Goal: Task Accomplishment & Management: Use online tool/utility

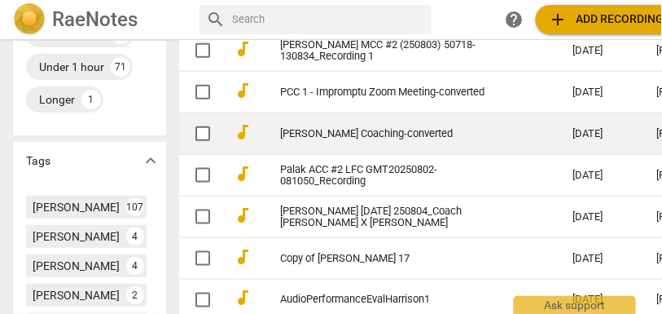
scroll to position [577, 0]
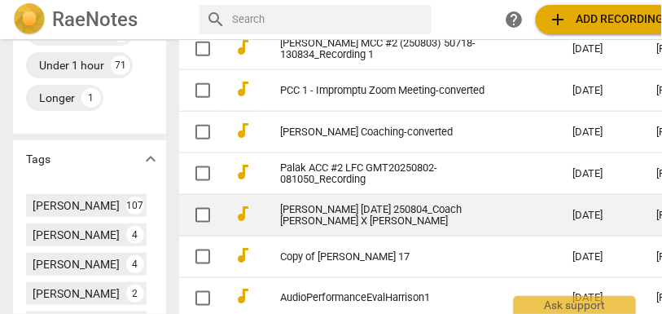
click at [328, 235] on td "[PERSON_NAME] [DATE] 250804_Coach [PERSON_NAME] X [PERSON_NAME]" at bounding box center [410, 215] width 299 height 42
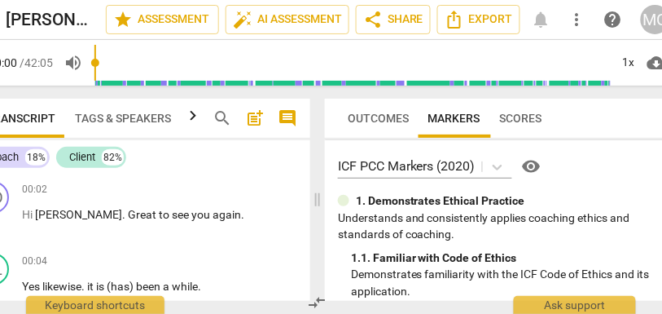
scroll to position [0, 70]
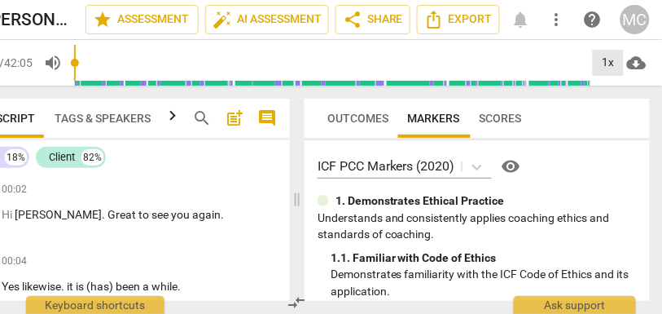
click at [601, 68] on div "1x" at bounding box center [608, 63] width 31 height 26
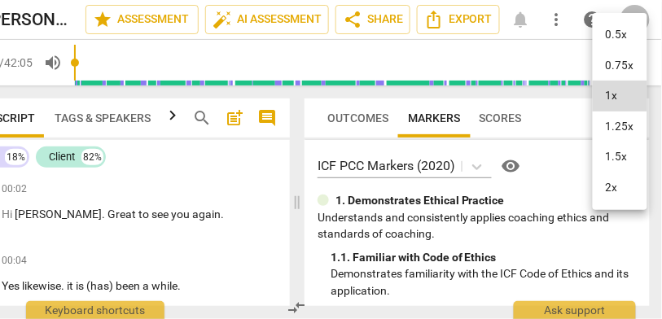
click at [614, 131] on li "1.25x" at bounding box center [620, 127] width 55 height 31
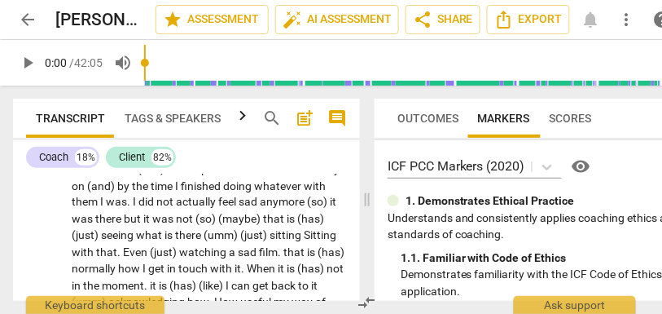
scroll to position [9769, 0]
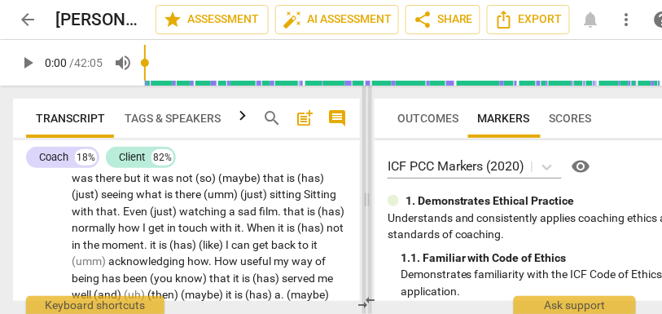
click at [366, 204] on span at bounding box center [368, 200] width 10 height 228
click at [340, 124] on span "comment" at bounding box center [338, 118] width 20 height 20
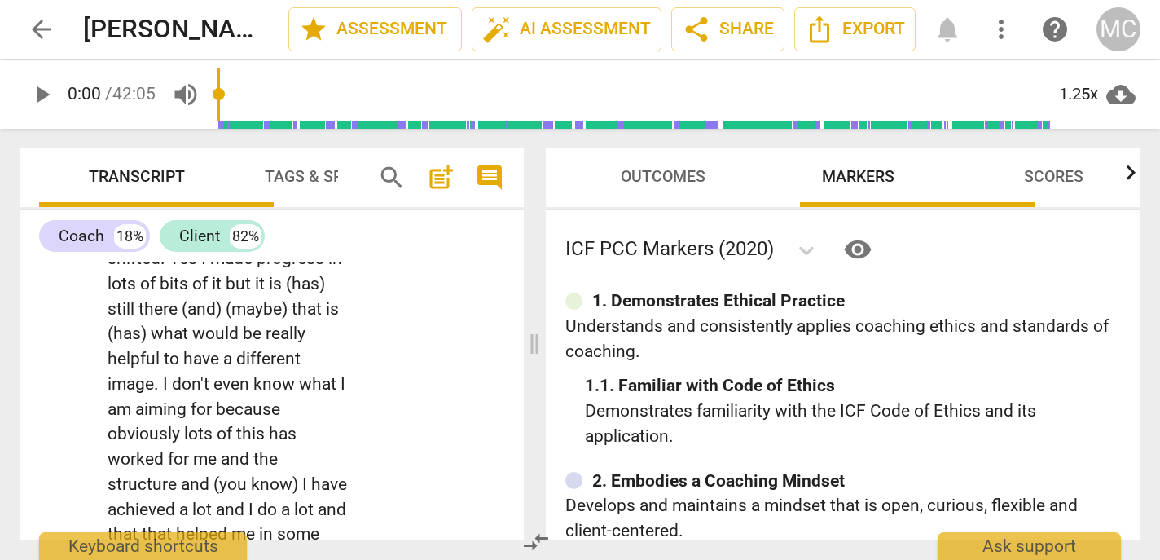
scroll to position [24373, 0]
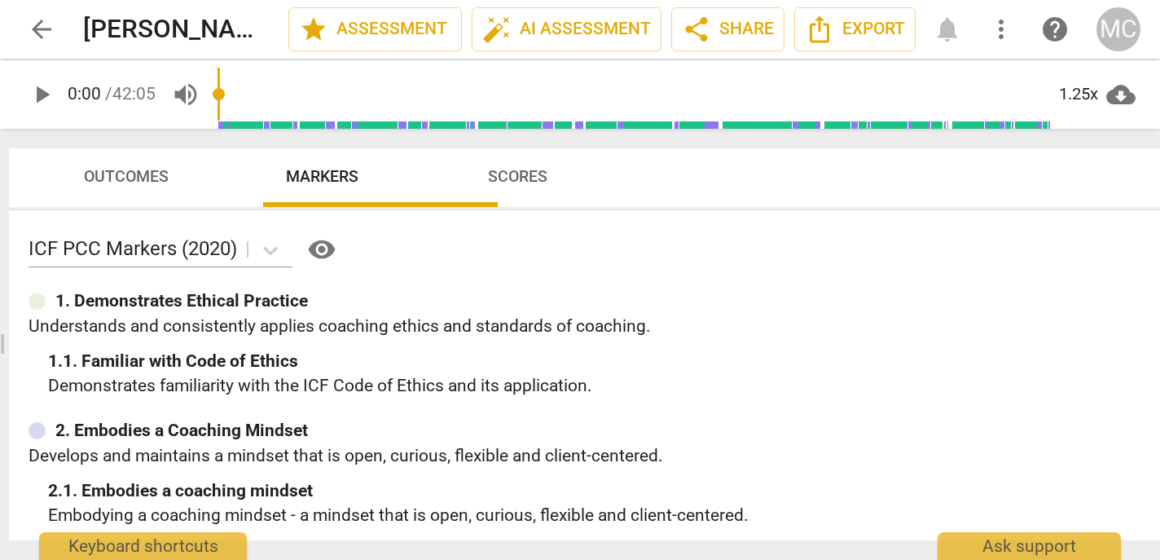
drag, startPoint x: 532, startPoint y: 345, endPoint x: 873, endPoint y: 413, distance: 347.4
click at [662, 313] on div "Transcript Tags & Speakers Analytics New search post_add comment Coach 18% Clie…" at bounding box center [580, 345] width 1160 height 432
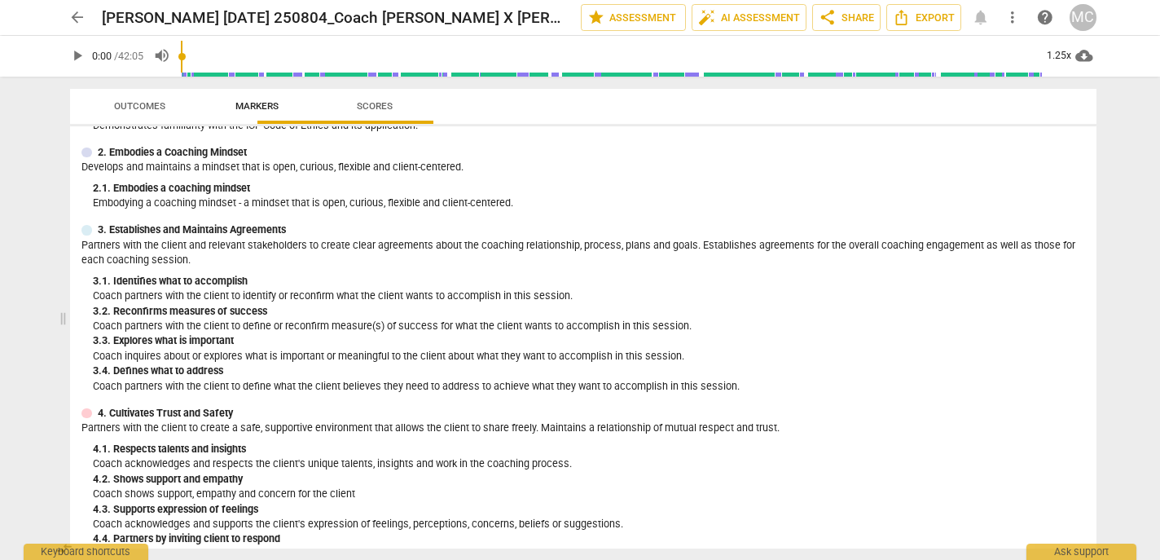
scroll to position [0, 6]
click at [130, 98] on span "Outcomes" at bounding box center [140, 106] width 86 height 20
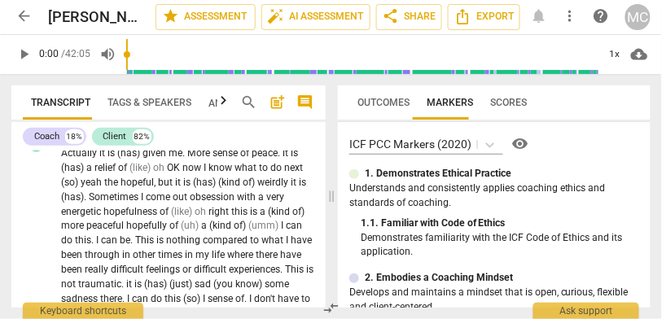
scroll to position [11665, 0]
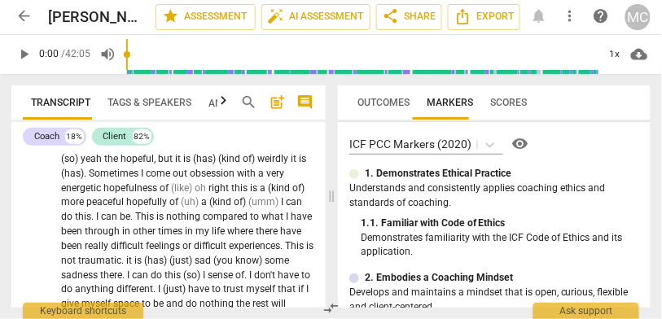
click at [126, 105] on span "Tags & Speakers" at bounding box center [150, 102] width 84 height 11
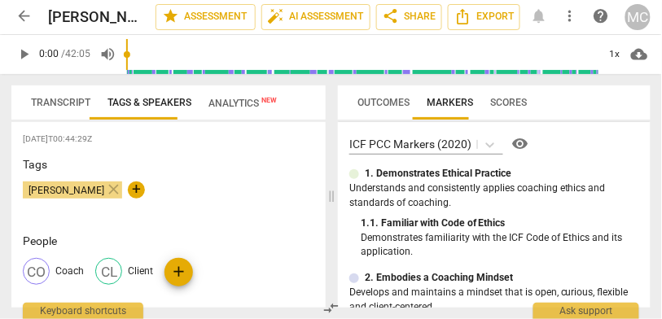
click at [72, 271] on p "Coach" at bounding box center [69, 272] width 29 height 15
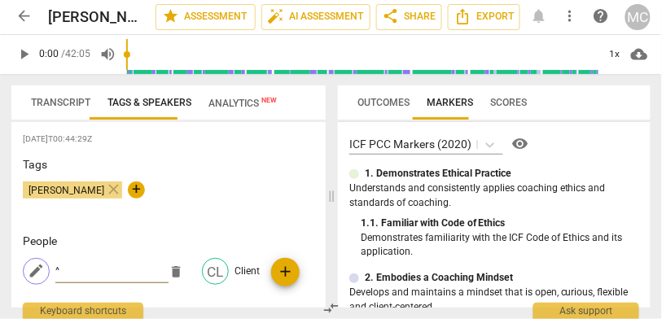
type input "^"
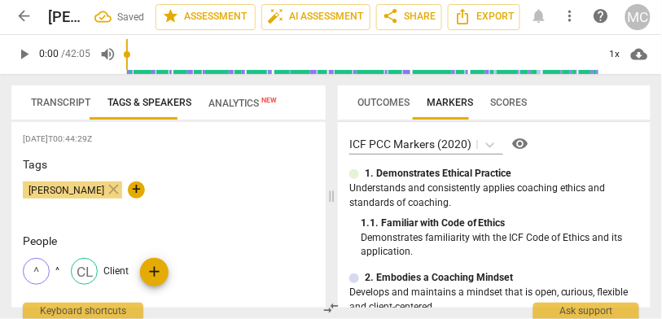
click at [46, 106] on span "Transcript" at bounding box center [60, 102] width 59 height 11
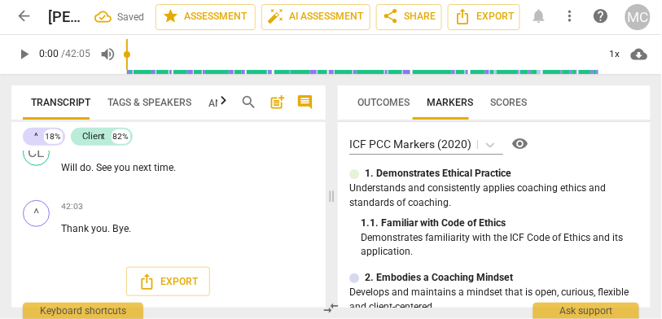
scroll to position [14225, 0]
click at [77, 162] on span "Will" at bounding box center [70, 167] width 19 height 11
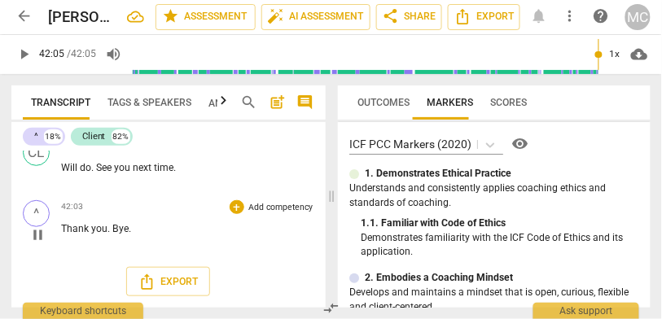
click at [281, 210] on p "Add competency" at bounding box center [280, 207] width 67 height 12
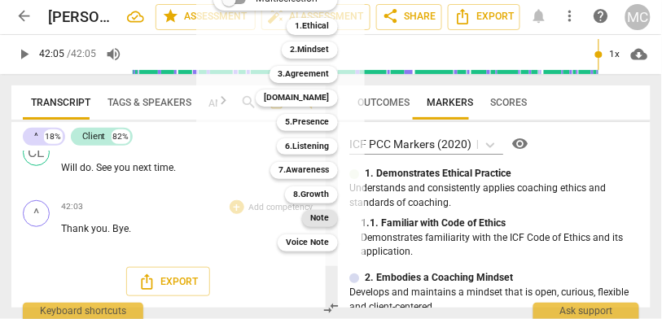
click at [319, 214] on b "Note" at bounding box center [319, 218] width 19 height 17
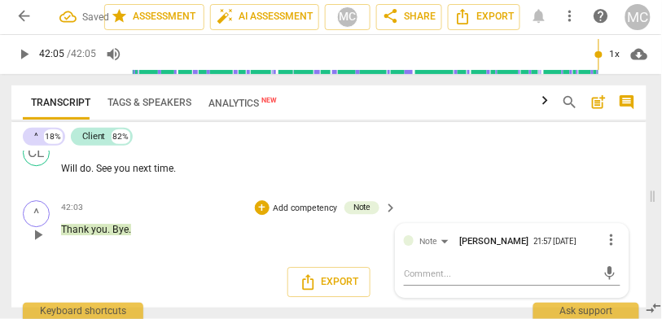
scroll to position [11499, 0]
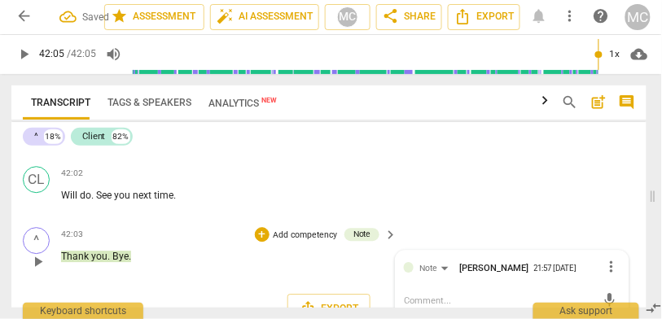
drag, startPoint x: 301, startPoint y: 194, endPoint x: 501, endPoint y: 215, distance: 201.6
click at [501, 215] on div "Transcript Tags & Speakers Analytics New search post_add comment ^ 18% Client 8…" at bounding box center [331, 196] width 662 height 245
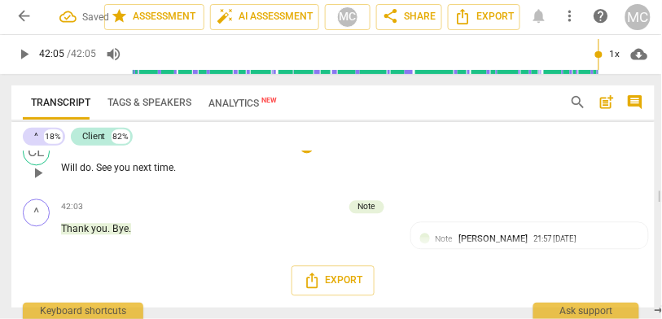
scroll to position [0, 87]
click at [68, 174] on span "Will" at bounding box center [70, 168] width 19 height 11
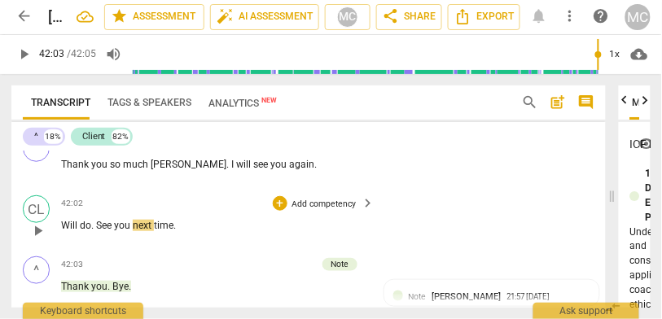
drag, startPoint x: 659, startPoint y: 194, endPoint x: 507, endPoint y: 193, distance: 152.4
click at [507, 193] on div "Transcript Tags & Speakers Analytics New search post_add comment ^ 18% Client 8…" at bounding box center [331, 196] width 662 height 245
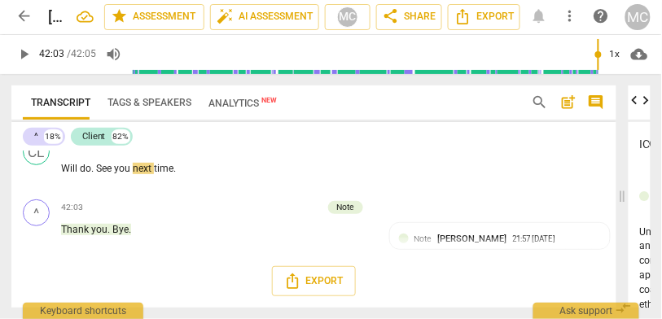
scroll to position [0, 81]
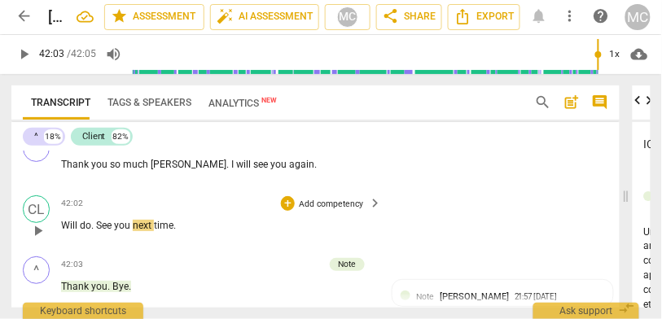
drag, startPoint x: 623, startPoint y: 194, endPoint x: 460, endPoint y: 191, distance: 163.0
click at [460, 191] on div "Transcript Tags & Speakers Analytics New search post_add comment ^ 18% Client 8…" at bounding box center [331, 196] width 662 height 245
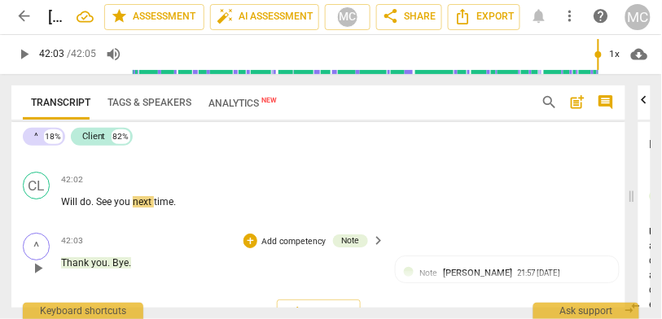
scroll to position [11746, 0]
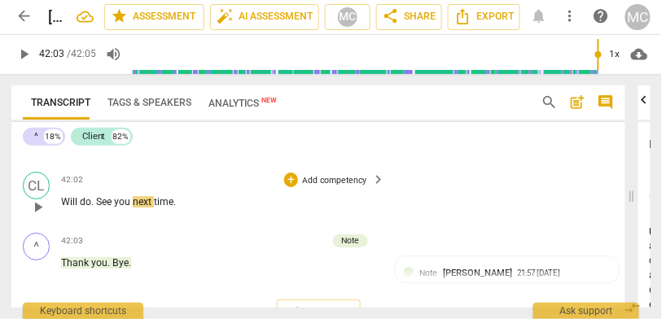
click at [74, 204] on span "Will" at bounding box center [70, 201] width 19 height 11
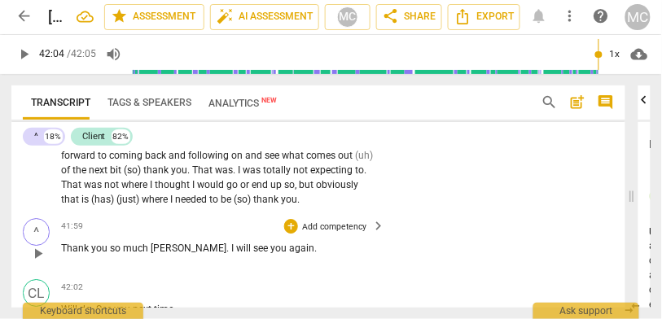
scroll to position [11623, 0]
click at [205, 196] on span "needed" at bounding box center [192, 199] width 34 height 11
click at [152, 244] on span "[PERSON_NAME]" at bounding box center [189, 248] width 76 height 11
type input "2521"
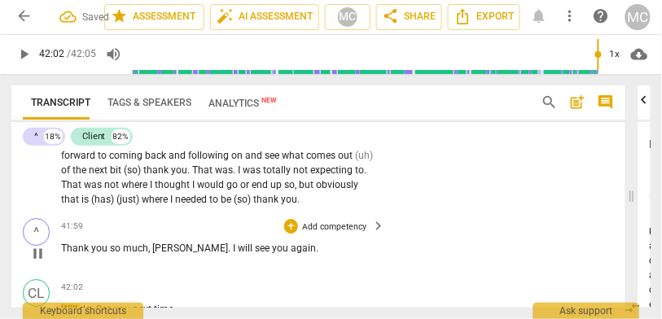
click at [333, 222] on p "Add competency" at bounding box center [334, 227] width 67 height 12
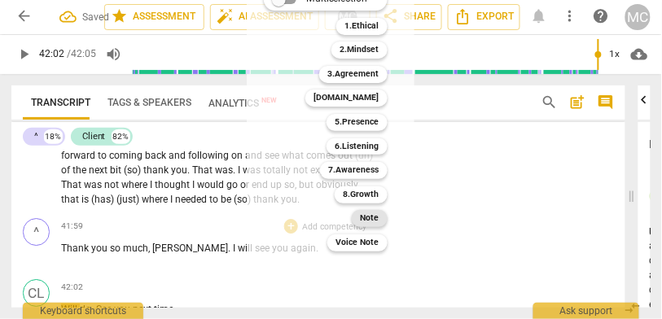
click at [376, 226] on b "Note" at bounding box center [370, 218] width 19 height 17
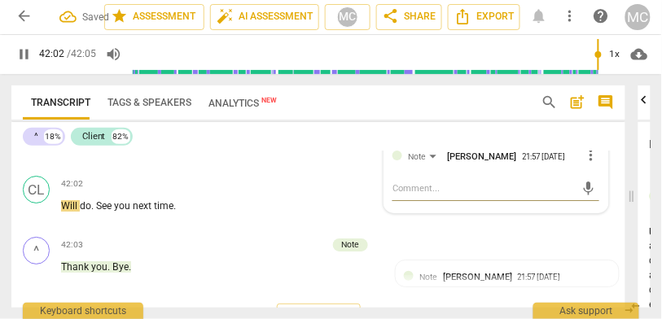
scroll to position [11751, 0]
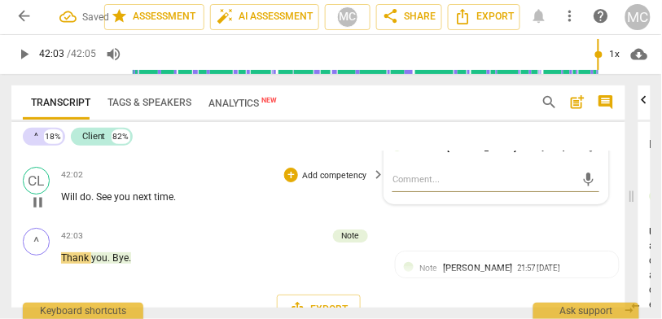
click at [336, 174] on p "Add competency" at bounding box center [334, 175] width 67 height 12
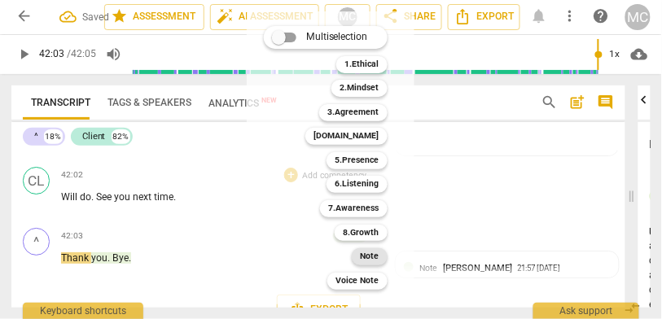
click at [375, 262] on b "Note" at bounding box center [370, 257] width 19 height 17
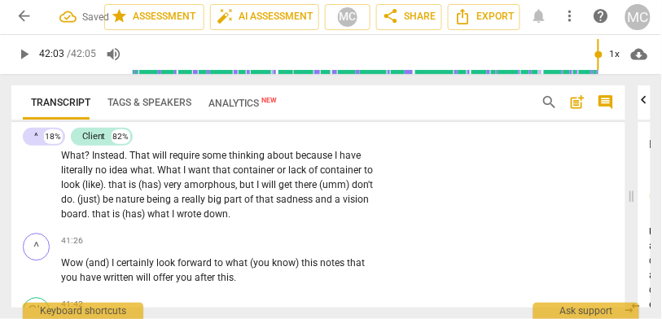
scroll to position [11406, 0]
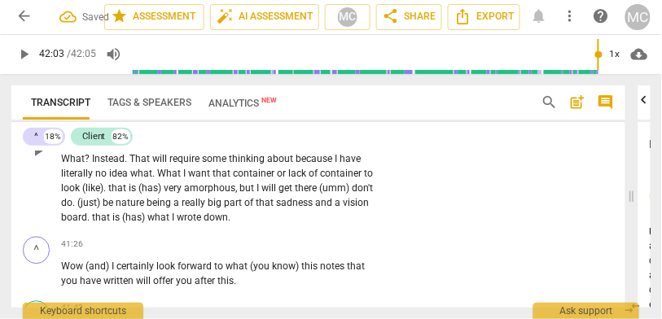
click at [112, 213] on span "that" at bounding box center [102, 217] width 20 height 11
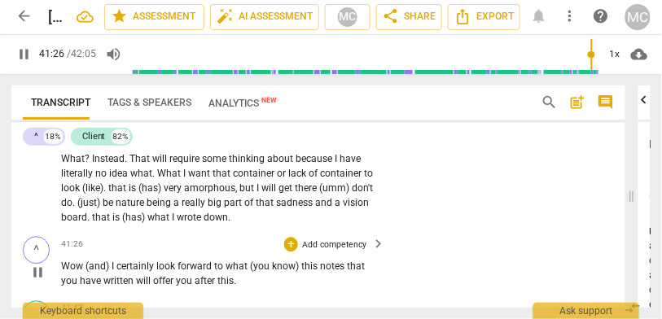
click at [92, 265] on span "(and)" at bounding box center [99, 266] width 26 height 11
type input "2487"
click at [107, 266] on span "and)" at bounding box center [95, 266] width 23 height 11
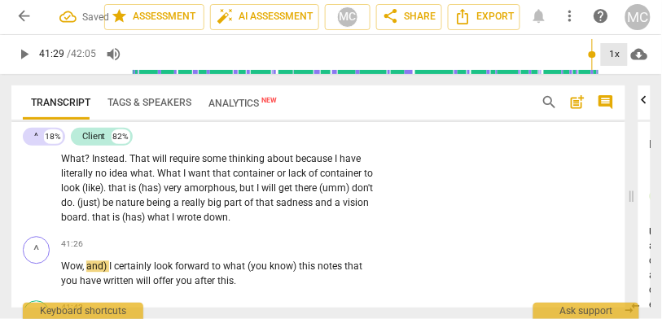
click at [622, 59] on div "1x" at bounding box center [614, 54] width 27 height 23
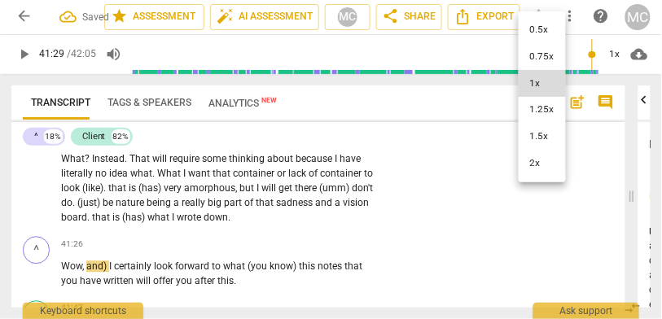
click at [533, 109] on li "1.25x" at bounding box center [542, 110] width 47 height 27
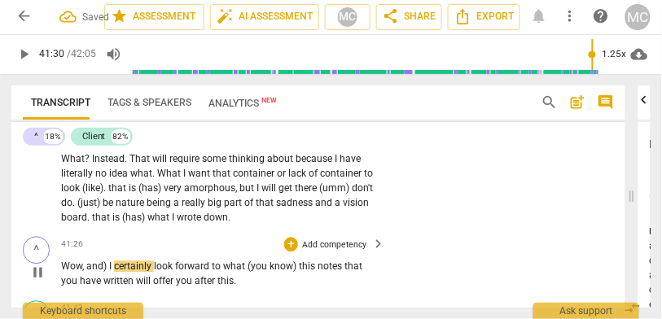
click at [108, 268] on span "and)" at bounding box center [97, 266] width 23 height 11
type input "2491"
click at [108, 267] on span "I" at bounding box center [105, 266] width 5 height 11
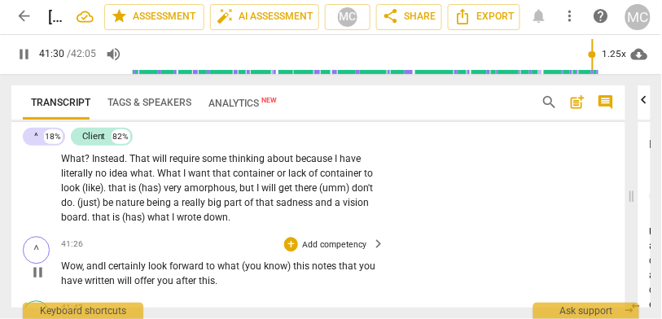
scroll to position [11433, 0]
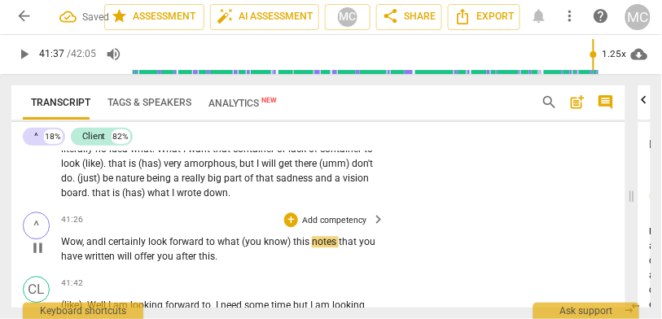
click at [264, 240] on span "(you" at bounding box center [253, 241] width 22 height 11
click at [293, 243] on span "know)" at bounding box center [278, 241] width 29 height 11
click at [341, 240] on span "notes" at bounding box center [346, 241] width 27 height 11
click at [363, 241] on span "notes" at bounding box center [350, 241] width 24 height 11
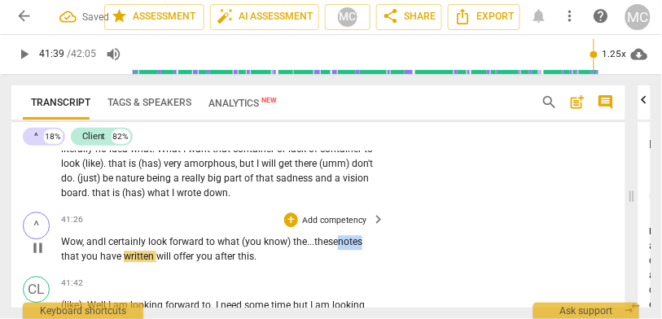
click at [363, 241] on span "notes" at bounding box center [350, 241] width 24 height 11
click at [334, 218] on p "Add competency" at bounding box center [334, 220] width 67 height 12
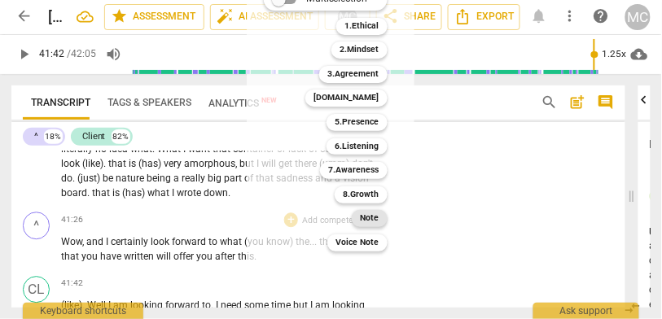
click at [372, 216] on b "Note" at bounding box center [370, 218] width 19 height 17
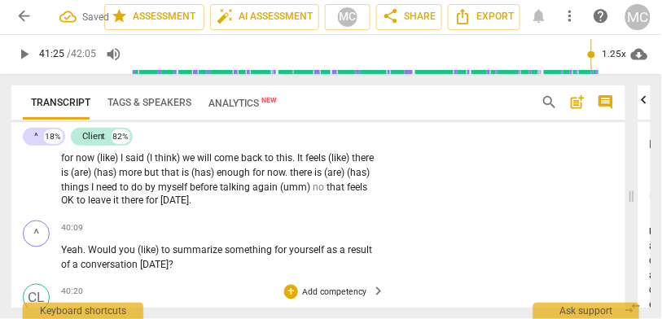
scroll to position [11140, 0]
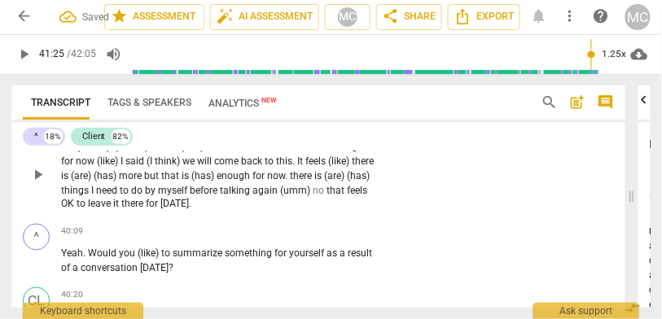
click at [146, 202] on span "there" at bounding box center [133, 204] width 24 height 11
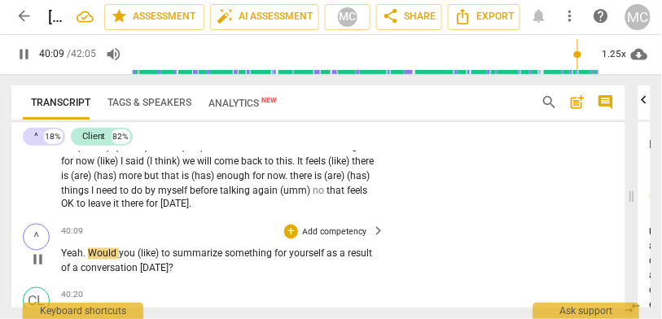
click at [141, 254] on span "(like)" at bounding box center [150, 254] width 24 height 11
type input "2411"
click at [152, 253] on span "like)" at bounding box center [148, 254] width 20 height 11
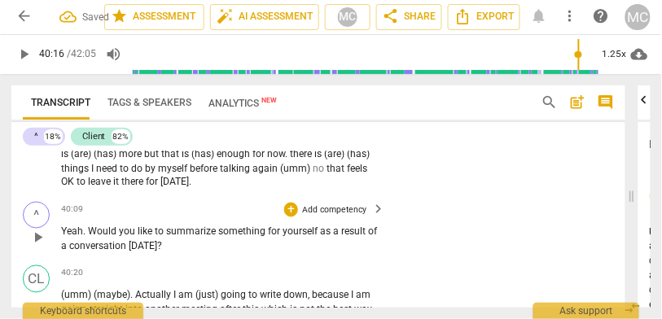
click at [335, 198] on div "^ play_arrow pause 40:09 + Add competency keyboard_arrow_right Yeah . Would you…" at bounding box center [318, 228] width 615 height 64
click at [330, 205] on p "Add competency" at bounding box center [334, 211] width 67 height 12
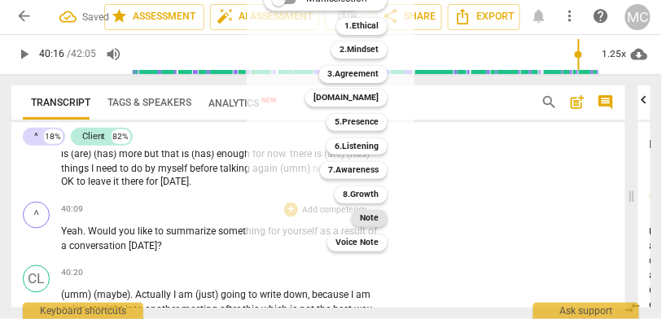
click at [373, 219] on b "Note" at bounding box center [370, 218] width 19 height 17
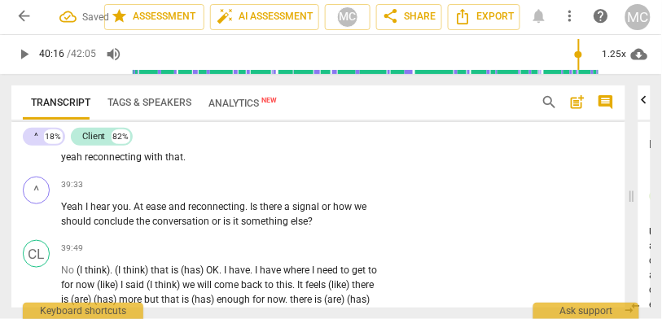
scroll to position [10937, 0]
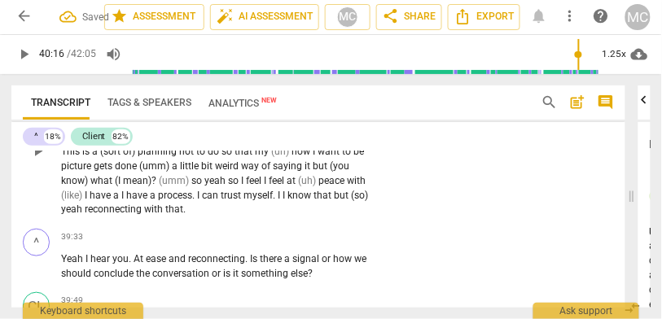
click at [129, 205] on span "reconnecting" at bounding box center [114, 209] width 59 height 11
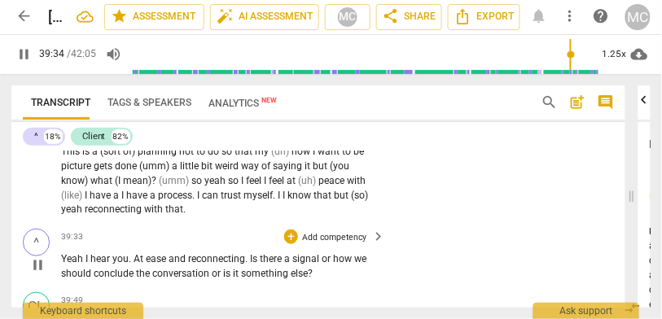
click at [82, 260] on span "Yeah" at bounding box center [73, 258] width 24 height 11
type input "2375"
click at [83, 260] on span "Yeah. I..." at bounding box center [79, 258] width 37 height 11
click at [152, 257] on span "At" at bounding box center [149, 258] width 12 height 11
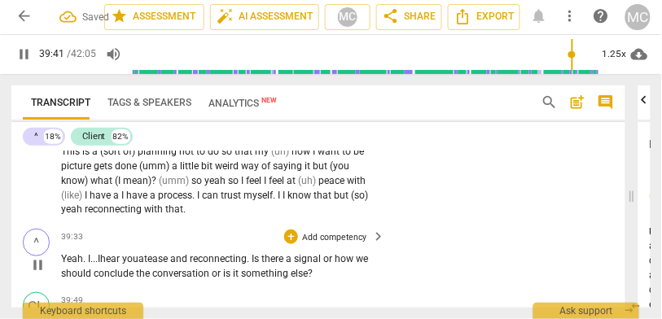
click at [335, 257] on span "or" at bounding box center [328, 258] width 11 height 11
click at [223, 270] on span "or" at bounding box center [217, 273] width 11 height 11
click at [222, 271] on span "or" at bounding box center [216, 273] width 11 height 11
click at [330, 234] on p "Add competency" at bounding box center [334, 237] width 67 height 12
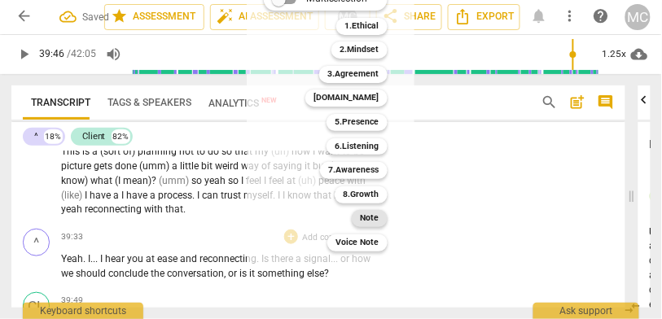
click at [373, 224] on b "Note" at bounding box center [370, 218] width 19 height 17
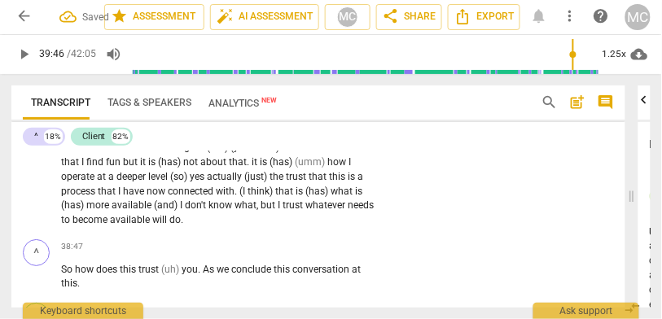
scroll to position [10657, 0]
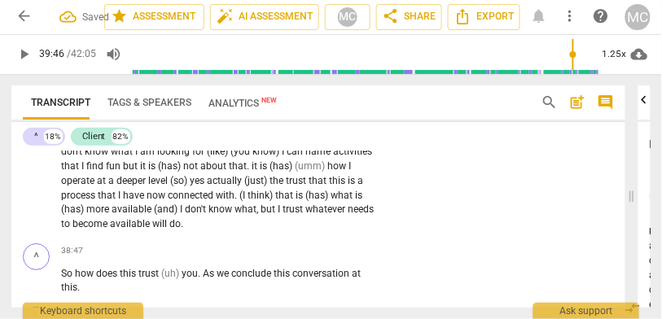
click at [110, 220] on span "become" at bounding box center [91, 223] width 37 height 11
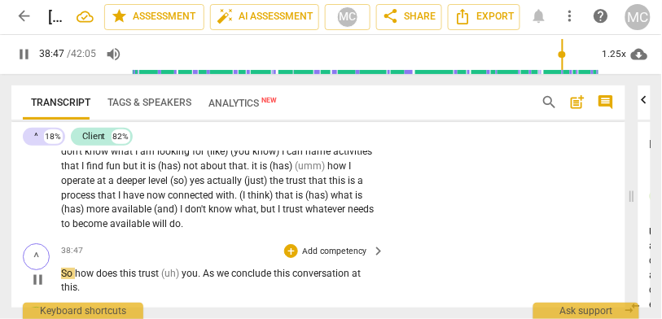
click at [77, 272] on span "how" at bounding box center [85, 273] width 21 height 11
type input "2328"
click at [90, 271] on span "How" at bounding box center [89, 273] width 23 height 11
click at [150, 271] on span "trust" at bounding box center [154, 273] width 23 height 11
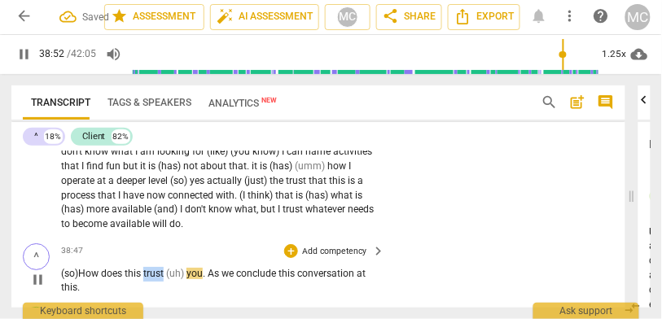
click at [150, 271] on span "trust" at bounding box center [154, 273] width 23 height 11
click at [166, 269] on span "trust" at bounding box center [154, 273] width 23 height 11
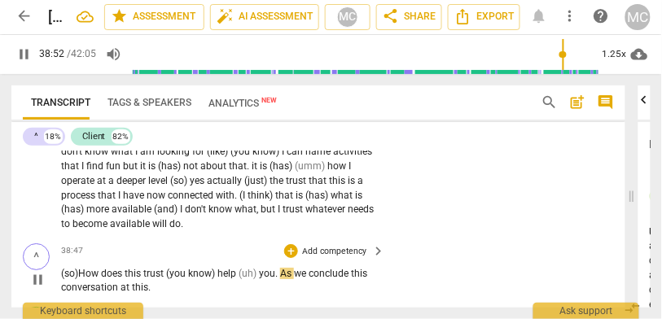
click at [259, 274] on span "(uh)" at bounding box center [249, 273] width 20 height 11
click at [266, 272] on span "As" at bounding box center [264, 273] width 14 height 11
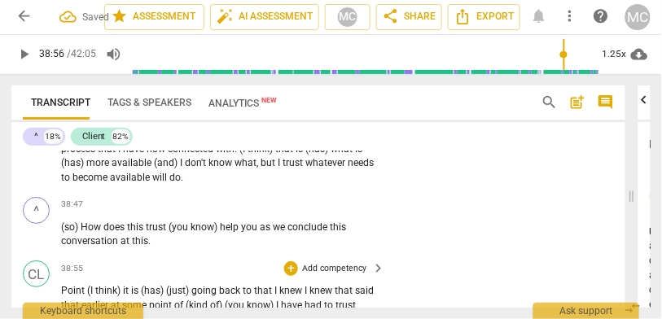
click at [73, 288] on span "Point" at bounding box center [74, 290] width 26 height 11
type input "2336"
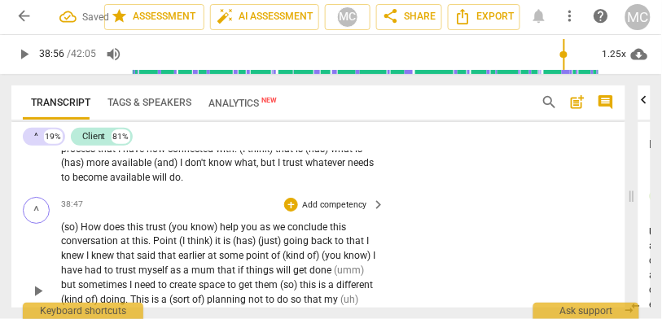
click at [152, 240] on span "." at bounding box center [150, 240] width 5 height 11
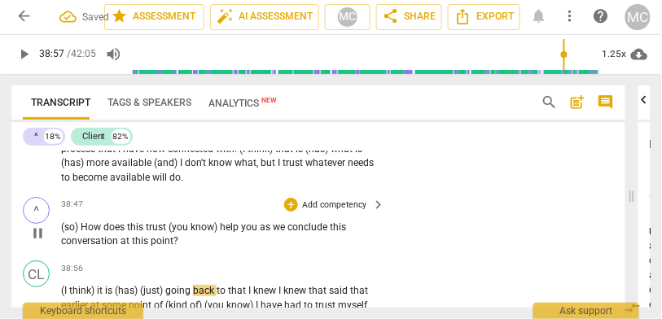
click at [324, 198] on div "+ Add competency" at bounding box center [326, 205] width 85 height 15
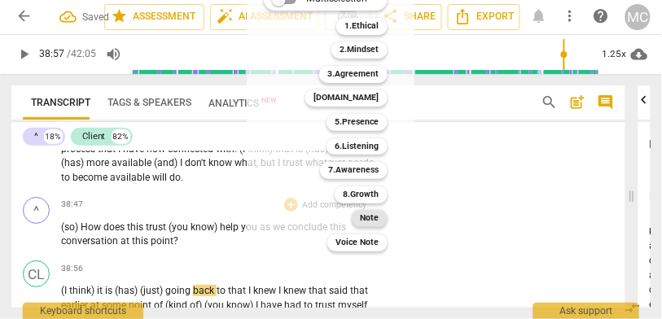
click at [375, 213] on b "Note" at bounding box center [370, 218] width 19 height 17
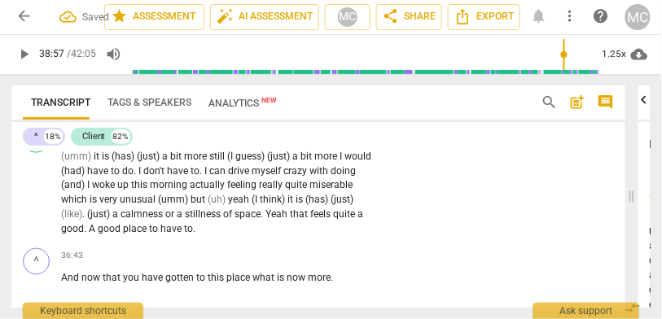
scroll to position [9960, 0]
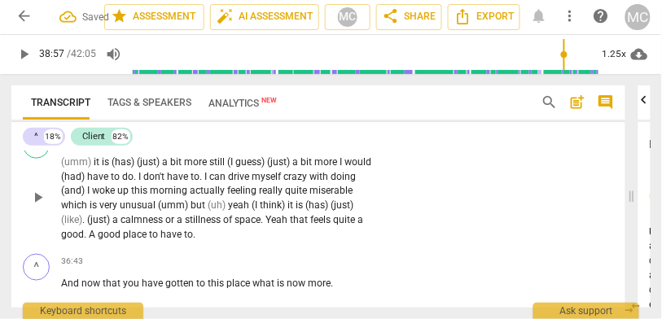
click at [70, 232] on span "good" at bounding box center [72, 234] width 23 height 11
click at [123, 229] on span "place" at bounding box center [136, 234] width 26 height 11
click at [181, 231] on span "have" at bounding box center [173, 234] width 24 height 11
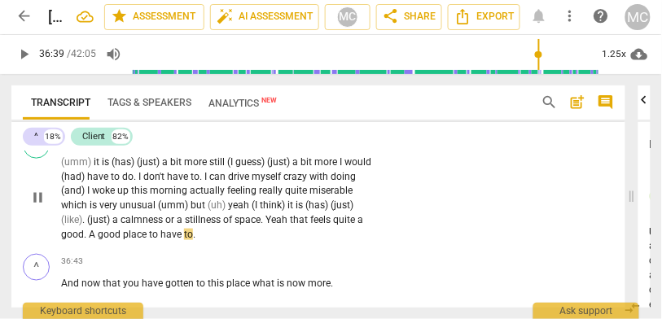
type input "2200"
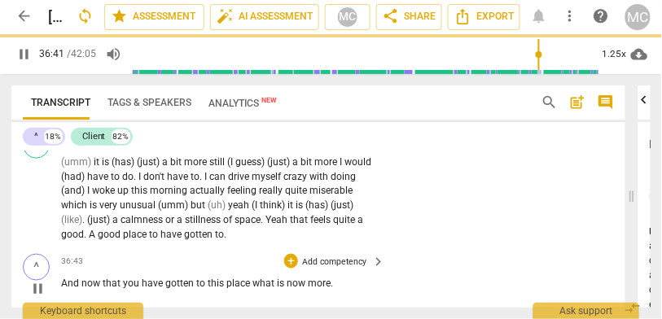
click at [64, 278] on span "And" at bounding box center [71, 283] width 20 height 11
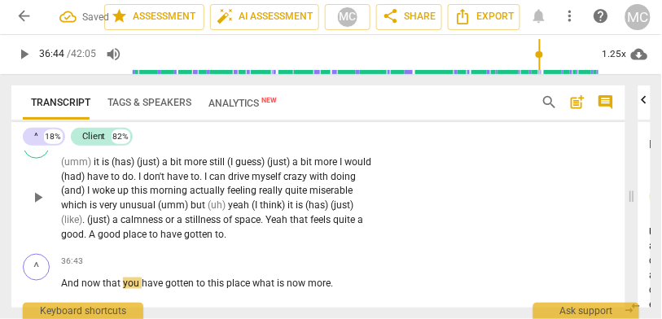
click at [167, 229] on span "have" at bounding box center [173, 234] width 24 height 11
click at [221, 231] on span "to" at bounding box center [219, 234] width 9 height 11
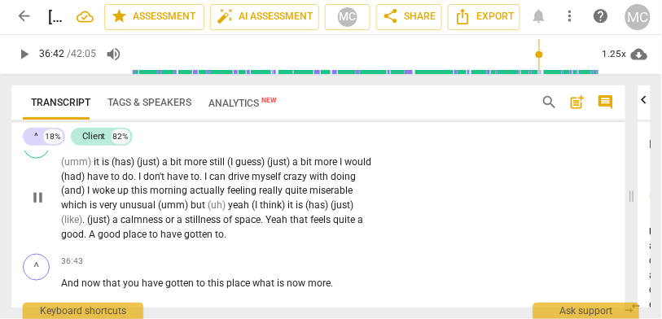
type input "2203"
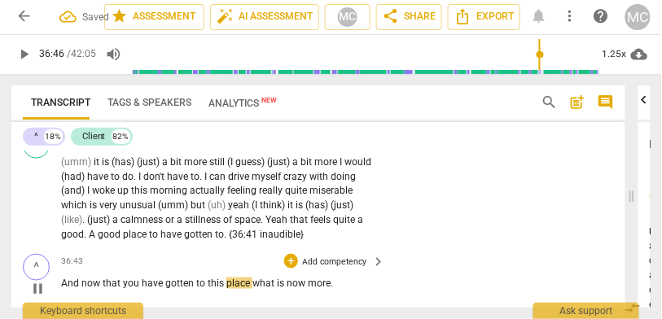
click at [62, 278] on span "And" at bounding box center [71, 283] width 20 height 11
type input "2207"
click at [104, 278] on span "Now" at bounding box center [96, 283] width 23 height 11
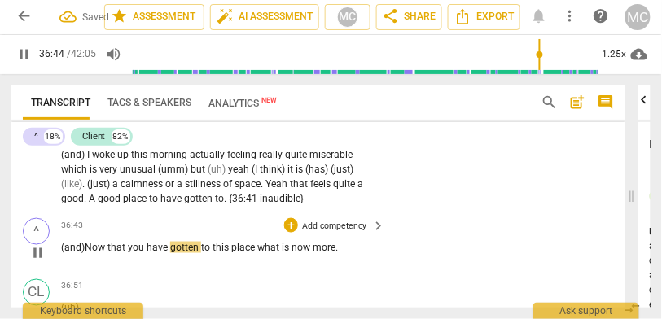
scroll to position [10027, 0]
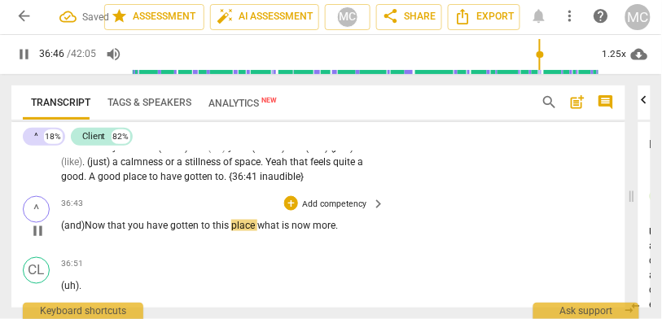
click at [263, 222] on span "what" at bounding box center [269, 225] width 24 height 11
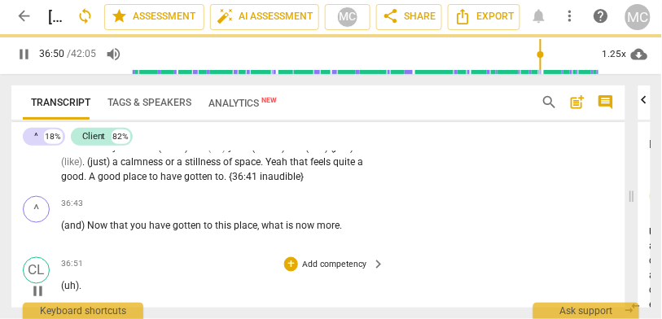
click at [65, 288] on span "(uh)" at bounding box center [70, 286] width 18 height 11
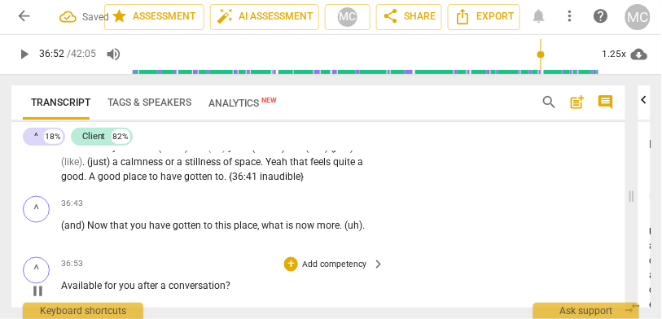
click at [63, 283] on span "Available" at bounding box center [82, 286] width 43 height 11
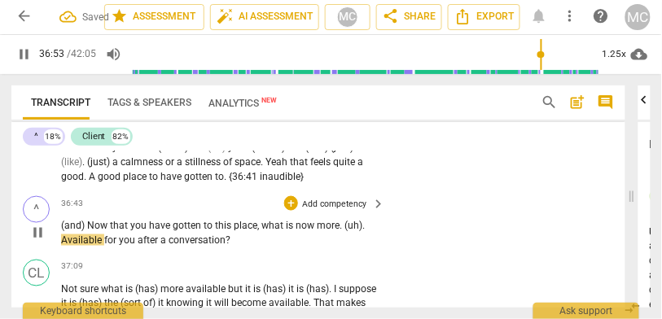
click at [63, 236] on span "Available" at bounding box center [82, 240] width 43 height 11
type input "2214"
click at [327, 230] on p "(and) Now that you have gotten to this place , what is now more . (uh) availabl…" at bounding box center [219, 233] width 317 height 29
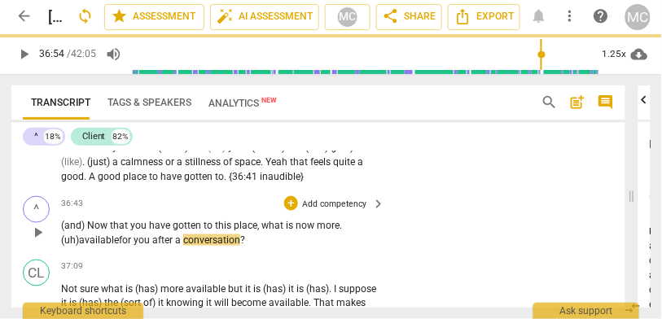
click at [325, 223] on span "more" at bounding box center [328, 225] width 23 height 11
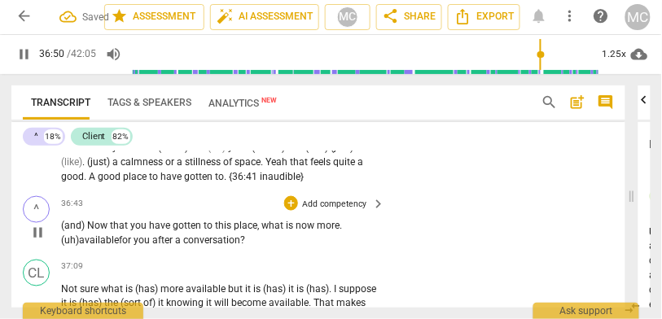
click at [63, 237] on span "(uh)" at bounding box center [70, 240] width 18 height 11
click at [229, 235] on span "conversation" at bounding box center [234, 240] width 57 height 11
click at [263, 235] on span "conversation" at bounding box center [234, 240] width 57 height 11
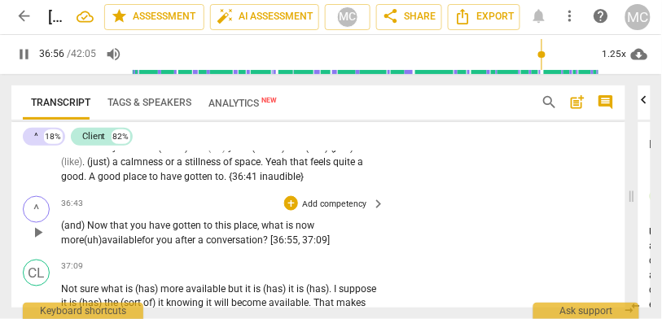
click at [329, 198] on p "Add competency" at bounding box center [334, 204] width 67 height 12
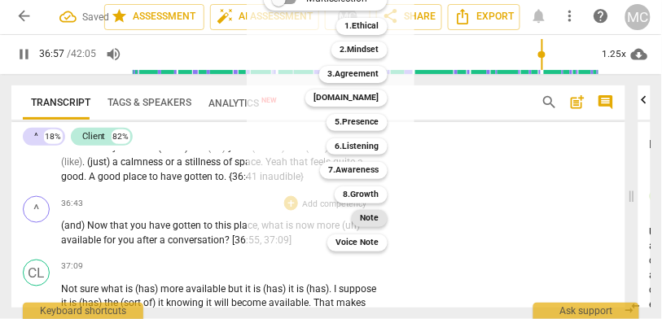
click at [382, 224] on div "Note" at bounding box center [370, 218] width 36 height 17
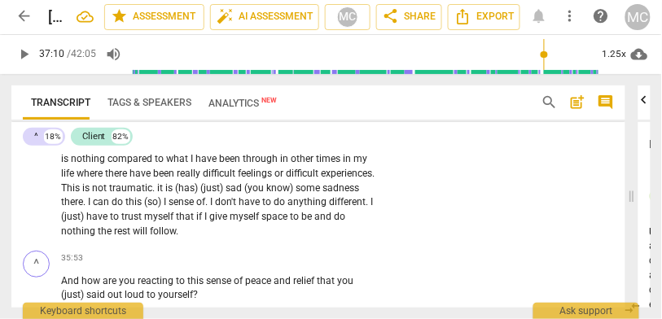
scroll to position [9726, 0]
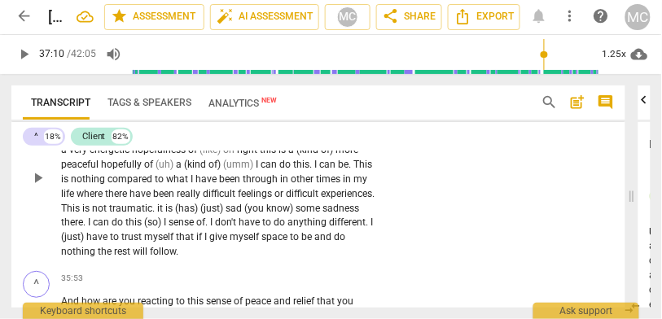
click at [98, 247] on span "nothing" at bounding box center [79, 251] width 37 height 11
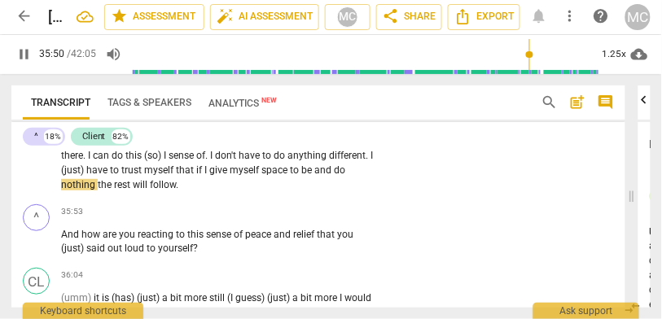
scroll to position [9803, 0]
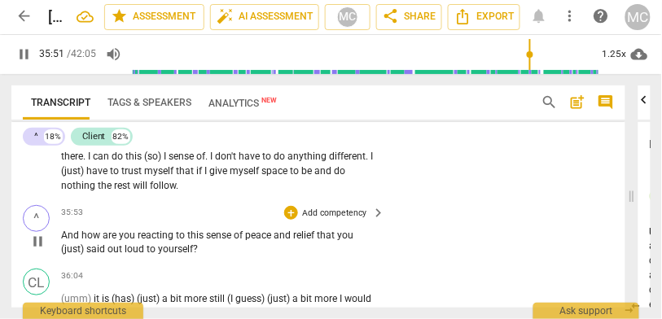
click at [61, 232] on div "play_arrow pause" at bounding box center [43, 242] width 35 height 20
click at [64, 231] on span "And" at bounding box center [71, 235] width 20 height 11
type input "2155"
click at [318, 207] on p "Add competency" at bounding box center [334, 213] width 67 height 12
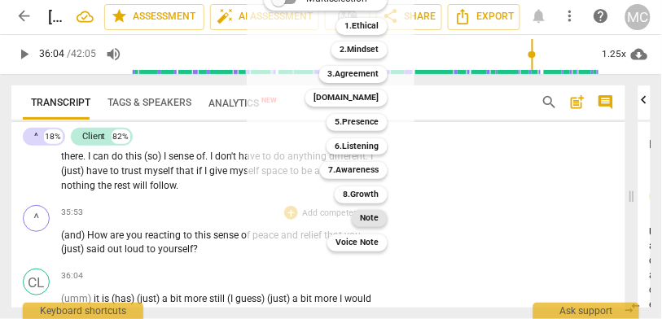
click at [370, 221] on b "Note" at bounding box center [370, 218] width 19 height 17
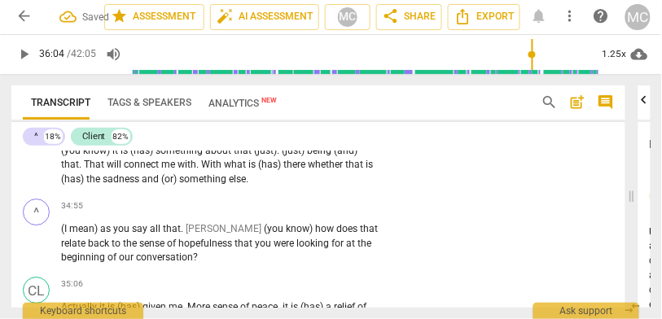
scroll to position [9496, 0]
click at [179, 174] on span "something" at bounding box center [204, 179] width 50 height 11
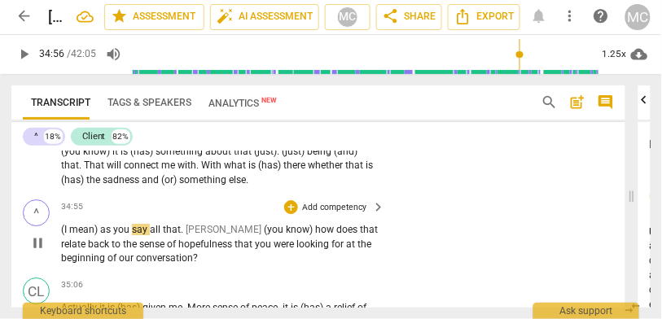
click at [110, 227] on span "as" at bounding box center [106, 229] width 13 height 11
type input "2097"
click at [118, 225] on span "you" at bounding box center [121, 229] width 19 height 11
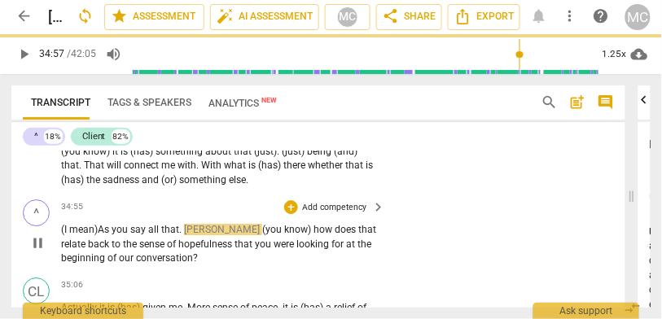
click at [187, 227] on span "[PERSON_NAME]" at bounding box center [223, 229] width 78 height 11
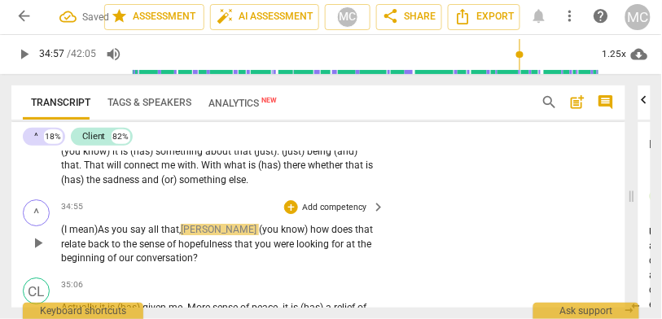
click at [139, 225] on span "say" at bounding box center [139, 229] width 18 height 11
click at [209, 228] on p "(I mean) A s you say all that, Jane (you know) how does that relate back to the…" at bounding box center [219, 244] width 317 height 43
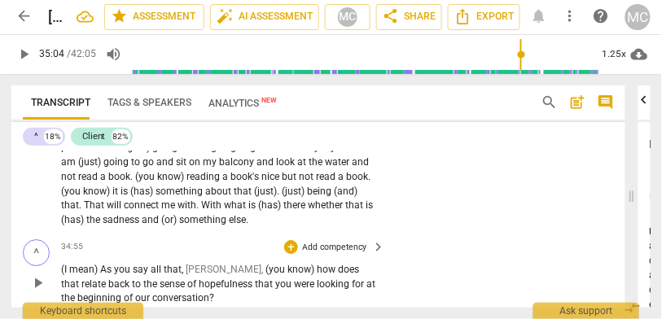
click at [345, 241] on p "Add competency" at bounding box center [334, 247] width 67 height 12
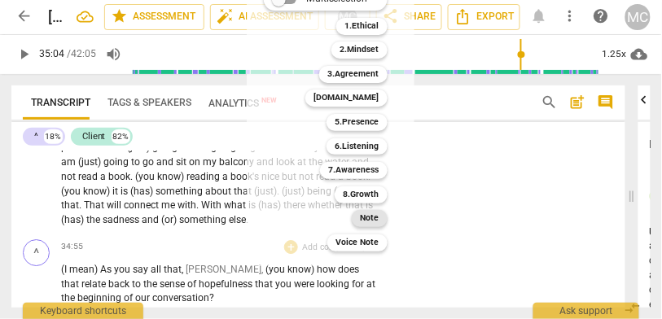
click at [375, 223] on b "Note" at bounding box center [370, 218] width 19 height 17
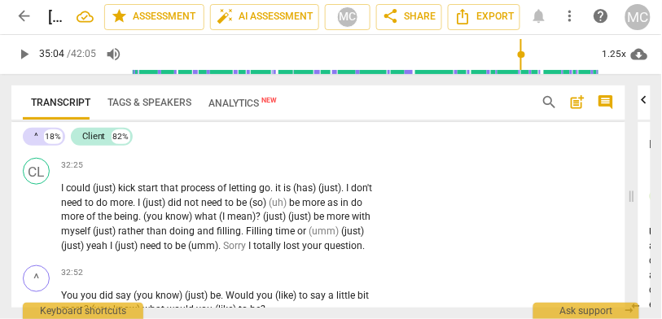
scroll to position [8855, 0]
click at [253, 241] on span "I" at bounding box center [251, 246] width 5 height 11
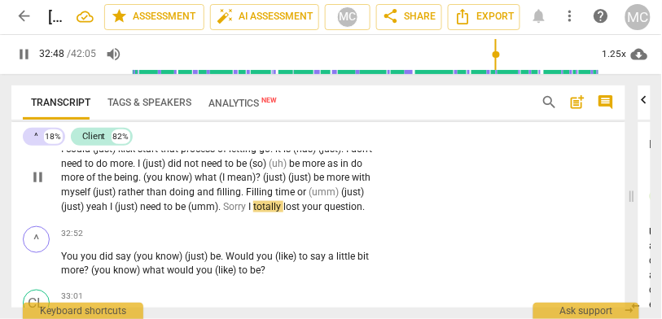
scroll to position [8907, 0]
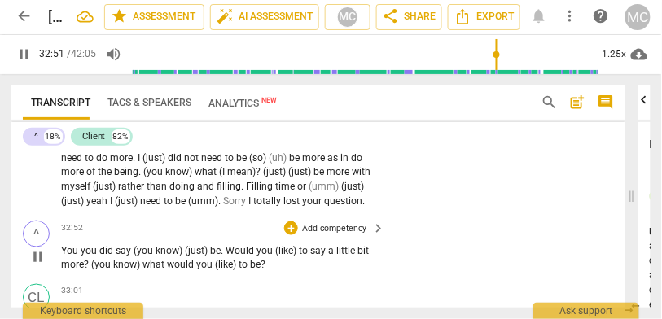
click at [81, 245] on span "You" at bounding box center [71, 250] width 20 height 11
type input "1971"
click at [154, 245] on span "(you" at bounding box center [150, 250] width 22 height 11
click at [156, 245] on span "(you" at bounding box center [150, 250] width 22 height 11
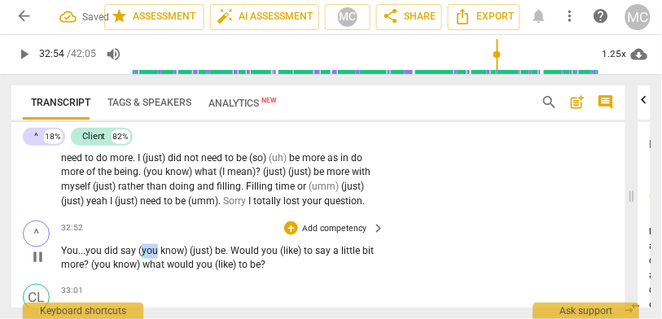
click at [156, 245] on span "(you" at bounding box center [150, 250] width 22 height 11
click at [215, 249] on span "(just)" at bounding box center [202, 250] width 25 height 11
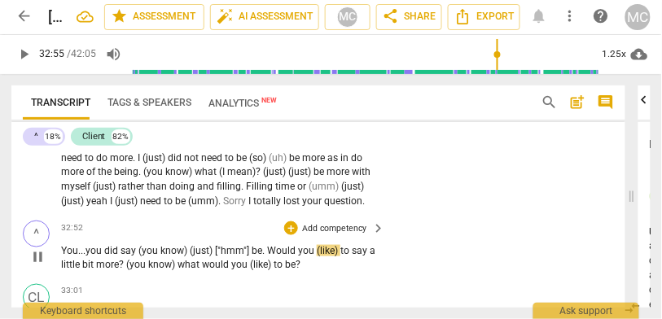
click at [271, 247] on span "Would" at bounding box center [282, 250] width 31 height 11
click at [255, 245] on span "be." at bounding box center [258, 250] width 13 height 11
click at [271, 245] on span "Would" at bounding box center [279, 250] width 29 height 11
click at [349, 257] on span "(like)" at bounding box center [359, 250] width 21 height 11
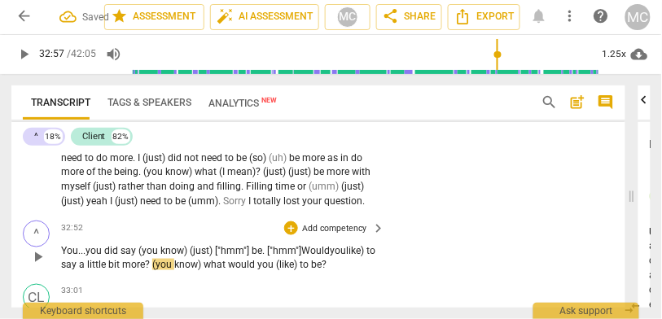
click at [367, 248] on span "like)" at bounding box center [356, 250] width 20 height 11
click at [329, 249] on span "Would" at bounding box center [315, 250] width 29 height 11
click at [228, 263] on span "what" at bounding box center [216, 264] width 24 height 11
click at [299, 264] on span "(like)" at bounding box center [287, 264] width 24 height 11
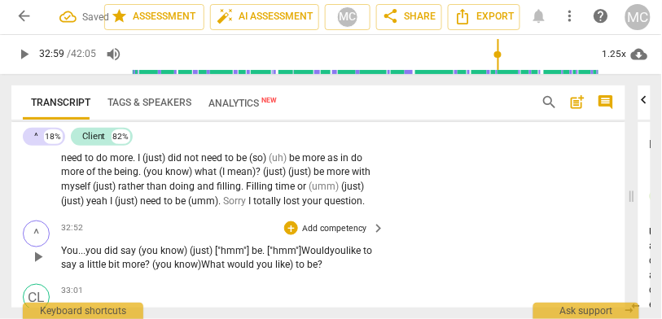
click at [296, 261] on span "like)" at bounding box center [285, 264] width 20 height 11
click at [320, 222] on div "+ Add competency" at bounding box center [326, 229] width 85 height 15
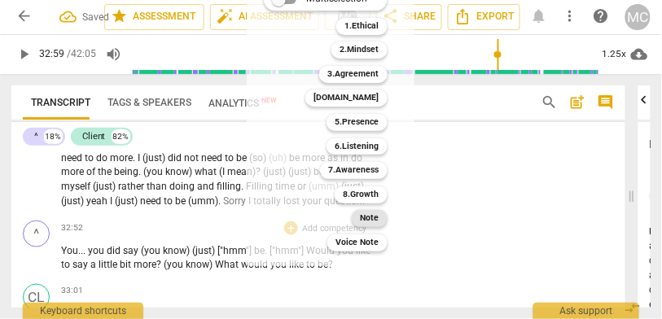
click at [373, 223] on b "Note" at bounding box center [370, 218] width 19 height 17
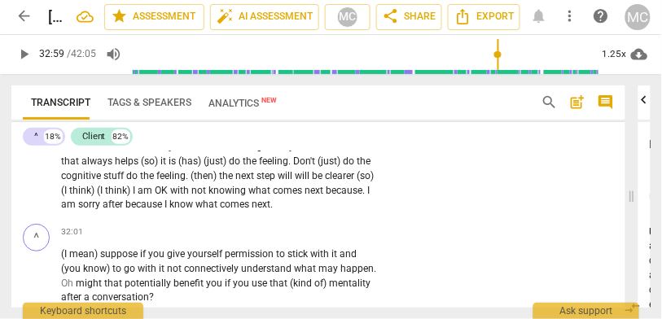
scroll to position [8673, 0]
click at [165, 203] on span "I" at bounding box center [167, 204] width 5 height 11
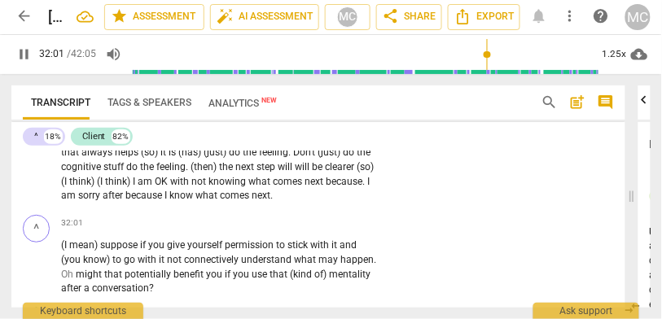
scroll to position [8684, 0]
click at [104, 243] on span "suppose" at bounding box center [120, 245] width 40 height 11
type input "1923"
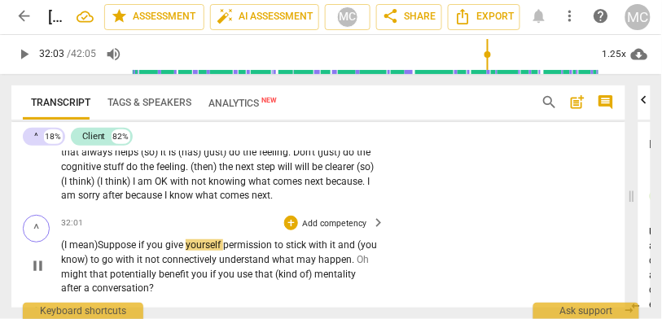
click at [139, 240] on span "uppose" at bounding box center [120, 245] width 35 height 11
click at [127, 240] on span "uppose," at bounding box center [120, 245] width 34 height 11
click at [282, 242] on span "to" at bounding box center [279, 245] width 11 height 11
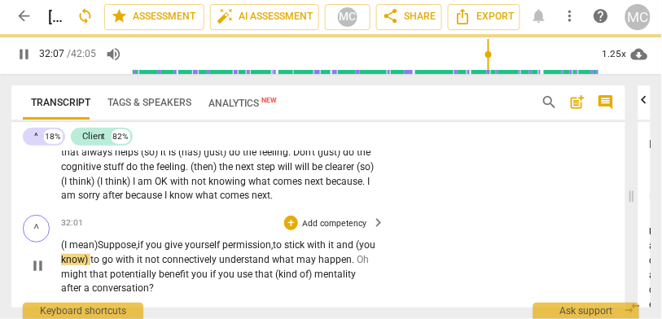
click at [347, 240] on span "and" at bounding box center [347, 245] width 20 height 11
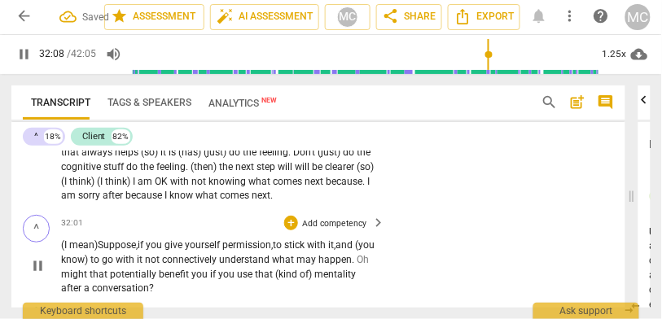
click at [162, 254] on span "not" at bounding box center [153, 259] width 17 height 11
click at [102, 254] on span "to" at bounding box center [95, 259] width 11 height 11
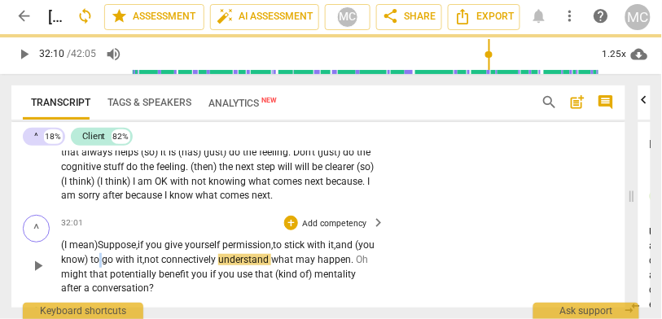
click at [102, 254] on span "to" at bounding box center [95, 259] width 11 height 11
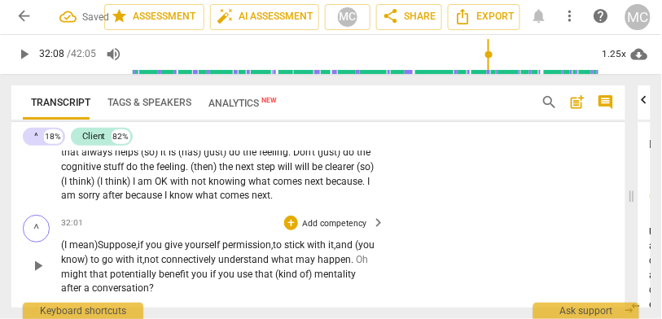
click at [161, 256] on span "not" at bounding box center [152, 259] width 17 height 11
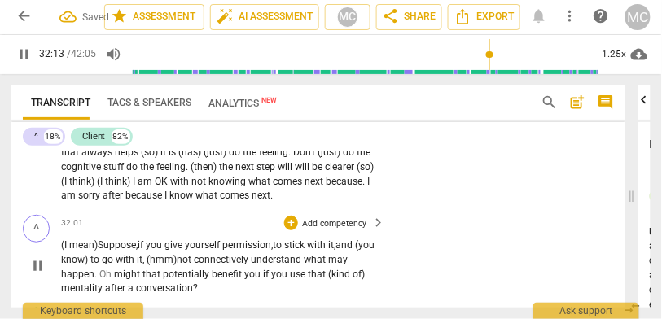
click at [101, 270] on span "Oh" at bounding box center [106, 274] width 15 height 11
click at [81, 269] on span "happen" at bounding box center [77, 274] width 33 height 11
click at [101, 269] on span "Oh" at bounding box center [106, 274] width 15 height 11
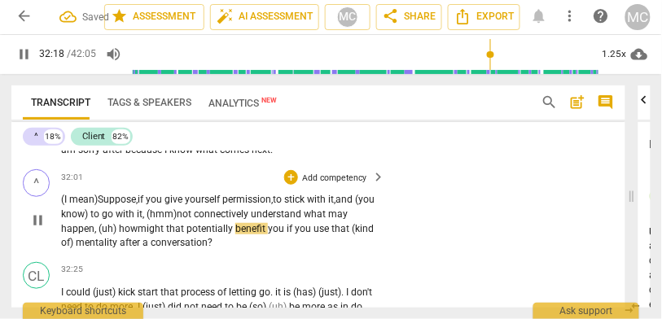
scroll to position [8734, 0]
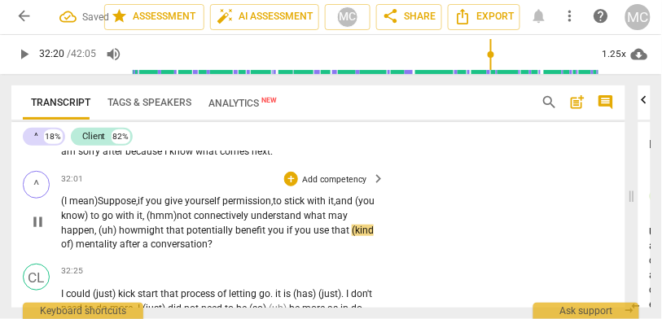
click at [243, 231] on p "(I mean) S uppose, if you give yourself permission, to stick with it, and (you …" at bounding box center [219, 224] width 317 height 58
click at [248, 225] on span "benefit" at bounding box center [251, 230] width 33 height 11
click at [98, 239] on span "mentality" at bounding box center [98, 244] width 44 height 11
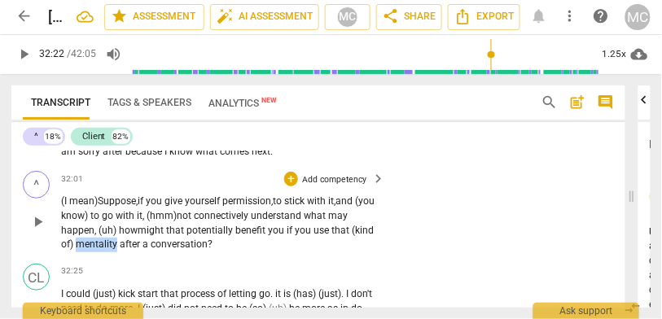
click at [98, 239] on span "mentality" at bounding box center [98, 244] width 44 height 11
click at [151, 239] on span "a" at bounding box center [147, 244] width 8 height 11
click at [334, 174] on p "Add competency" at bounding box center [334, 180] width 67 height 12
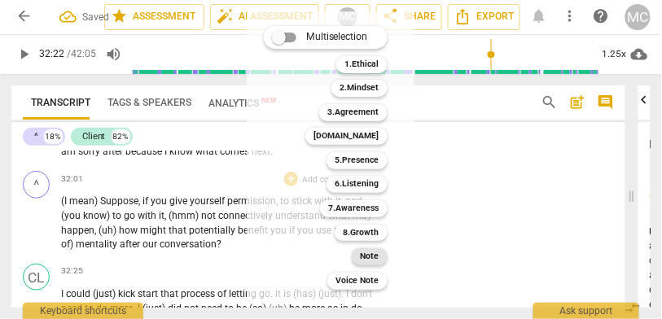
click at [368, 256] on b "Note" at bounding box center [370, 257] width 19 height 17
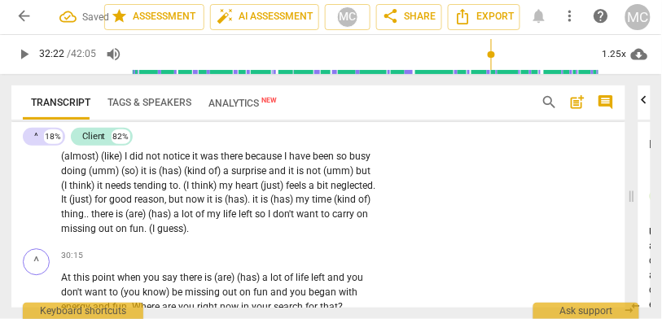
scroll to position [8196, 0]
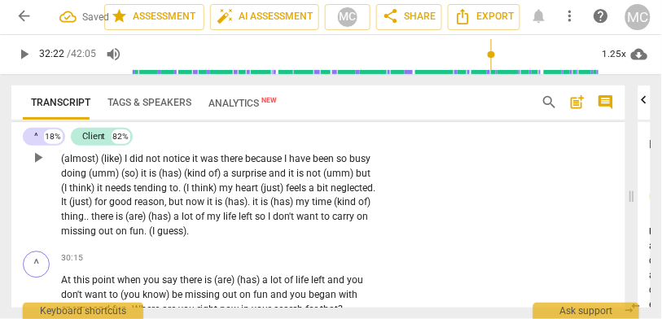
click at [99, 226] on span "missing" at bounding box center [79, 231] width 37 height 11
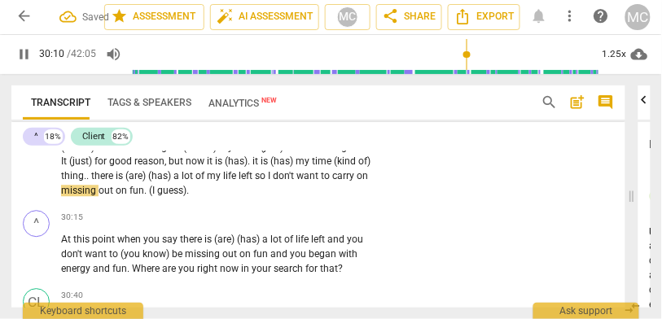
scroll to position [8254, 0]
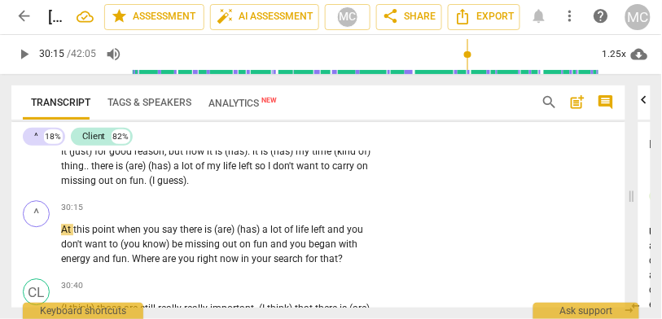
click at [116, 175] on span "out" at bounding box center [107, 180] width 17 height 11
type input "1814"
click at [270, 176] on p "Yeah that is (has) the weird thing . it is (has) (like) I can be very self awar…" at bounding box center [219, 109] width 317 height 160
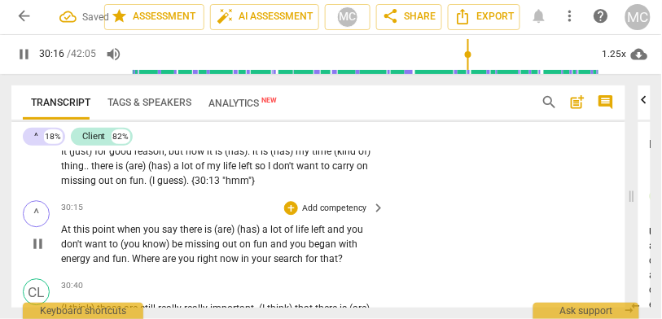
click at [120, 226] on span "when" at bounding box center [130, 229] width 26 height 11
type input "1817"
click at [154, 225] on span "you" at bounding box center [152, 229] width 19 height 11
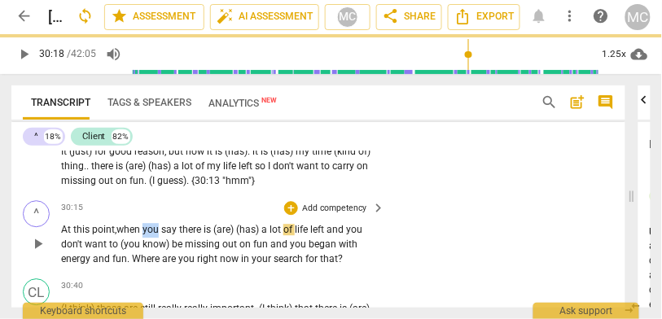
click at [154, 225] on span "you" at bounding box center [152, 229] width 19 height 11
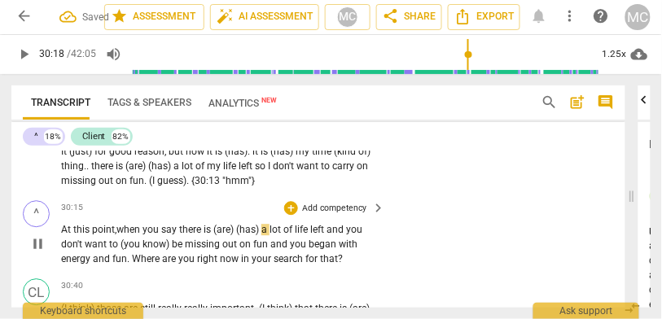
click at [179, 224] on span "say" at bounding box center [170, 229] width 18 height 11
drag, startPoint x: 285, startPoint y: 222, endPoint x: 232, endPoint y: 222, distance: 53.0
click at [231, 223] on p "At this point, when you say that there is (are) (has) a lot of life left and yo…" at bounding box center [219, 244] width 317 height 43
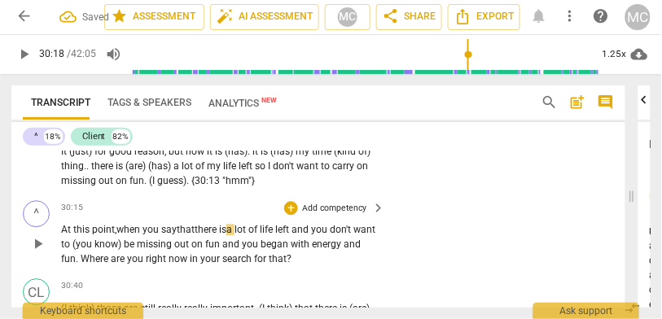
click at [227, 224] on span "is" at bounding box center [222, 229] width 7 height 11
click at [323, 224] on span "you" at bounding box center [320, 229] width 19 height 11
click at [242, 240] on span "and" at bounding box center [232, 244] width 20 height 11
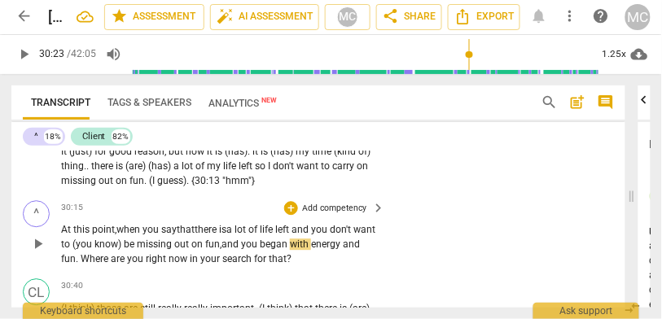
click at [241, 239] on span "and" at bounding box center [232, 244] width 20 height 11
click at [103, 256] on span "Where" at bounding box center [96, 258] width 30 height 11
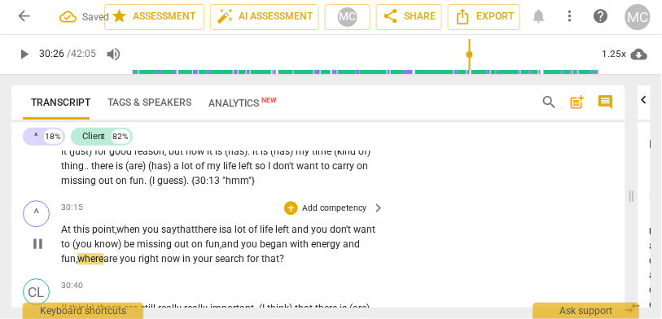
click at [343, 250] on span "and" at bounding box center [351, 244] width 17 height 11
click at [102, 256] on span "where" at bounding box center [90, 258] width 26 height 11
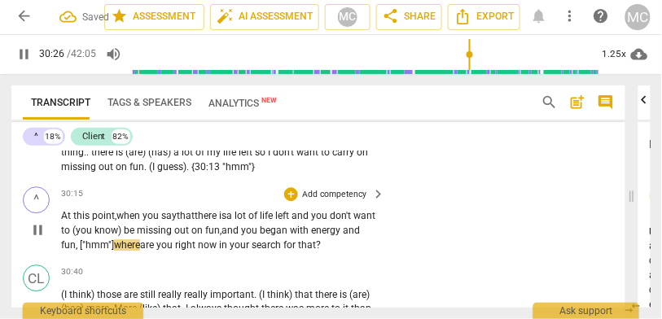
scroll to position [8273, 0]
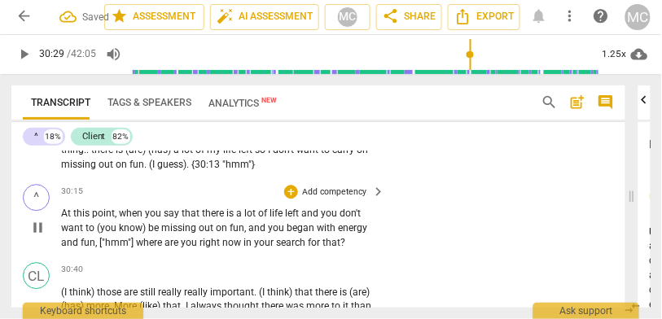
click at [328, 186] on p "Add competency" at bounding box center [334, 192] width 67 height 12
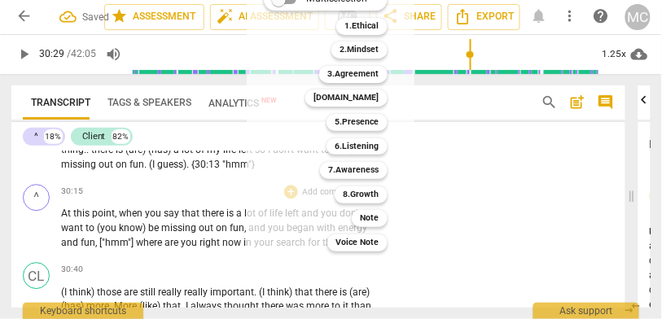
click at [294, 240] on div "Multiselection m 1.Ethical 1 2.Mindset 2 3.Agreement 3 [DOMAIN_NAME] 4 5.Presen…" at bounding box center [336, 120] width 157 height 271
click at [242, 235] on div at bounding box center [331, 159] width 662 height 319
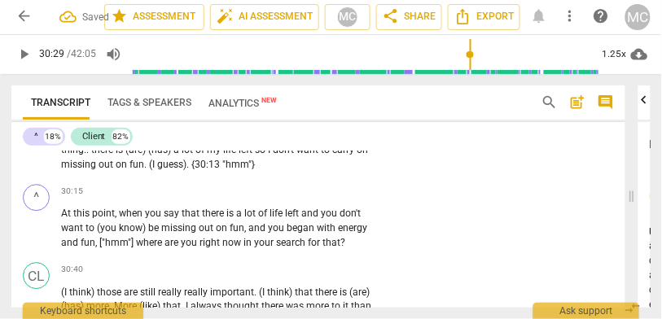
click at [251, 237] on span "in" at bounding box center [249, 242] width 11 height 11
type input "1829"
click at [337, 239] on span "that" at bounding box center [332, 242] width 18 height 11
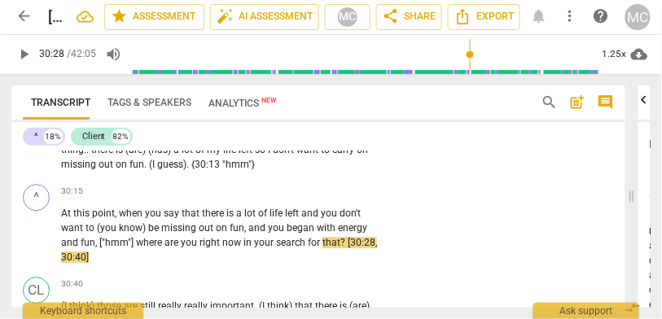
click at [331, 186] on p "Add competency" at bounding box center [334, 192] width 67 height 12
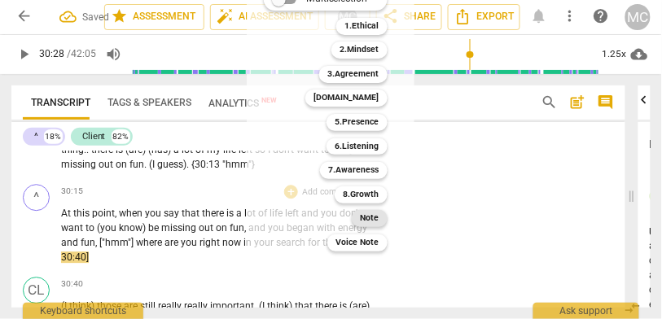
click at [364, 215] on b "Note" at bounding box center [370, 218] width 19 height 17
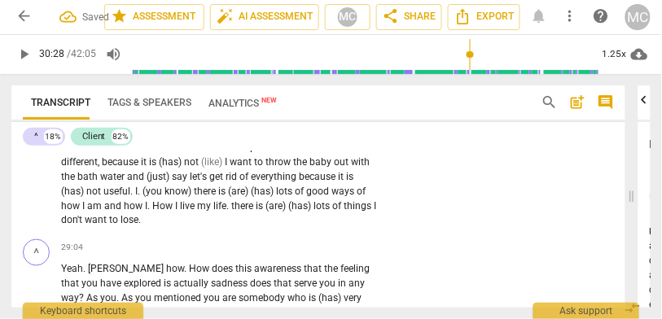
scroll to position [7873, 0]
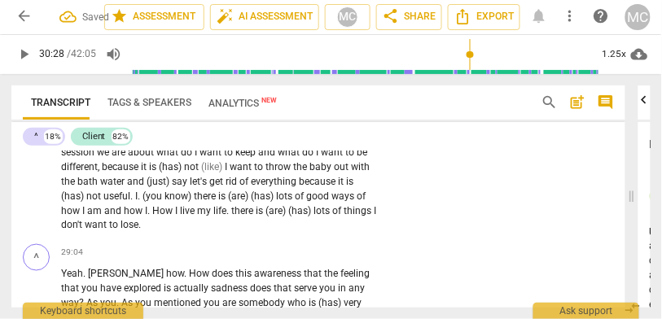
click at [314, 217] on span "lots" at bounding box center [323, 210] width 19 height 11
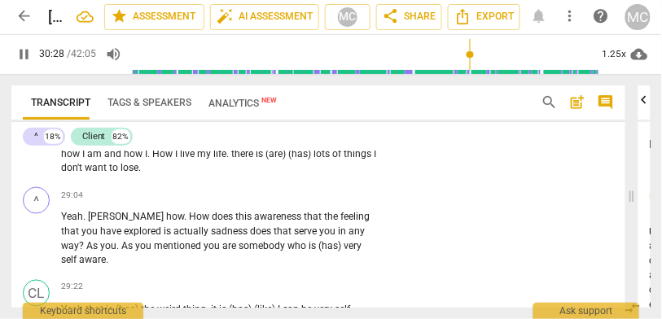
scroll to position [7956, 0]
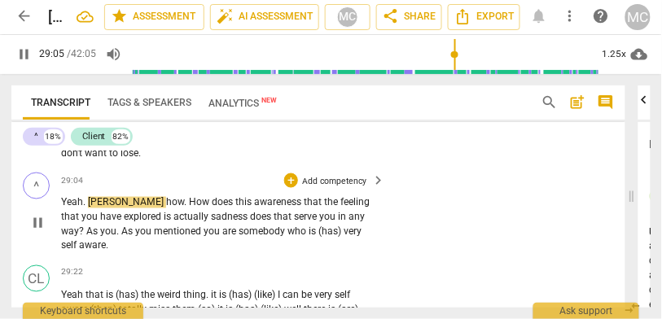
click at [166, 209] on span "how" at bounding box center [175, 202] width 18 height 11
click at [90, 209] on span "[PERSON_NAME]" at bounding box center [127, 202] width 78 height 11
click at [101, 209] on span "[PERSON_NAME]" at bounding box center [127, 202] width 78 height 11
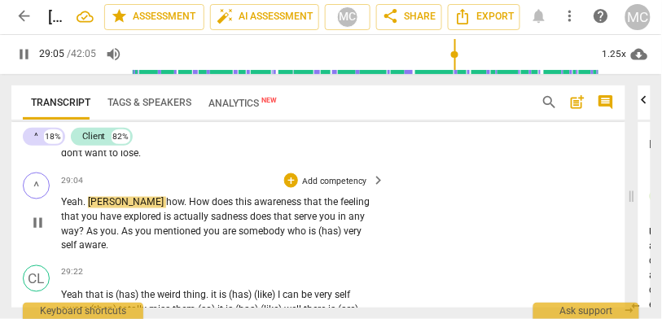
type input "1746"
click at [166, 209] on span "how" at bounding box center [175, 202] width 18 height 11
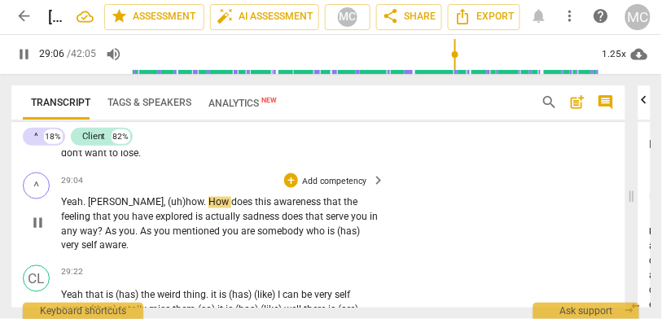
click at [209, 209] on span "How" at bounding box center [220, 202] width 23 height 11
click at [322, 209] on span "that" at bounding box center [332, 202] width 20 height 11
click at [156, 223] on span "explored" at bounding box center [176, 217] width 40 height 11
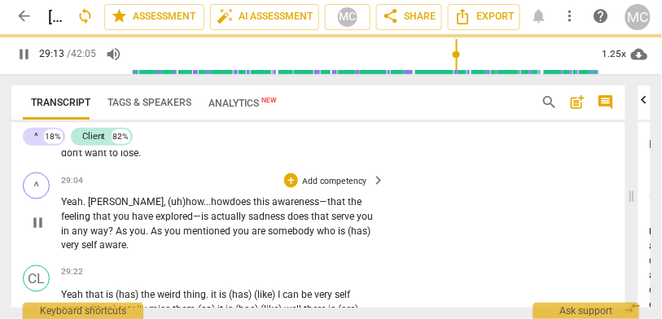
click at [249, 223] on span "sadness" at bounding box center [268, 217] width 39 height 11
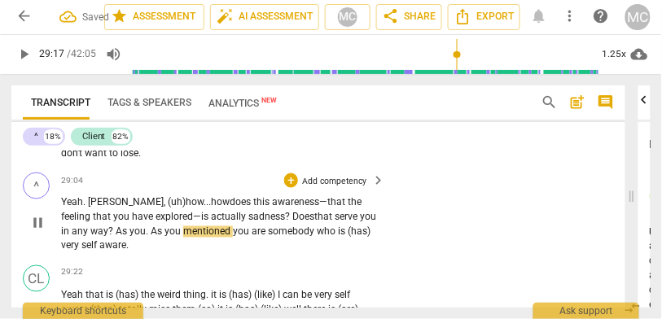
click at [116, 238] on span "As" at bounding box center [123, 232] width 14 height 11
click at [108, 238] on span "as" at bounding box center [113, 232] width 11 height 11
click at [140, 238] on span "As" at bounding box center [147, 232] width 14 height 11
click at [108, 238] on span "as" at bounding box center [113, 232] width 11 height 11
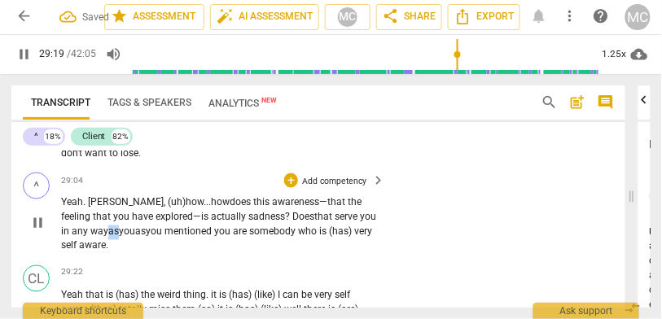
click at [108, 238] on span "as" at bounding box center [113, 232] width 11 height 11
click at [135, 238] on span "as" at bounding box center [140, 232] width 11 height 11
click at [108, 238] on span "as" at bounding box center [113, 232] width 11 height 11
click at [125, 238] on span "you..." at bounding box center [137, 232] width 24 height 11
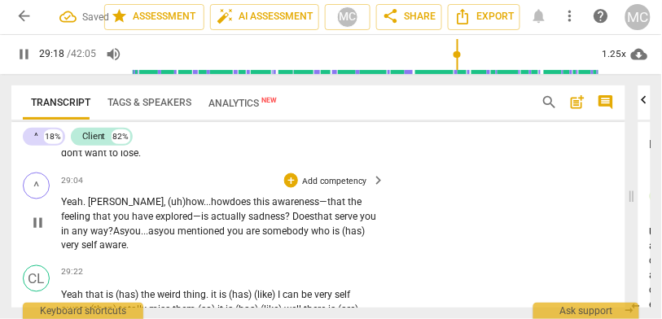
click at [227, 238] on span "you" at bounding box center [236, 232] width 19 height 11
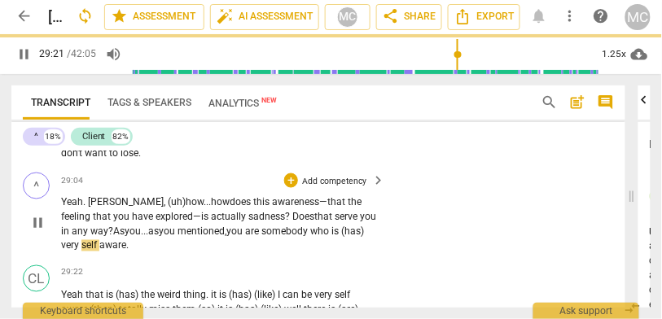
click at [81, 240] on span "very" at bounding box center [71, 245] width 20 height 11
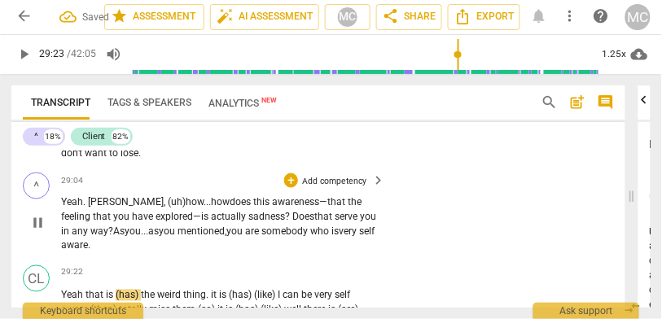
click at [328, 184] on p "Add competency" at bounding box center [334, 181] width 67 height 12
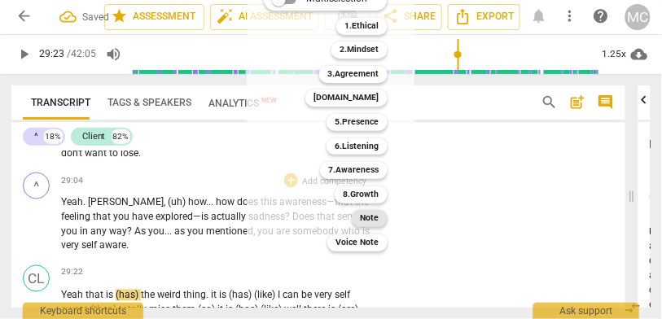
click at [381, 218] on div "Note" at bounding box center [370, 218] width 36 height 17
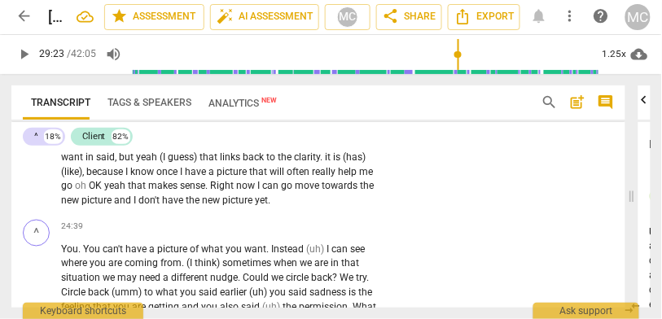
scroll to position [6831, 0]
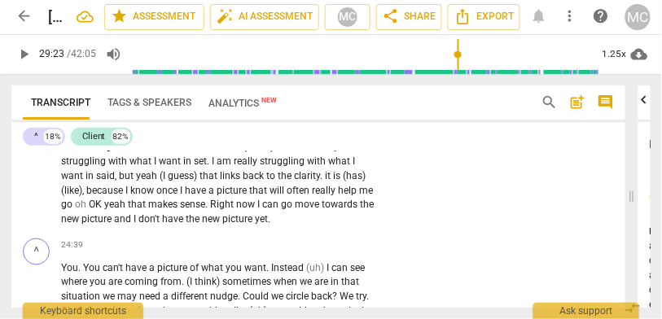
click at [147, 225] on span "don't" at bounding box center [151, 218] width 24 height 11
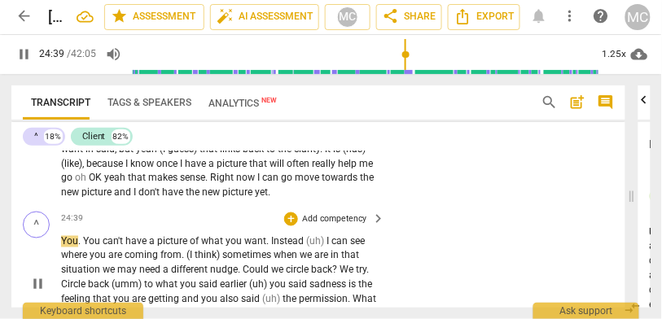
type input "1479"
click at [85, 248] on span "You" at bounding box center [93, 241] width 20 height 11
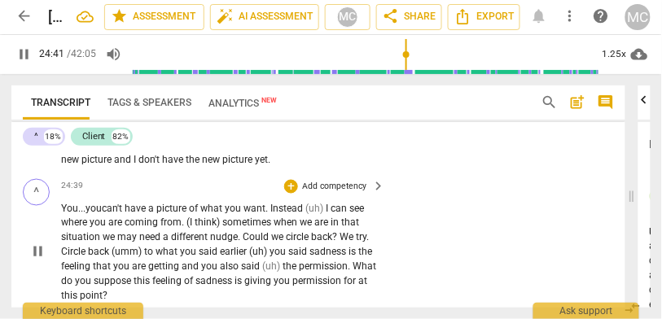
scroll to position [6927, 0]
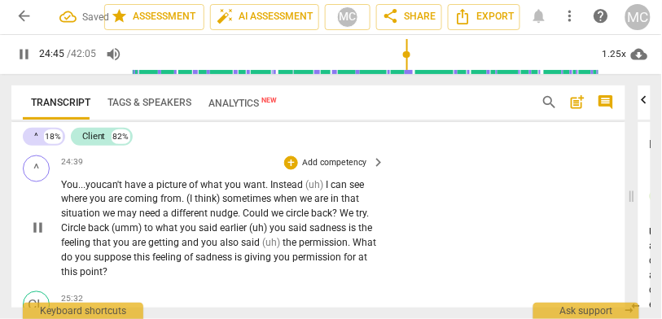
click at [275, 191] on span "Instead" at bounding box center [288, 185] width 35 height 11
click at [253, 191] on span "want" at bounding box center [255, 185] width 22 height 11
click at [307, 191] on span "(uh)" at bounding box center [308, 185] width 20 height 11
click at [311, 190] on span "(uh)" at bounding box center [310, 185] width 18 height 11
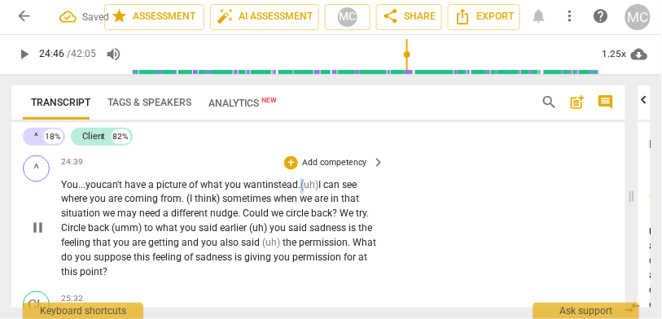
click at [311, 190] on span "(uh)" at bounding box center [310, 185] width 18 height 11
click at [319, 191] on span "(uh)" at bounding box center [310, 185] width 18 height 11
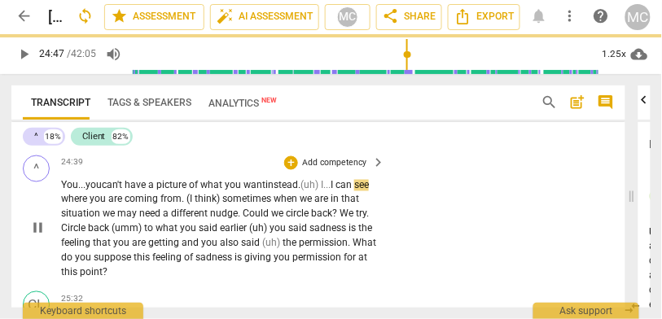
click at [319, 189] on span "(uh) I..." at bounding box center [316, 185] width 30 height 11
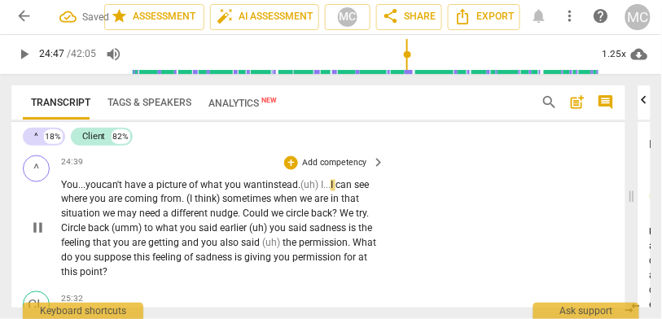
click at [315, 191] on span "(uh) I..." at bounding box center [316, 185] width 30 height 11
click at [336, 191] on span "I" at bounding box center [333, 185] width 5 height 11
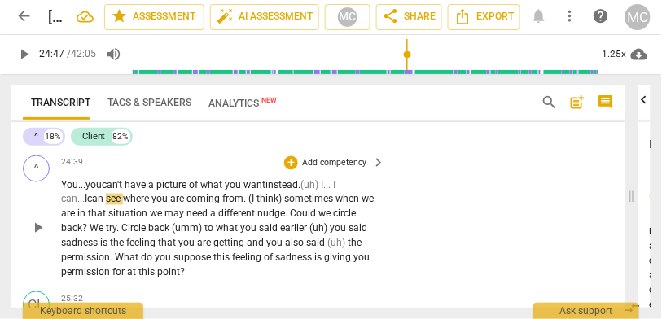
click at [424, 205] on div "^ play_arrow pause 24:39 + Add competency keyboard_arrow_right You... you can't…" at bounding box center [318, 218] width 615 height 136
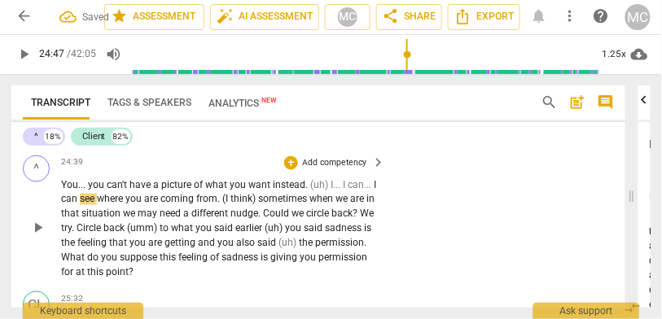
click at [273, 191] on span "instead" at bounding box center [289, 185] width 33 height 11
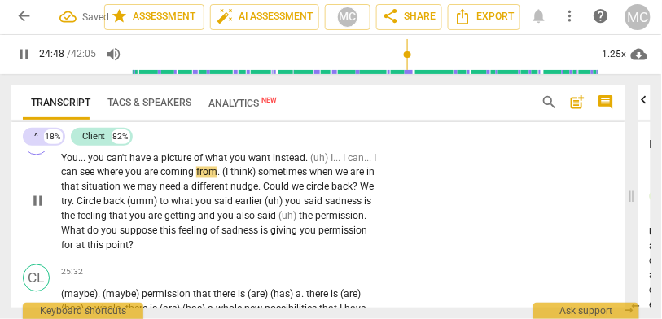
scroll to position [6968, 0]
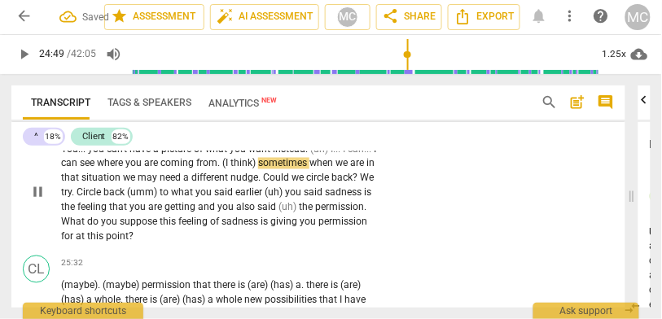
click at [275, 178] on p "You . . . you can't have a picture of what you want instead . (uh) I . . . I ca…" at bounding box center [219, 194] width 317 height 102
type input "1490"
click at [322, 169] on span "when" at bounding box center [321, 163] width 26 height 11
click at [134, 184] on span "we" at bounding box center [130, 178] width 15 height 11
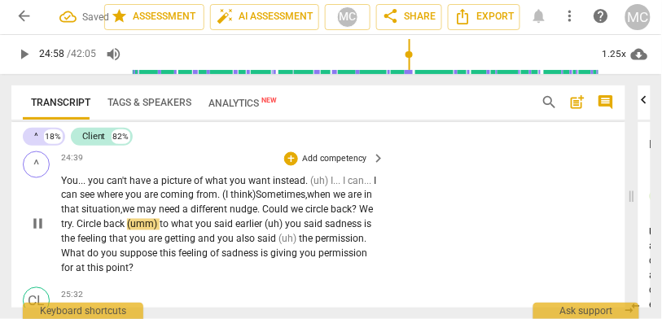
click at [313, 211] on p "You . . . you can't have a picture of what you want instead . (uh) I . . . I ca…" at bounding box center [219, 226] width 317 height 102
click at [306, 216] on span "we" at bounding box center [298, 210] width 15 height 11
click at [352, 216] on span "back" at bounding box center [341, 210] width 21 height 11
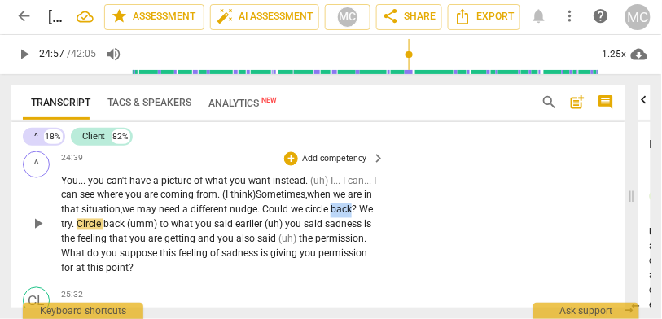
click at [352, 216] on span "back" at bounding box center [341, 210] width 21 height 11
click at [372, 222] on p "You . . . you can't have a picture of what you want instead . (uh) I . . . I ca…" at bounding box center [219, 226] width 317 height 102
click at [359, 216] on span "We" at bounding box center [366, 210] width 14 height 11
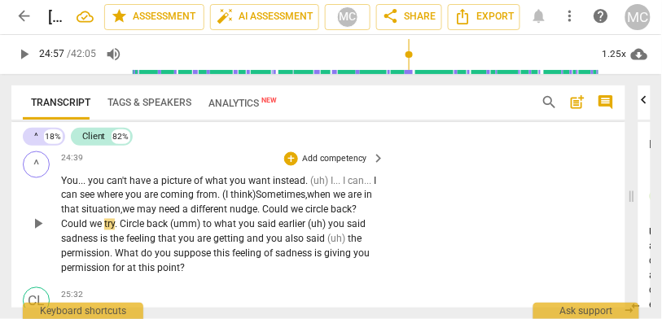
click at [83, 231] on span "? Could w" at bounding box center [209, 218] width 296 height 26
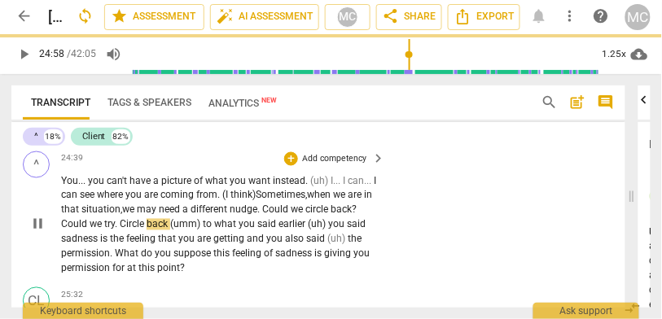
click at [147, 231] on span "Circle" at bounding box center [133, 224] width 27 height 11
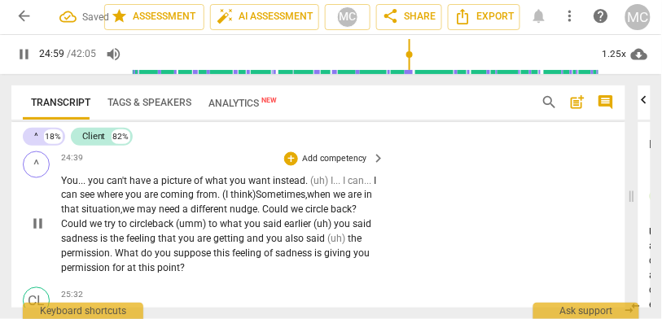
click at [176, 231] on span "back" at bounding box center [164, 224] width 24 height 11
click at [209, 231] on span "(umm)" at bounding box center [192, 224] width 33 height 11
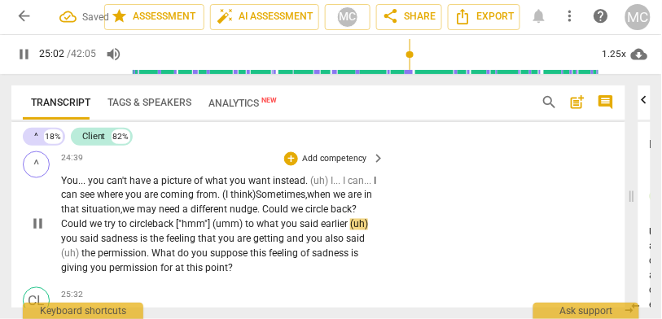
click at [350, 231] on span "(uh)" at bounding box center [359, 224] width 18 height 11
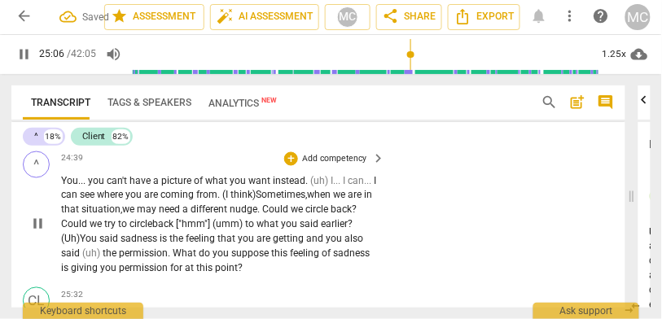
click at [99, 245] on span "You" at bounding box center [90, 239] width 20 height 11
click at [257, 244] on span "you" at bounding box center [247, 239] width 19 height 11
click at [80, 245] on span "Uh)" at bounding box center [71, 239] width 15 height 11
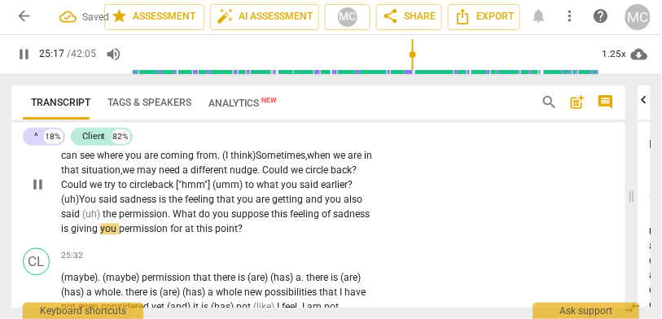
scroll to position [6981, 0]
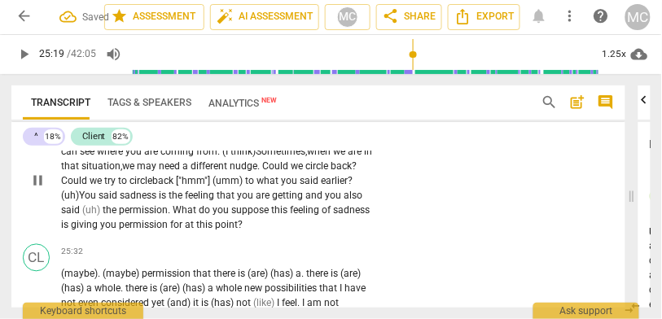
click at [168, 217] on span "permission" at bounding box center [143, 210] width 49 height 11
click at [199, 217] on span "What" at bounding box center [186, 210] width 26 height 11
click at [305, 232] on p "You . . . you can't have a picture of what you want instead . (uh) I . . . I ca…" at bounding box center [219, 183] width 317 height 102
click at [451, 228] on div "^ play_arrow pause 24:39 + Add competency keyboard_arrow_right You . . . you ca…" at bounding box center [318, 171] width 615 height 136
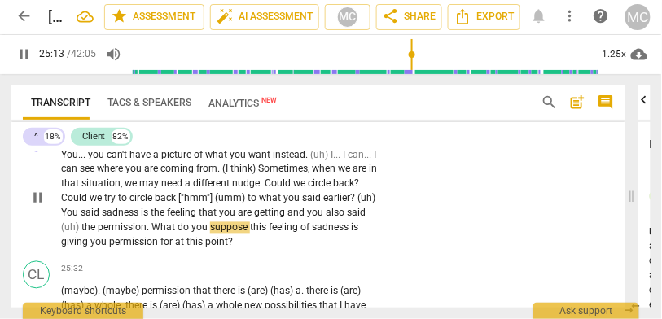
scroll to position [6969, 0]
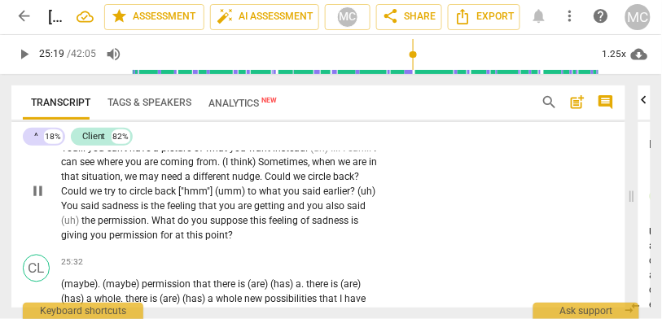
type input "1520"
click at [226, 242] on span "point" at bounding box center [216, 236] width 23 height 11
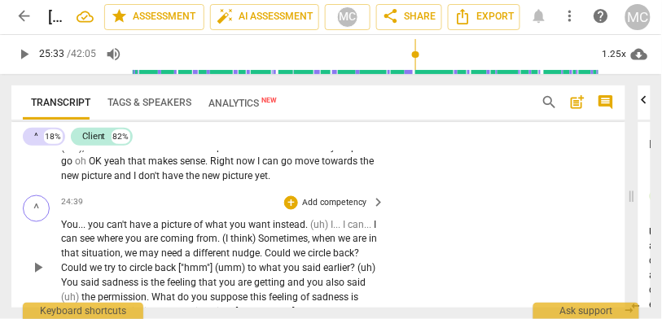
scroll to position [6881, 0]
click at [342, 209] on p "Add competency" at bounding box center [334, 203] width 67 height 12
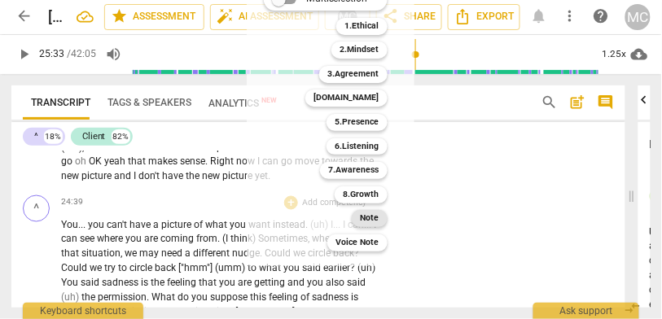
click at [373, 220] on b "Note" at bounding box center [370, 218] width 19 height 17
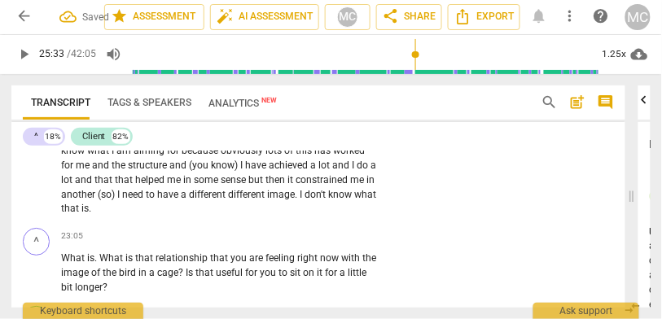
scroll to position [6428, 0]
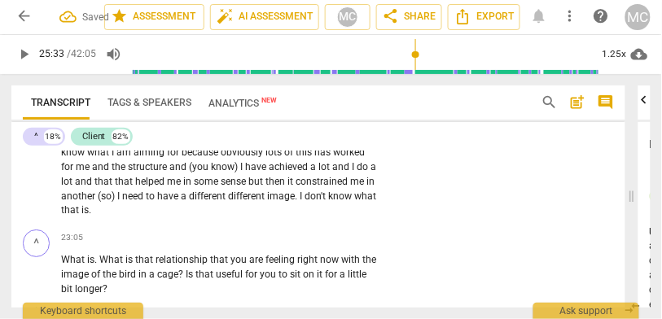
click at [328, 202] on span "know" at bounding box center [341, 196] width 26 height 11
click at [305, 202] on span "don't" at bounding box center [317, 196] width 24 height 11
click at [328, 202] on span "know" at bounding box center [341, 196] width 26 height 11
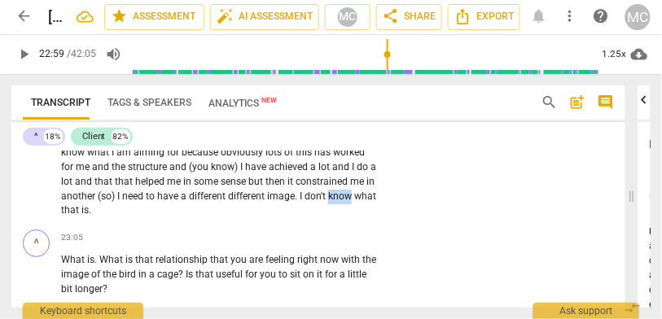
click at [328, 202] on span "know" at bounding box center [341, 196] width 26 height 11
click at [89, 216] on span "is" at bounding box center [84, 210] width 7 height 11
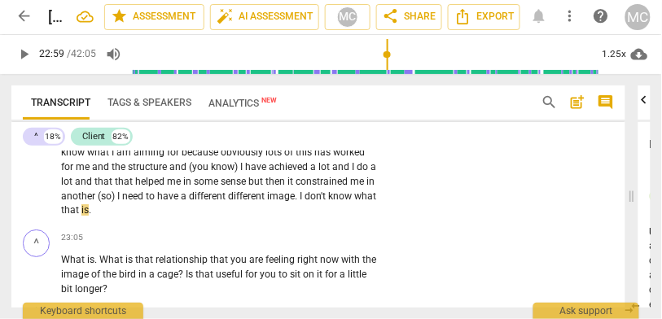
type input "1380"
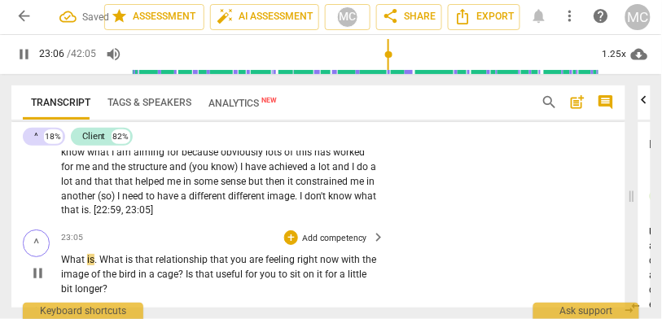
click at [102, 266] on span "What" at bounding box center [112, 259] width 26 height 11
type input "1387"
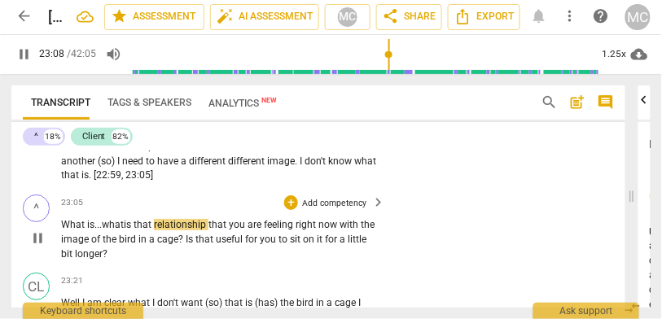
scroll to position [6474, 0]
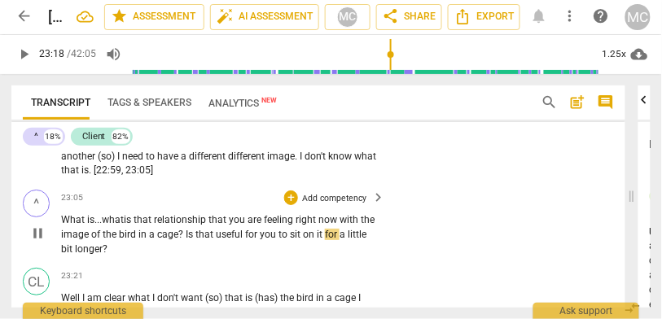
click at [260, 239] on span "for" at bounding box center [252, 234] width 15 height 11
click at [303, 240] on span "sit" at bounding box center [296, 234] width 13 height 11
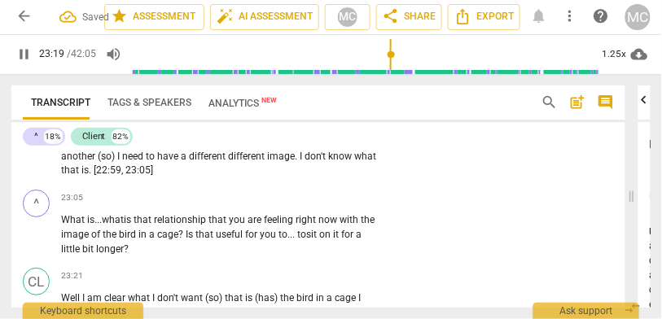
click at [26, 62] on span "pause" at bounding box center [23, 54] width 17 height 17
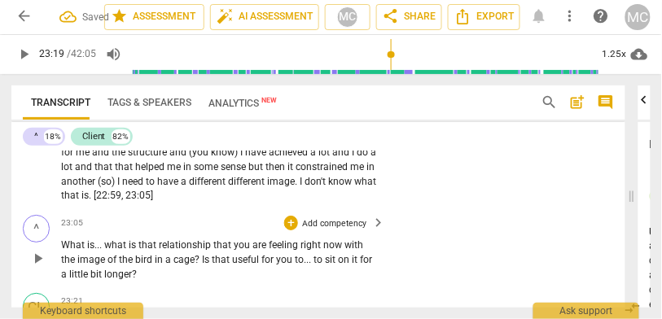
scroll to position [6461, 0]
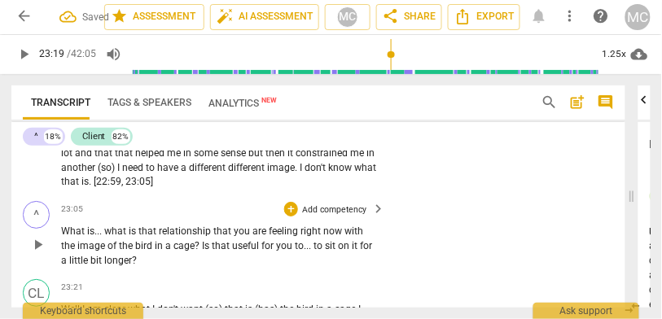
click at [328, 216] on p "Add competency" at bounding box center [334, 210] width 67 height 12
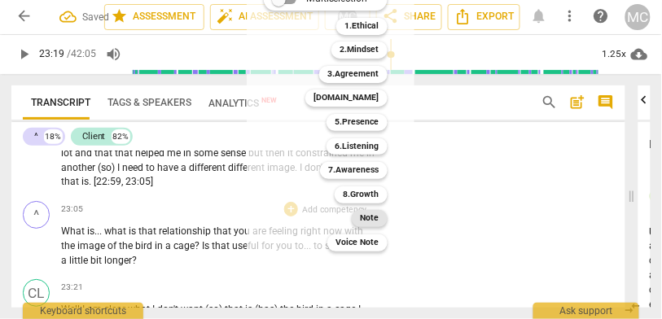
click at [376, 222] on b "Note" at bounding box center [370, 218] width 19 height 17
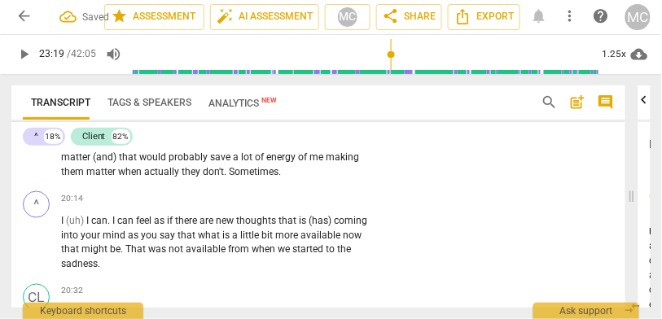
scroll to position [5801, 0]
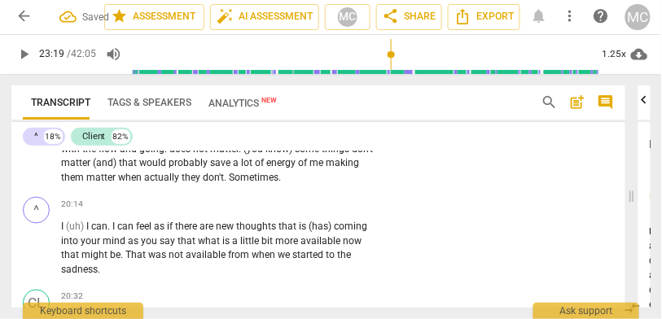
click at [182, 183] on span "actually" at bounding box center [162, 177] width 37 height 11
click at [224, 183] on span "don't" at bounding box center [213, 177] width 21 height 11
type input "1212"
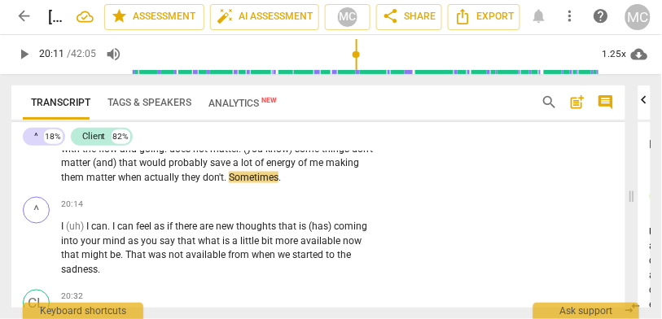
click at [279, 183] on span "Sometimes" at bounding box center [254, 177] width 50 height 11
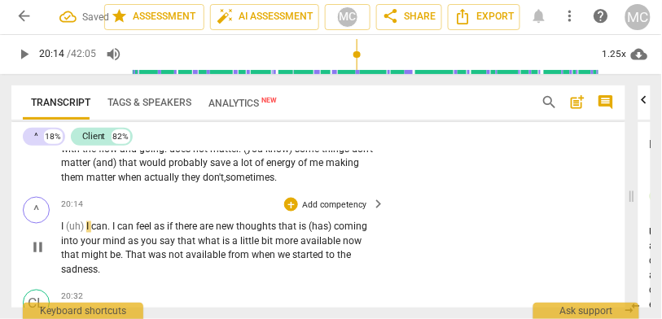
click at [68, 233] on span "(uh)" at bounding box center [76, 227] width 20 height 11
type input "1215"
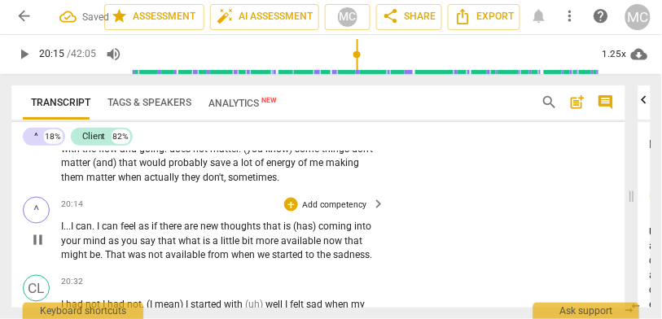
click at [102, 233] on span "I" at bounding box center [99, 227] width 5 height 11
click at [117, 232] on span "can" at bounding box center [113, 227] width 19 height 11
click at [331, 233] on span "coming" at bounding box center [339, 227] width 36 height 11
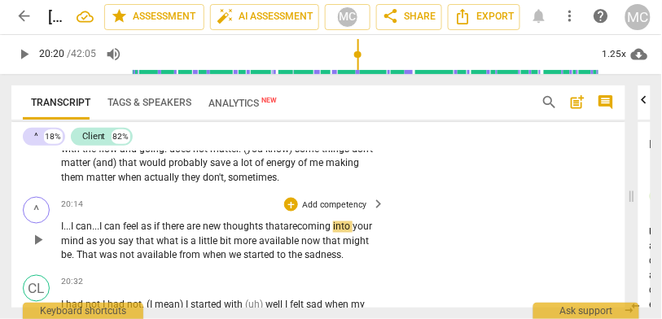
click at [297, 233] on span "that are" at bounding box center [282, 227] width 32 height 11
click at [179, 248] on span "what" at bounding box center [168, 241] width 24 height 11
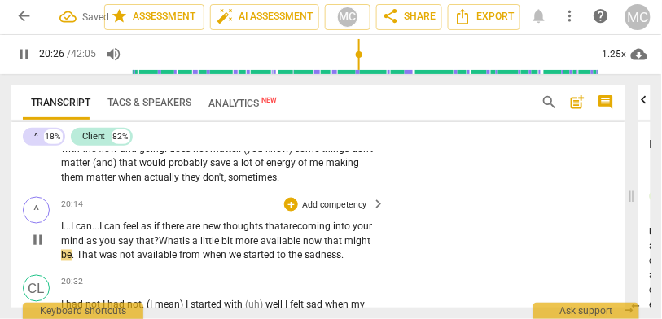
click at [99, 262] on span "That" at bounding box center [88, 255] width 23 height 11
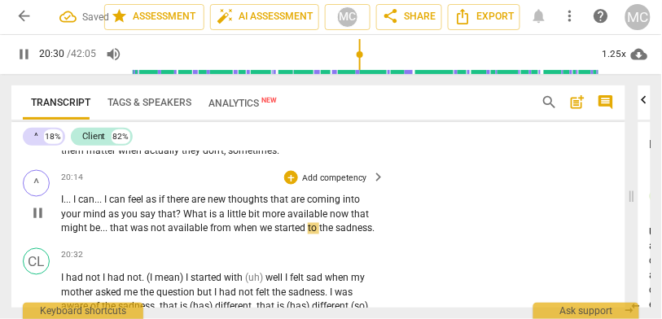
click at [385, 233] on div "^ play_arrow pause 20:14 + Add competency keyboard_arrow_right I . . . I can . …" at bounding box center [318, 204] width 615 height 78
click at [321, 235] on span "the" at bounding box center [327, 228] width 16 height 11
type input "1233"
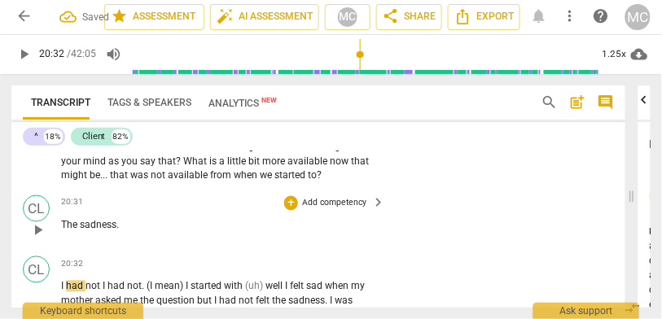
scroll to position [5908, 0]
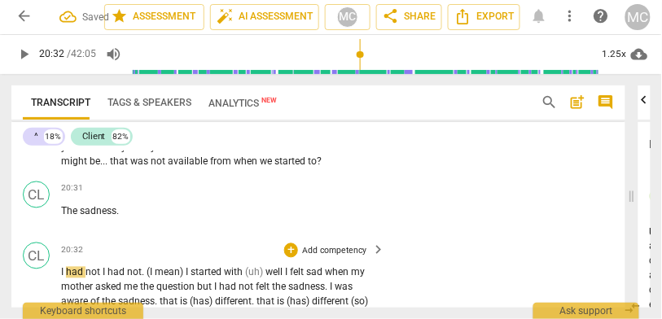
click at [66, 278] on span "I" at bounding box center [63, 272] width 5 height 11
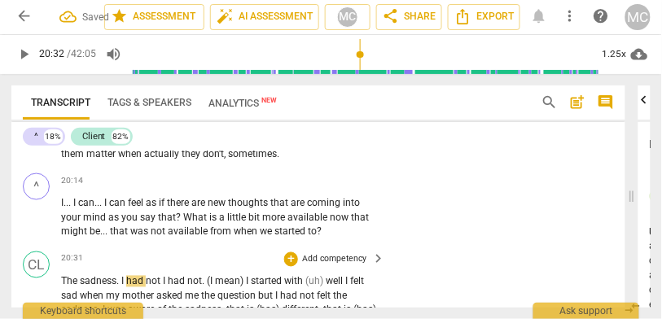
scroll to position [5827, 0]
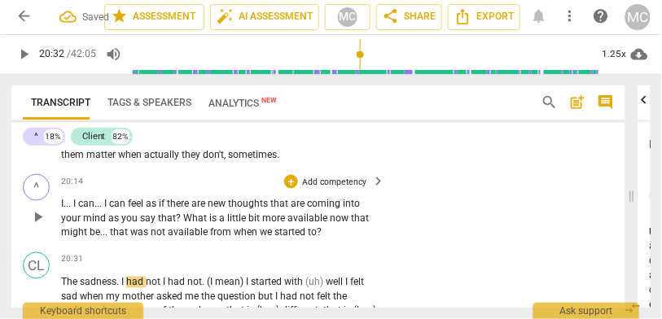
click at [330, 185] on p "Add competency" at bounding box center [334, 182] width 67 height 12
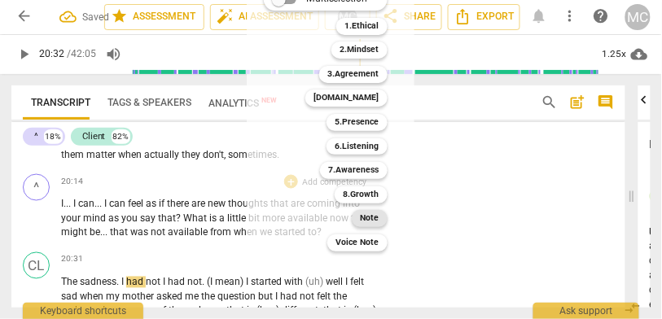
click at [372, 224] on b "Note" at bounding box center [370, 218] width 19 height 17
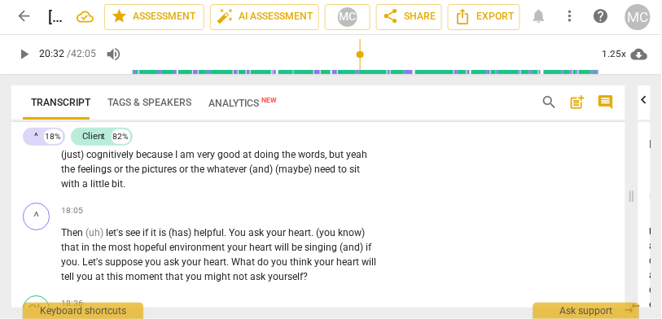
scroll to position [5263, 0]
click at [90, 190] on span "a" at bounding box center [86, 183] width 8 height 11
click at [350, 175] on span "sit" at bounding box center [355, 169] width 11 height 11
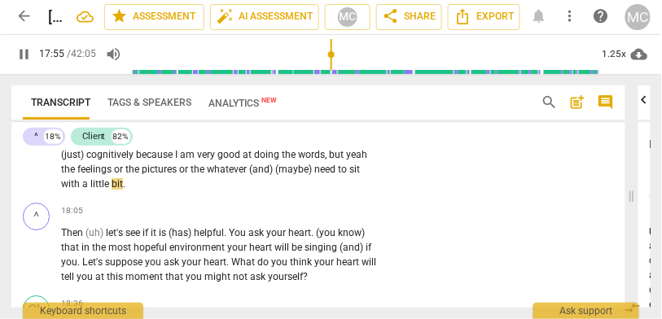
type input "1076"
click at [123, 190] on span "bit" at bounding box center [117, 183] width 11 height 11
click at [112, 189] on span "little" at bounding box center [100, 183] width 21 height 11
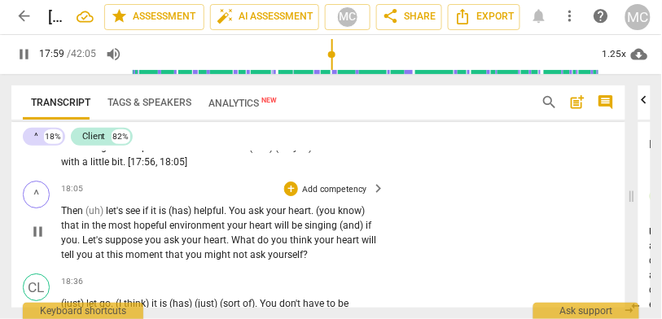
click at [86, 217] on span "Then" at bounding box center [73, 210] width 24 height 11
type input "1080"
click at [108, 217] on span "let's" at bounding box center [115, 210] width 20 height 11
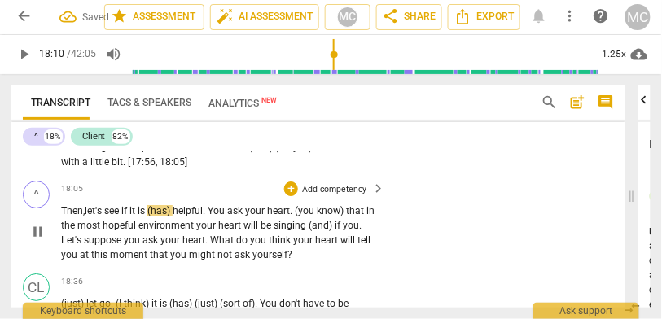
click at [127, 217] on span "if" at bounding box center [125, 210] width 8 height 11
click at [109, 217] on span "see..." at bounding box center [115, 210] width 22 height 11
click at [124, 217] on span "see..." at bounding box center [115, 210] width 22 height 11
click at [178, 217] on span "(has)" at bounding box center [164, 210] width 25 height 11
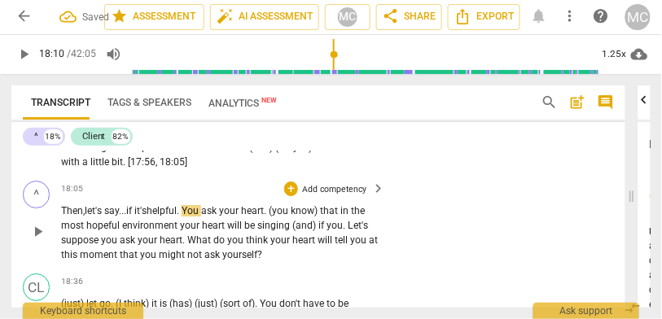
click at [113, 217] on span "say..." at bounding box center [115, 210] width 22 height 11
click at [126, 217] on span "say..." at bounding box center [115, 210] width 22 height 11
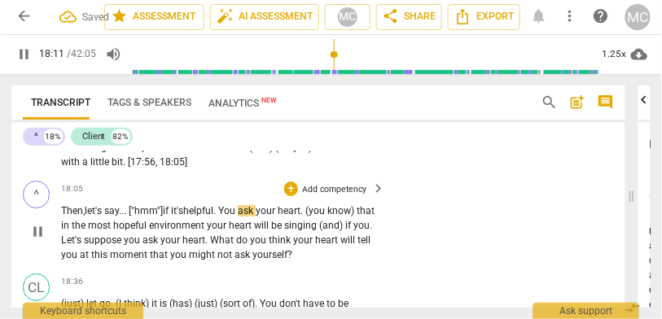
click at [228, 217] on span "You" at bounding box center [228, 210] width 20 height 11
click at [299, 217] on span "." at bounding box center [296, 210] width 5 height 11
click at [315, 217] on span "(you" at bounding box center [306, 210] width 20 height 11
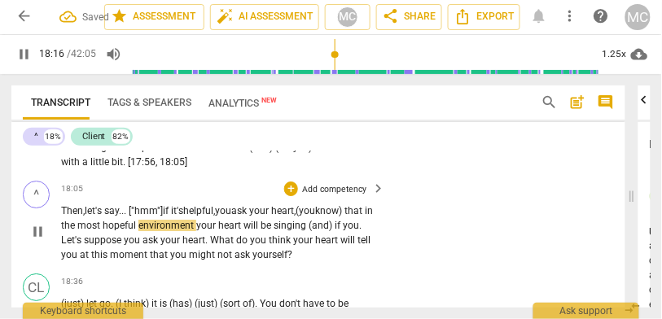
click at [77, 231] on span "the" at bounding box center [69, 225] width 16 height 11
click at [135, 231] on span "hopeful" at bounding box center [121, 225] width 36 height 11
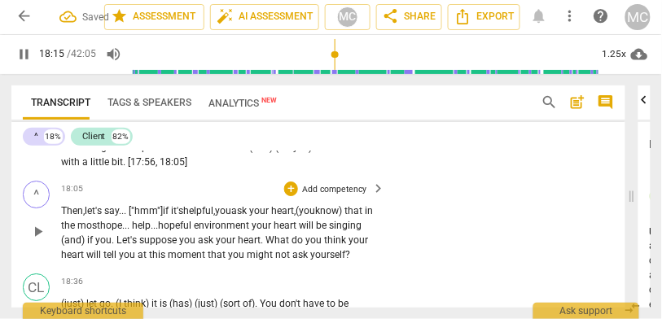
click at [365, 217] on span "in" at bounding box center [369, 210] width 8 height 11
click at [274, 231] on span "your" at bounding box center [263, 225] width 22 height 11
click at [273, 231] on span "your" at bounding box center [262, 225] width 22 height 11
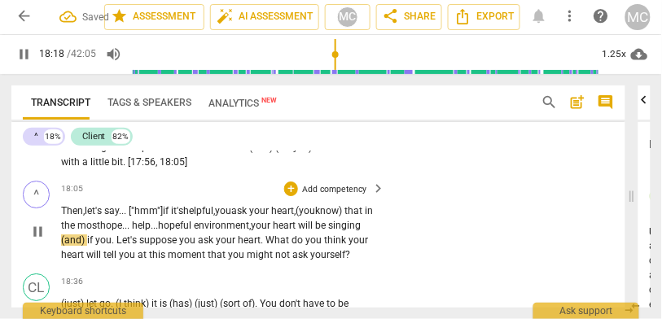
click at [87, 246] on span "(and)" at bounding box center [74, 240] width 26 height 11
click at [139, 246] on span "Let's" at bounding box center [128, 240] width 23 height 11
click at [195, 246] on span "you" at bounding box center [185, 240] width 19 height 11
click at [235, 246] on span "your" at bounding box center [224, 240] width 22 height 11
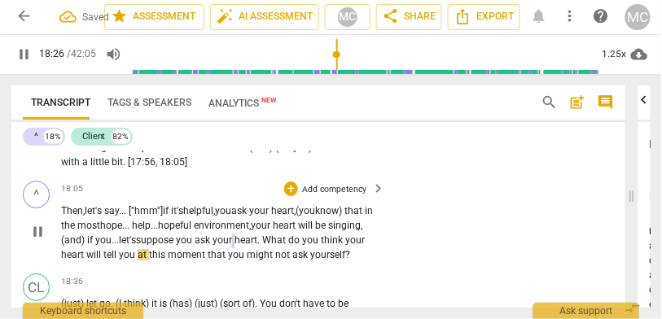
click at [235, 246] on span "your" at bounding box center [224, 240] width 22 height 11
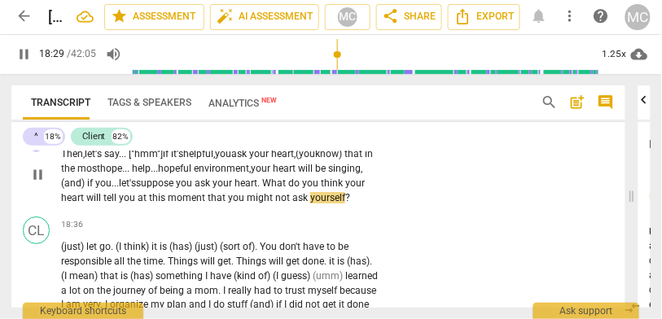
scroll to position [5390, 0]
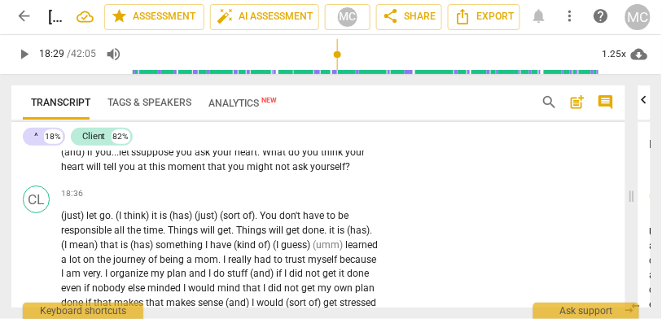
click at [310, 173] on span "yourself" at bounding box center [327, 166] width 35 height 11
type input "1109"
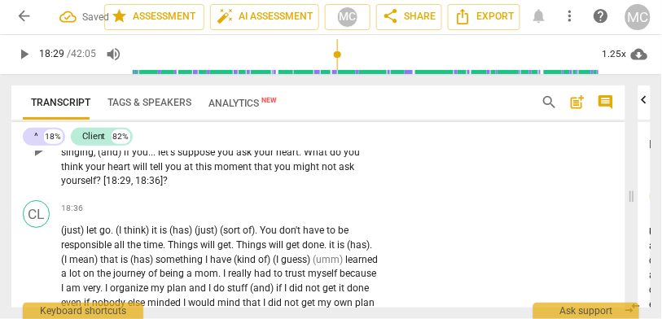
click at [190, 183] on p "Then , let's say . . . ["hmm"] if it's helpful , you ask your heart , (you know…" at bounding box center [219, 153] width 317 height 73
click at [277, 251] on span "will" at bounding box center [277, 245] width 17 height 11
click at [20, 52] on span "pause" at bounding box center [23, 54] width 17 height 17
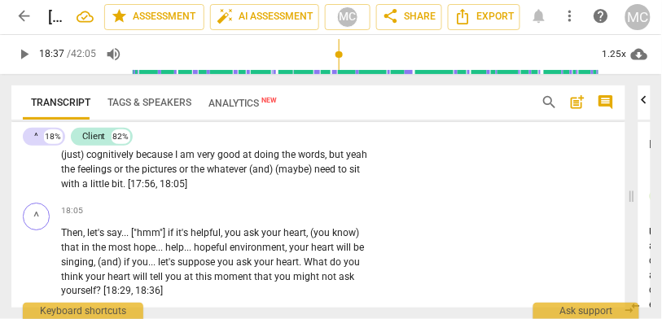
scroll to position [5263, 0]
click at [331, 214] on p "Add competency" at bounding box center [334, 211] width 67 height 12
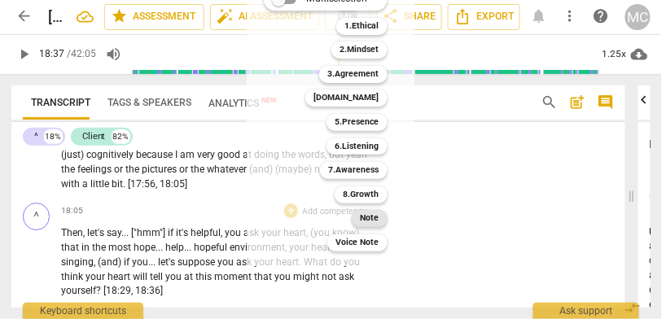
click at [374, 221] on b "Note" at bounding box center [370, 218] width 19 height 17
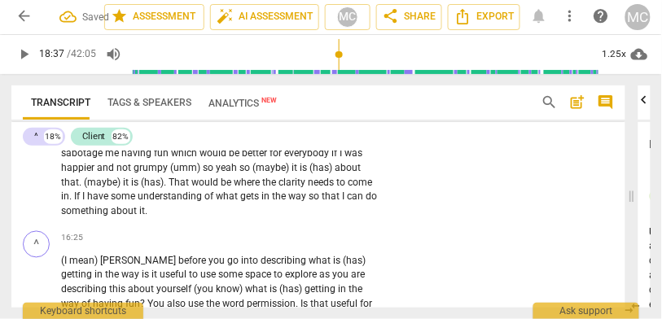
scroll to position [4801, 0]
click at [366, 203] on span "do" at bounding box center [371, 196] width 11 height 11
click at [111, 218] on span "something" at bounding box center [86, 211] width 50 height 11
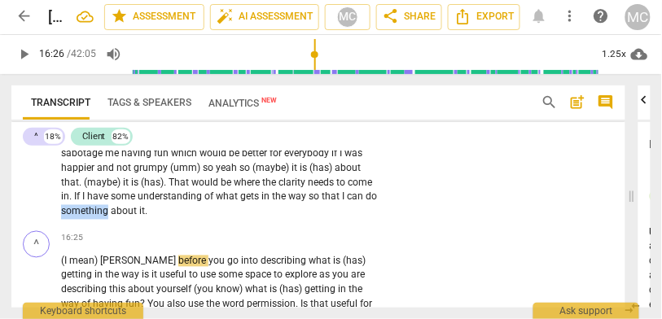
click at [111, 218] on span "something" at bounding box center [86, 211] width 50 height 11
type input "985"
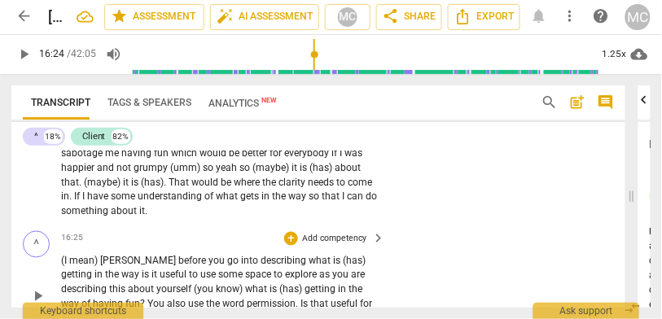
click at [64, 267] on span "(I" at bounding box center [65, 261] width 8 height 11
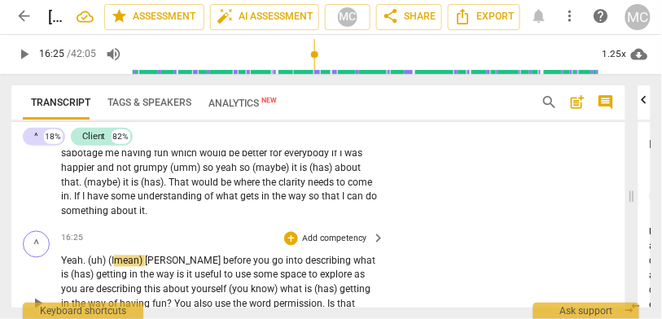
click at [173, 253] on div "16:25 + Add competency keyboard_arrow_right Yeah. (uh) (I mean) Jane before you…" at bounding box center [224, 293] width 326 height 125
click at [125, 275] on p "Yeah . (uh) (I mean) Jane before you go into describing what is (has) getting i…" at bounding box center [219, 306] width 317 height 102
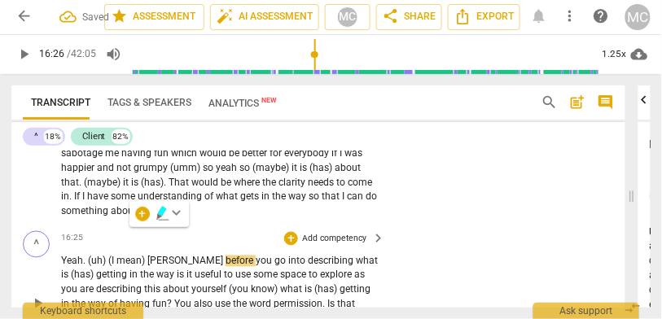
click at [81, 266] on span "Yeah" at bounding box center [72, 261] width 22 height 11
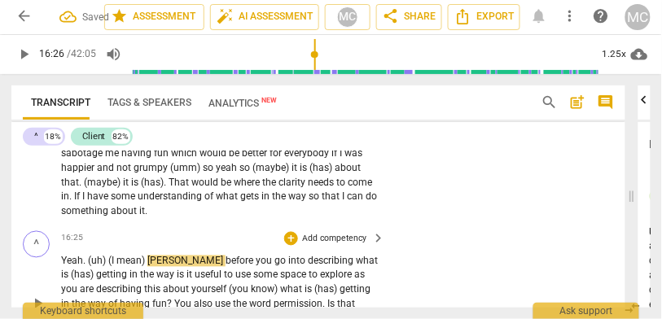
click at [133, 267] on span "mean)" at bounding box center [132, 261] width 31 height 11
click at [111, 217] on span "something" at bounding box center [86, 211] width 50 height 11
click at [152, 267] on span "[PERSON_NAME]" at bounding box center [186, 261] width 78 height 11
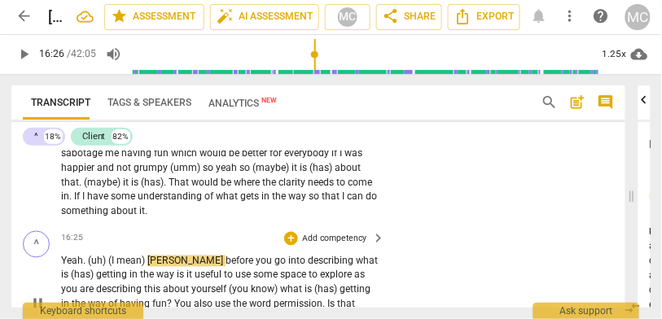
type input "986"
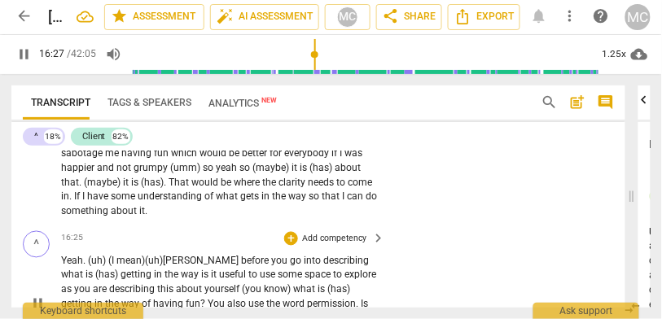
click at [241, 267] on span "before" at bounding box center [256, 261] width 30 height 11
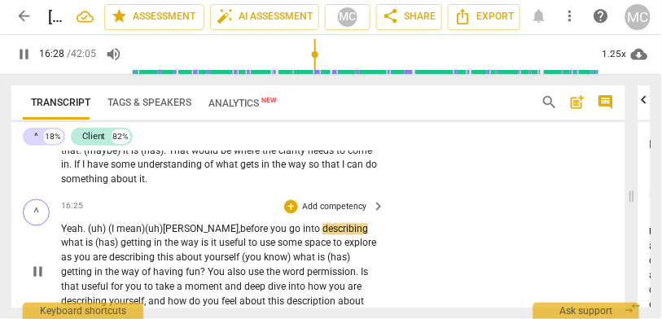
scroll to position [4839, 0]
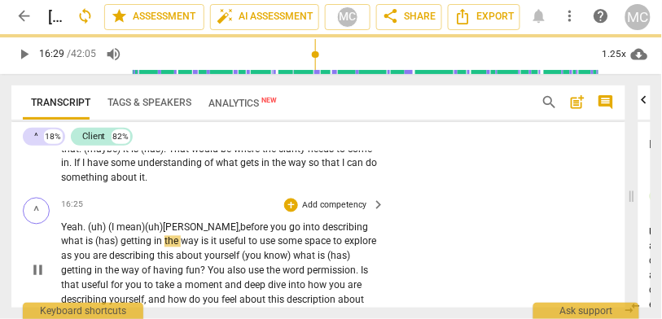
click at [323, 234] on span "describing" at bounding box center [346, 227] width 46 height 11
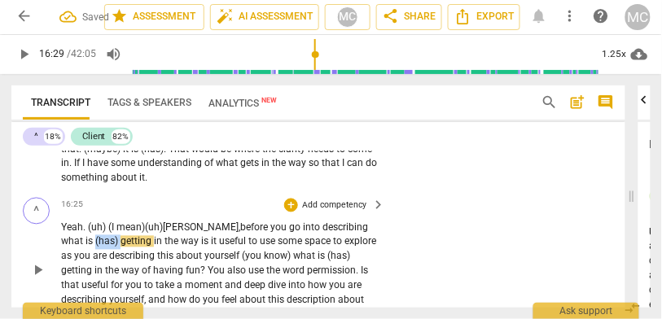
drag, startPoint x: 89, startPoint y: 250, endPoint x: 80, endPoint y: 222, distance: 29.9
click at [80, 222] on div "16:25 + Add competency keyboard_arrow_right Yeah . (uh) (I mean) (uh) Jane, bef…" at bounding box center [224, 260] width 326 height 125
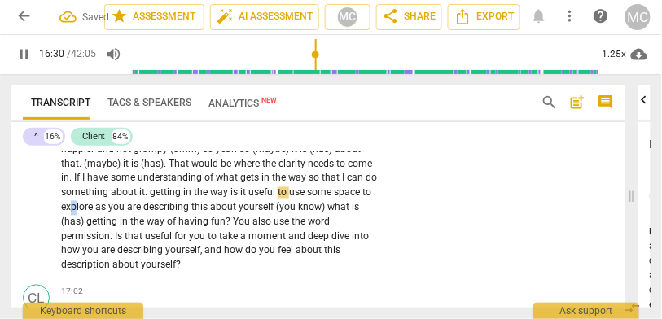
click at [95, 209] on span "explore" at bounding box center [78, 207] width 34 height 11
click at [139, 199] on span "about" at bounding box center [125, 192] width 29 height 11
click at [288, 184] on span "way" at bounding box center [298, 178] width 20 height 11
click at [111, 197] on span "something" at bounding box center [86, 192] width 50 height 11
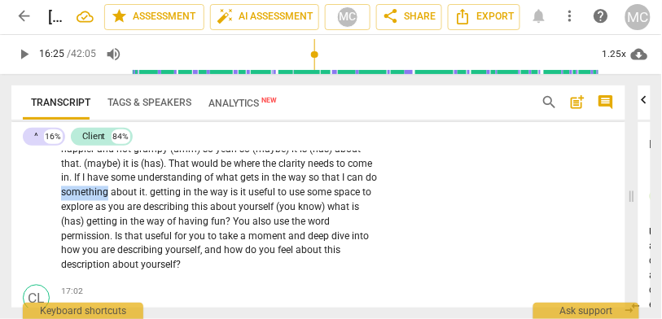
click at [111, 197] on span "something" at bounding box center [86, 192] width 50 height 11
click at [139, 199] on span "about" at bounding box center [125, 192] width 29 height 11
click at [26, 56] on span "pause" at bounding box center [23, 54] width 17 height 17
type input "985"
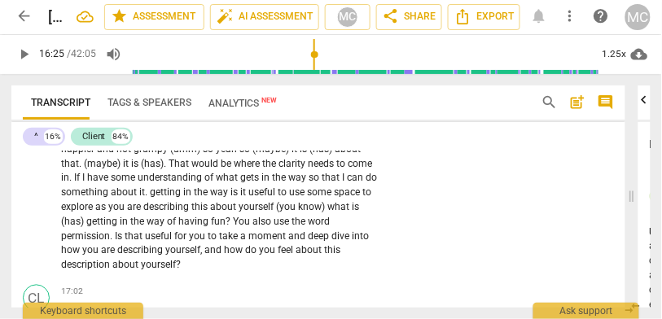
click at [145, 199] on span "it" at bounding box center [142, 192] width 6 height 11
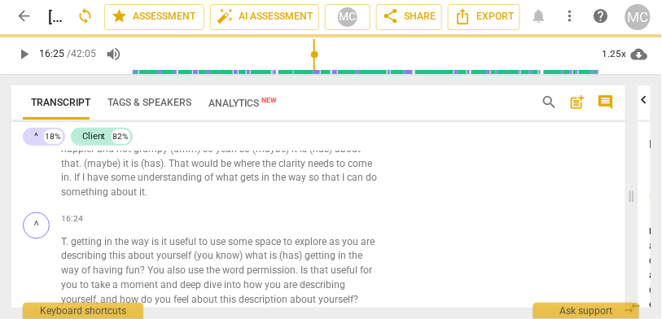
scroll to position [4863, 0]
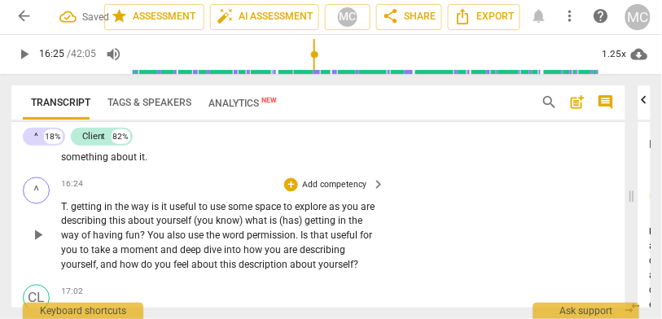
click at [66, 213] on span "T" at bounding box center [63, 207] width 5 height 11
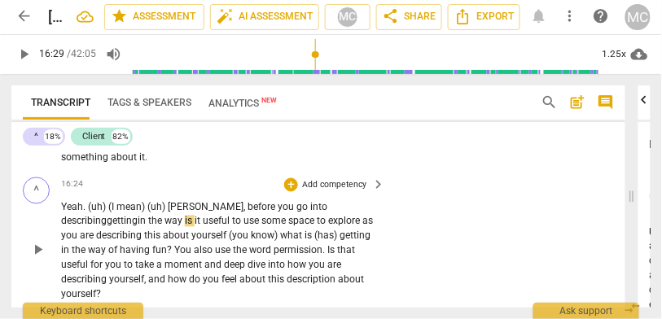
click at [301, 213] on span "Yeah. (uh) (I mean) (uh) Jane, before you go into describing" at bounding box center [194, 215] width 266 height 26
click at [138, 218] on span "getting" at bounding box center [122, 221] width 31 height 11
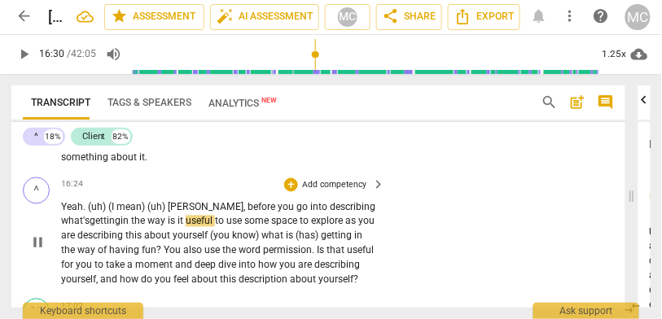
click at [168, 227] on span "way" at bounding box center [157, 221] width 20 height 11
click at [166, 227] on span "way," at bounding box center [156, 221] width 19 height 11
click at [229, 242] on span "(you" at bounding box center [221, 236] width 22 height 11
click at [232, 241] on span "(you" at bounding box center [223, 236] width 20 height 11
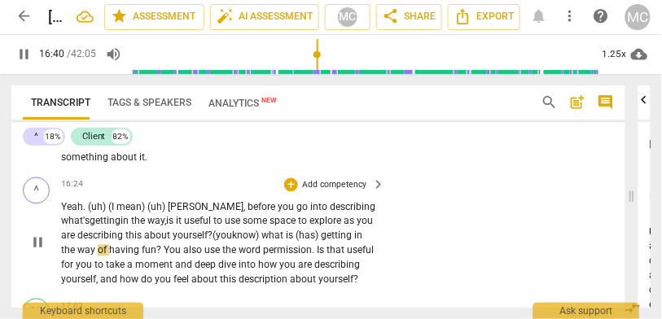
click at [232, 241] on span "(you" at bounding box center [223, 236] width 20 height 11
click at [286, 240] on span "what" at bounding box center [274, 236] width 24 height 11
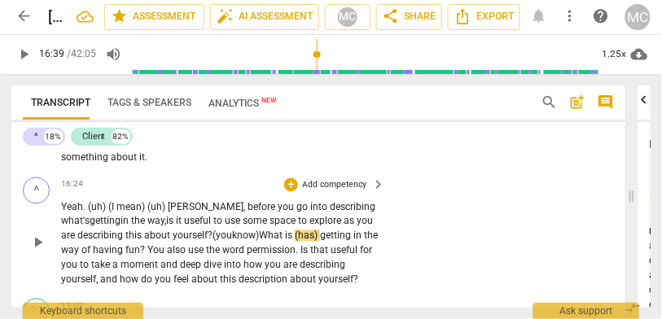
click at [285, 242] on span "hat" at bounding box center [276, 236] width 17 height 11
click at [320, 242] on span "(has)" at bounding box center [307, 236] width 25 height 11
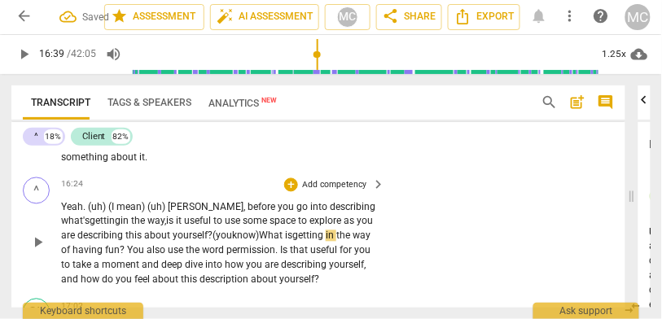
click at [285, 242] on span "hat" at bounding box center [276, 236] width 17 height 11
click at [263, 257] on span "permission" at bounding box center [251, 250] width 49 height 11
click at [316, 260] on p "Yeah. (uh) (I mean) (uh) Jane, before you go into describing what's getting in …" at bounding box center [219, 244] width 317 height 87
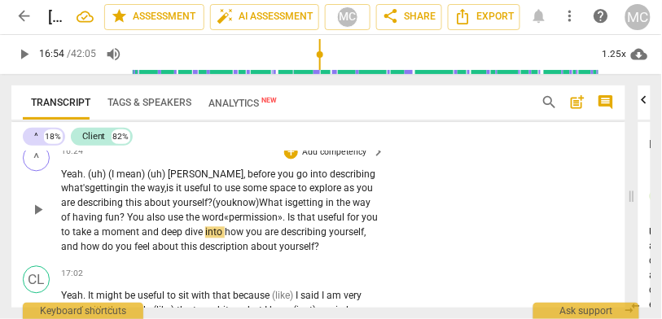
click at [94, 239] on span "take" at bounding box center [83, 232] width 21 height 11
click at [185, 239] on span "deep" at bounding box center [173, 232] width 24 height 11
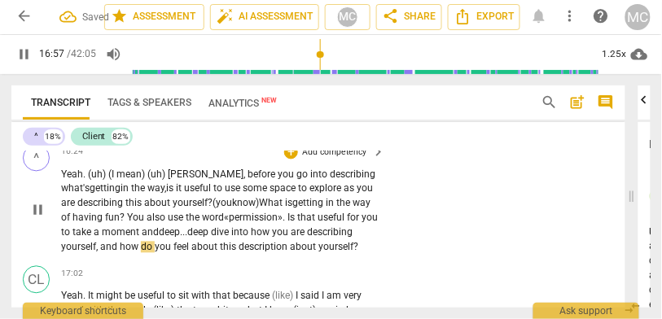
click at [120, 253] on span "and" at bounding box center [110, 247] width 20 height 11
click at [118, 253] on span "and" at bounding box center [109, 247] width 17 height 11
click at [144, 256] on p "Yeah. (uh) (I mean) (uh) Jane, before you go into describing what's getting in …" at bounding box center [219, 212] width 317 height 87
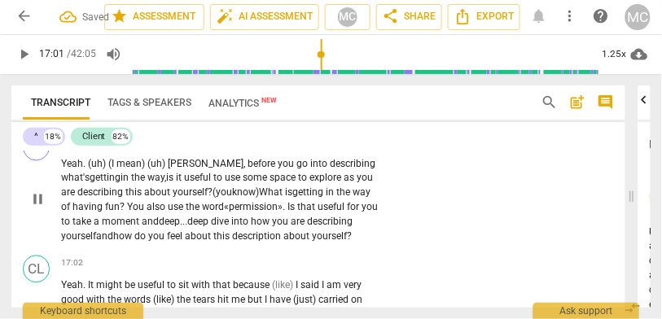
scroll to position [4887, 0]
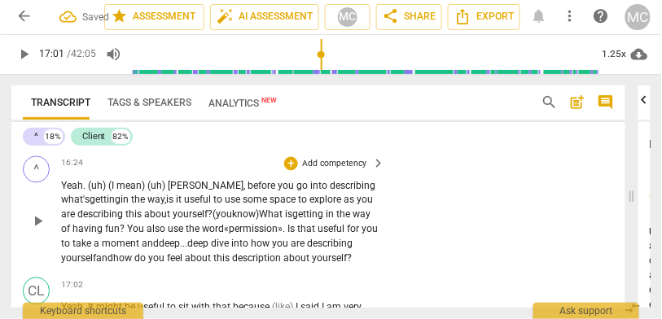
click at [337, 169] on p "Add competency" at bounding box center [334, 164] width 67 height 12
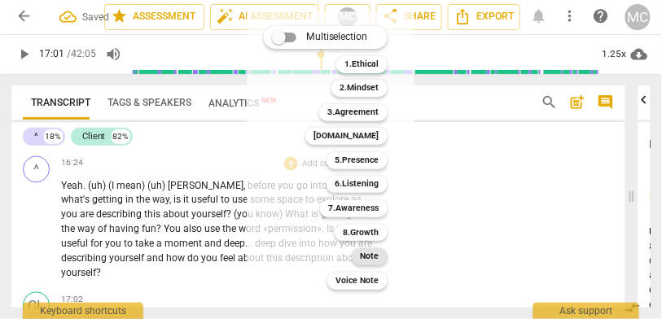
click at [367, 260] on b "Note" at bounding box center [370, 257] width 19 height 17
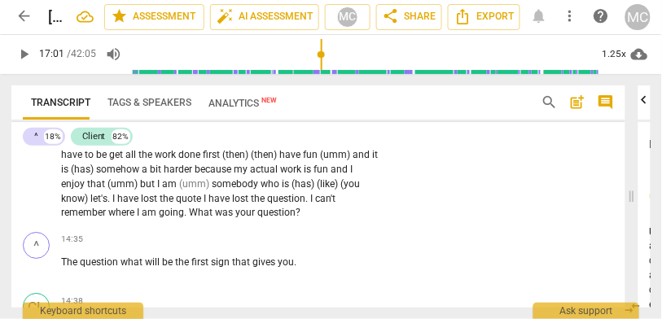
scroll to position [4219, 0]
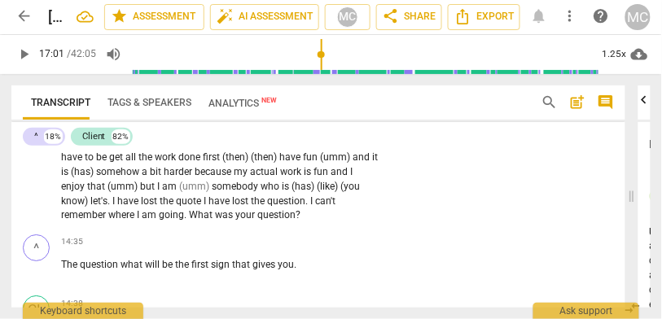
click at [161, 217] on span "going" at bounding box center [171, 214] width 25 height 11
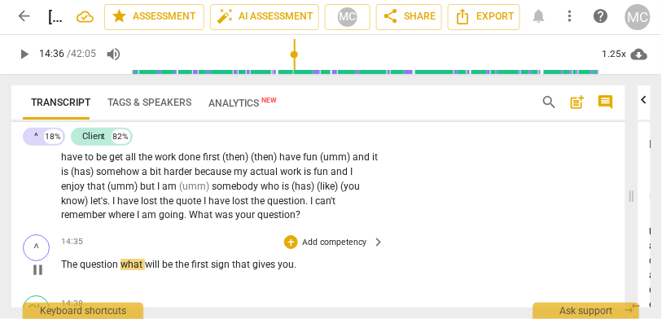
click at [66, 270] on span "The" at bounding box center [70, 264] width 19 height 11
type input "876"
click at [124, 269] on span "question" at bounding box center [117, 264] width 41 height 11
click at [142, 269] on span "what" at bounding box center [150, 264] width 24 height 11
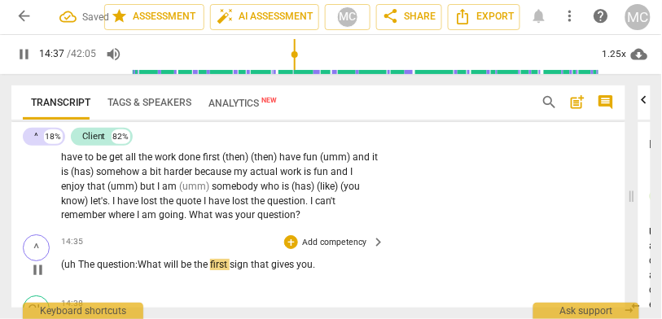
click at [354, 273] on p "(uh The question: What will be the first sign that gives you ." at bounding box center [219, 265] width 317 height 15
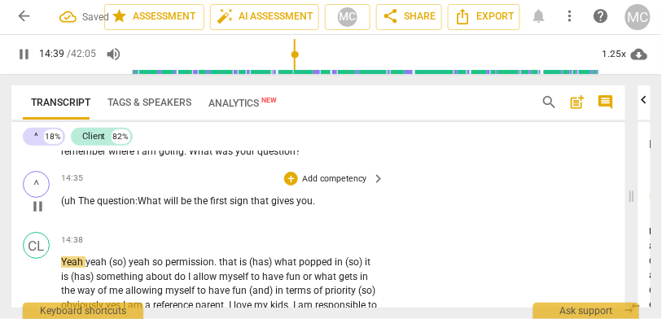
click at [257, 205] on span "that" at bounding box center [261, 201] width 20 height 11
click at [310, 207] on span "you" at bounding box center [305, 201] width 16 height 11
click at [210, 207] on span "the" at bounding box center [202, 201] width 16 height 11
type input "881"
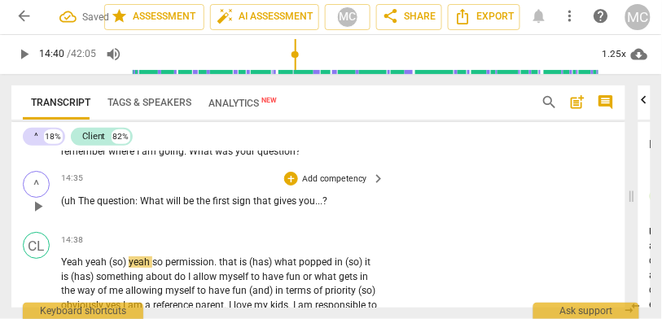
click at [498, 205] on div "^ play_arrow pause 14:35 + Add competency keyboard_arrow_right (uh The question…" at bounding box center [318, 195] width 615 height 61
click at [73, 206] on span "(uh" at bounding box center [69, 201] width 17 height 11
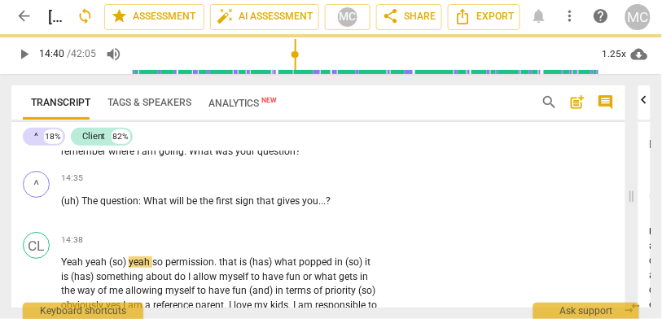
click at [315, 178] on p "Add competency" at bounding box center [334, 179] width 67 height 12
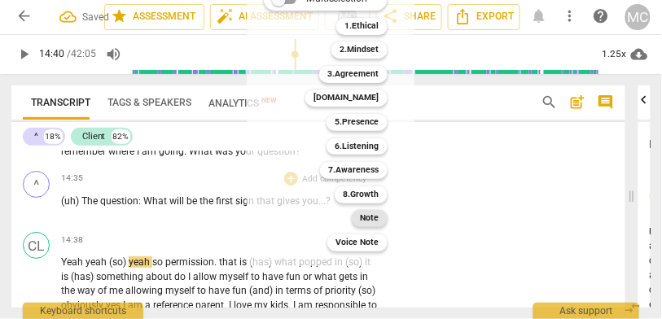
click at [380, 222] on b "Note" at bounding box center [370, 218] width 19 height 17
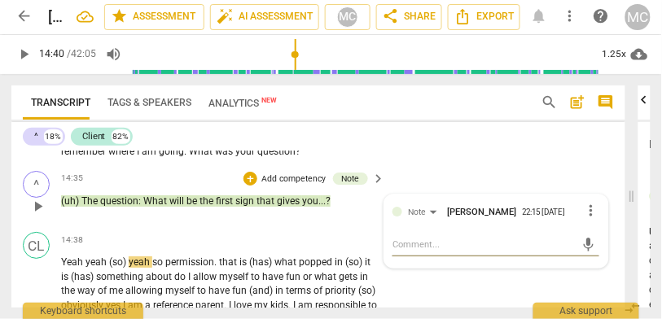
scroll to position [4236, 0]
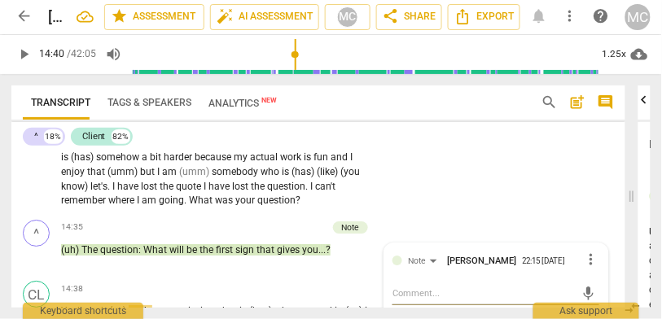
click at [238, 197] on p "that is (has) a really hard question (umm) actually what is (has) going through…" at bounding box center [219, 78] width 317 height 262
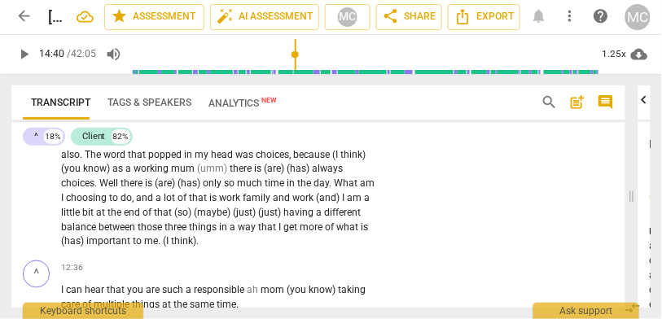
scroll to position [3612, 0]
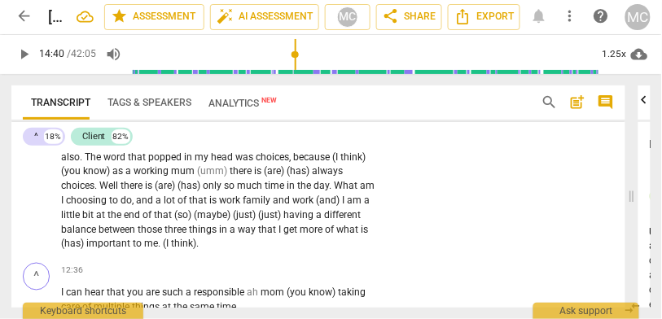
click at [105, 248] on span "important" at bounding box center [109, 243] width 46 height 11
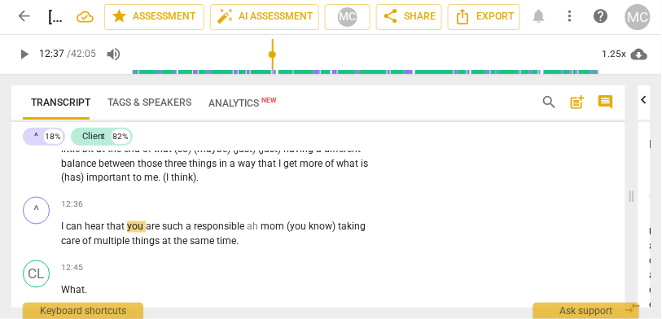
click at [107, 169] on span "between" at bounding box center [118, 163] width 39 height 11
click at [106, 181] on span "important" at bounding box center [109, 177] width 46 height 11
click at [62, 233] on span "I" at bounding box center [63, 227] width 5 height 11
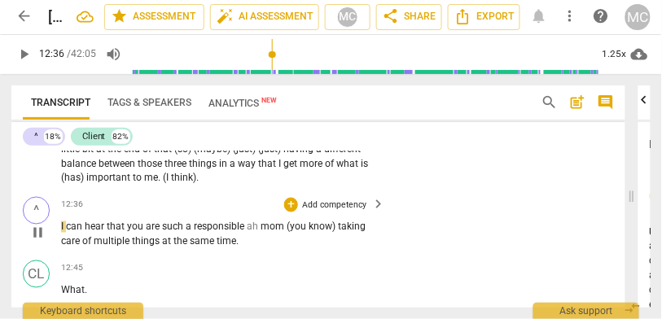
type input "756"
click at [274, 230] on span "mom" at bounding box center [286, 227] width 26 height 11
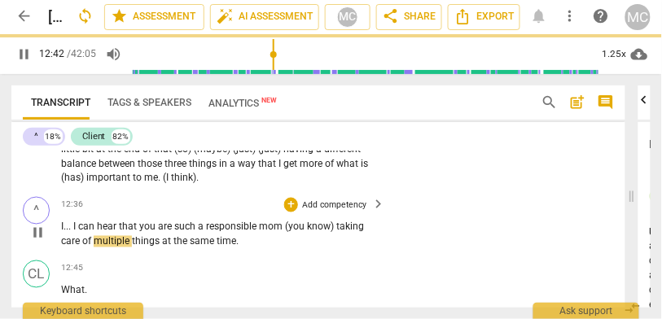
scroll to position [3728, 0]
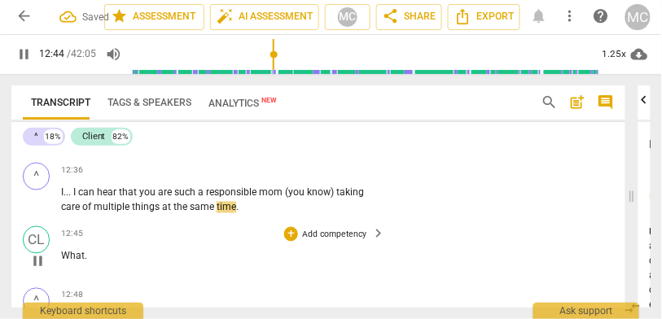
click at [65, 261] on span "What" at bounding box center [73, 256] width 24 height 11
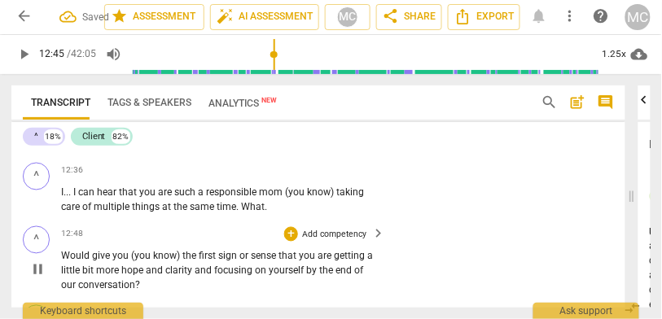
click at [65, 262] on span "Would" at bounding box center [76, 256] width 31 height 11
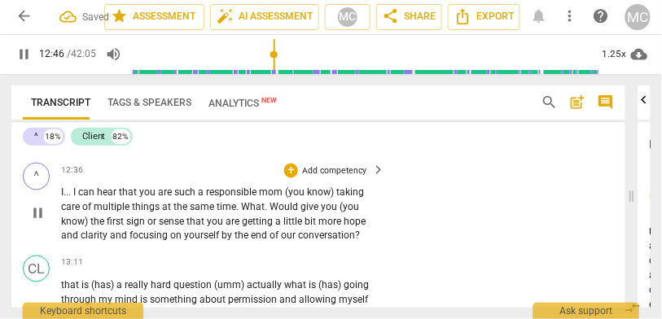
click at [270, 213] on span "." at bounding box center [267, 207] width 5 height 11
type input "767"
click at [38, 217] on span "pause" at bounding box center [37, 214] width 17 height 17
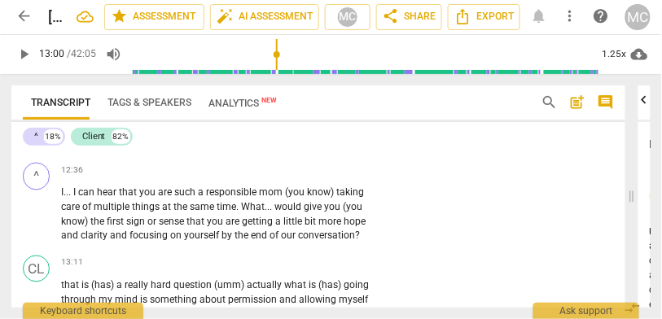
click at [332, 241] on span "conversation" at bounding box center [326, 236] width 57 height 11
click at [350, 242] on span "conversation" at bounding box center [326, 236] width 57 height 11
type input "780"
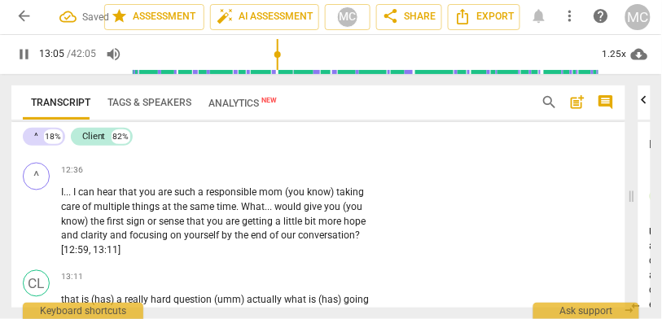
click at [434, 228] on div "^ play_arrow pause 12:36 + Add competency keyboard_arrow_right I . . . I can he…" at bounding box center [318, 211] width 615 height 108
click at [330, 187] on div "12:36 + Add competency keyboard_arrow_right I . . . I can hear that you are suc…" at bounding box center [224, 211] width 326 height 96
click at [333, 178] on p "Add competency" at bounding box center [334, 171] width 67 height 12
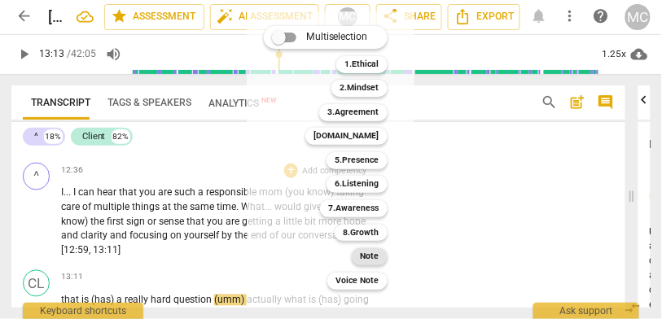
click at [376, 257] on b "Note" at bounding box center [370, 257] width 19 height 17
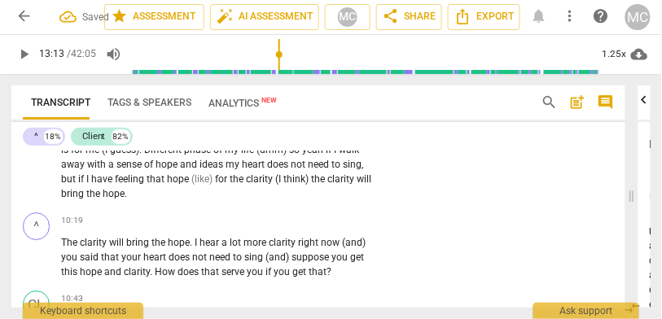
scroll to position [3070, 0]
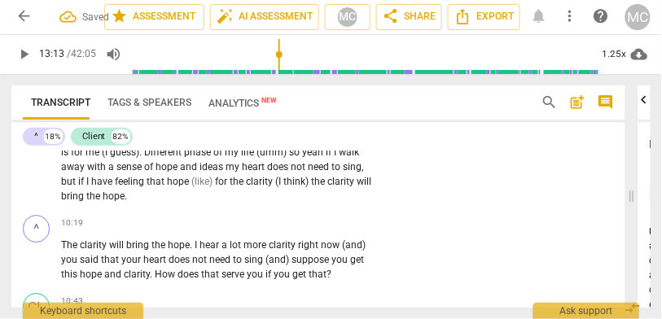
click at [86, 202] on span "bring" at bounding box center [73, 196] width 25 height 11
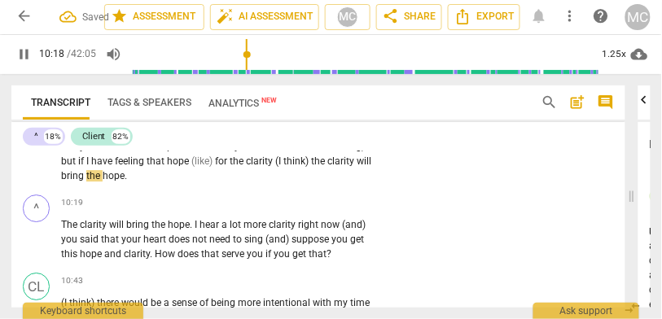
scroll to position [3095, 0]
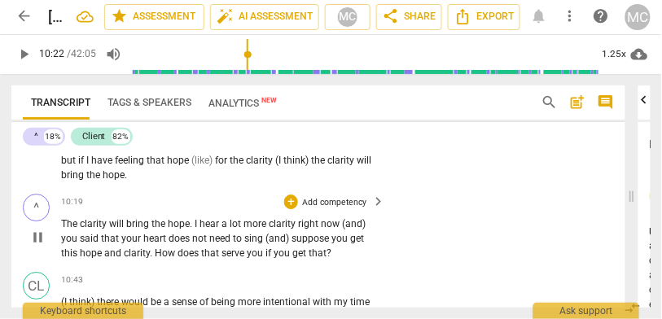
click at [183, 228] on span "hope" at bounding box center [179, 223] width 22 height 11
click at [197, 229] on span "I" at bounding box center [197, 223] width 5 height 11
type input "622"
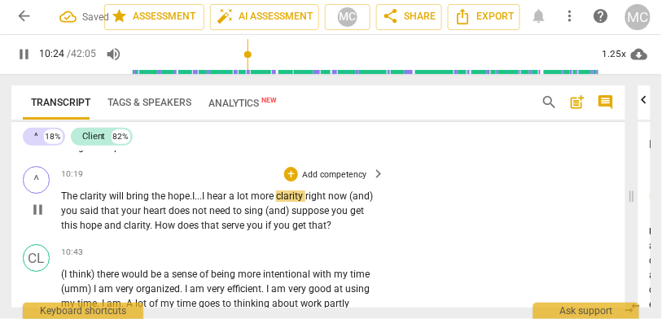
scroll to position [3131, 0]
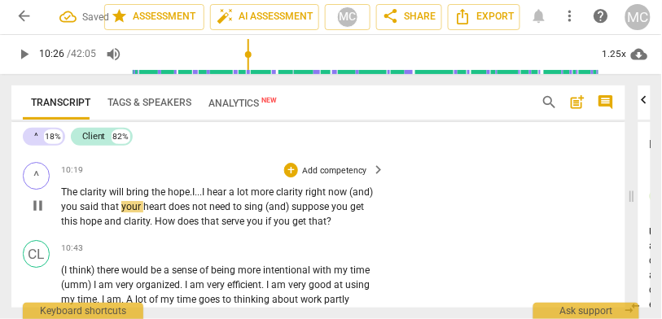
click at [350, 192] on span "now" at bounding box center [338, 192] width 21 height 11
click at [350, 198] on span "(and)" at bounding box center [362, 192] width 24 height 11
click at [348, 198] on span "and)" at bounding box center [358, 192] width 20 height 11
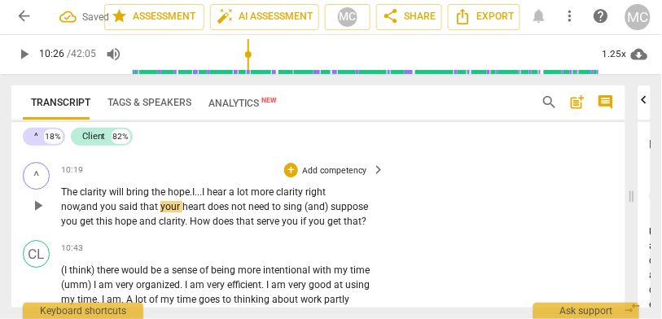
click at [100, 213] on span "and" at bounding box center [91, 206] width 20 height 11
click at [310, 213] on span "(and)" at bounding box center [318, 206] width 26 height 11
click at [290, 218] on p "The clarity will bring the hope . I... I hear a lot more clarity right now, and…" at bounding box center [219, 207] width 317 height 43
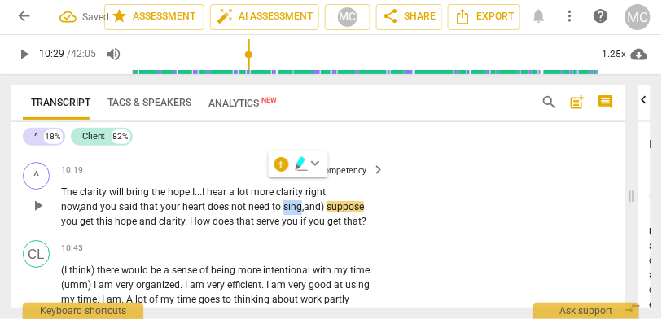
click at [289, 213] on span "sing," at bounding box center [294, 206] width 20 height 11
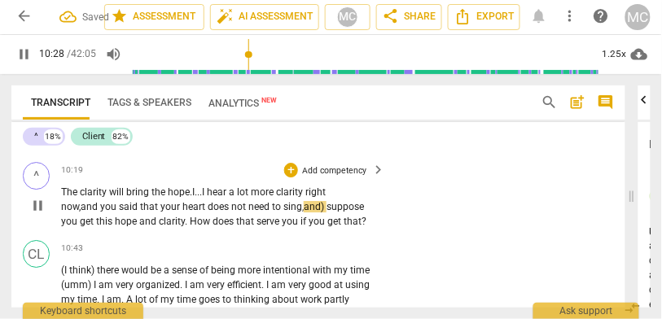
click at [304, 212] on span "sing," at bounding box center [294, 206] width 20 height 11
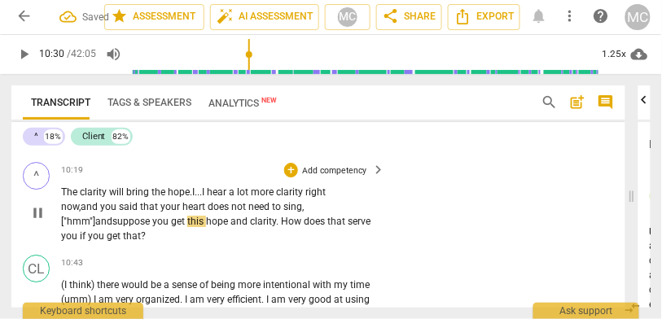
click at [146, 224] on span "suppose" at bounding box center [132, 221] width 40 height 11
click at [159, 227] on span "you" at bounding box center [161, 221] width 19 height 11
click at [107, 235] on span "serve" at bounding box center [93, 236] width 25 height 11
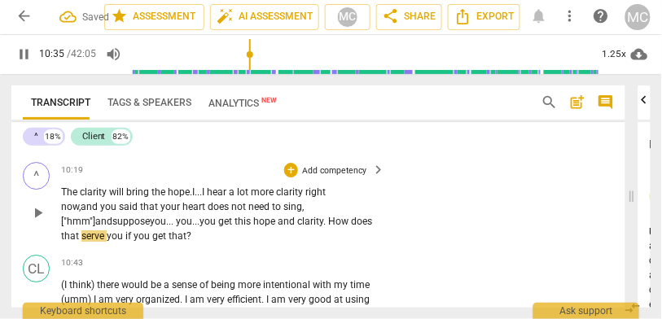
click at [120, 225] on span "suppose you... you..." at bounding box center [155, 221] width 87 height 11
click at [149, 220] on span "suppose you... you..." at bounding box center [155, 221] width 87 height 11
click at [278, 225] on span "hope" at bounding box center [265, 221] width 24 height 11
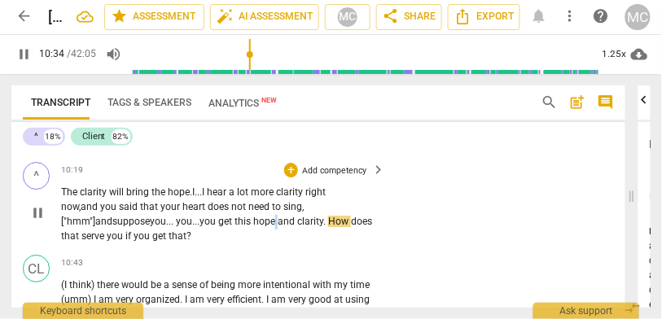
click at [278, 225] on span "hope" at bounding box center [265, 221] width 24 height 11
click at [306, 225] on span "clarity" at bounding box center [310, 221] width 26 height 11
click at [348, 225] on span "clarity" at bounding box center [335, 221] width 26 height 11
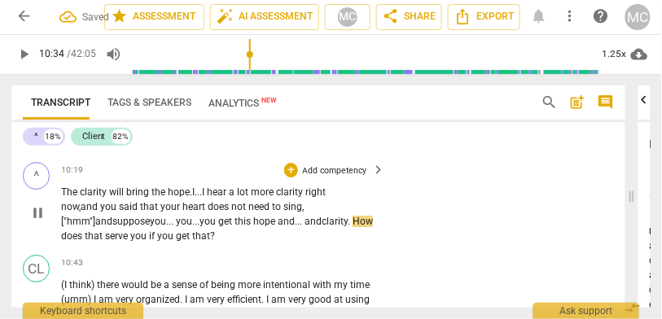
click at [85, 240] on span "does" at bounding box center [73, 236] width 24 height 11
click at [36, 220] on span "pause" at bounding box center [37, 213] width 17 height 17
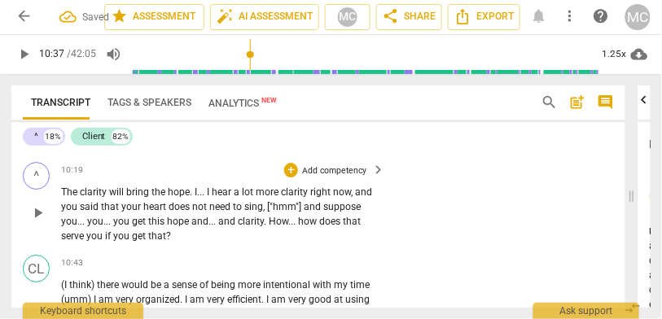
click at [145, 241] on span "get" at bounding box center [140, 236] width 16 height 11
click at [148, 240] on span "get" at bounding box center [140, 236] width 16 height 11
click at [165, 242] on span "that" at bounding box center [157, 236] width 18 height 11
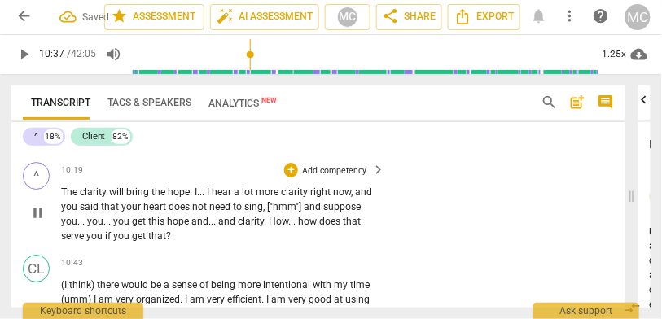
type input "637"
click at [323, 170] on p "Add competency" at bounding box center [334, 171] width 67 height 12
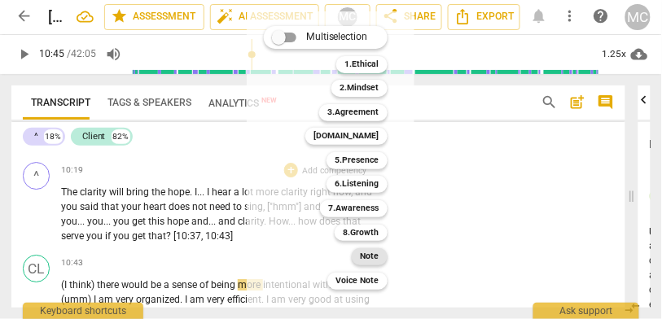
click at [379, 259] on b "Note" at bounding box center [370, 257] width 19 height 17
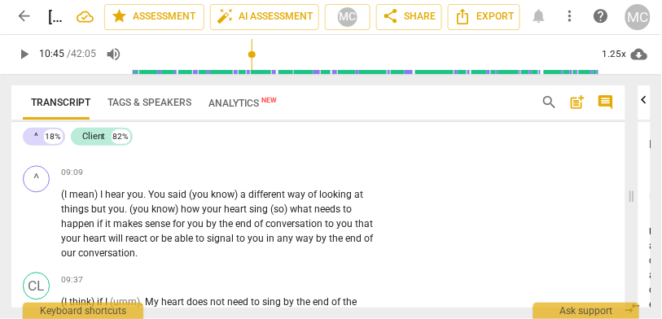
scroll to position [2713, 0]
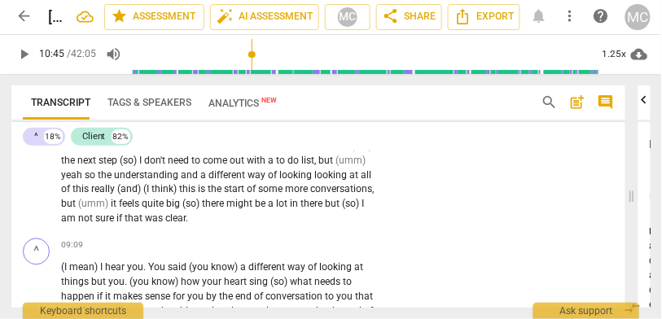
click at [99, 224] on span "sure" at bounding box center [105, 218] width 21 height 11
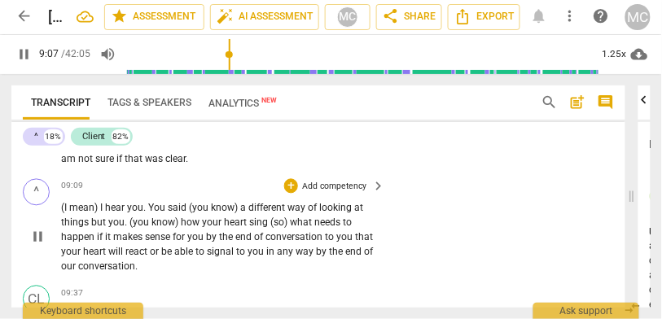
scroll to position [2783, 0]
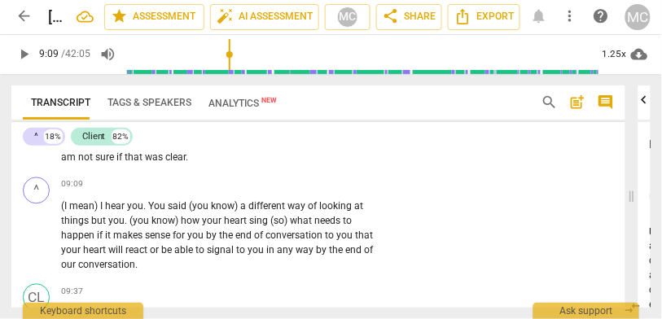
click at [168, 164] on span "clear" at bounding box center [175, 157] width 20 height 11
type input "549"
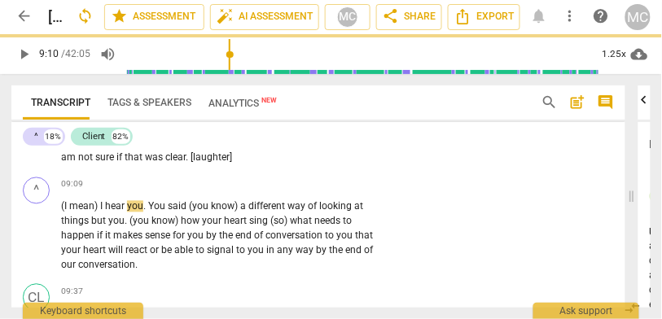
click at [165, 160] on span "clear. [laughter]" at bounding box center [198, 157] width 67 height 11
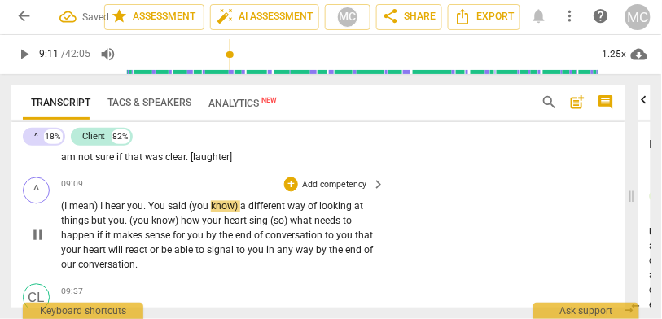
click at [125, 213] on span "hear" at bounding box center [116, 206] width 22 height 11
click at [150, 212] on span "You" at bounding box center [158, 206] width 20 height 11
type input "551"
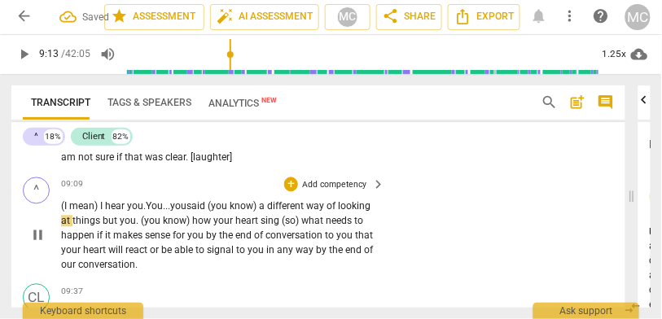
click at [208, 213] on span "said" at bounding box center [197, 206] width 21 height 11
click at [120, 224] on span "but" at bounding box center [111, 221] width 17 height 11
click at [119, 227] on span "but" at bounding box center [110, 221] width 17 height 11
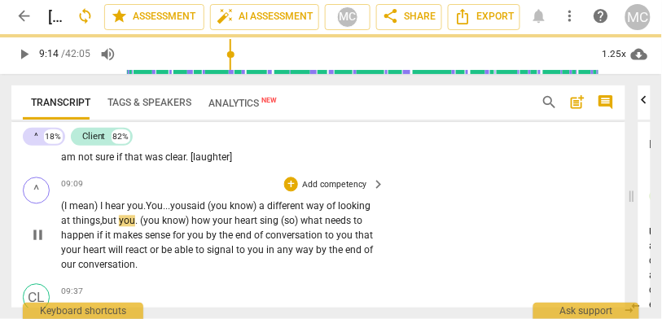
click at [162, 227] on span "(you" at bounding box center [151, 221] width 22 height 11
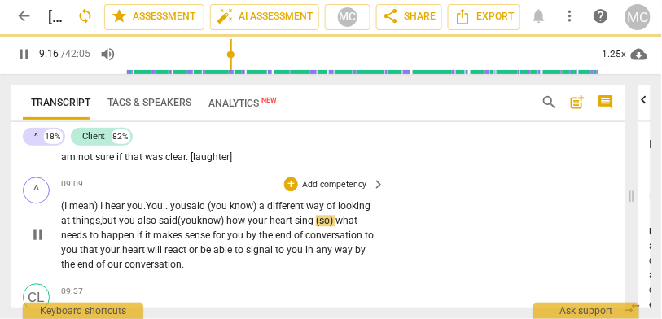
click at [316, 227] on span "sing" at bounding box center [305, 221] width 21 height 11
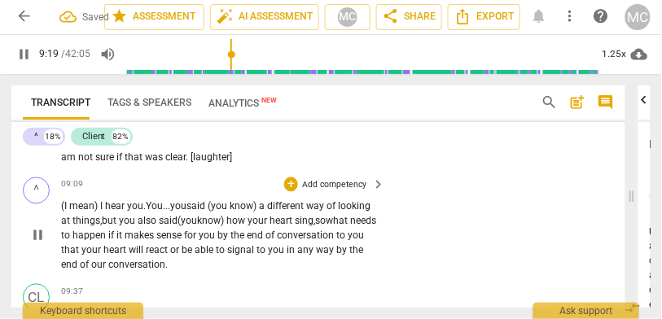
click at [117, 242] on span "if" at bounding box center [112, 236] width 8 height 11
click at [205, 242] on span "for" at bounding box center [197, 236] width 15 height 11
click at [242, 239] on span "by" at bounding box center [235, 236] width 13 height 11
click at [288, 242] on span "conversation" at bounding box center [317, 236] width 59 height 11
click at [358, 242] on span "you" at bounding box center [366, 236] width 16 height 11
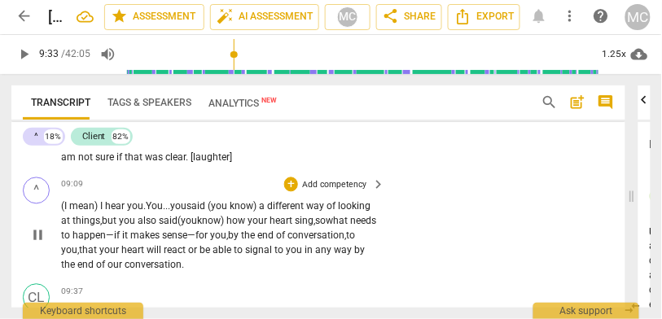
click at [281, 268] on p "(I mean) I hear you . You... you said (you know) a different way of looking at …" at bounding box center [219, 236] width 317 height 73
click at [187, 271] on span "conversation?" at bounding box center [156, 265] width 62 height 11
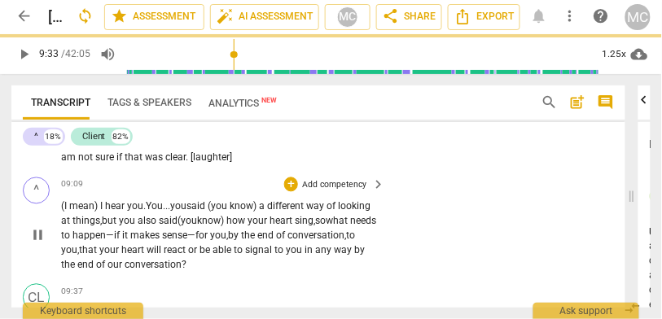
click at [187, 269] on span "conversation?" at bounding box center [156, 265] width 62 height 11
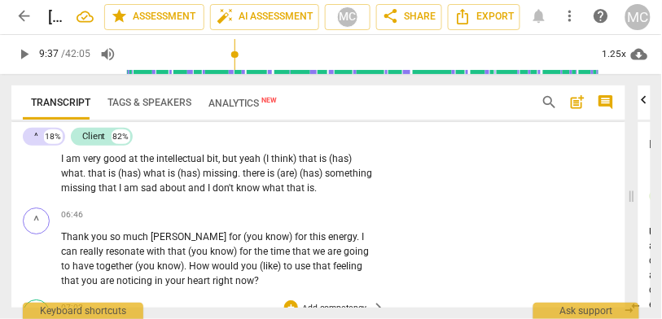
scroll to position [2026, 0]
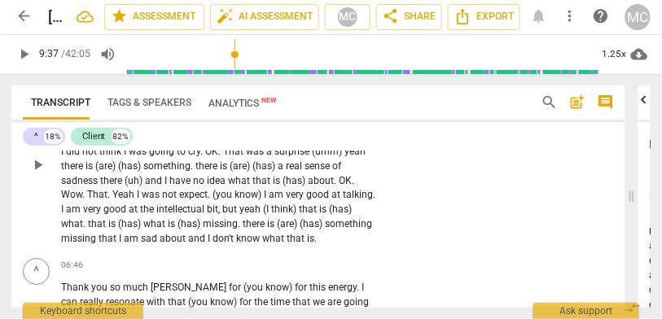
click at [186, 242] on span "about" at bounding box center [174, 238] width 29 height 11
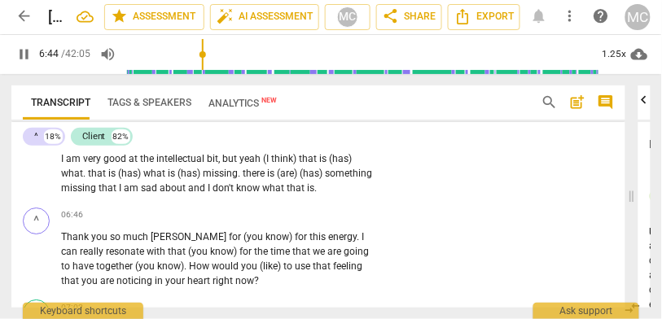
scroll to position [2100, 0]
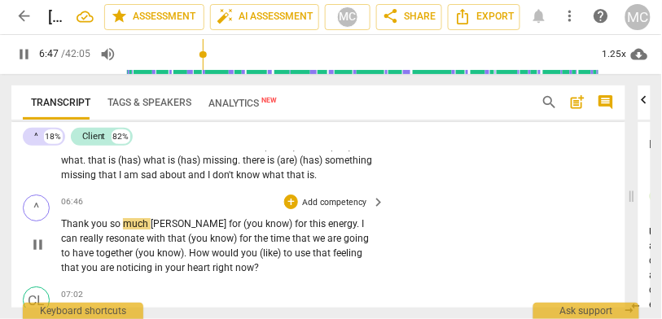
click at [152, 227] on span "[PERSON_NAME]" at bounding box center [190, 223] width 78 height 11
type input "408"
click at [228, 225] on span "for" at bounding box center [235, 223] width 15 height 11
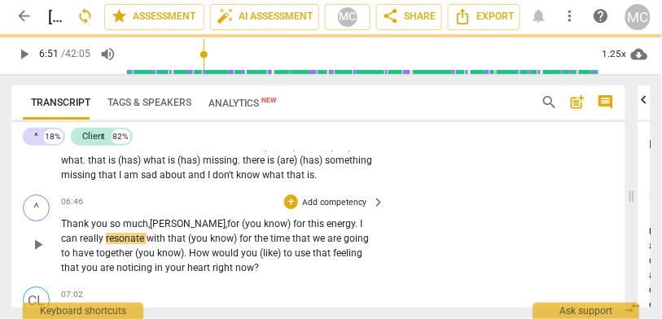
click at [308, 228] on span "this" at bounding box center [317, 223] width 19 height 11
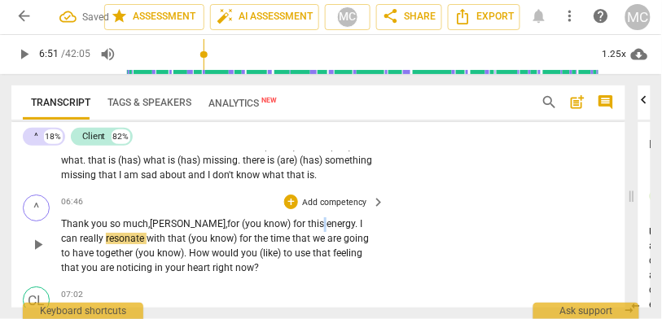
click at [308, 228] on span "this" at bounding box center [317, 223] width 19 height 11
click at [355, 230] on span "." at bounding box center [357, 223] width 5 height 11
click at [188, 240] on span "(you" at bounding box center [199, 238] width 22 height 11
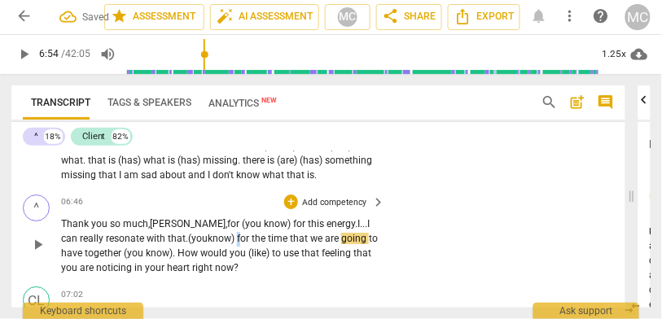
click at [237, 241] on span "for" at bounding box center [244, 238] width 15 height 11
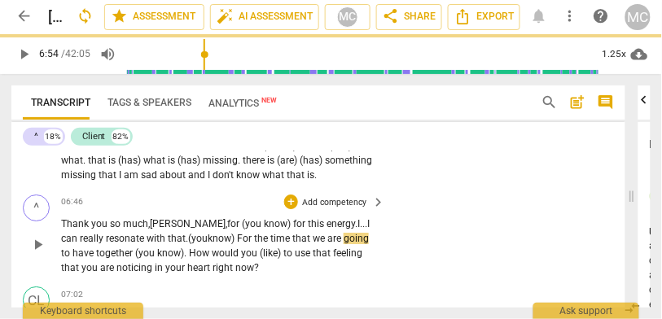
click at [237, 243] on span "For" at bounding box center [245, 238] width 17 height 11
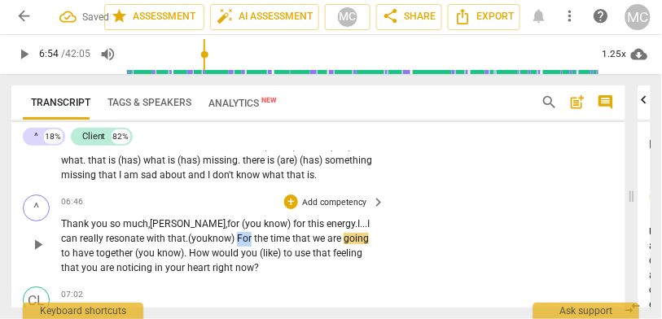
click at [237, 243] on span "For" at bounding box center [245, 238] width 17 height 11
click at [135, 257] on span "(you" at bounding box center [146, 253] width 22 height 11
click at [187, 257] on span "How" at bounding box center [198, 253] width 23 height 11
click at [233, 255] on span "you" at bounding box center [242, 253] width 19 height 11
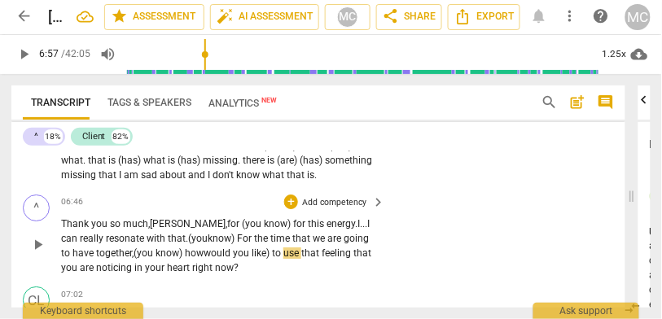
click at [252, 254] on span "like)" at bounding box center [262, 253] width 20 height 11
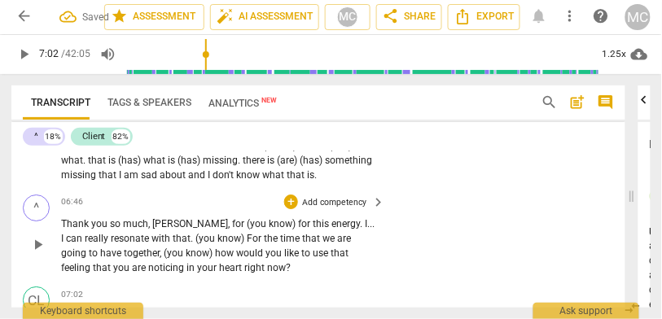
click at [345, 209] on p "Add competency" at bounding box center [334, 202] width 67 height 12
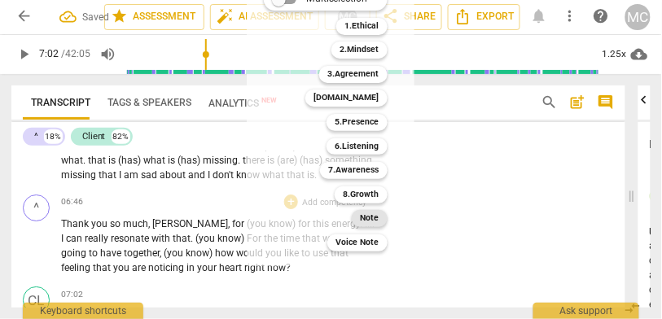
click at [367, 218] on b "Note" at bounding box center [370, 218] width 19 height 17
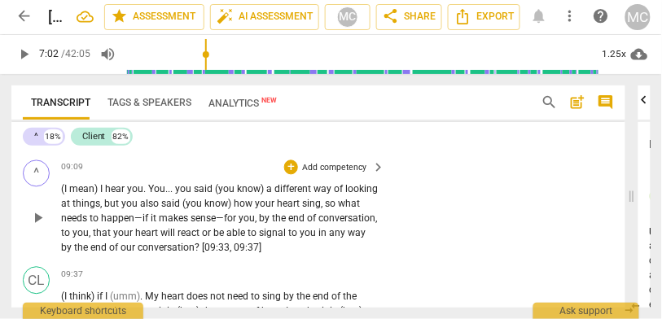
scroll to position [2794, 0]
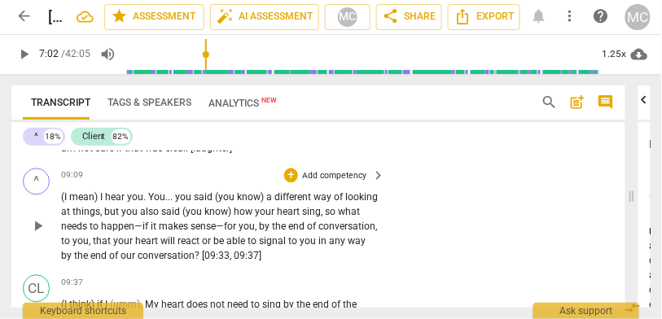
click at [328, 183] on p "Add competency" at bounding box center [334, 176] width 67 height 12
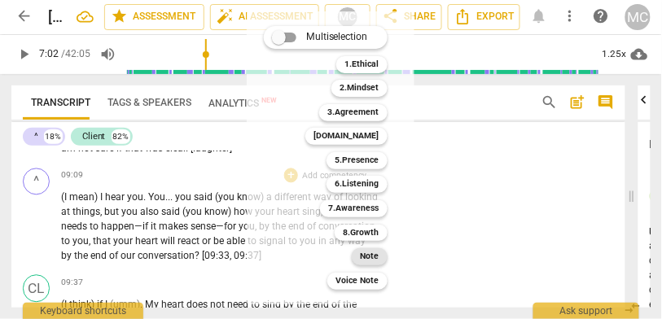
click at [378, 257] on b "Note" at bounding box center [370, 257] width 19 height 17
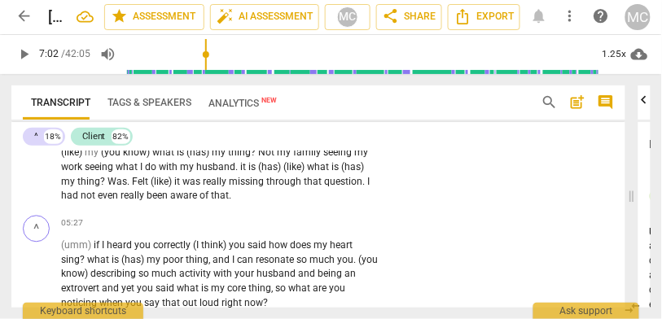
scroll to position [1718, 0]
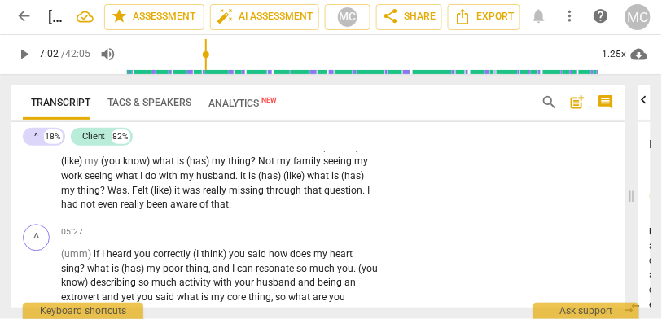
click at [152, 206] on span "been" at bounding box center [159, 205] width 24 height 11
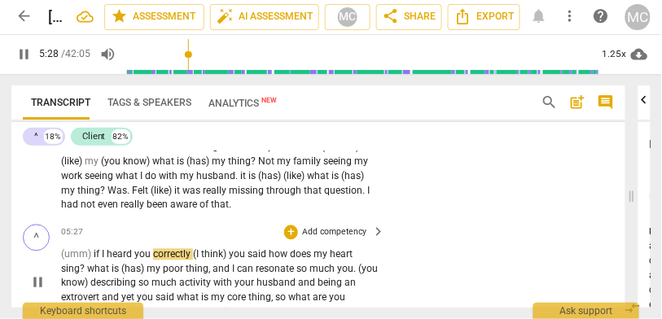
click at [80, 255] on span "(umm)" at bounding box center [77, 254] width 33 height 11
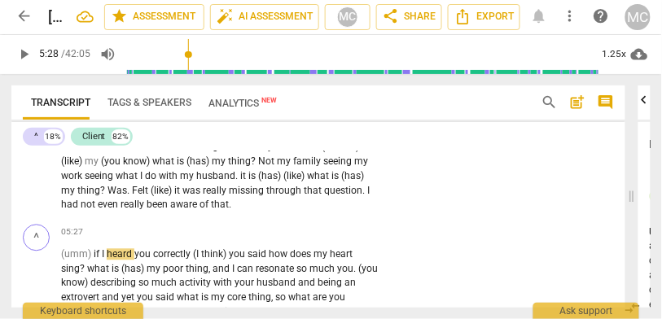
click at [199, 210] on span "aware" at bounding box center [184, 205] width 29 height 11
type input "328"
click at [93, 258] on span "(umm)" at bounding box center [77, 254] width 33 height 11
click at [115, 270] on span "is" at bounding box center [117, 269] width 10 height 11
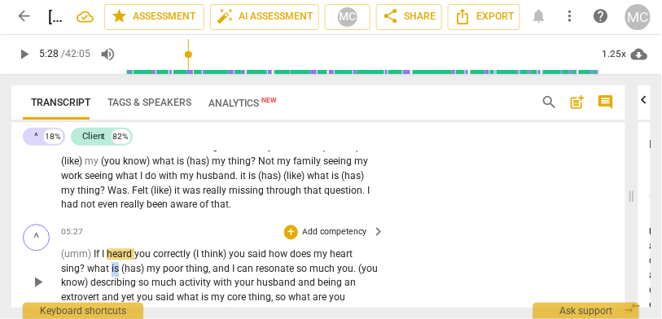
click at [115, 270] on span "is" at bounding box center [117, 269] width 10 height 11
click at [118, 255] on span "heard" at bounding box center [121, 254] width 28 height 11
click at [197, 261] on span "(I" at bounding box center [197, 254] width 8 height 11
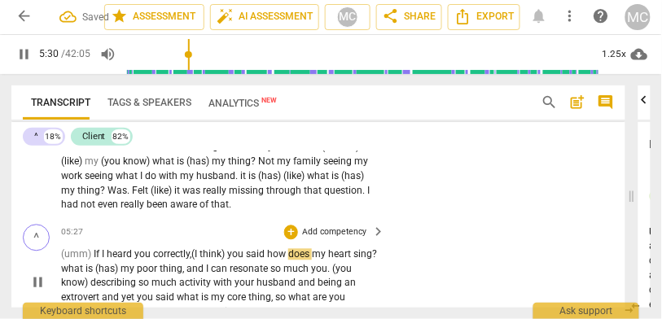
click at [271, 259] on span "how" at bounding box center [277, 254] width 21 height 11
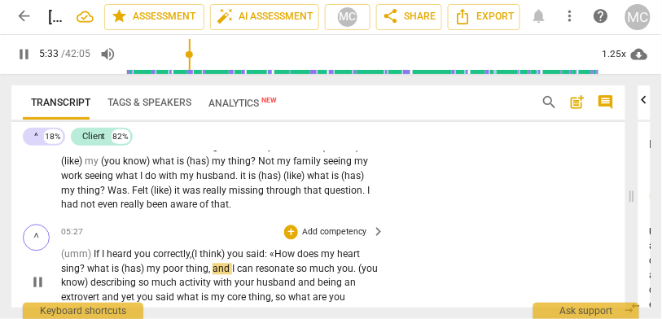
click at [288, 254] on span "How" at bounding box center [286, 254] width 23 height 11
click at [83, 273] on span "?" at bounding box center [83, 269] width 7 height 11
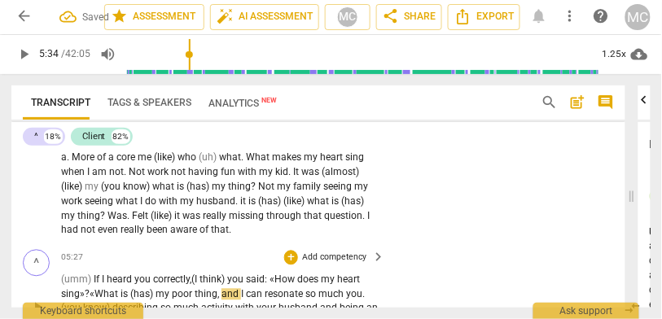
scroll to position [1689, 0]
click at [117, 300] on span "What" at bounding box center [108, 293] width 26 height 11
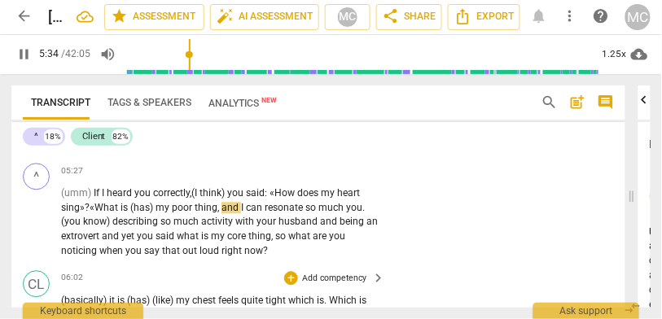
scroll to position [1797, 0]
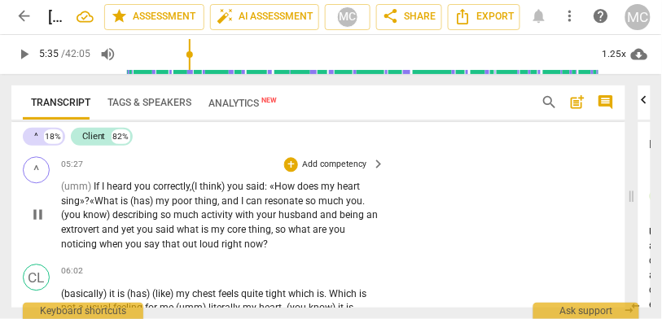
click at [160, 205] on span "my" at bounding box center [164, 201] width 16 height 11
click at [169, 204] on span "poor" at bounding box center [158, 201] width 23 height 11
click at [200, 205] on span "and" at bounding box center [200, 201] width 20 height 11
click at [318, 206] on span "much" at bounding box center [304, 201] width 28 height 11
click at [354, 205] on span "(you" at bounding box center [350, 201] width 20 height 11
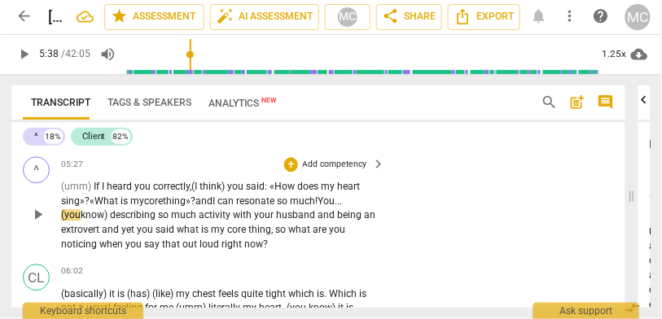
click at [341, 205] on p "(umm) If I heard you correctly, (I think) you said: « How does my heart sing» ?…" at bounding box center [219, 216] width 317 height 73
click at [290, 205] on span "so" at bounding box center [283, 201] width 13 height 11
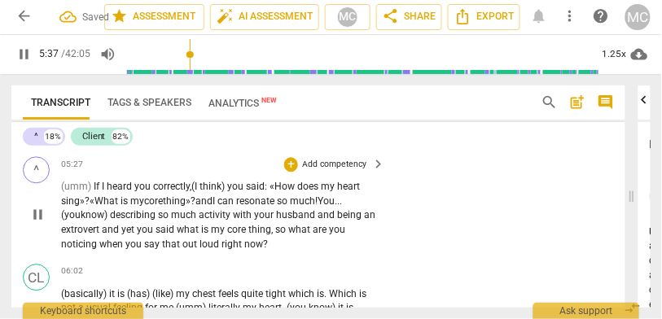
click at [429, 229] on div "^ play_arrow pause 05:27 + Add competency keyboard_arrow_right (umm) If I heard…" at bounding box center [318, 205] width 615 height 108
click at [122, 220] on span "describing" at bounding box center [136, 214] width 48 height 11
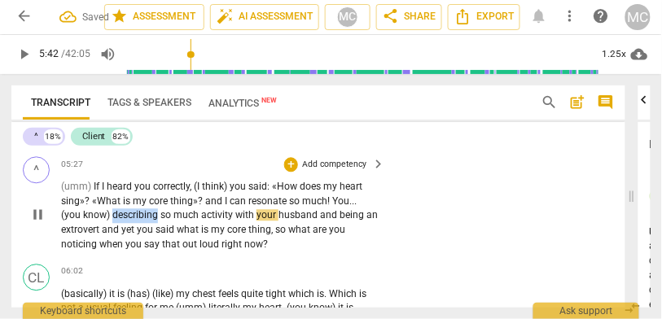
click at [122, 220] on span "describing" at bounding box center [136, 214] width 48 height 11
click at [322, 205] on span "much" at bounding box center [314, 201] width 25 height 11
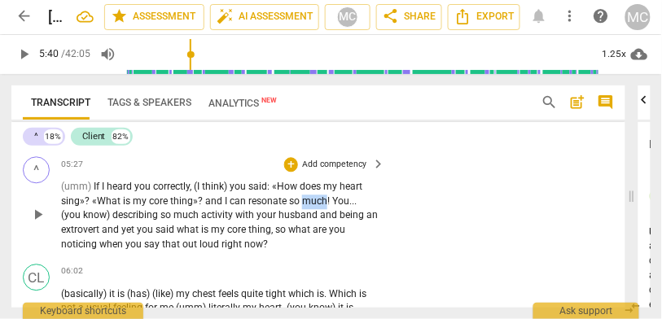
click at [322, 205] on span "much" at bounding box center [314, 201] width 25 height 11
click at [100, 235] on span "extrovert" at bounding box center [81, 229] width 41 height 11
type input "344"
click at [140, 233] on span "you" at bounding box center [145, 229] width 19 height 11
click at [184, 233] on span "what" at bounding box center [187, 229] width 24 height 11
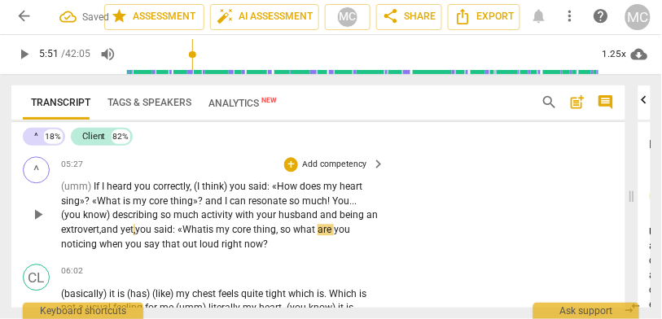
click at [181, 226] on p "(umm) If I heard you correctly , (I think) you said : «How does my heart sing» …" at bounding box center [219, 216] width 317 height 73
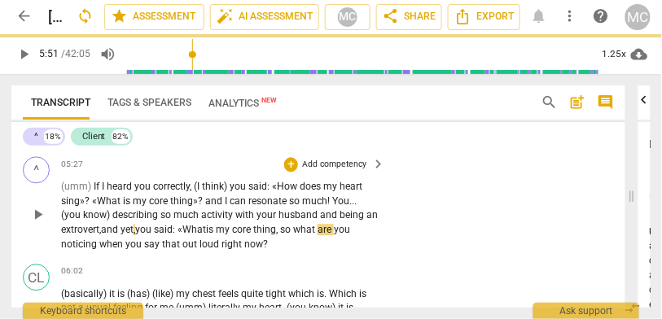
click at [189, 229] on span "said: «W" at bounding box center [172, 229] width 37 height 11
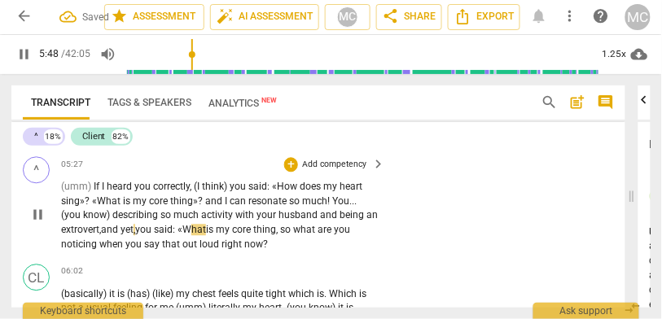
click at [276, 235] on span "thing" at bounding box center [264, 229] width 23 height 11
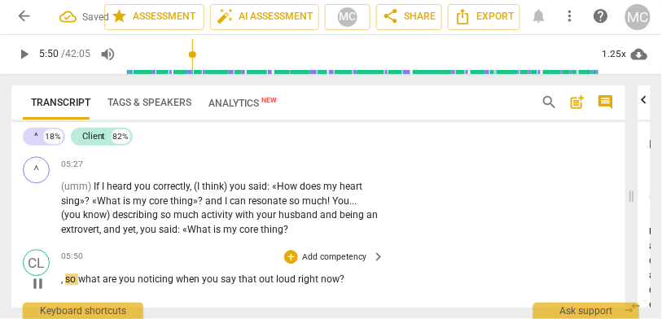
type input "351"
click at [67, 285] on span "so" at bounding box center [71, 279] width 13 height 11
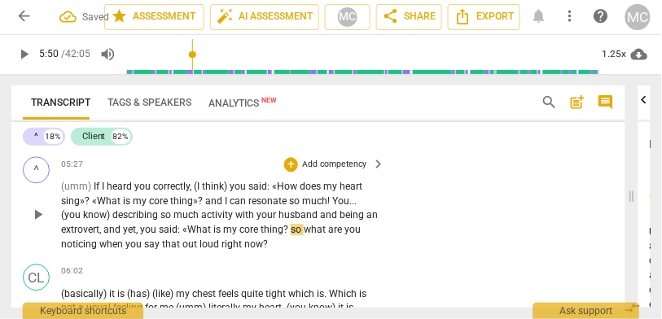
click at [174, 232] on span "said" at bounding box center [168, 229] width 19 height 11
click at [284, 235] on span "?" at bounding box center [287, 229] width 7 height 11
type input "348"
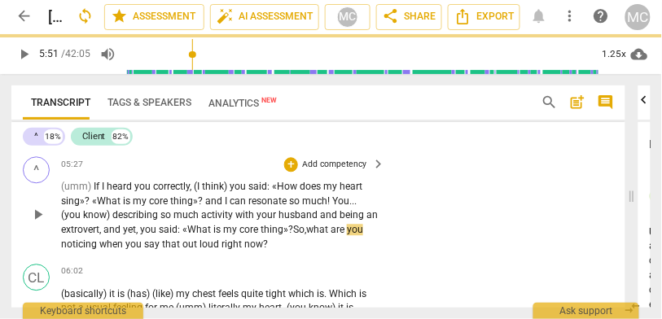
click at [305, 235] on span "o," at bounding box center [302, 229] width 7 height 11
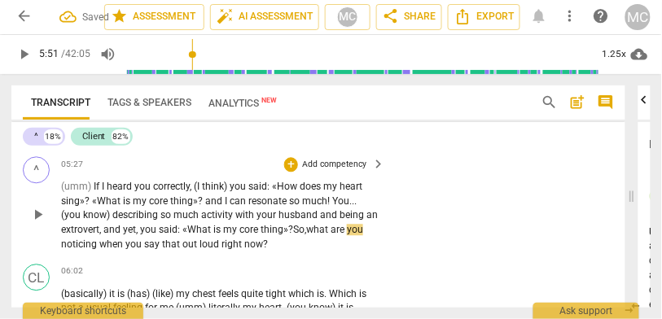
click at [314, 231] on span "what" at bounding box center [318, 229] width 24 height 11
click at [311, 234] on span "what" at bounding box center [318, 229] width 24 height 11
click at [322, 235] on span "what" at bounding box center [321, 229] width 24 height 11
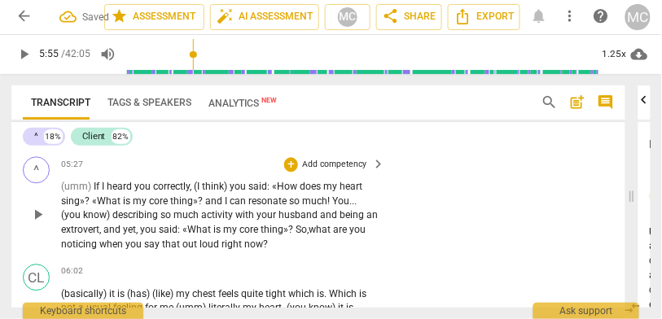
click at [191, 250] on span "out" at bounding box center [191, 244] width 17 height 11
click at [254, 250] on span "now" at bounding box center [253, 244] width 19 height 11
click at [330, 170] on p "Add competency" at bounding box center [334, 164] width 67 height 12
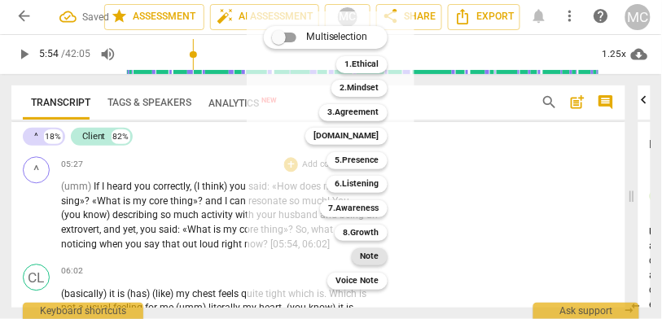
click at [375, 256] on b "Note" at bounding box center [370, 257] width 19 height 17
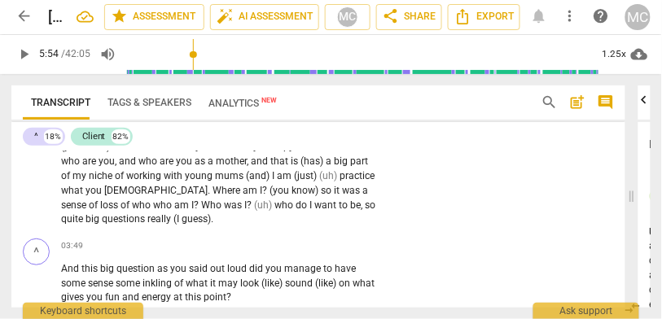
scroll to position [1220, 0]
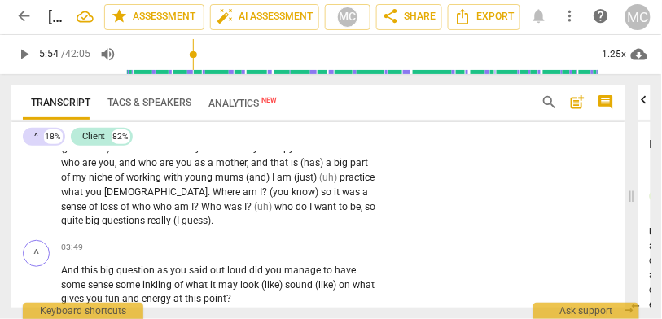
click at [139, 221] on span "questions" at bounding box center [125, 220] width 46 height 11
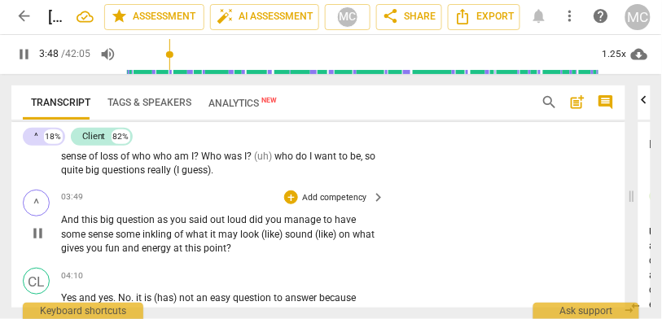
click at [62, 226] on span "And" at bounding box center [71, 219] width 20 height 11
type input "230"
click at [81, 224] on span "(and)" at bounding box center [73, 219] width 24 height 11
click at [166, 226] on span "as" at bounding box center [169, 219] width 13 height 11
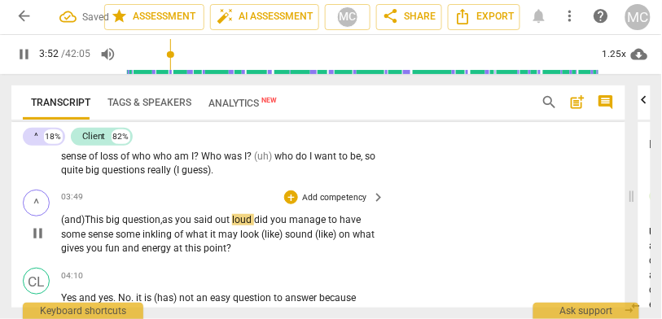
click at [259, 225] on span "did" at bounding box center [262, 219] width 16 height 11
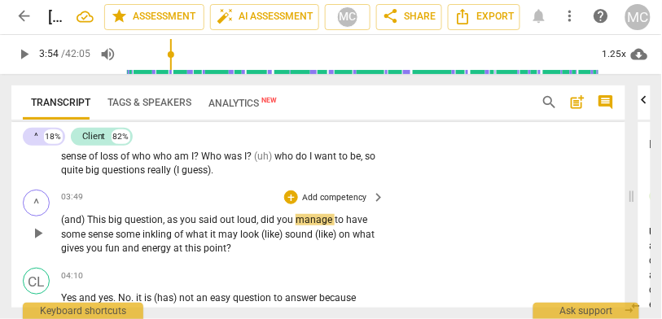
click at [183, 219] on span "you" at bounding box center [189, 219] width 19 height 11
click at [121, 237] on span "some" at bounding box center [129, 234] width 27 height 11
type input "239"
click at [125, 235] on span "some" at bounding box center [128, 234] width 27 height 11
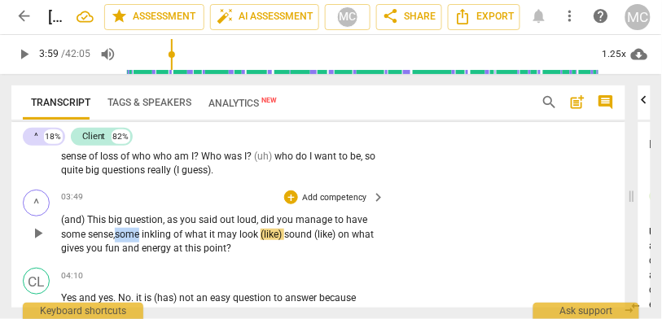
click at [125, 235] on span "some" at bounding box center [128, 234] width 27 height 11
click at [174, 236] on span "inkling" at bounding box center [158, 234] width 32 height 11
click at [175, 236] on span "inkling," at bounding box center [158, 234] width 33 height 11
click at [271, 240] on span "(like)" at bounding box center [274, 234] width 24 height 11
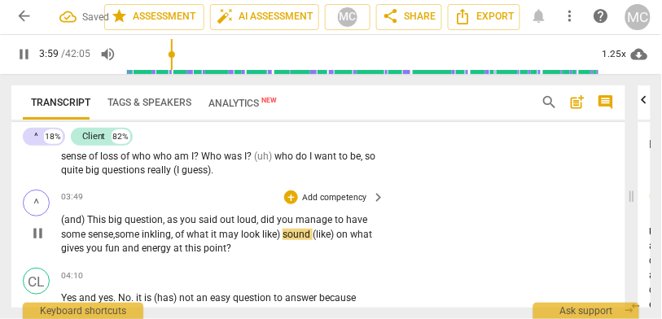
click at [288, 239] on span "sound" at bounding box center [298, 234] width 30 height 11
click at [315, 240] on span "sound" at bounding box center [299, 234] width 30 height 11
click at [335, 240] on span "like)" at bounding box center [325, 234] width 20 height 11
click at [341, 240] on span "on" at bounding box center [339, 234] width 14 height 11
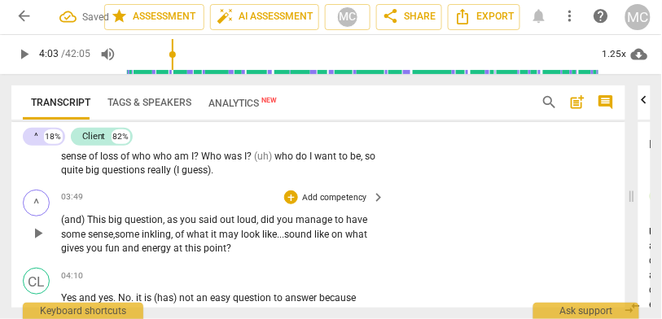
click at [205, 254] on span "point" at bounding box center [215, 248] width 23 height 11
click at [212, 254] on span "point" at bounding box center [215, 248] width 23 height 11
click at [222, 254] on span "point" at bounding box center [215, 248] width 23 height 11
click at [332, 201] on p "Add competency" at bounding box center [334, 197] width 67 height 12
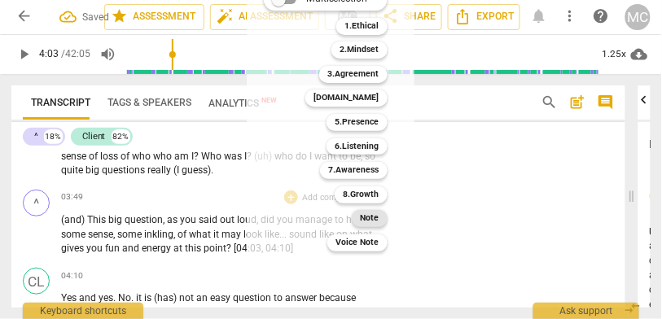
click at [372, 215] on b "Note" at bounding box center [370, 218] width 19 height 17
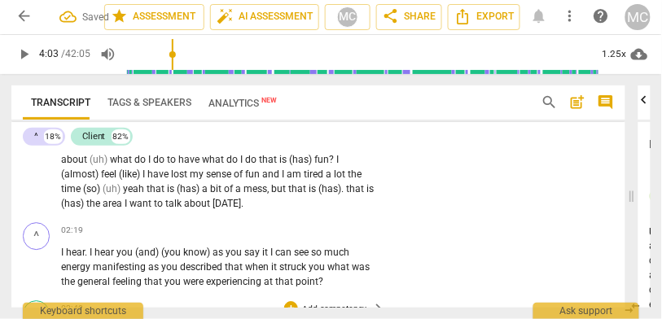
scroll to position [810, 0]
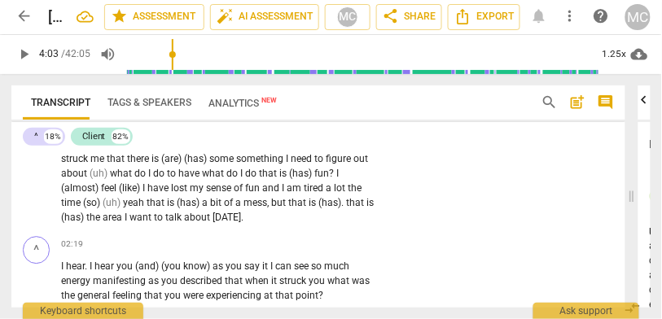
click at [173, 219] on span "talk" at bounding box center [174, 217] width 19 height 11
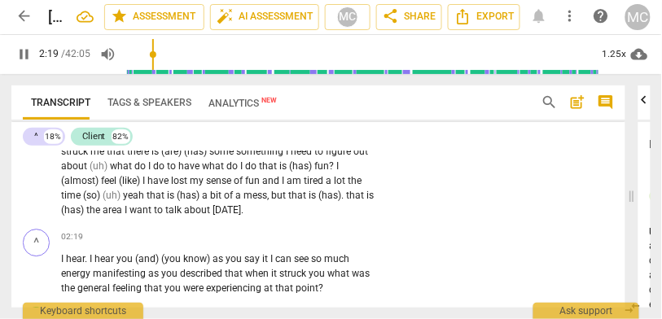
scroll to position [818, 0]
click at [90, 263] on span "." at bounding box center [87, 258] width 5 height 11
click at [66, 263] on span "I" at bounding box center [63, 258] width 5 height 11
type input "141"
click at [101, 198] on span "(so)" at bounding box center [93, 195] width 20 height 11
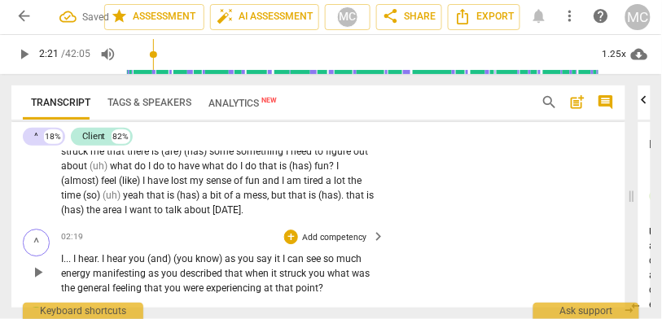
click at [64, 262] on span "I" at bounding box center [62, 258] width 2 height 11
click at [103, 262] on span "I" at bounding box center [104, 258] width 5 height 11
type input "141"
click at [157, 265] on span "(and)" at bounding box center [163, 258] width 26 height 11
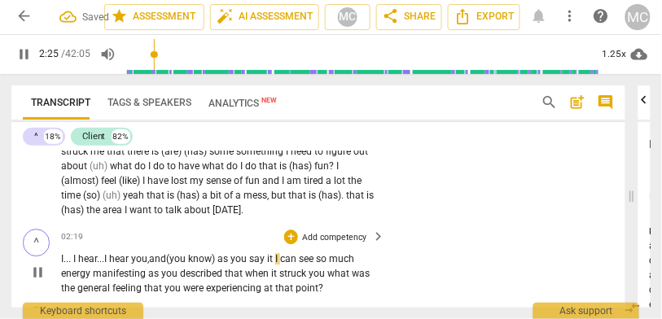
click at [280, 262] on span "I" at bounding box center [277, 258] width 5 height 11
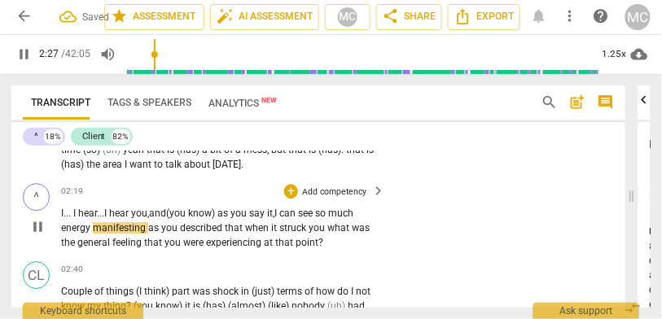
scroll to position [893, 0]
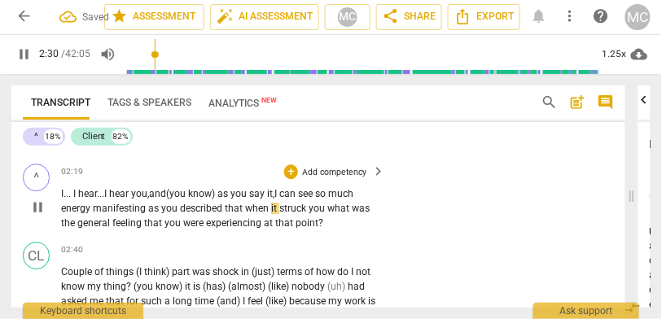
click at [246, 213] on span "when" at bounding box center [258, 208] width 26 height 11
click at [254, 213] on span "When" at bounding box center [257, 208] width 25 height 11
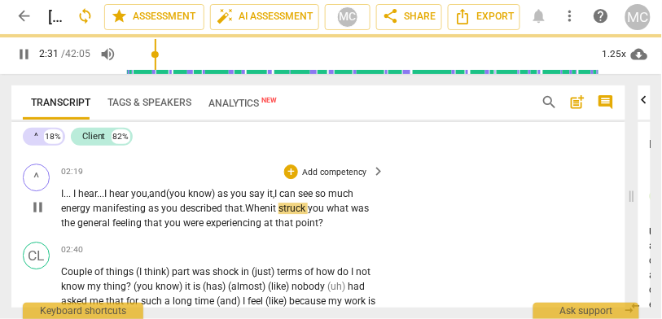
click at [336, 213] on span "what" at bounding box center [339, 208] width 24 height 11
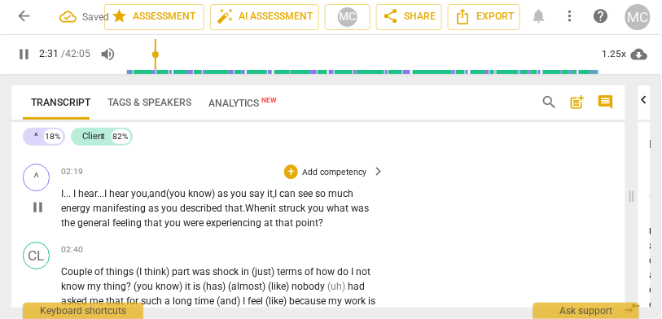
click at [334, 213] on span "what" at bounding box center [339, 208] width 24 height 11
click at [308, 208] on span "struck" at bounding box center [293, 208] width 29 height 11
click at [334, 213] on span "what" at bounding box center [338, 208] width 24 height 11
click at [308, 211] on span "struck" at bounding box center [293, 208] width 29 height 11
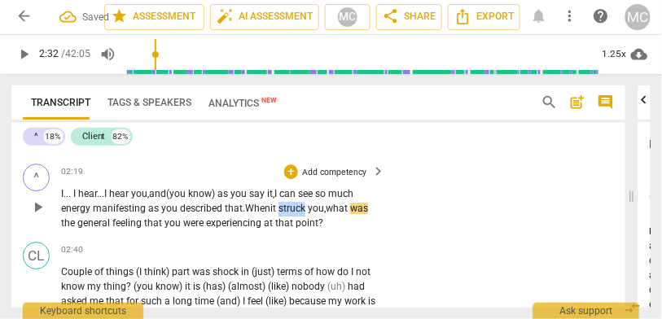
click at [308, 211] on span "struck" at bounding box center [293, 208] width 29 height 11
click at [335, 214] on span "what" at bounding box center [338, 208] width 24 height 11
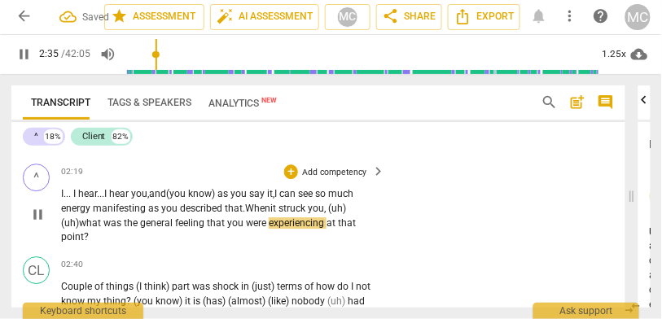
click at [204, 205] on p "I . . . I hear... I hear you, and (you know) as you say it, I can see so much e…" at bounding box center [219, 216] width 317 height 58
click at [319, 176] on p "Add competency" at bounding box center [334, 172] width 67 height 12
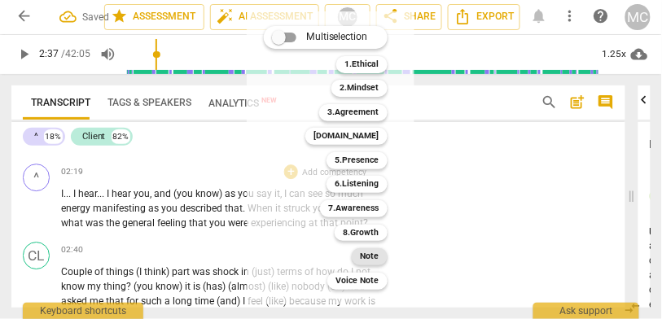
click at [376, 262] on b "Note" at bounding box center [370, 257] width 19 height 17
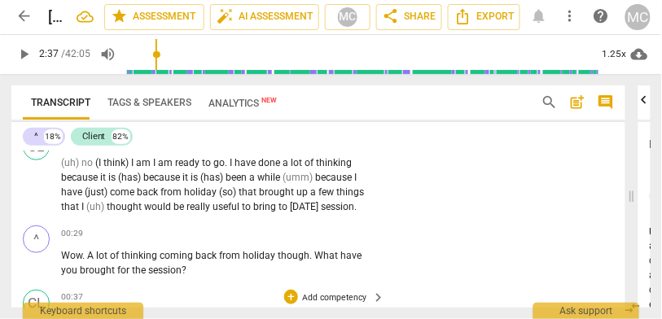
scroll to position [241, 0]
click at [229, 212] on span "useful" at bounding box center [227, 207] width 29 height 11
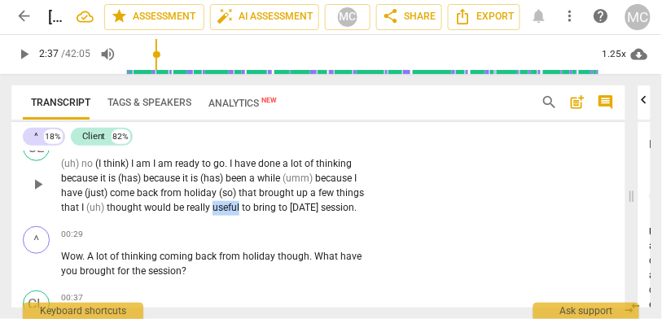
click at [229, 212] on span "useful" at bounding box center [227, 207] width 29 height 11
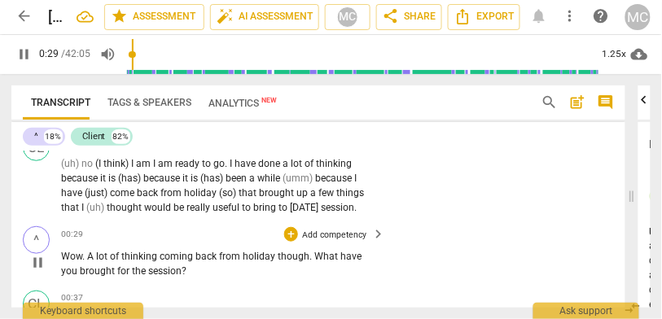
scroll to position [242, 0]
click at [279, 261] on span "though" at bounding box center [294, 255] width 32 height 11
type input "36"
click at [269, 261] on span "holiday," at bounding box center [259, 255] width 33 height 11
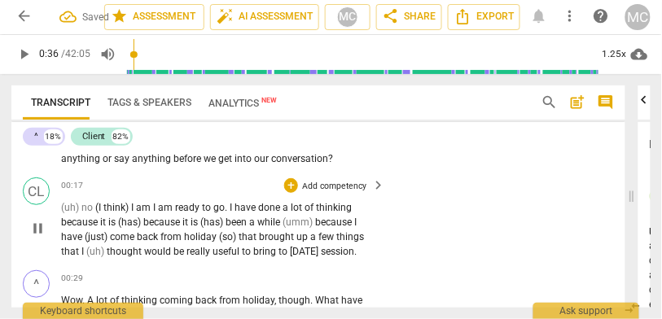
type input "37"
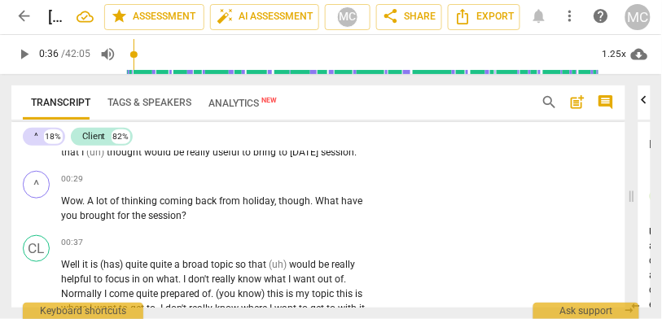
scroll to position [296, 0]
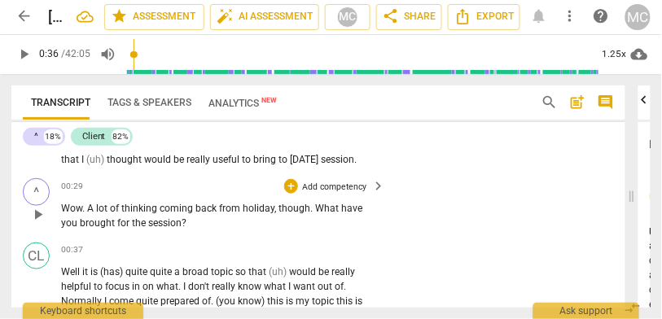
click at [317, 213] on span "What" at bounding box center [328, 208] width 26 height 11
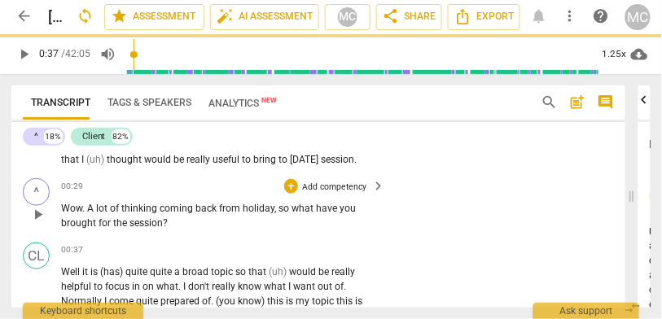
click at [327, 190] on p "Add competency" at bounding box center [334, 187] width 67 height 12
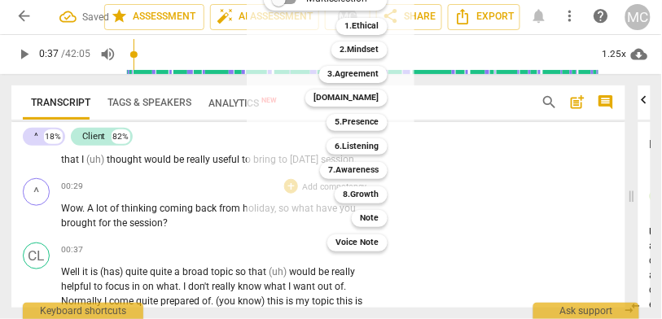
click at [362, 231] on div "Voice Note 0" at bounding box center [365, 243] width 87 height 24
click at [364, 227] on b "Note" at bounding box center [370, 218] width 19 height 17
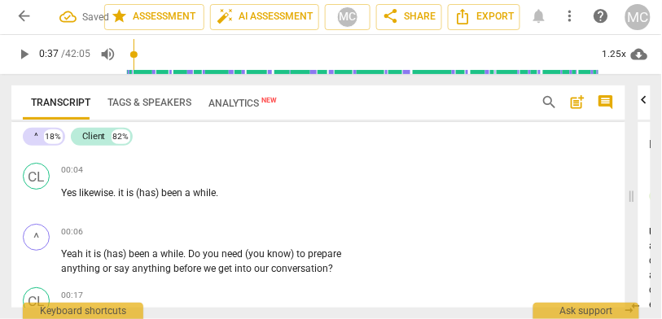
scroll to position [62, 0]
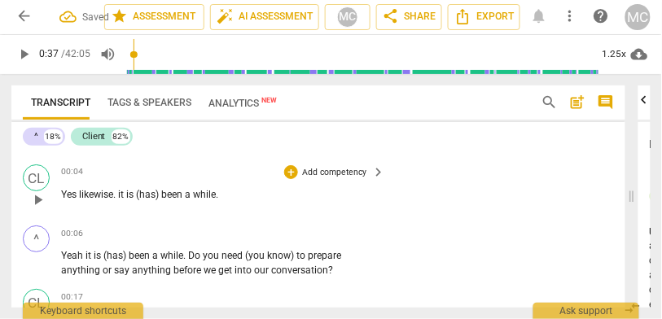
click at [191, 200] on span "a" at bounding box center [189, 194] width 8 height 11
click at [69, 189] on p "Yes likewise . it is (has) been a while ." at bounding box center [219, 195] width 317 height 15
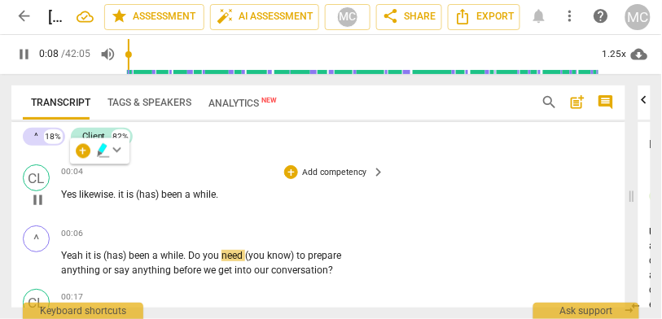
click at [73, 197] on span "Yes" at bounding box center [70, 194] width 18 height 11
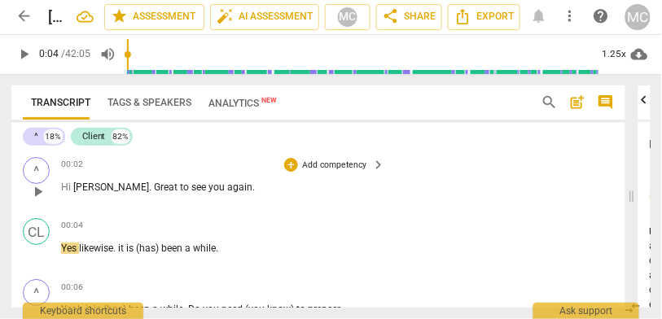
click at [65, 185] on span "Hi" at bounding box center [67, 187] width 12 height 11
drag, startPoint x: 120, startPoint y: 53, endPoint x: 103, endPoint y: 53, distance: 17.1
click at [126, 53] on input "range" at bounding box center [362, 55] width 473 height 46
click at [74, 189] on span "[PERSON_NAME]" at bounding box center [111, 187] width 76 height 11
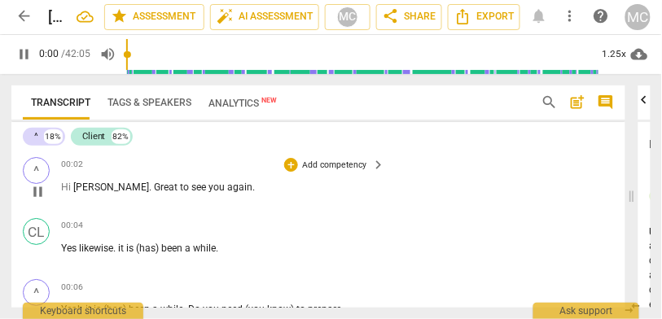
type input "1"
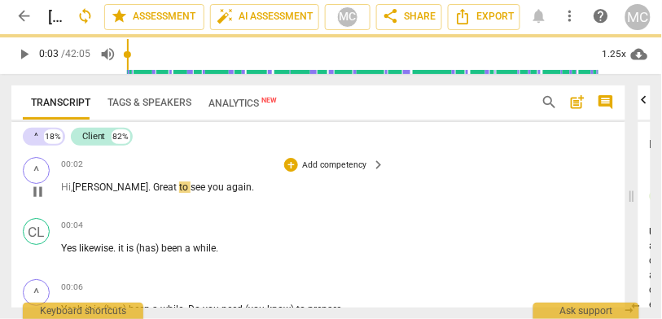
click at [153, 188] on span "Great" at bounding box center [166, 187] width 26 height 11
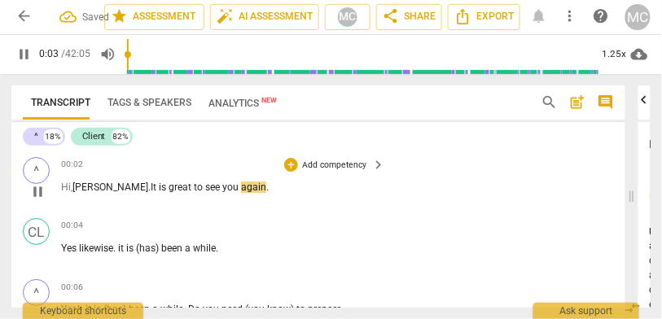
click at [241, 190] on span "again" at bounding box center [253, 187] width 25 height 11
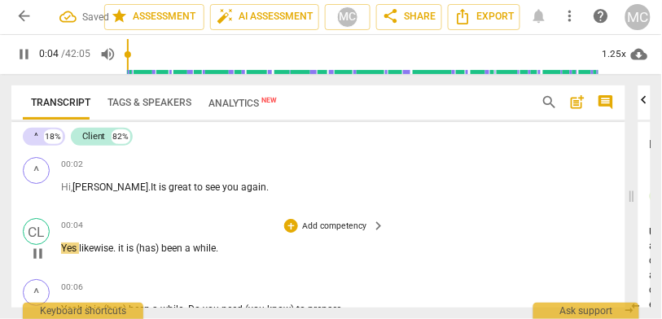
click at [81, 257] on p "Yes likewise . it is (has) been a while ." at bounding box center [219, 249] width 317 height 15
type input "5"
click at [131, 223] on div "00:04 + Add competency keyboard_arrow_right" at bounding box center [224, 225] width 326 height 15
click at [126, 253] on span "it" at bounding box center [128, 248] width 8 height 11
type input "7"
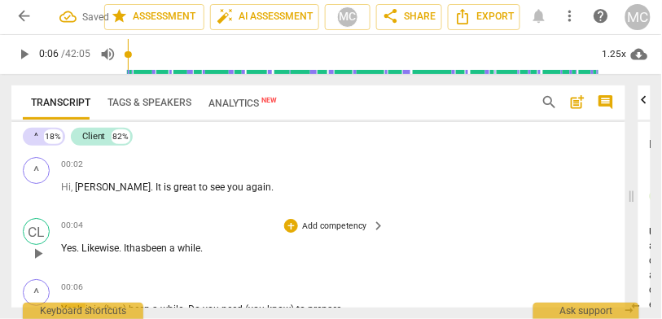
click at [127, 253] on span "It has" at bounding box center [135, 248] width 22 height 11
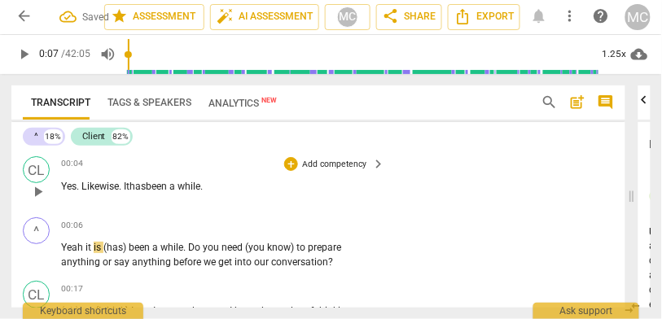
click at [194, 188] on span "while" at bounding box center [189, 186] width 23 height 11
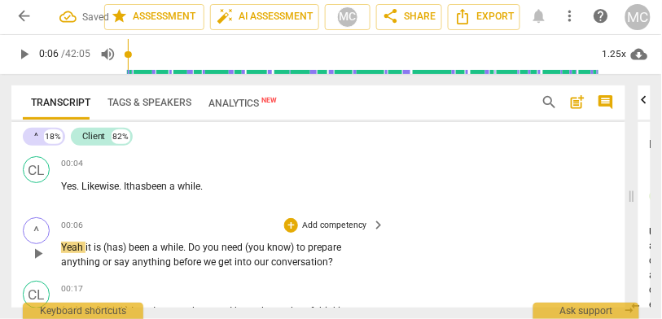
click at [66, 249] on span "Yeah" at bounding box center [73, 247] width 24 height 11
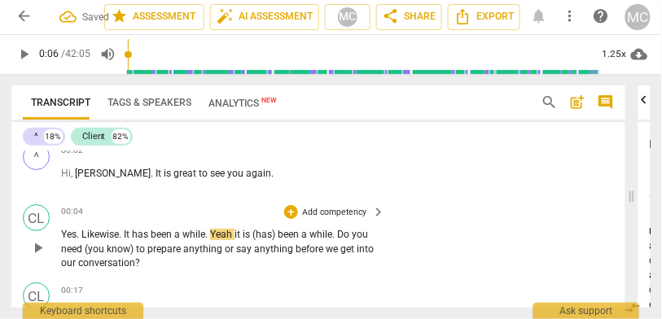
click at [171, 237] on span "been" at bounding box center [163, 234] width 24 height 11
type input "7"
click at [214, 235] on span "Yeah" at bounding box center [222, 234] width 24 height 11
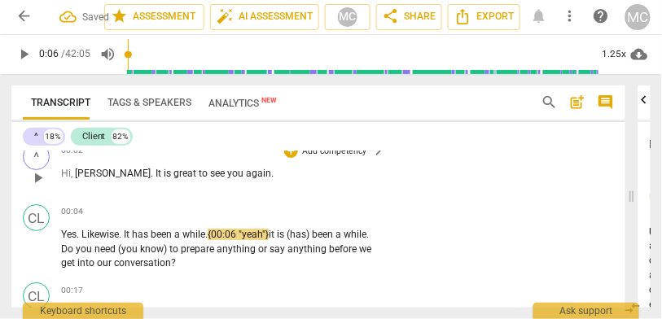
click at [232, 167] on p "Hi , Jane . It is great to see you again ." at bounding box center [219, 174] width 317 height 15
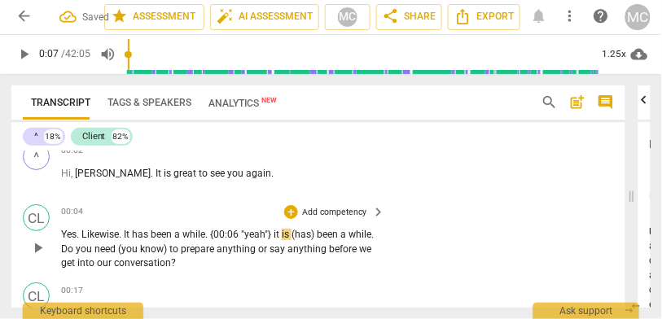
click at [277, 240] on span "it" at bounding box center [278, 234] width 8 height 11
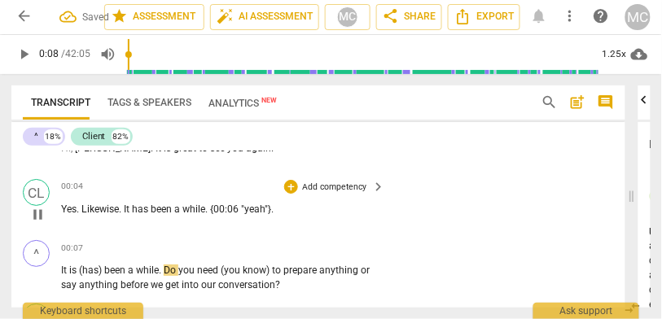
scroll to position [54, 0]
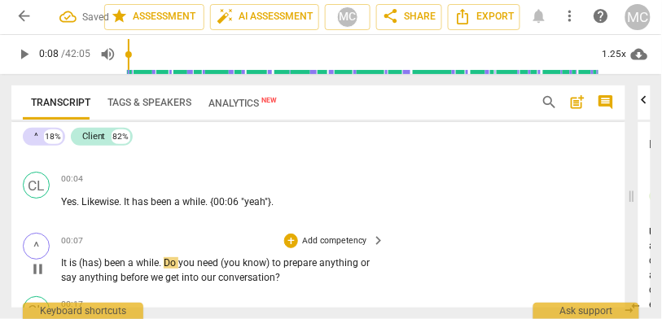
type input "8"
drag, startPoint x: 103, startPoint y: 263, endPoint x: 74, endPoint y: 265, distance: 29.4
click at [74, 265] on p "It is (has) been a while . Do you need (you know) to prepare anything or say an…" at bounding box center [219, 271] width 317 height 29
click at [78, 265] on span "It has" at bounding box center [72, 262] width 22 height 11
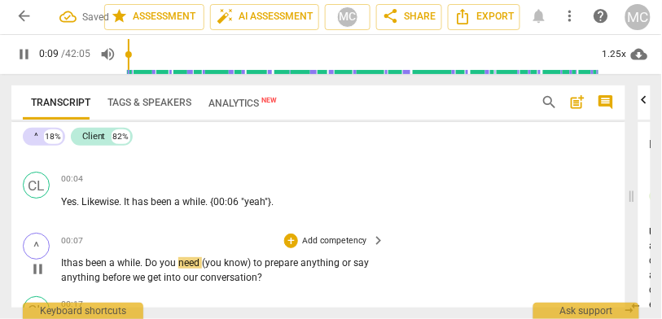
click at [205, 266] on span "(you" at bounding box center [213, 262] width 22 height 11
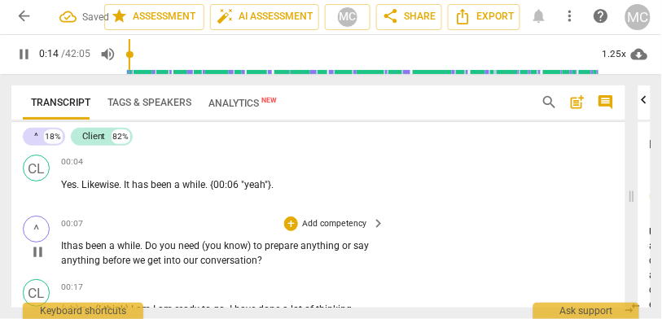
scroll to position [73, 0]
click at [137, 262] on span "we" at bounding box center [140, 260] width 15 height 11
click at [185, 266] on span "our" at bounding box center [191, 260] width 17 height 11
click at [340, 226] on p "Add competency" at bounding box center [334, 224] width 67 height 12
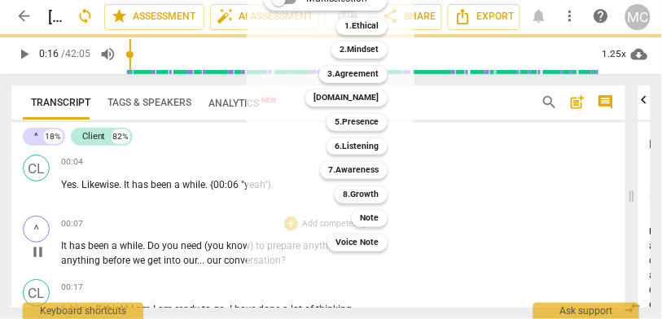
type input "16"
click at [379, 218] on b "Note" at bounding box center [370, 218] width 19 height 17
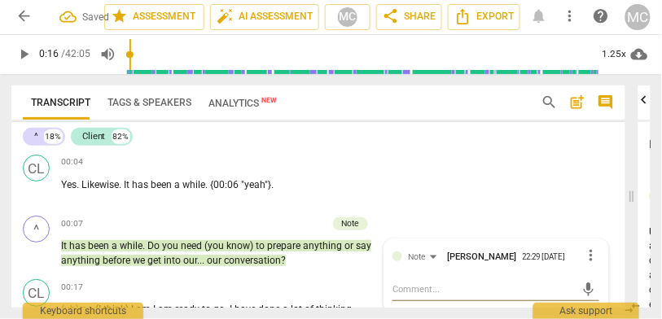
scroll to position [29, 0]
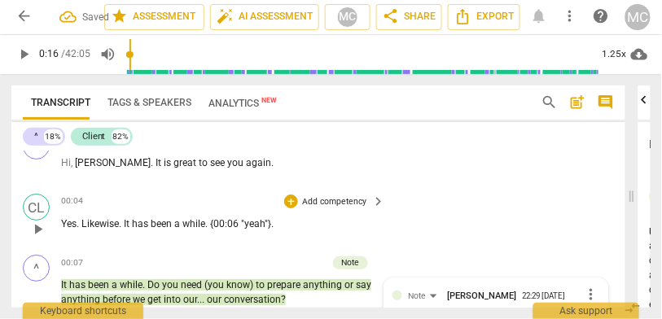
click at [284, 226] on p "Yes . Likewise . It has been a while . {00:06 "yeah"} ." at bounding box center [219, 225] width 317 height 15
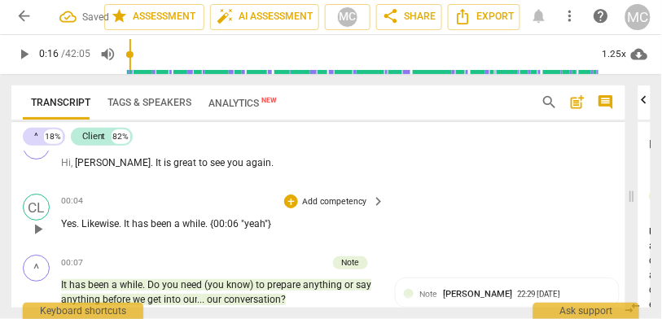
click at [324, 202] on p "Add competency" at bounding box center [334, 202] width 67 height 12
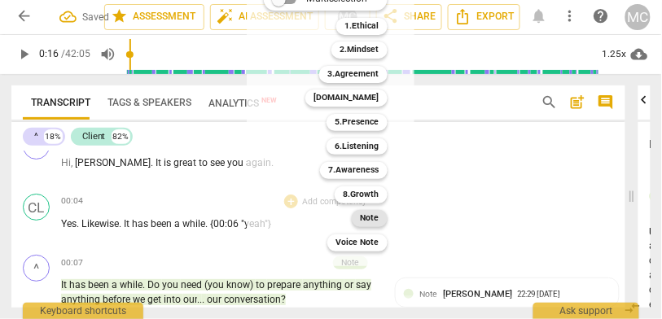
click at [365, 222] on b "Note" at bounding box center [370, 218] width 19 height 17
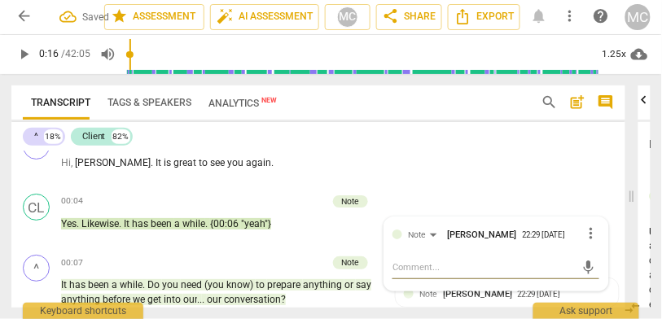
scroll to position [0, 0]
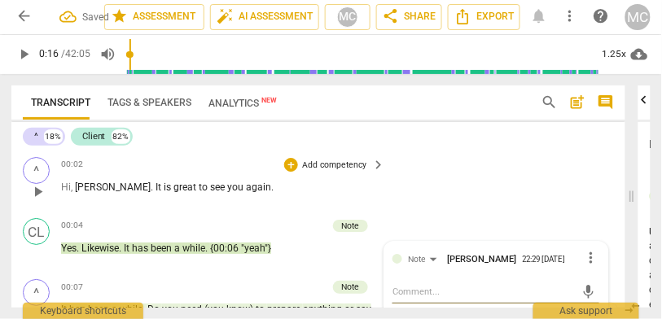
click at [318, 165] on p "Add competency" at bounding box center [334, 165] width 67 height 12
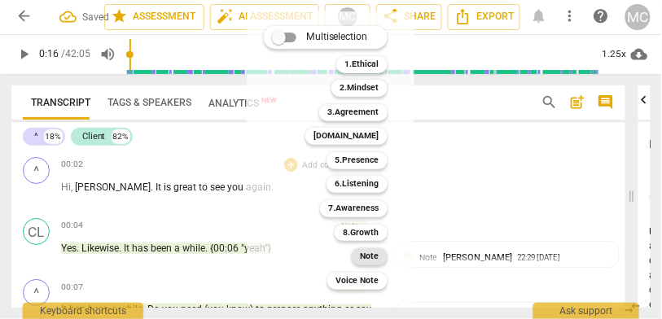
click at [370, 257] on b "Note" at bounding box center [370, 257] width 19 height 17
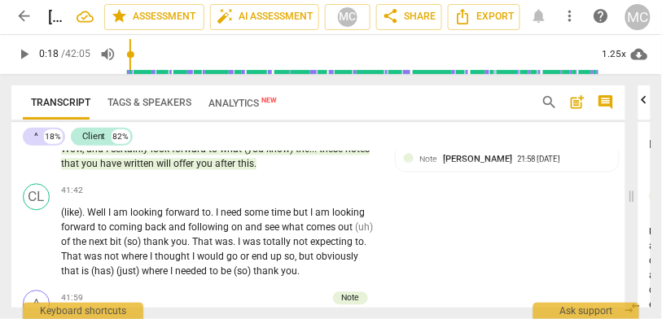
scroll to position [11280, 0]
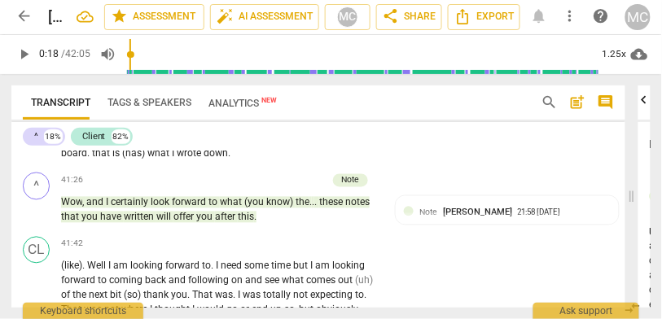
click at [228, 215] on span "after" at bounding box center [226, 217] width 23 height 11
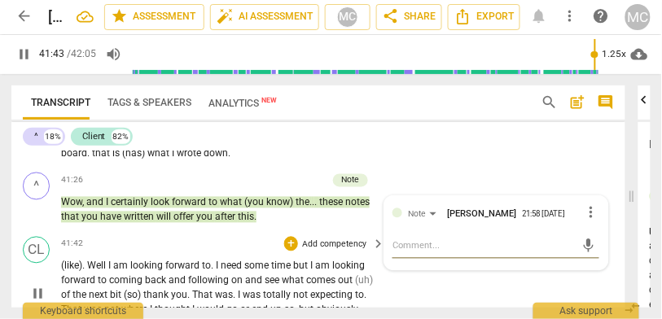
click at [65, 263] on span "(like)" at bounding box center [71, 266] width 21 height 11
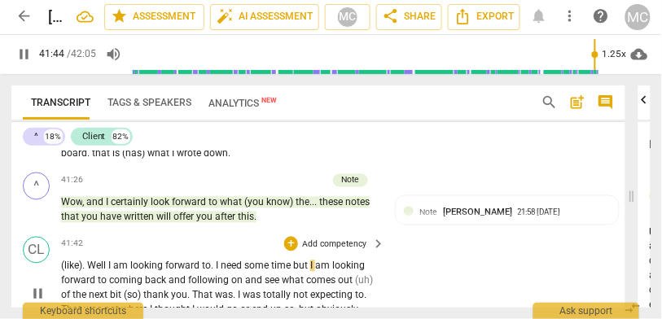
click at [85, 261] on span "." at bounding box center [84, 266] width 5 height 11
click at [72, 261] on span "(like)" at bounding box center [71, 266] width 21 height 11
click at [60, 264] on div "play_arrow pause" at bounding box center [43, 296] width 35 height 64
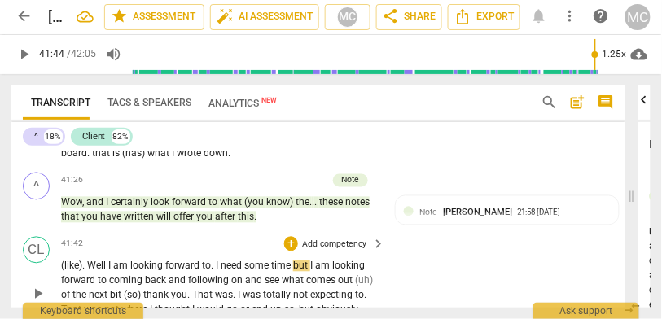
click at [60, 264] on div "play_arrow pause" at bounding box center [43, 296] width 35 height 64
click at [64, 261] on span "(like)" at bounding box center [71, 266] width 21 height 11
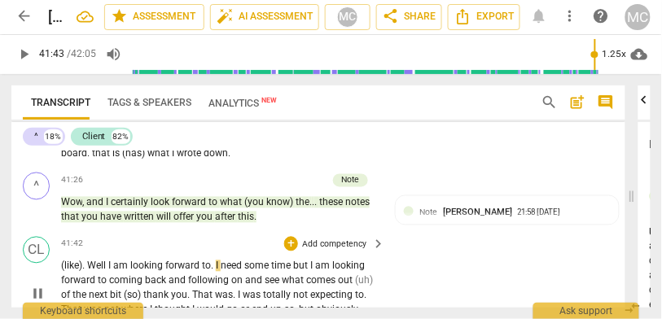
click at [64, 261] on span "(like)" at bounding box center [71, 266] width 21 height 11
type input "2504"
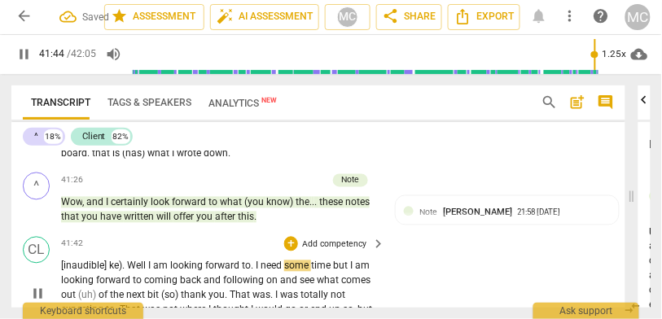
click at [145, 261] on span "Well" at bounding box center [137, 266] width 21 height 11
click at [108, 261] on span "[inaudible] ke)" at bounding box center [91, 266] width 61 height 11
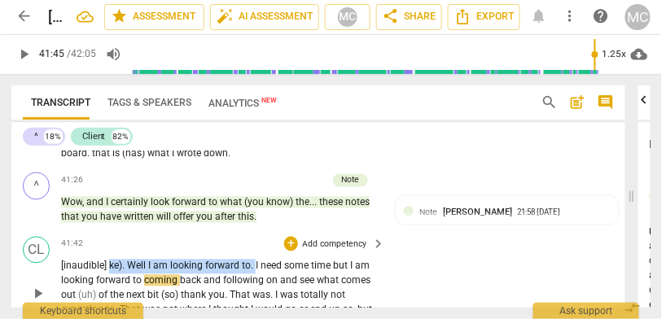
drag, startPoint x: 257, startPoint y: 260, endPoint x: 112, endPoint y: 257, distance: 145.9
click at [112, 260] on p "[inaudible] ke) . Well I am looking forward to . I need some time but I am look…" at bounding box center [219, 296] width 317 height 73
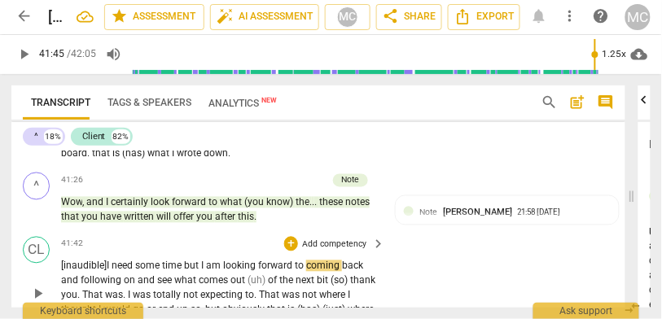
click at [126, 261] on span "need" at bounding box center [124, 266] width 24 height 11
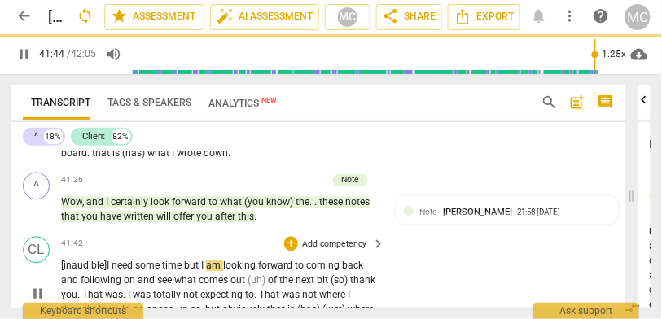
click at [189, 263] on span "but" at bounding box center [192, 266] width 17 height 11
click at [372, 262] on p "[inaudible] I need some time, but I am looking forward to coming back and follo…" at bounding box center [219, 296] width 317 height 73
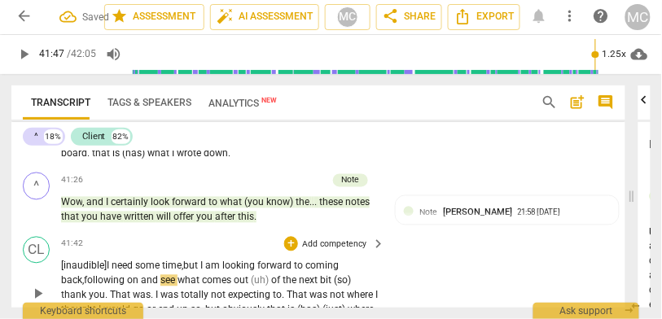
click at [306, 261] on span "to" at bounding box center [299, 266] width 11 height 11
click at [141, 275] on span "on" at bounding box center [134, 280] width 14 height 11
click at [78, 275] on span "back," at bounding box center [72, 280] width 23 height 11
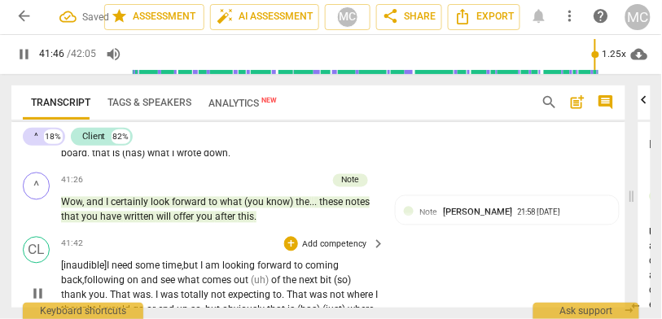
click at [141, 275] on span "on" at bounding box center [134, 280] width 14 height 11
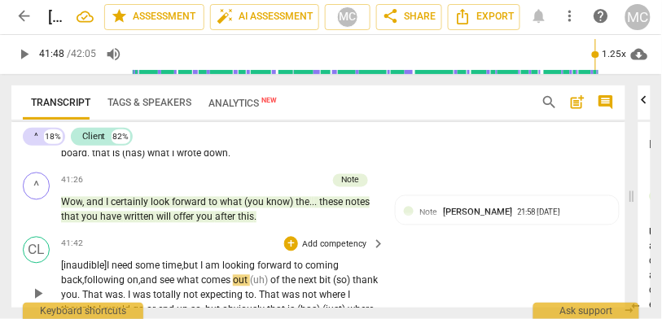
click at [166, 275] on span "see" at bounding box center [168, 280] width 17 height 11
click at [84, 277] on span "back," at bounding box center [72, 280] width 23 height 11
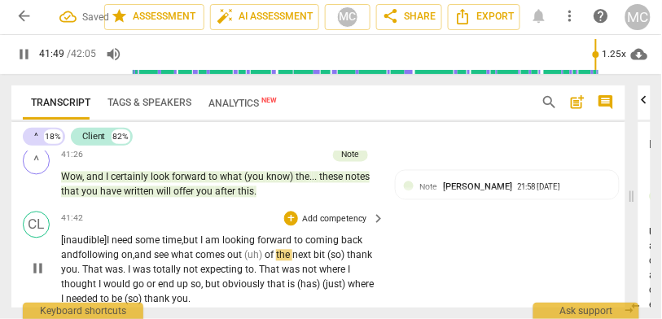
scroll to position [11310, 0]
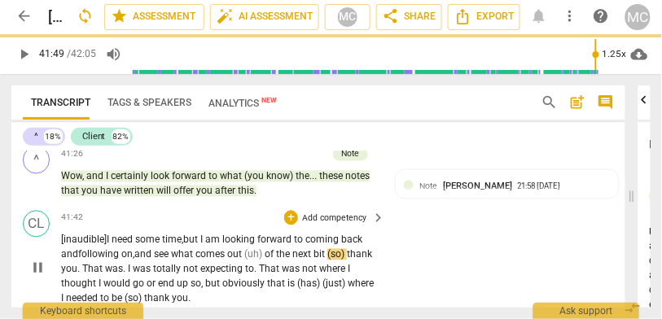
click at [205, 249] on span "comes" at bounding box center [212, 254] width 32 height 11
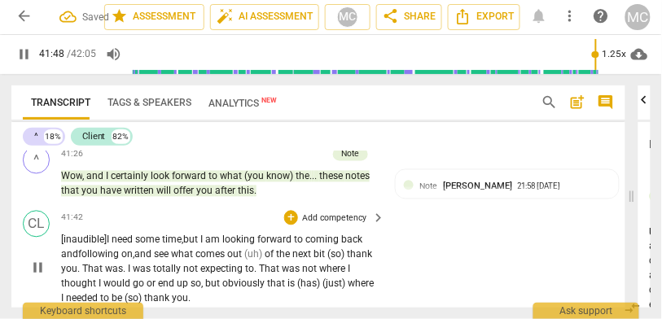
click at [272, 251] on span "of" at bounding box center [270, 254] width 11 height 11
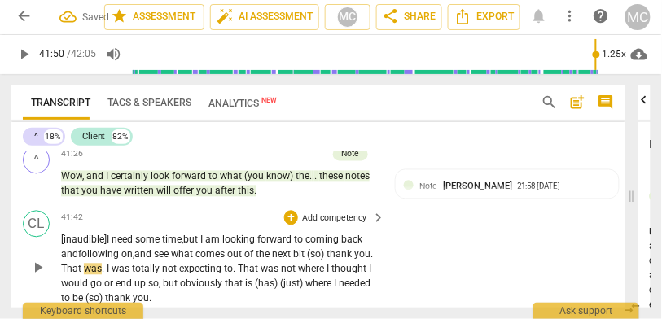
click at [335, 252] on span "thank" at bounding box center [341, 254] width 28 height 11
click at [335, 250] on span "thank" at bounding box center [333, 254] width 28 height 11
click at [328, 251] on span "thank" at bounding box center [333, 254] width 28 height 11
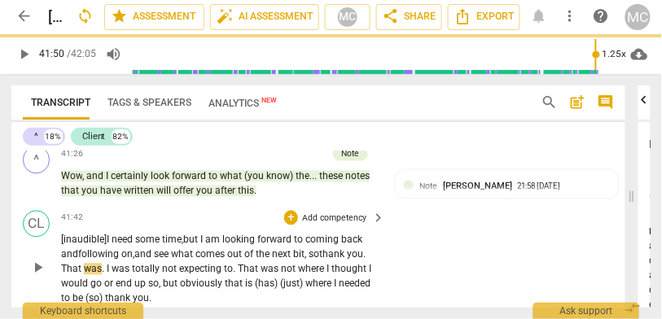
click at [319, 251] on span "bit, so" at bounding box center [306, 254] width 26 height 11
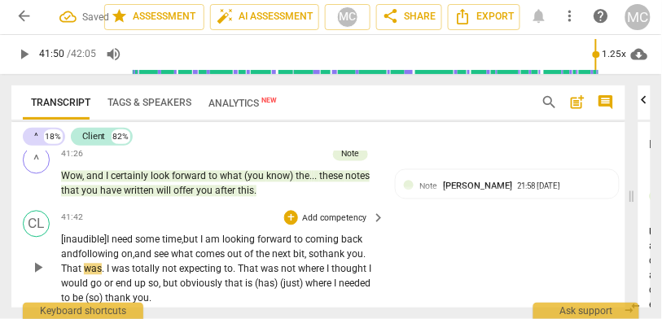
click at [319, 250] on span "bit, so" at bounding box center [306, 254] width 26 height 11
drag, startPoint x: 108, startPoint y: 262, endPoint x: 46, endPoint y: 262, distance: 61.9
click at [46, 262] on div "CL play_arrow pause 41:42 + Add competency keyboard_arrow_right [inaudible] I n…" at bounding box center [318, 259] width 615 height 108
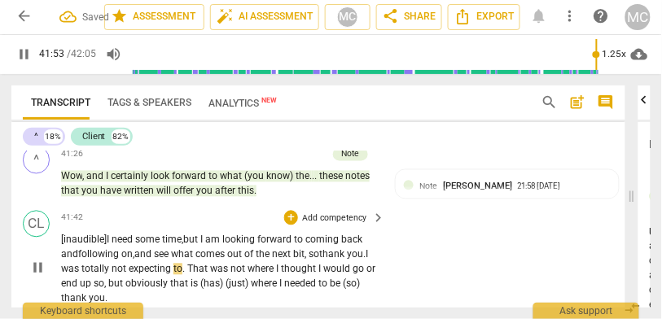
click at [81, 264] on span "was" at bounding box center [71, 269] width 20 height 11
click at [155, 266] on span "expecting" at bounding box center [151, 269] width 45 height 11
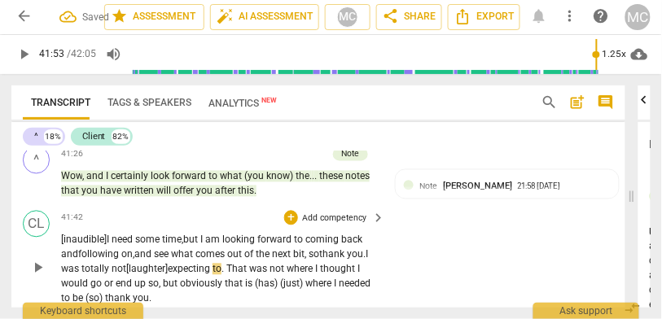
click at [213, 264] on span "expecting" at bounding box center [190, 269] width 45 height 11
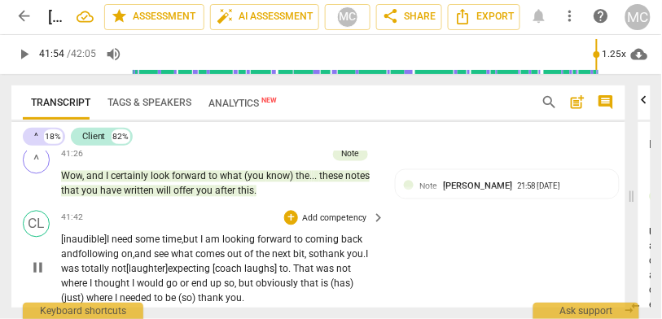
click at [219, 264] on span "expecting [coach laughs]" at bounding box center [224, 269] width 112 height 11
click at [316, 264] on span "That" at bounding box center [304, 269] width 23 height 11
click at [337, 266] on span "was" at bounding box center [326, 269] width 20 height 11
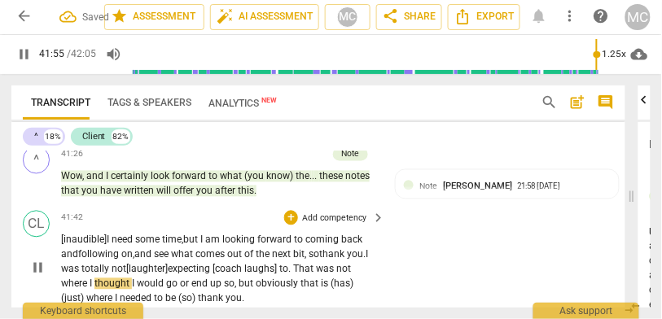
click at [316, 264] on span "That" at bounding box center [304, 269] width 23 height 11
click at [235, 280] on span "so" at bounding box center [229, 284] width 11 height 11
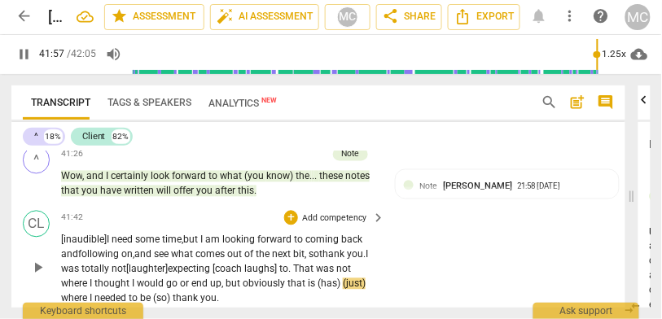
click at [243, 283] on span "but" at bounding box center [234, 284] width 17 height 11
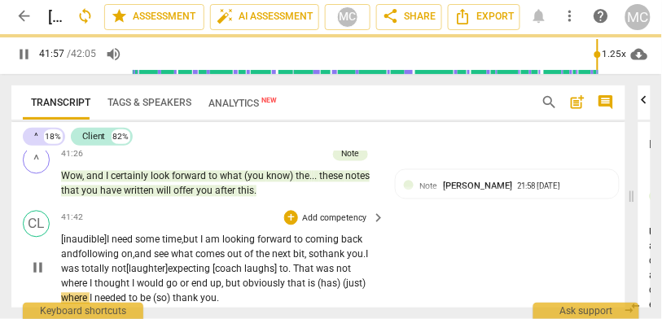
click at [307, 281] on span "that" at bounding box center [298, 284] width 20 height 11
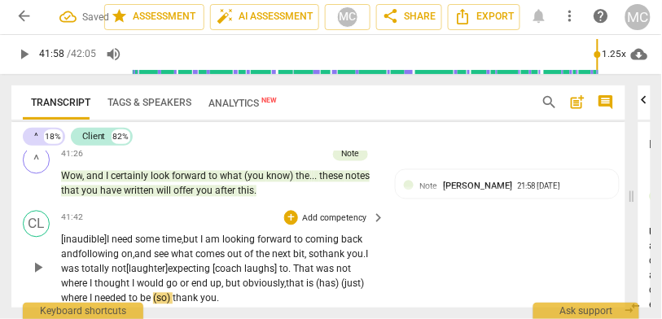
click at [306, 279] on span "that" at bounding box center [296, 284] width 20 height 11
drag, startPoint x: 336, startPoint y: 280, endPoint x: 362, endPoint y: 278, distance: 26.2
click at [362, 279] on p "[inaudible] I need some time, but I am looking forward to coming back and follo…" at bounding box center [219, 270] width 317 height 73
click at [306, 279] on span "that" at bounding box center [296, 284] width 20 height 11
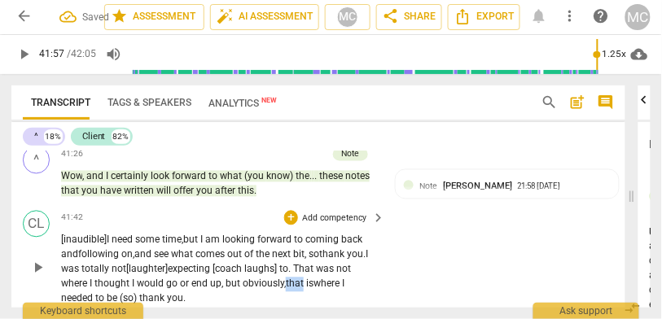
click at [306, 279] on span "that" at bounding box center [296, 284] width 20 height 11
click at [139, 293] on span "(so)" at bounding box center [130, 298] width 20 height 11
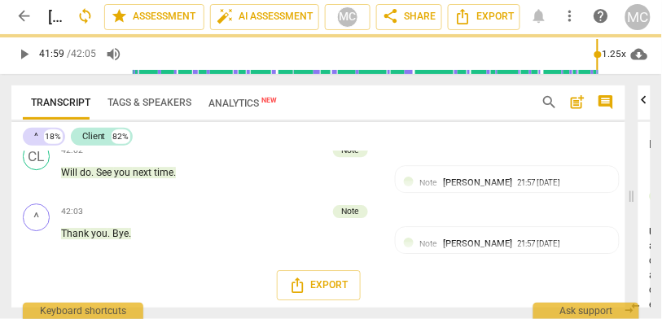
click at [181, 284] on div "Export" at bounding box center [318, 285] width 615 height 53
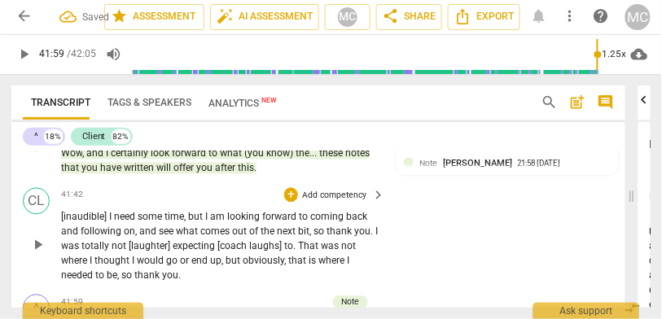
scroll to position [11336, 0]
click at [333, 191] on p "Add competency" at bounding box center [334, 197] width 67 height 12
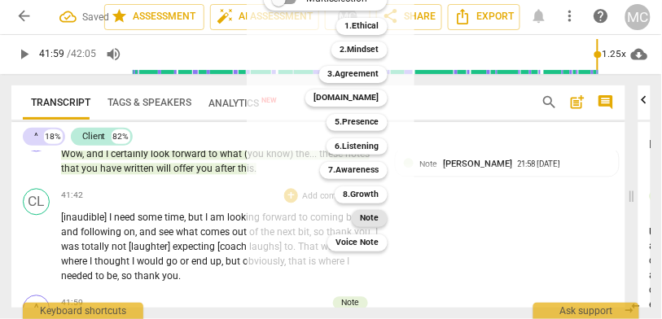
click at [376, 215] on b "Note" at bounding box center [370, 218] width 19 height 17
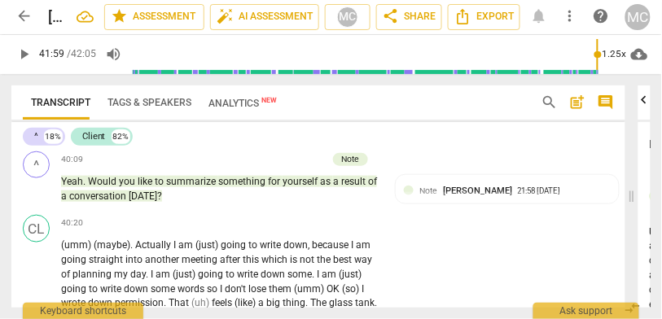
scroll to position [11023, 0]
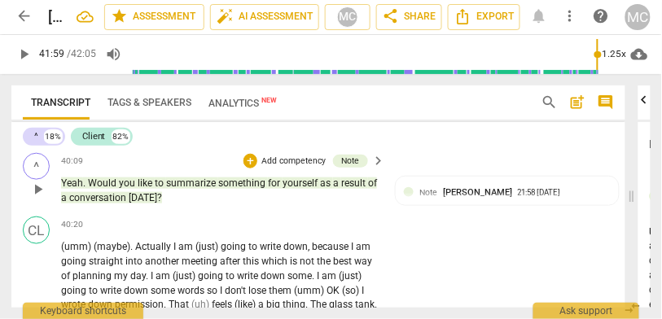
click at [155, 192] on span "[DATE]" at bounding box center [143, 197] width 29 height 11
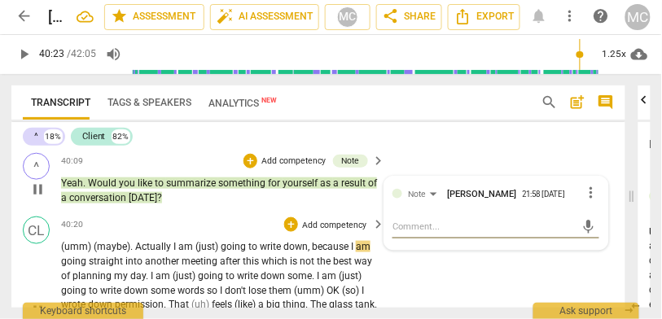
type input "2423"
drag, startPoint x: 99, startPoint y: 240, endPoint x: 50, endPoint y: 246, distance: 49.3
click at [50, 246] on div "CL play_arrow pause 40:20 + Add competency keyboard_arrow_right (umm) (maybe) .…" at bounding box center [318, 301] width 615 height 180
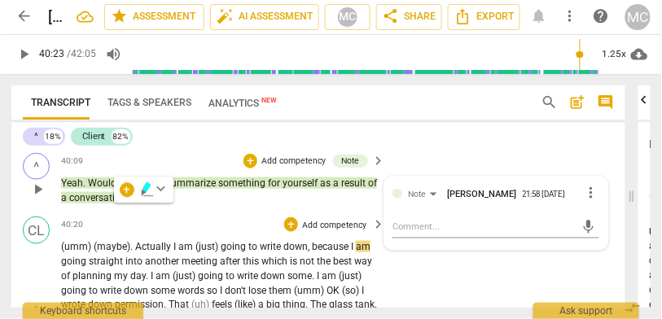
click at [65, 244] on span "(umm)" at bounding box center [77, 246] width 33 height 11
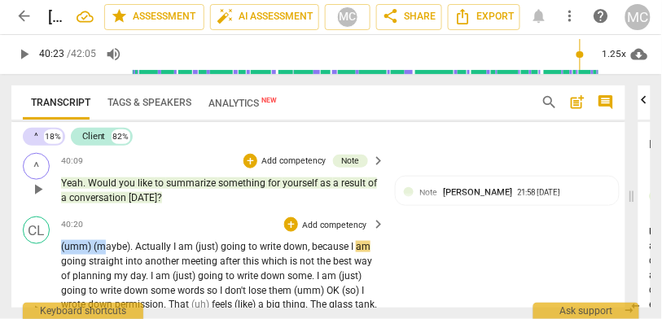
drag, startPoint x: 63, startPoint y: 243, endPoint x: 104, endPoint y: 242, distance: 41.6
click at [104, 242] on p "(umm) (maybe) . Actually I am (just) going to write down , because I am going s…" at bounding box center [219, 312] width 317 height 145
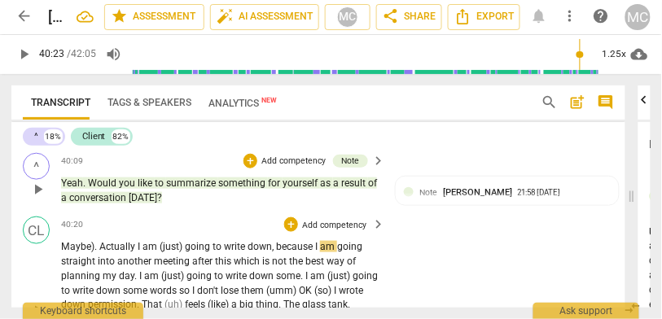
click at [106, 241] on span "Actually" at bounding box center [118, 246] width 38 height 11
click at [81, 243] on span "Maybe," at bounding box center [77, 246] width 32 height 11
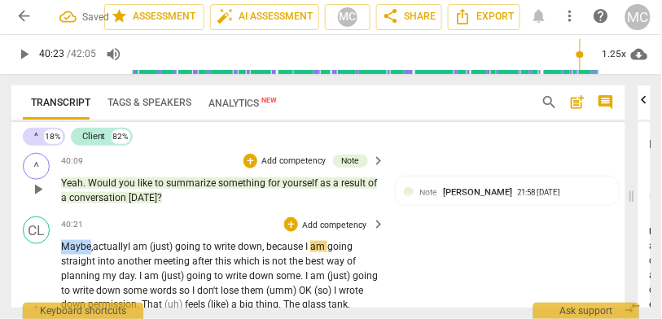
click at [81, 243] on span "Maybe," at bounding box center [77, 246] width 32 height 11
click at [133, 241] on span "I" at bounding box center [130, 246] width 5 height 11
click at [113, 241] on span "actually," at bounding box center [111, 246] width 36 height 11
click at [176, 241] on span "(just)" at bounding box center [163, 246] width 25 height 11
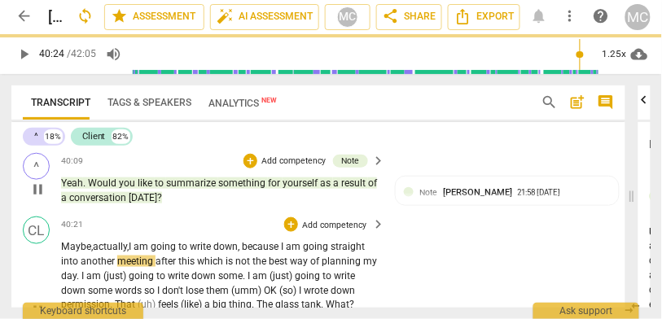
click at [178, 241] on span "going" at bounding box center [165, 246] width 28 height 11
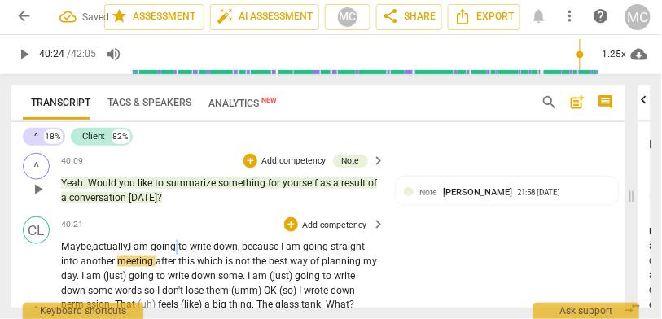
click at [178, 241] on span "going" at bounding box center [165, 246] width 28 height 11
click at [252, 241] on span "because" at bounding box center [261, 246] width 39 height 11
click at [200, 256] on span "which" at bounding box center [211, 261] width 29 height 11
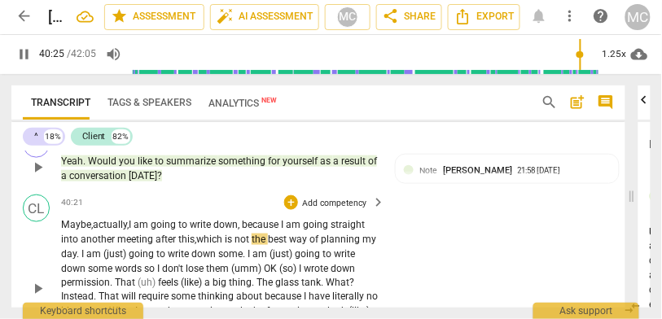
scroll to position [11057, 0]
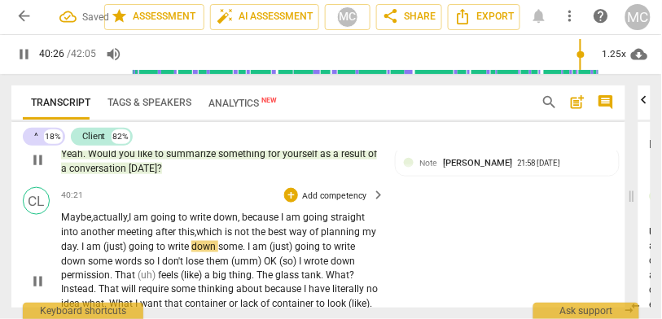
click at [77, 241] on span "day" at bounding box center [68, 246] width 15 height 11
click at [129, 241] on span "(just)" at bounding box center [115, 246] width 25 height 11
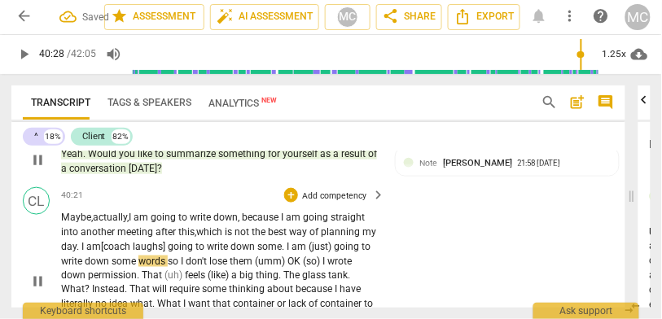
click at [196, 241] on span "going" at bounding box center [182, 246] width 28 height 11
type input "2427"
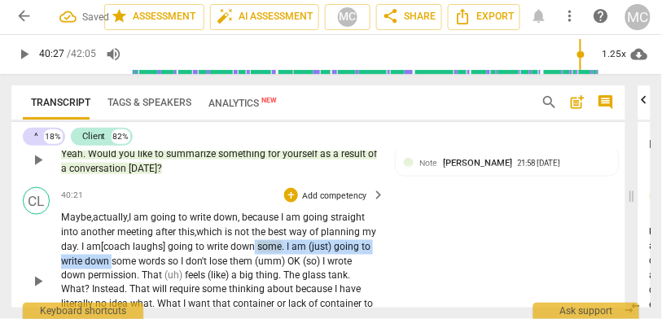
drag, startPoint x: 151, startPoint y: 254, endPoint x: 273, endPoint y: 238, distance: 123.3
click at [273, 238] on p "Maybe, actually, I am going to write down , because I am going straight into an…" at bounding box center [219, 283] width 317 height 145
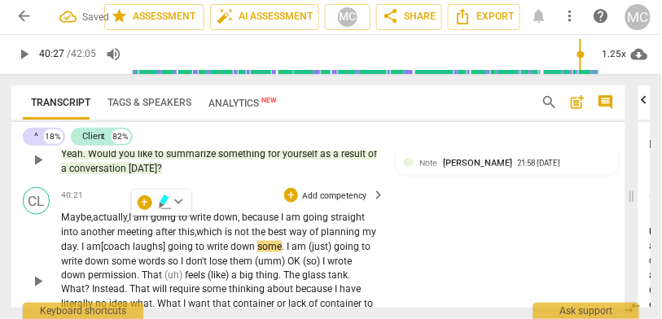
click at [218, 261] on p "Maybe, actually, I am going to write down , because I am going straight into an…" at bounding box center [219, 283] width 317 height 145
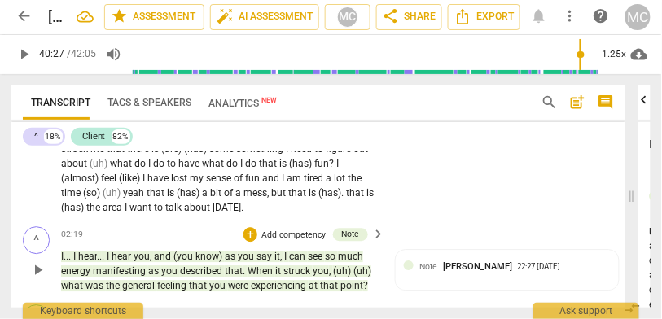
scroll to position [0, 0]
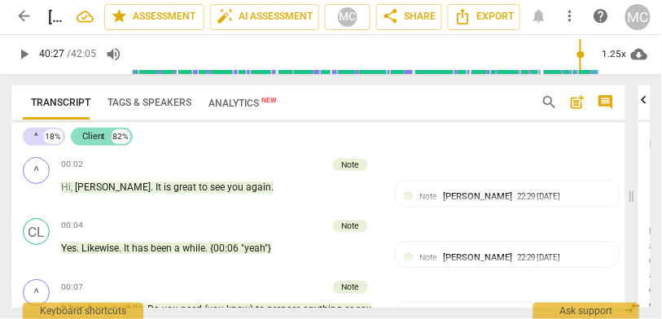
click at [95, 133] on div "Client" at bounding box center [94, 137] width 24 height 14
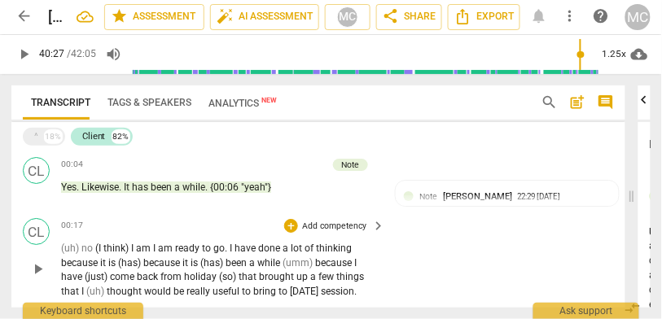
click at [178, 248] on span "ready" at bounding box center [188, 248] width 27 height 11
paste p
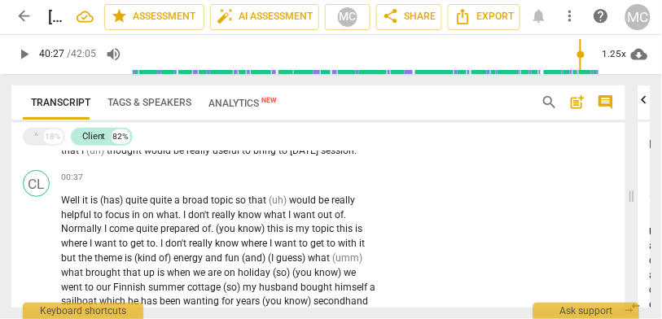
scroll to position [169, 0]
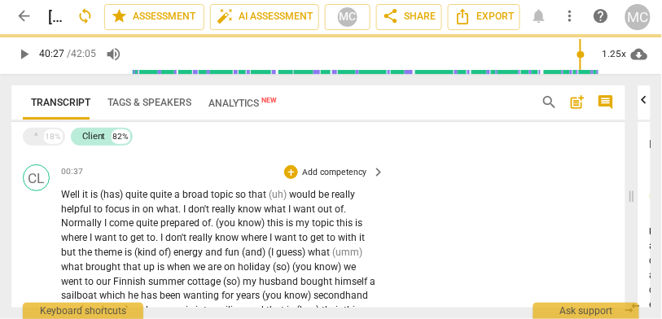
click at [183, 196] on span "broad" at bounding box center [197, 194] width 29 height 11
paste p
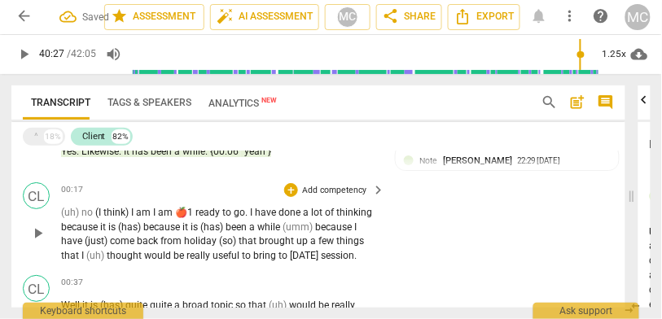
scroll to position [64, 0]
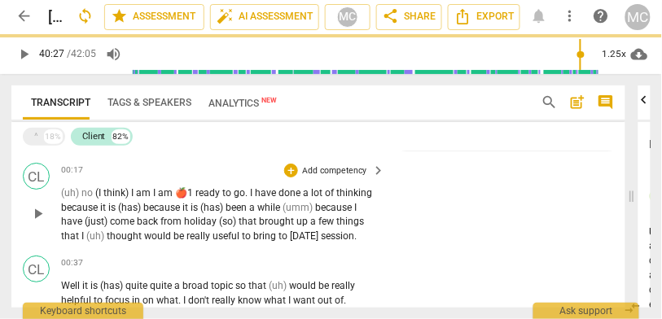
click at [189, 193] on span "🍎1" at bounding box center [185, 192] width 20 height 11
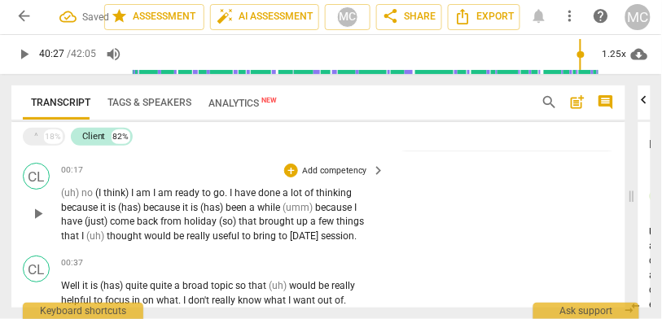
click at [213, 240] on span "useful" at bounding box center [227, 236] width 29 height 11
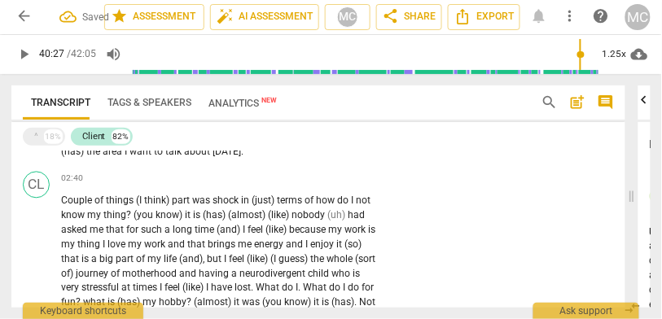
scroll to position [671, 0]
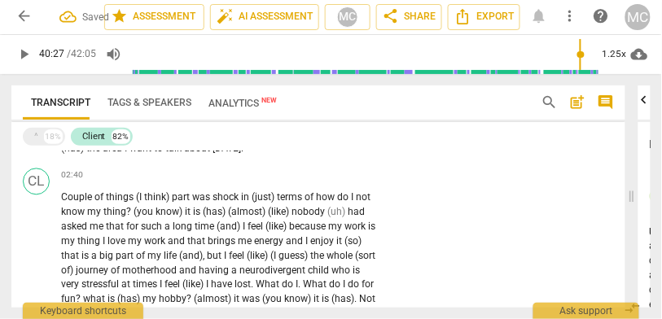
click at [185, 155] on span "about" at bounding box center [198, 148] width 29 height 11
paste p
click at [209, 233] on span "time" at bounding box center [206, 227] width 22 height 11
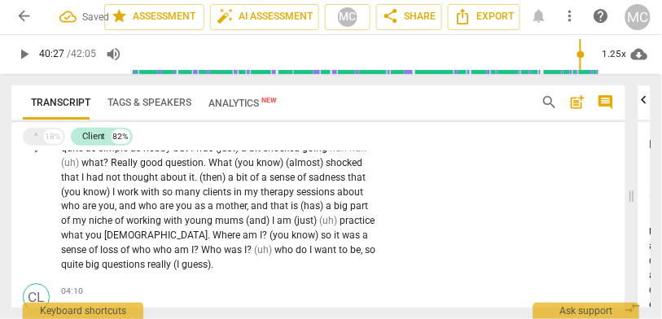
scroll to position [879, 0]
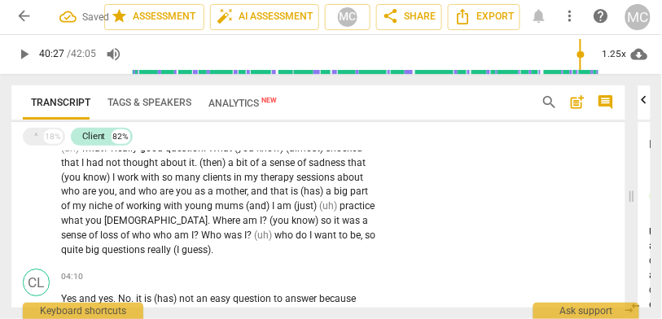
click at [162, 256] on span "really" at bounding box center [160, 249] width 26 height 11
paste p
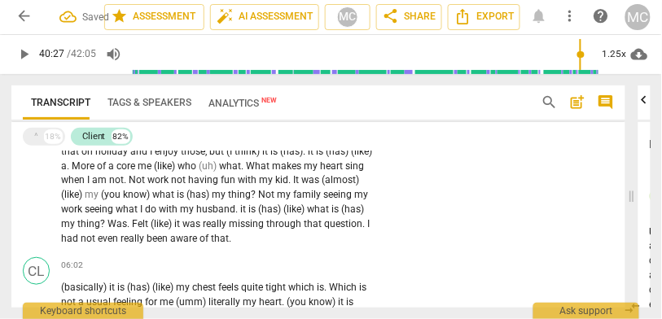
scroll to position [1284, 0]
click at [173, 244] on span "aware" at bounding box center [184, 237] width 29 height 11
paste p
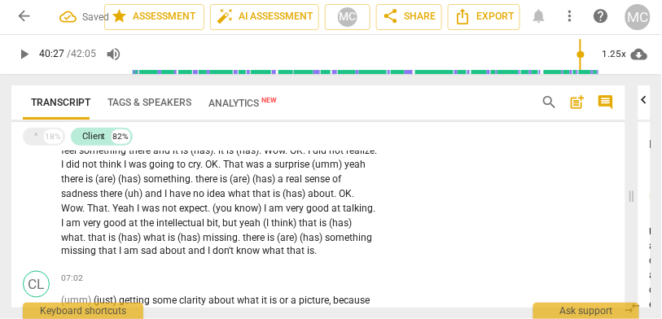
scroll to position [1497, 0]
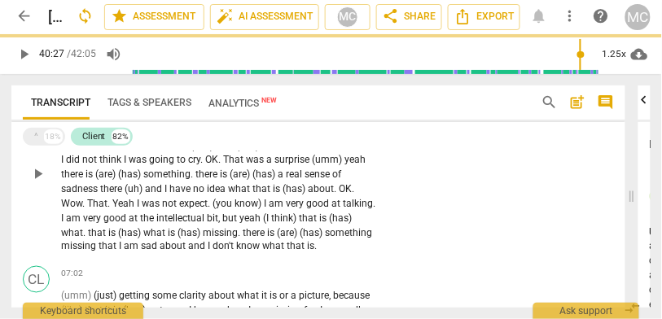
click at [185, 253] on span "about" at bounding box center [174, 246] width 29 height 11
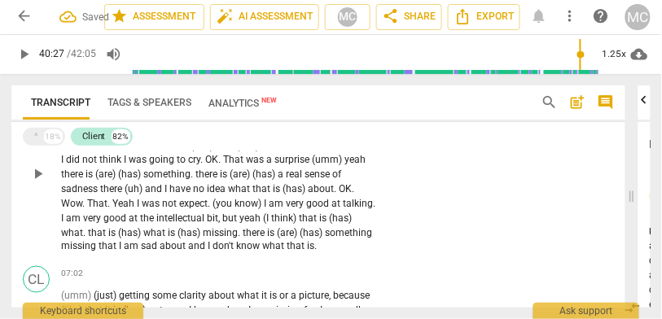
paste p
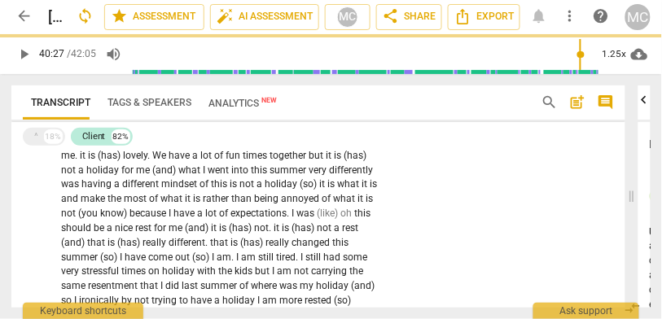
scroll to position [2061, 0]
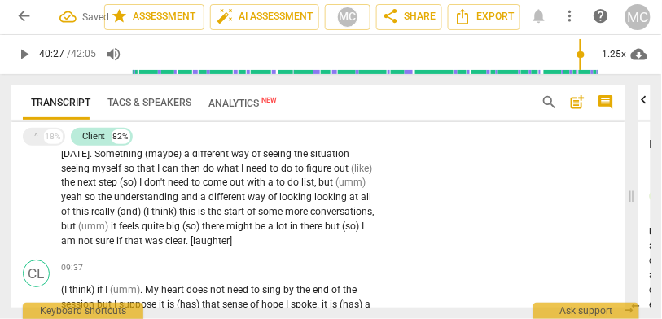
click at [165, 247] on span "clear" at bounding box center [175, 240] width 20 height 11
paste p
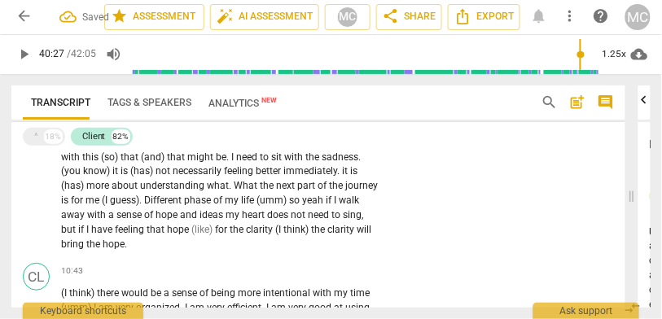
scroll to position [2275, 0]
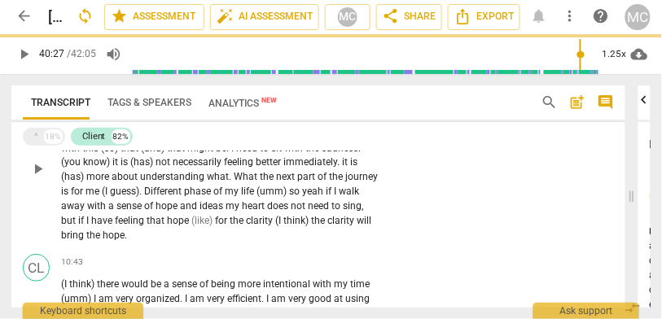
click at [103, 241] on span "the" at bounding box center [94, 235] width 16 height 11
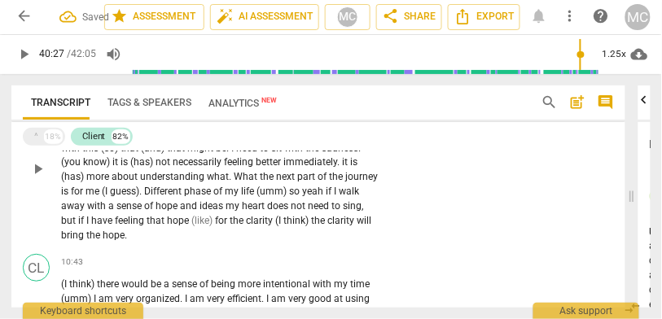
paste p
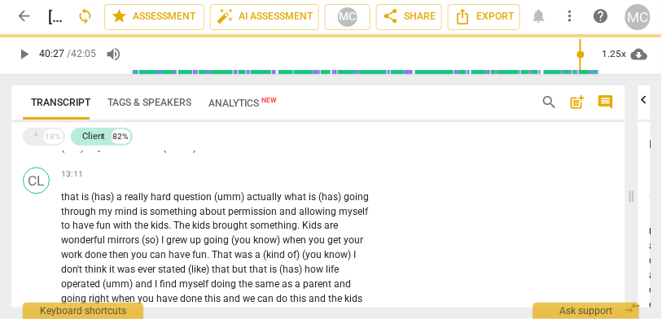
scroll to position [2883, 0]
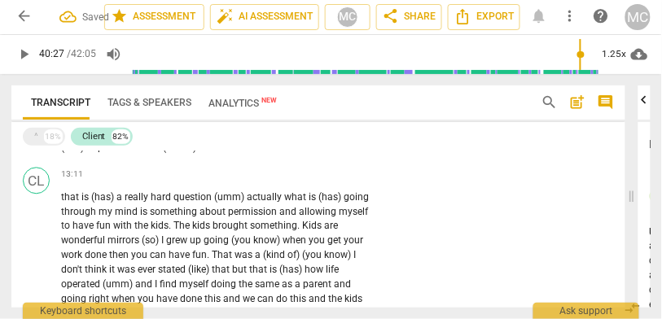
click at [132, 153] on span "important" at bounding box center [109, 147] width 46 height 11
click at [159, 261] on span "can" at bounding box center [159, 254] width 19 height 11
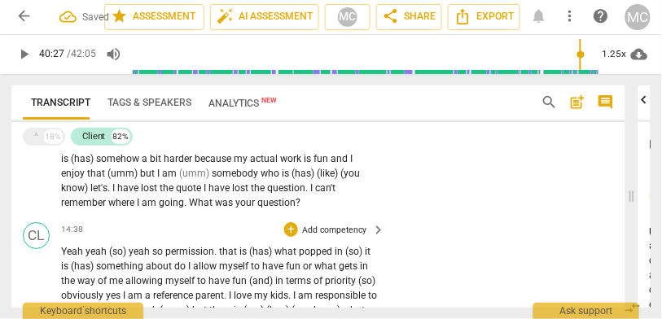
scroll to position [3165, 0]
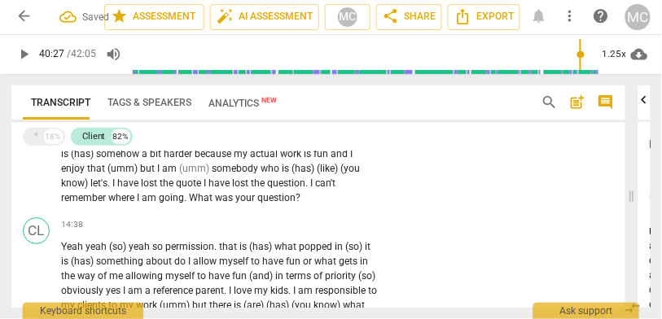
click at [161, 204] on span "going" at bounding box center [171, 197] width 25 height 11
paste p
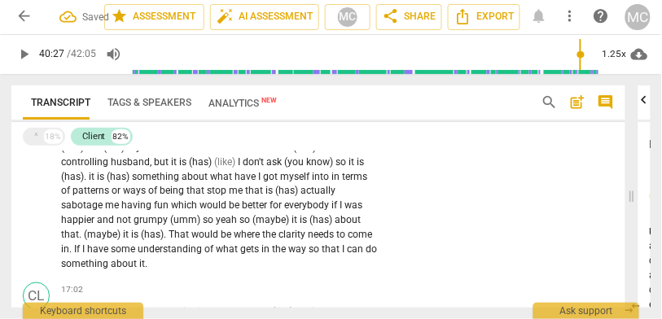
scroll to position [3598, 0]
click at [111, 269] on span "something" at bounding box center [86, 262] width 50 height 11
paste p
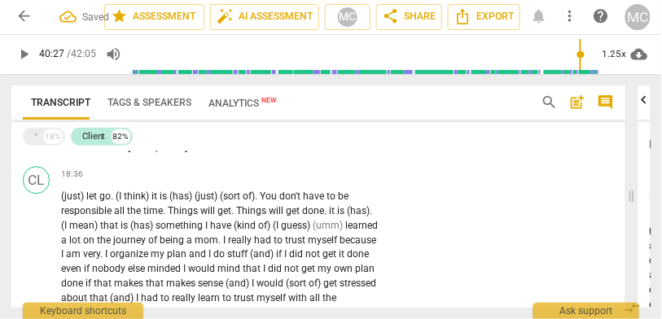
scroll to position [4022, 0]
click at [90, 153] on span "a" at bounding box center [86, 147] width 8 height 11
paste p
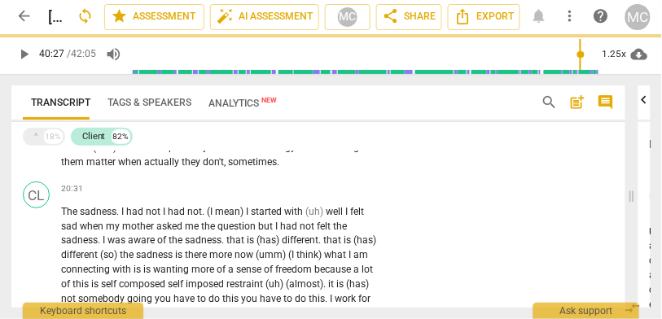
scroll to position [4430, 0]
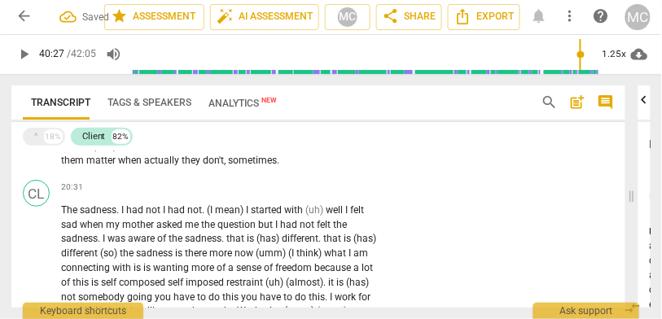
click at [118, 166] on span "matter" at bounding box center [102, 160] width 32 height 11
paste p
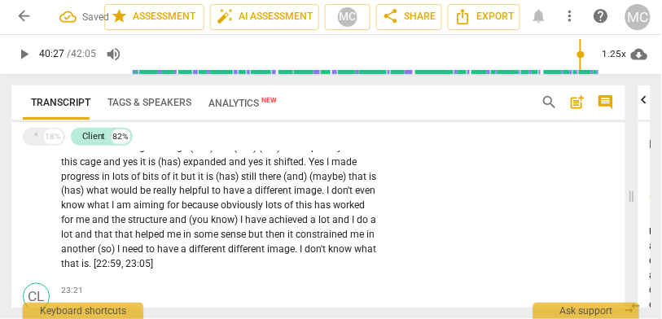
scroll to position [4875, 0]
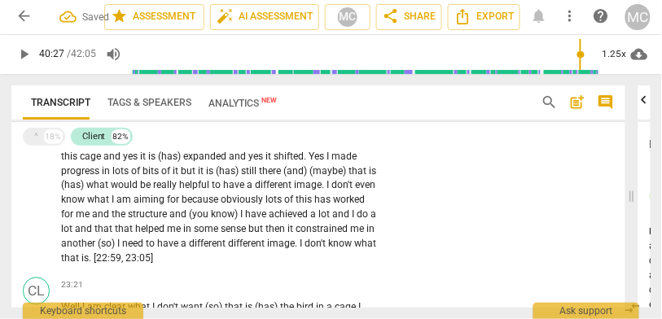
click at [305, 250] on span "don't" at bounding box center [317, 244] width 24 height 11
paste p
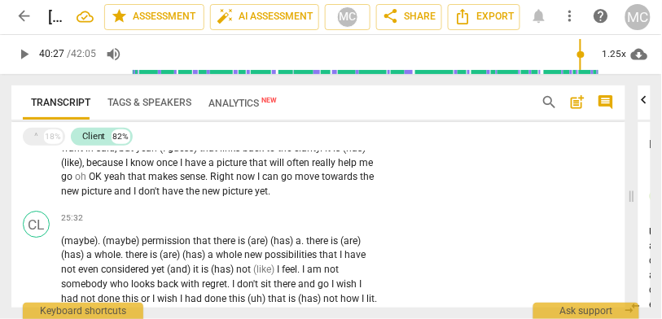
scroll to position [5321, 0]
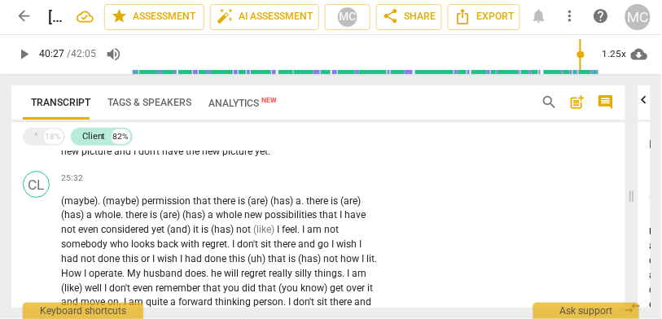
click at [204, 157] on span "new" at bounding box center [212, 151] width 20 height 11
paste p
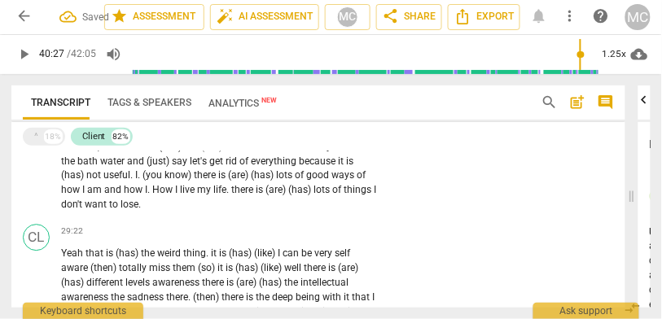
scroll to position [6198, 0]
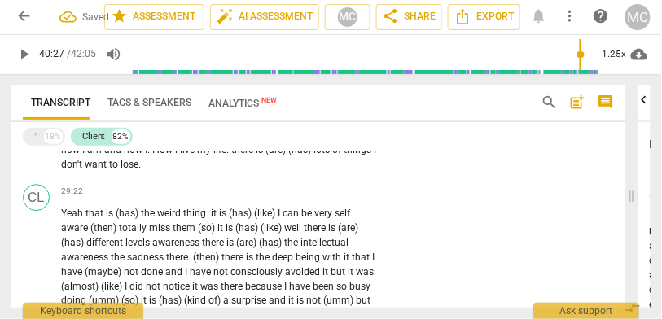
click at [288, 156] on span "(has)" at bounding box center [300, 149] width 25 height 11
paste p
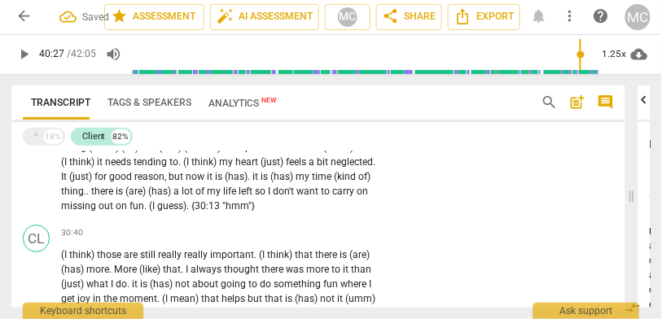
scroll to position [6391, 0]
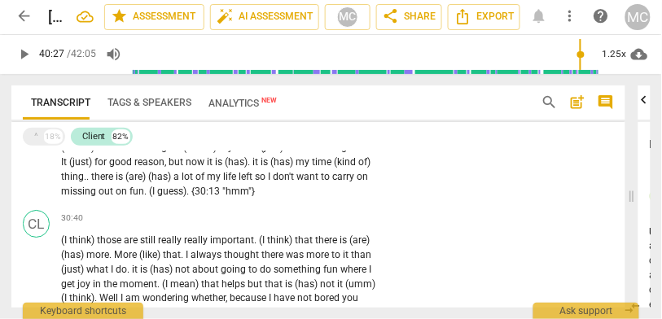
click at [157, 197] on span "(I" at bounding box center [153, 191] width 8 height 11
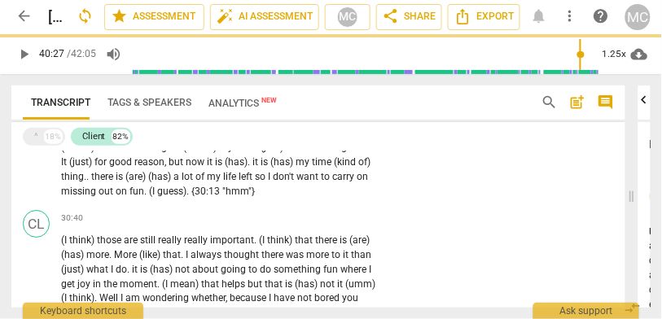
paste p
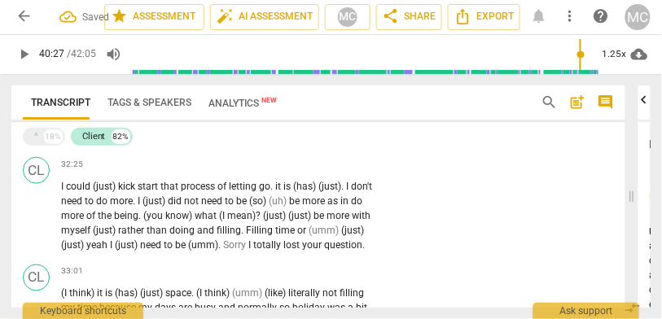
scroll to position [6810, 0]
click at [205, 143] on span "what" at bounding box center [208, 137] width 24 height 11
paste p
click at [225, 251] on span "Sorry" at bounding box center [235, 245] width 25 height 11
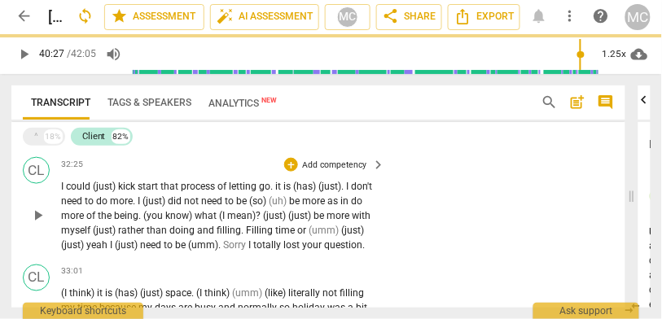
paste p
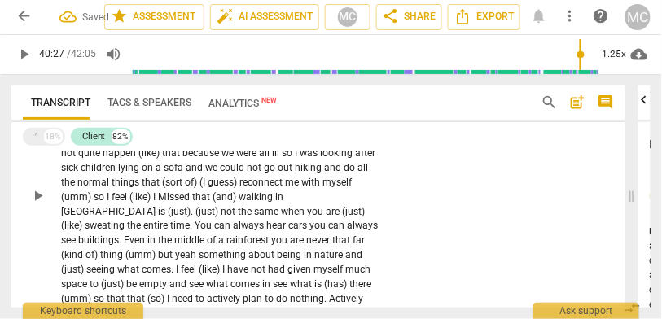
scroll to position [7408, 0]
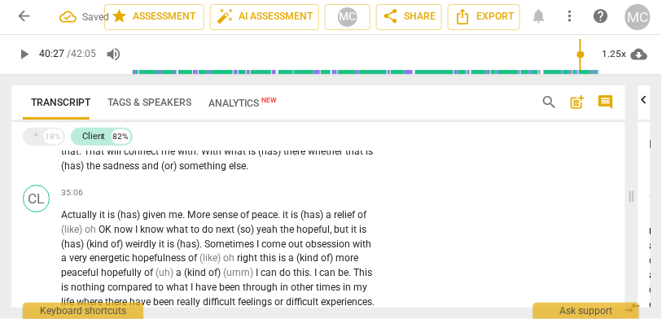
click at [201, 157] on span "With" at bounding box center [212, 151] width 23 height 11
paste p
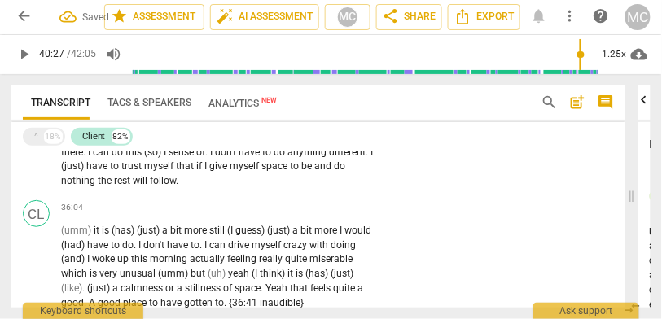
scroll to position [7614, 0]
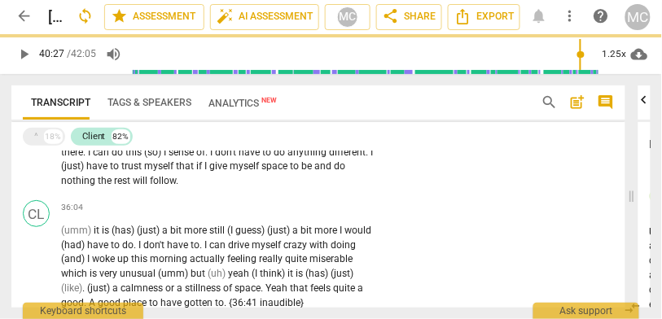
click at [334, 172] on span "do" at bounding box center [339, 166] width 11 height 11
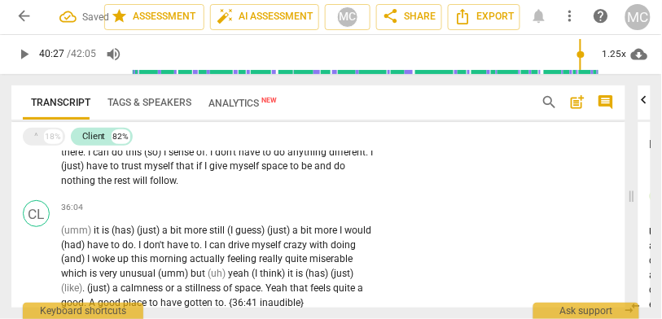
click at [98, 187] on span "nothing" at bounding box center [79, 180] width 37 height 11
paste p
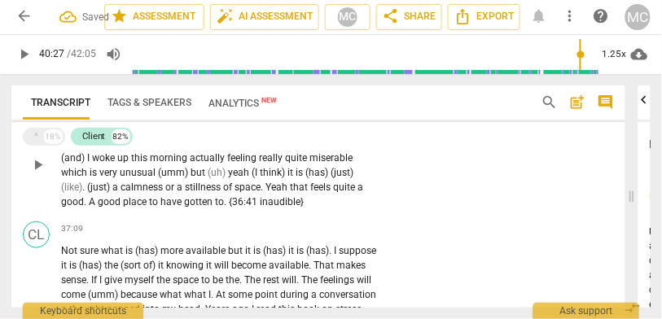
click at [162, 208] on span "have" at bounding box center [173, 201] width 24 height 11
paste p
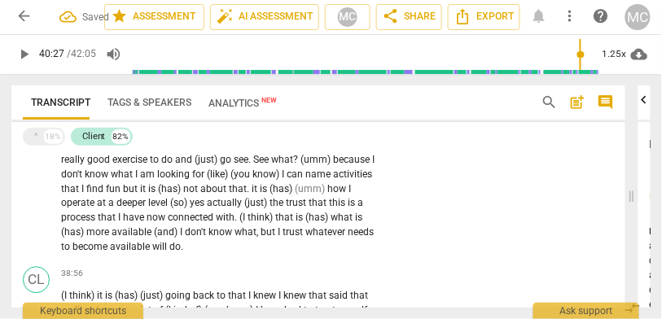
scroll to position [8152, 0]
click at [152, 253] on span "available" at bounding box center [131, 247] width 42 height 11
paste p
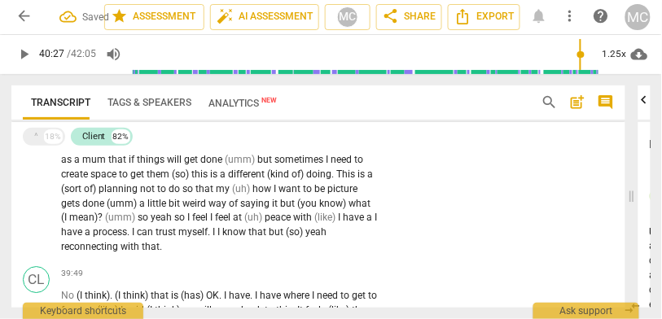
scroll to position [8344, 0]
click at [132, 237] on span "." at bounding box center [129, 231] width 5 height 11
click at [137, 237] on span "I" at bounding box center [134, 231] width 5 height 11
paste p
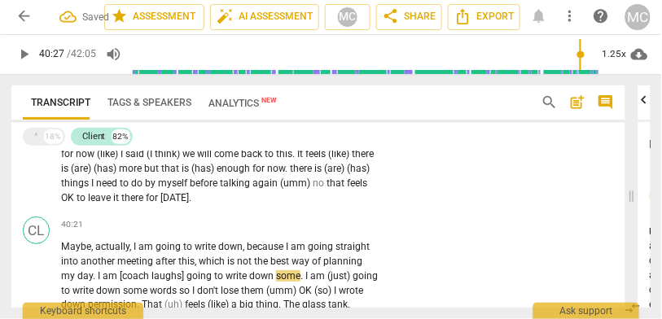
scroll to position [8533, 0]
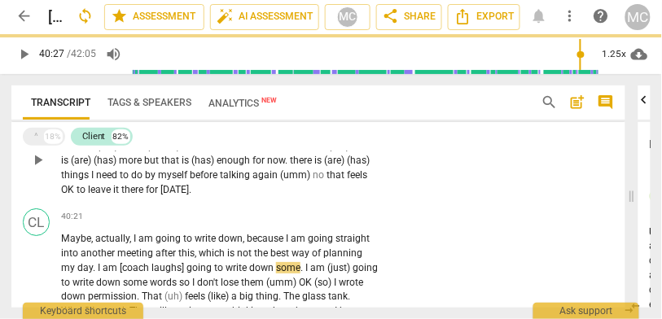
click at [121, 196] on span "it" at bounding box center [117, 189] width 8 height 11
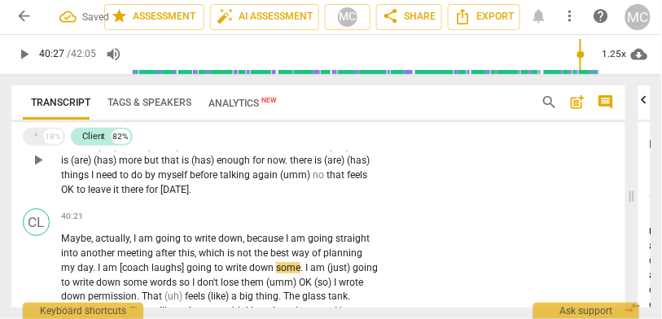
paste p
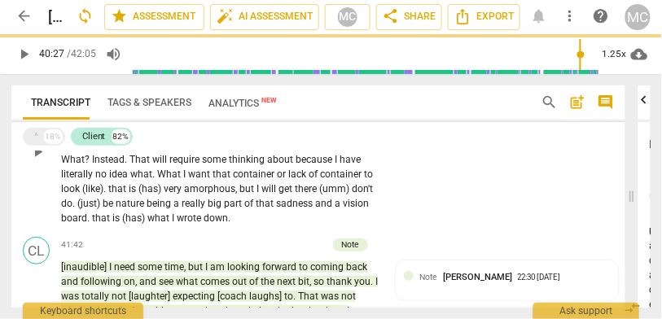
scroll to position [8717, 0]
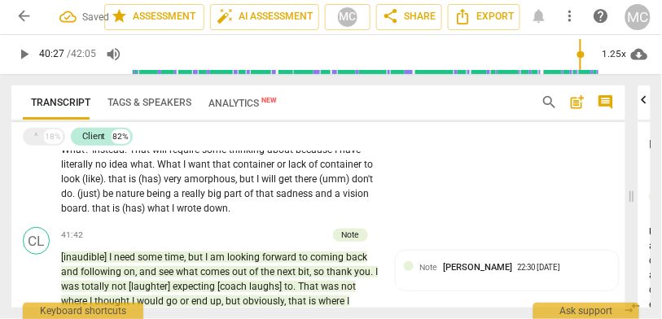
click at [112, 214] on span "that" at bounding box center [102, 208] width 20 height 11
paste p
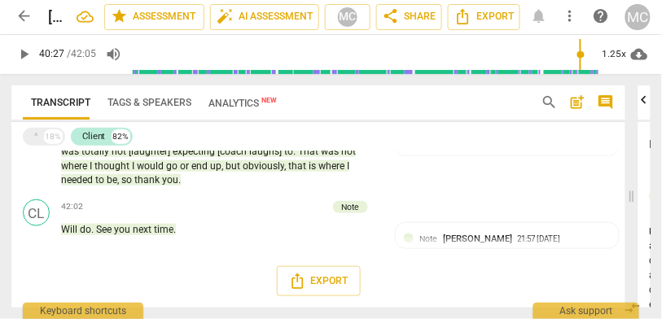
scroll to position [8910, 0]
click at [40, 132] on div "^ 18%" at bounding box center [44, 137] width 42 height 19
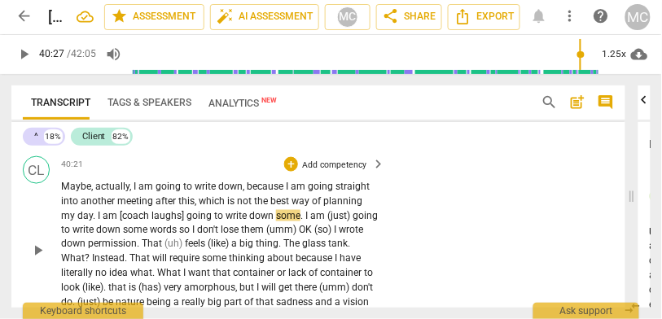
scroll to position [11079, 0]
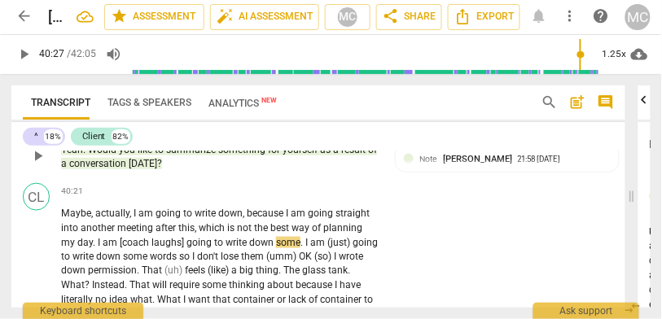
click at [156, 169] on span "[DATE]" at bounding box center [143, 163] width 29 height 11
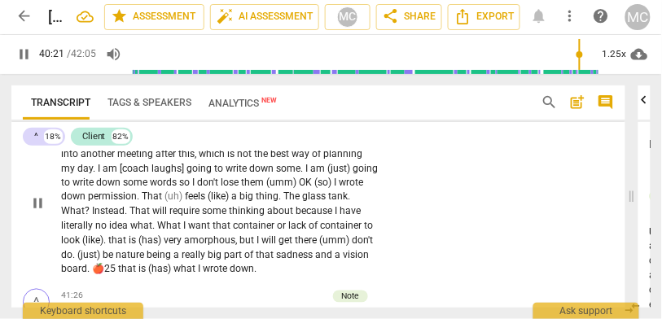
scroll to position [11138, 0]
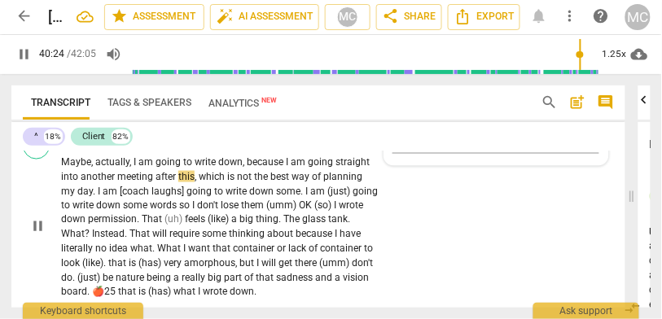
click at [279, 168] on span "because" at bounding box center [266, 161] width 39 height 11
click at [220, 183] on span "which" at bounding box center [213, 176] width 29 height 11
click at [204, 197] on span "going" at bounding box center [201, 191] width 28 height 11
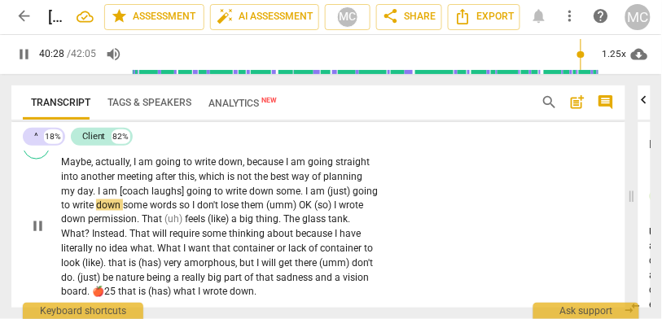
click at [204, 197] on span "going" at bounding box center [201, 191] width 28 height 11
type input "2428"
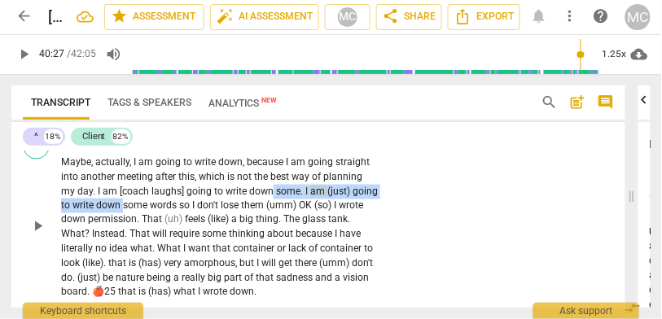
drag, startPoint x: 273, startPoint y: 213, endPoint x: 153, endPoint y: 233, distance: 121.4
click at [153, 233] on p "Maybe , actually , I am going to write down , because I am going straight into …" at bounding box center [219, 228] width 317 height 145
paste p
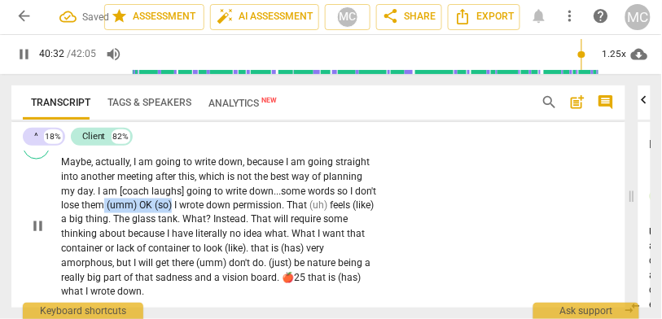
drag, startPoint x: 198, startPoint y: 230, endPoint x: 129, endPoint y: 230, distance: 69.3
click at [129, 230] on p "Maybe , actually , I am going to write down , because I am going straight into …" at bounding box center [219, 228] width 317 height 145
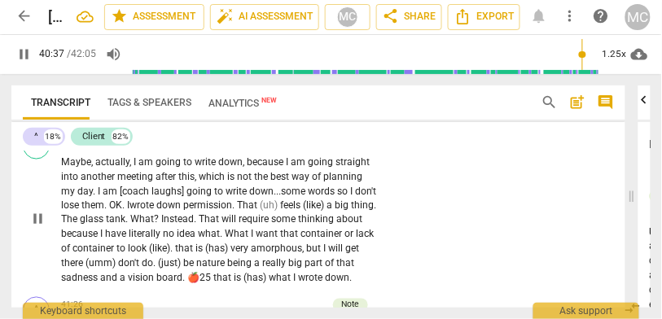
click at [81, 211] on span "lose" at bounding box center [71, 205] width 20 height 11
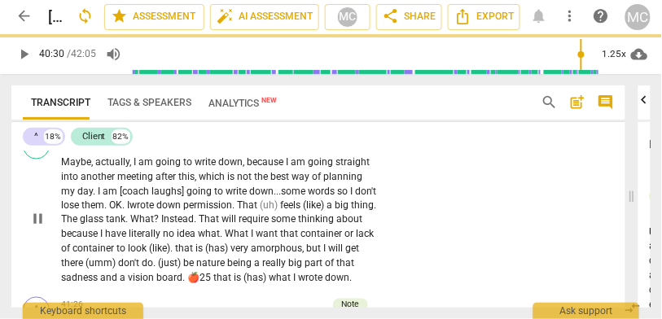
click at [125, 211] on span "them. OK." at bounding box center [102, 205] width 43 height 11
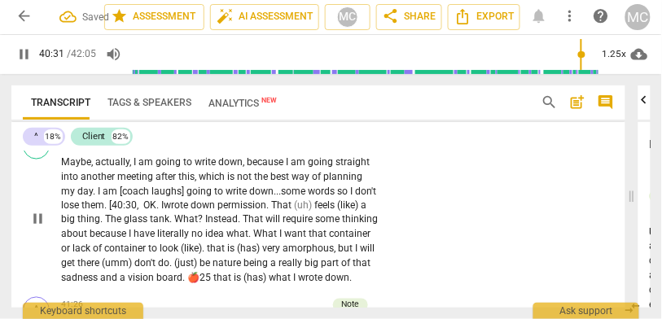
click at [159, 211] on span "them. [40:30, OK." at bounding box center [119, 205] width 77 height 11
click at [164, 211] on span "I" at bounding box center [162, 205] width 2 height 11
click at [118, 211] on span "them. [40:30, OK." at bounding box center [119, 205] width 77 height 11
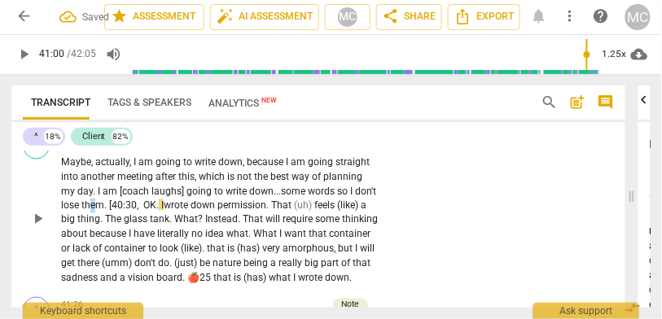
click at [118, 211] on span "them. [40:30, OK." at bounding box center [119, 205] width 77 height 11
click at [159, 211] on span "them. [40:30, OK." at bounding box center [119, 205] width 77 height 11
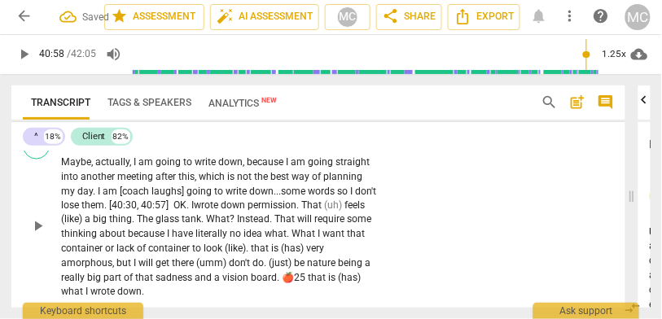
click at [517, 233] on div "CL play_arrow pause 40:21 + Add competency keyboard_arrow_right Maybe , actuall…" at bounding box center [318, 216] width 615 height 180
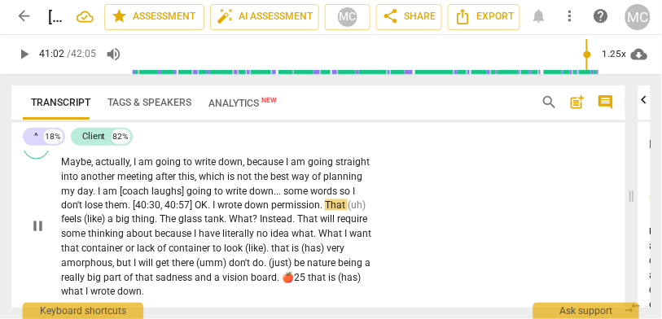
click at [276, 211] on span "permission" at bounding box center [295, 205] width 49 height 11
type input "2462"
click at [323, 211] on span "permission" at bounding box center [298, 205] width 49 height 11
drag, startPoint x: 82, startPoint y: 241, endPoint x: 38, endPoint y: 242, distance: 44.0
click at [38, 242] on div "CL play_arrow pause 40:21 + Add competency keyboard_arrow_right Maybe , actuall…" at bounding box center [318, 216] width 615 height 180
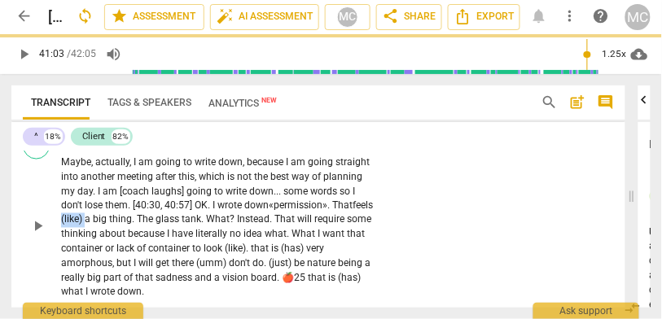
drag, startPoint x: 132, startPoint y: 241, endPoint x: 109, endPoint y: 242, distance: 22.8
click at [85, 226] on span "(like)" at bounding box center [73, 219] width 24 height 11
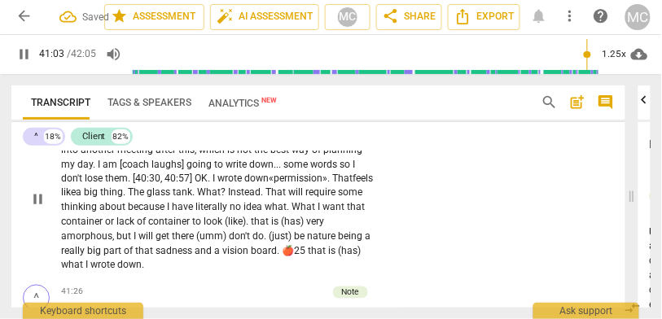
scroll to position [11169, 0]
click at [192, 198] on span "tank" at bounding box center [183, 192] width 20 height 11
click at [221, 198] on span "What" at bounding box center [209, 192] width 24 height 11
click at [262, 198] on span "Instead" at bounding box center [245, 192] width 33 height 11
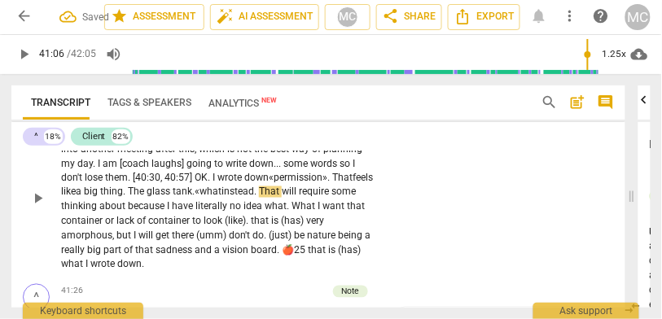
click at [259, 198] on span "." at bounding box center [256, 192] width 5 height 11
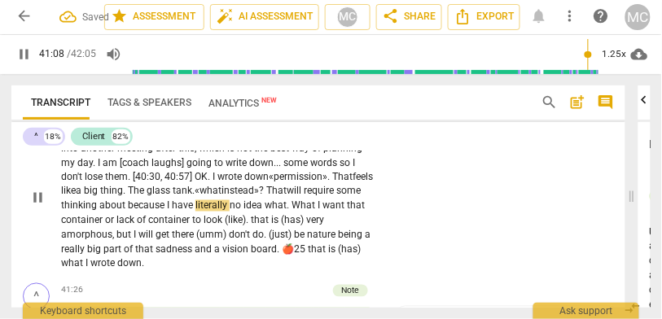
click at [304, 197] on span "will" at bounding box center [295, 191] width 17 height 11
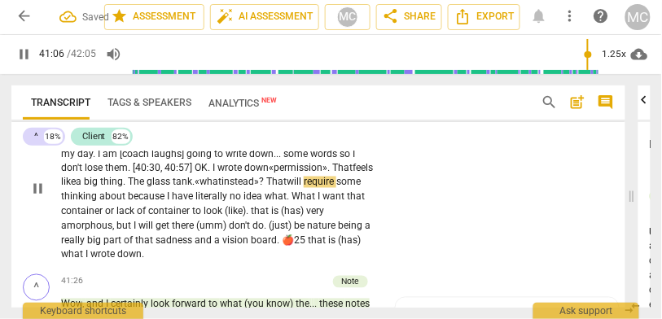
scroll to position [11182, 0]
click at [99, 202] on span "thinking" at bounding box center [80, 196] width 38 height 11
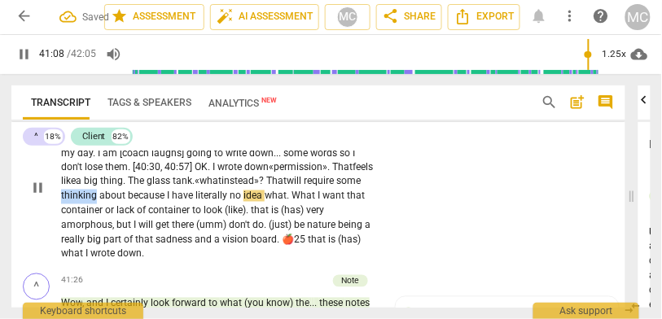
click at [99, 202] on span "thinking" at bounding box center [80, 196] width 38 height 11
click at [318, 202] on span "What" at bounding box center [305, 196] width 26 height 11
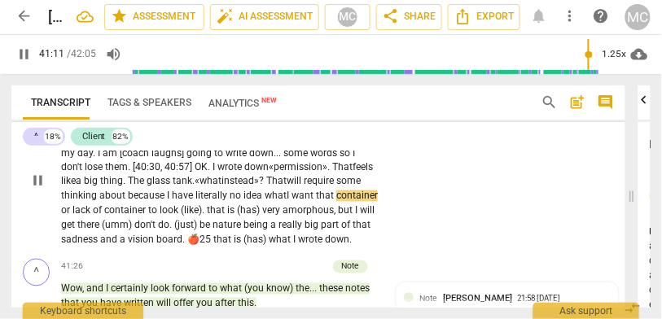
click at [287, 202] on span "what" at bounding box center [276, 196] width 22 height 11
click at [73, 217] on span "or" at bounding box center [66, 210] width 11 height 11
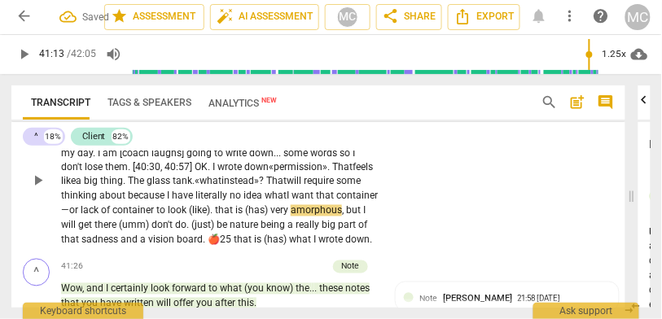
click at [156, 217] on span "container" at bounding box center [134, 210] width 44 height 11
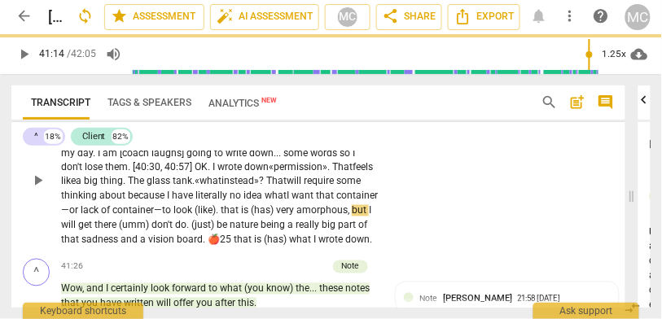
click at [241, 217] on span "that" at bounding box center [231, 210] width 20 height 11
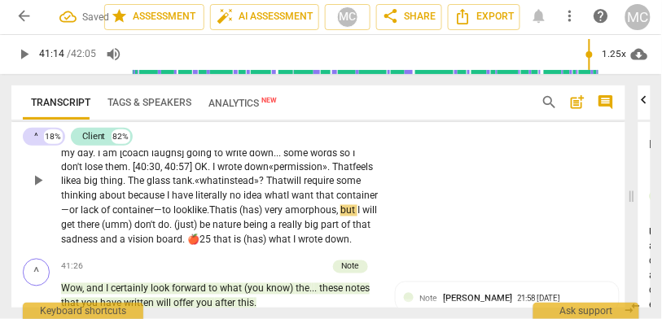
click at [230, 217] on span "That" at bounding box center [219, 210] width 20 height 11
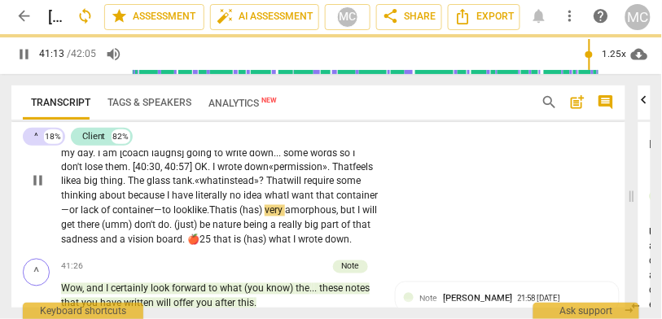
click at [285, 217] on span "very" at bounding box center [275, 210] width 20 height 11
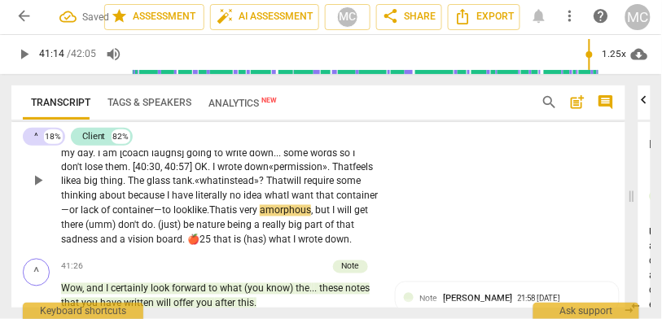
click at [240, 217] on span "is" at bounding box center [235, 210] width 10 height 11
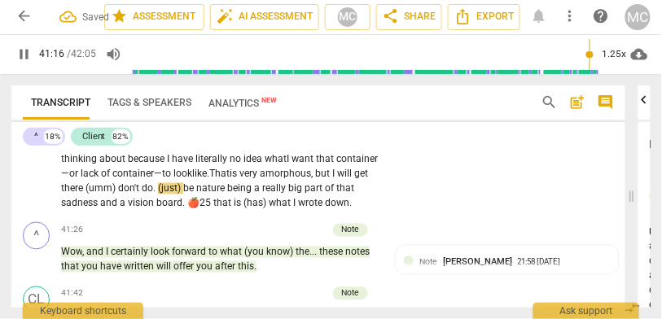
click at [118, 195] on span "(umm)" at bounding box center [102, 188] width 33 height 11
click at [86, 195] on span "there" at bounding box center [73, 188] width 24 height 11
click at [142, 195] on span "don't" at bounding box center [130, 188] width 24 height 11
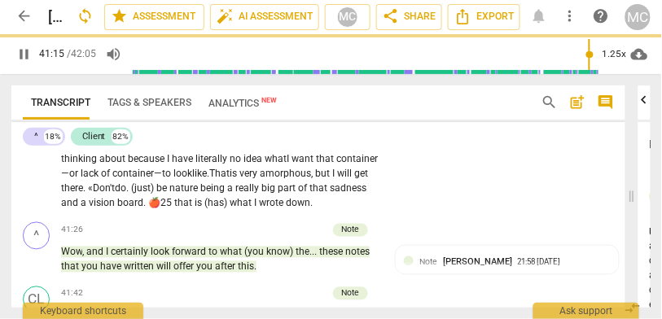
click at [156, 195] on span "(just)" at bounding box center [143, 188] width 25 height 11
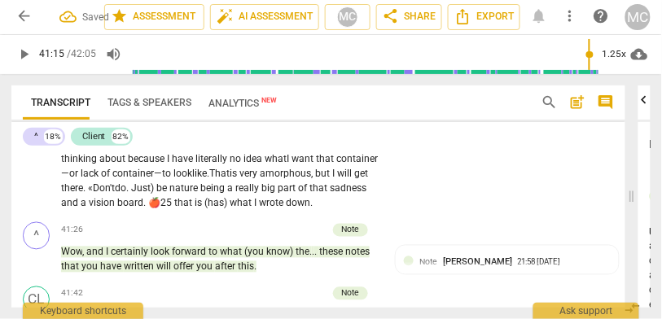
click at [169, 195] on span "be" at bounding box center [162, 188] width 13 height 11
click at [156, 195] on span "Just)" at bounding box center [143, 188] width 25 height 11
click at [199, 195] on span "Nature" at bounding box center [184, 188] width 30 height 11
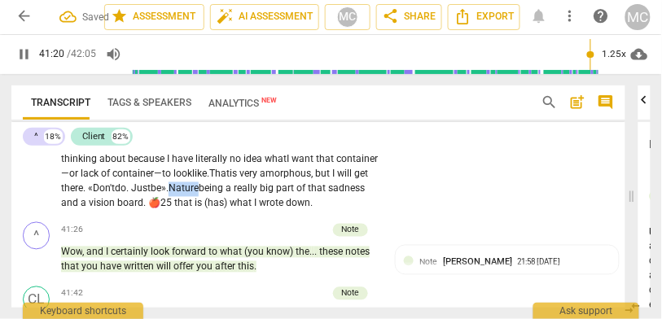
click at [199, 195] on span "Nature" at bounding box center [184, 188] width 30 height 11
click at [326, 195] on span "sadness" at bounding box center [344, 188] width 37 height 11
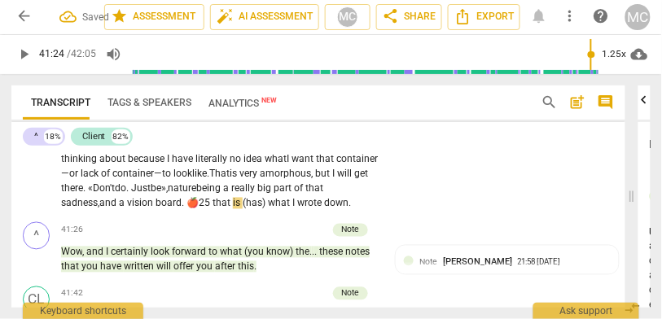
click at [119, 209] on span "and" at bounding box center [109, 203] width 20 height 11
click at [233, 209] on span "that" at bounding box center [223, 203] width 20 height 11
drag, startPoint x: 290, startPoint y: 229, endPoint x: 314, endPoint y: 231, distance: 23.7
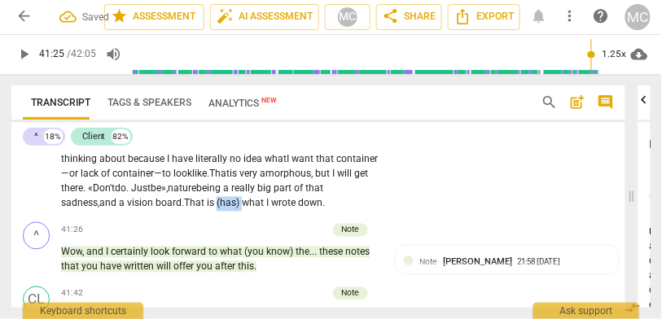
click at [242, 209] on span "(has)" at bounding box center [229, 203] width 25 height 11
click at [241, 209] on span "what" at bounding box center [229, 203] width 24 height 11
click at [447, 206] on div "CL play_arrow pause 40:21 + Add competency keyboard_arrow_right Maybe , actuall…" at bounding box center [318, 133] width 615 height 165
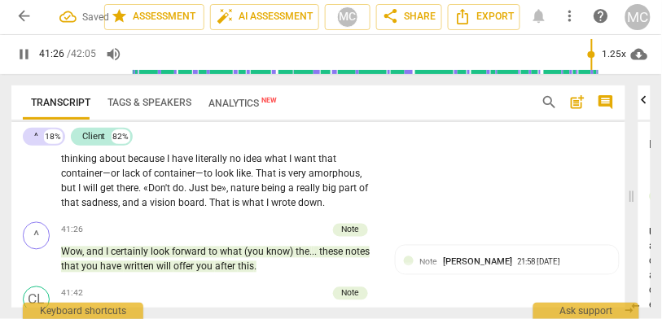
click at [20, 61] on span "pause" at bounding box center [23, 54] width 17 height 17
click at [457, 217] on div "CL play_arrow pause 40:21 + Add competency keyboard_arrow_right Maybe , actuall…" at bounding box center [318, 133] width 615 height 165
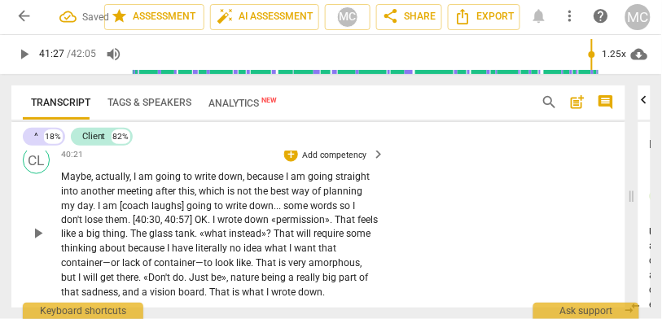
scroll to position [11117, 0]
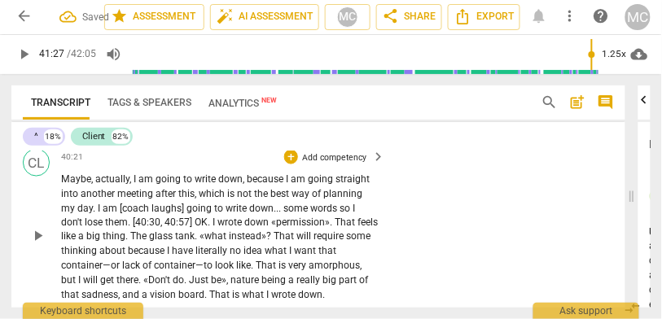
click at [344, 164] on p "Add competency" at bounding box center [334, 158] width 67 height 12
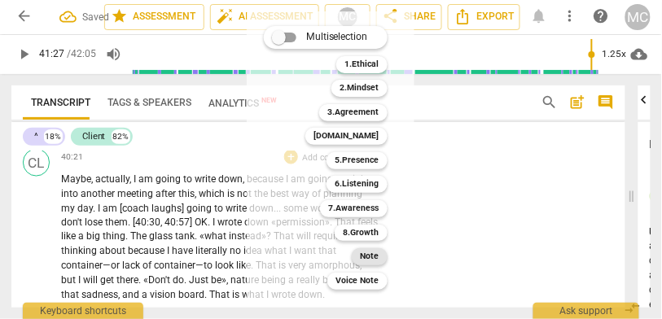
click at [368, 255] on b "Note" at bounding box center [370, 257] width 19 height 17
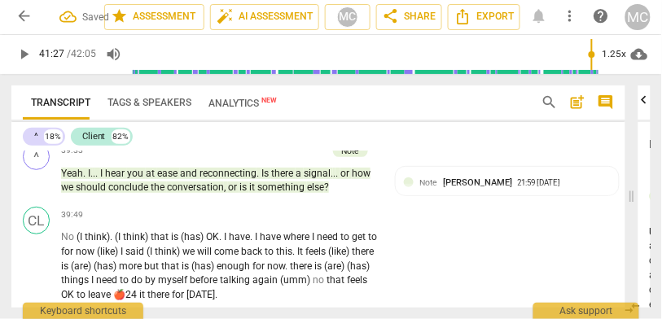
scroll to position [10838, 0]
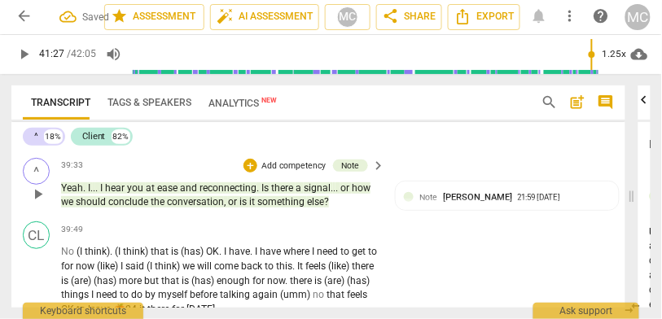
click at [288, 208] on span "something" at bounding box center [282, 201] width 50 height 11
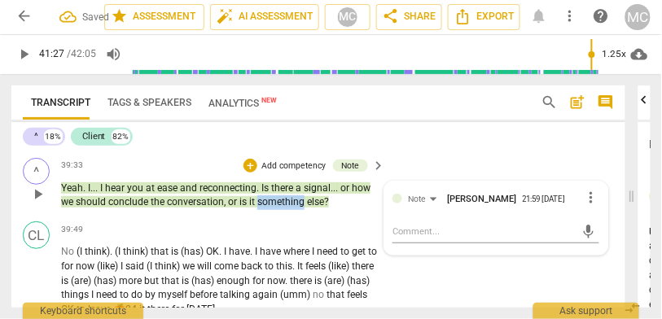
click at [288, 208] on span "something" at bounding box center [282, 201] width 50 height 11
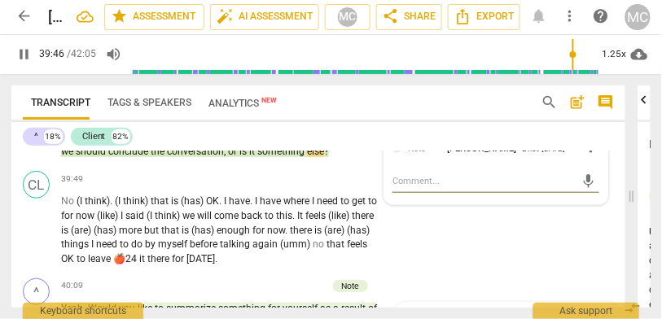
scroll to position [10909, 0]
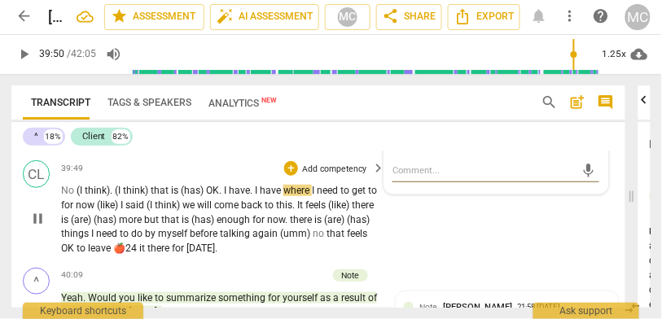
click at [78, 196] on span "(I" at bounding box center [81, 190] width 8 height 11
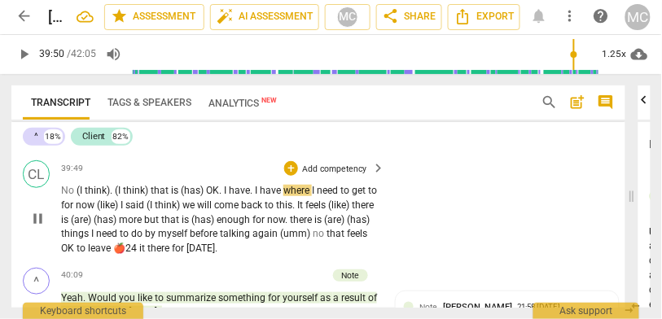
type input "2391"
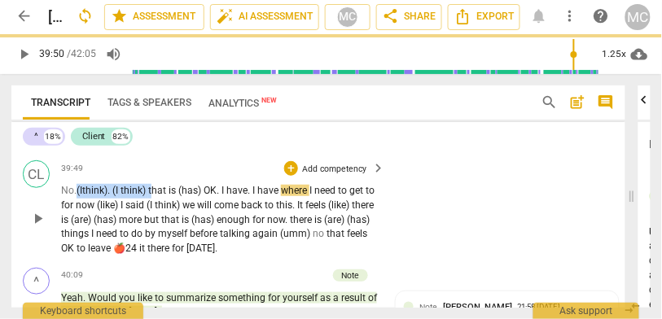
click at [156, 196] on span "that" at bounding box center [158, 190] width 20 height 11
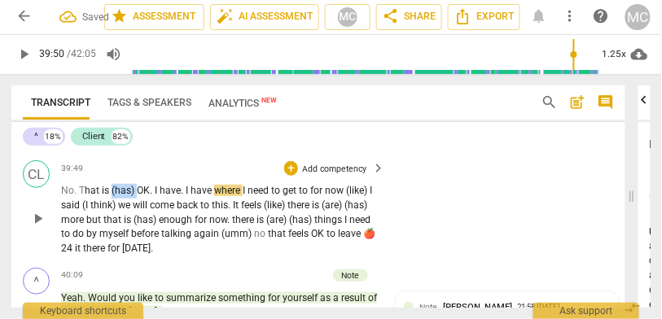
drag, startPoint x: 112, startPoint y: 213, endPoint x: 138, endPoint y: 213, distance: 25.3
click at [138, 213] on p "No. T hat is (has) OK . I have . I have where I need to get to for now (like) I…" at bounding box center [219, 220] width 317 height 73
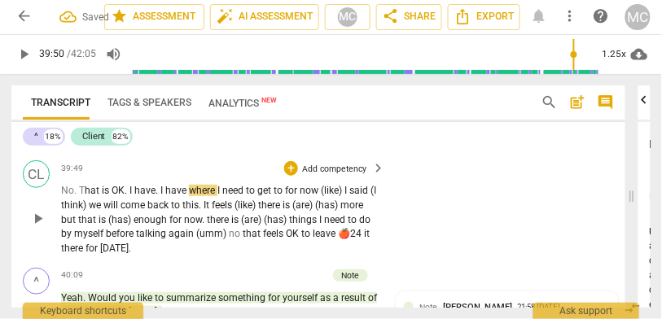
click at [161, 196] on span "I" at bounding box center [163, 190] width 5 height 11
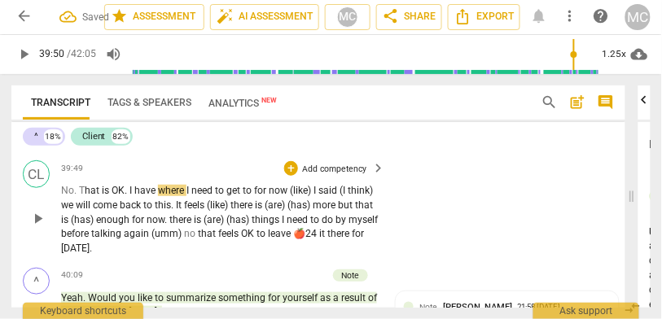
click at [119, 196] on span "OK" at bounding box center [118, 190] width 13 height 11
click at [145, 196] on span "have" at bounding box center [146, 190] width 24 height 11
click at [149, 196] on span "have" at bounding box center [146, 190] width 24 height 11
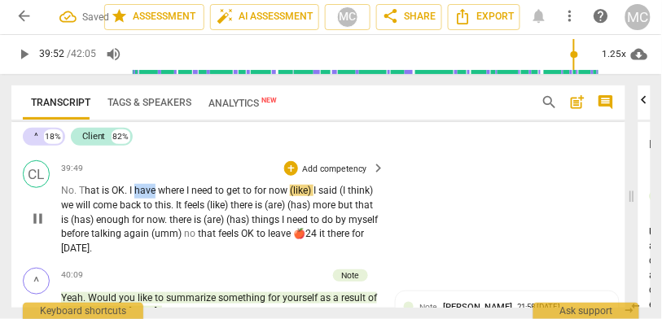
click at [149, 196] on span "have" at bounding box center [146, 190] width 24 height 11
click at [318, 196] on span "I" at bounding box center [316, 190] width 5 height 11
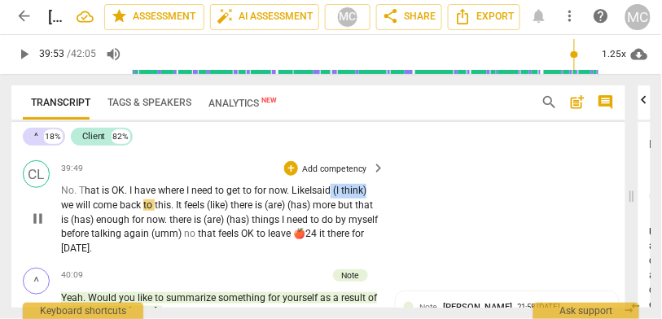
drag, startPoint x: 338, startPoint y: 215, endPoint x: 393, endPoint y: 215, distance: 54.6
click at [393, 215] on div "CL play_arrow pause 39:49 + Add competency keyboard_arrow_right No. T hat is OK…" at bounding box center [318, 209] width 615 height 108
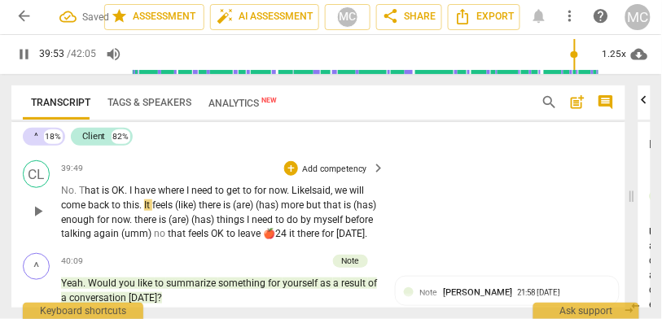
click at [361, 196] on span "will" at bounding box center [357, 190] width 15 height 11
click at [202, 211] on span "there" at bounding box center [211, 205] width 24 height 11
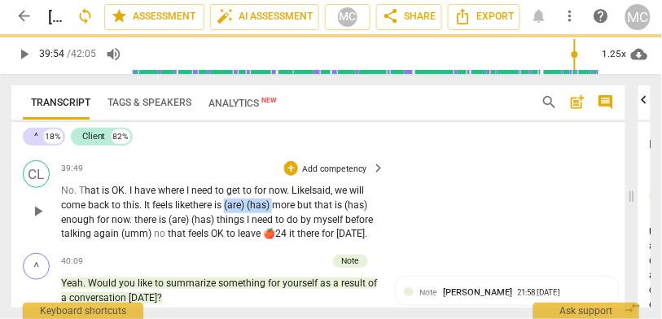
drag, startPoint x: 278, startPoint y: 227, endPoint x: 231, endPoint y: 228, distance: 47.3
click at [231, 228] on p "No. T hat is OK . I have where I need to get to for now. Like I said, we will c…" at bounding box center [219, 213] width 317 height 58
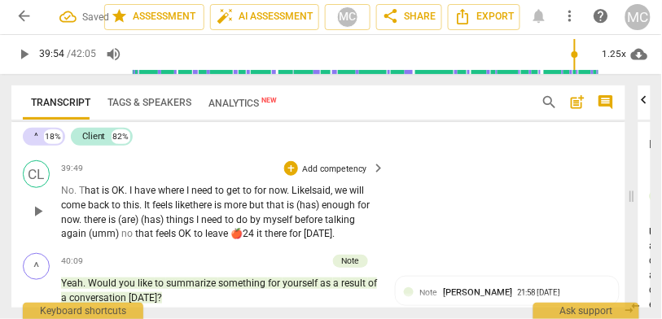
click at [231, 211] on span "more" at bounding box center [236, 205] width 25 height 11
click at [249, 211] on span "more" at bounding box center [236, 205] width 25 height 11
click at [332, 211] on span "enough" at bounding box center [339, 205] width 36 height 11
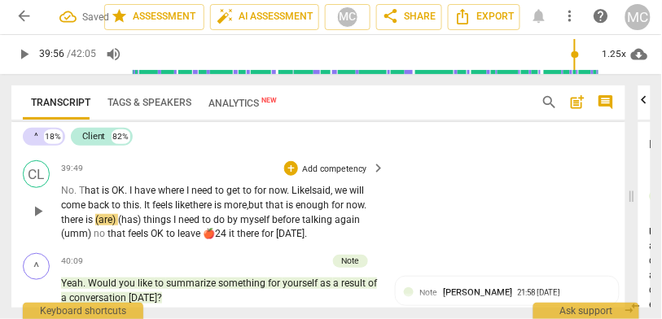
click at [332, 211] on span "enough" at bounding box center [314, 205] width 36 height 11
click at [65, 226] on span "there" at bounding box center [73, 219] width 24 height 11
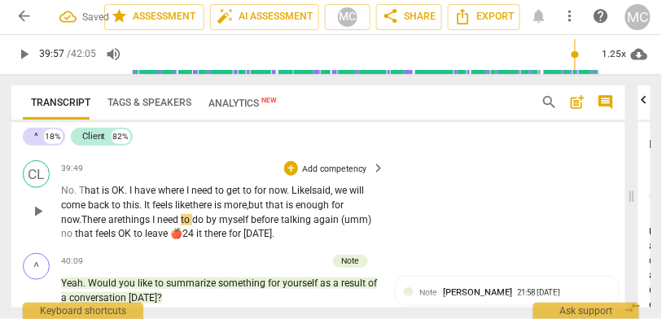
click at [152, 226] on span "things" at bounding box center [137, 219] width 30 height 11
drag, startPoint x: 95, startPoint y: 256, endPoint x: 37, endPoint y: 256, distance: 57.0
click at [37, 248] on div "CL play_arrow pause 39:49 + Add competency keyboard_arrow_right No. T hat is OK…" at bounding box center [318, 201] width 615 height 93
click at [365, 242] on p "No. T hat is OK . I have where I need to get to for now. Like I said, we will c…" at bounding box center [219, 213] width 317 height 58
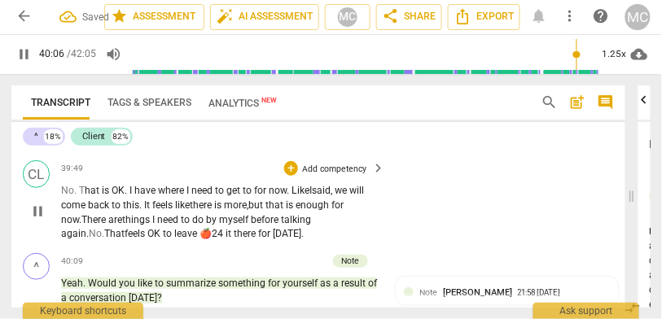
click at [226, 240] on span "🍎24" at bounding box center [213, 233] width 26 height 11
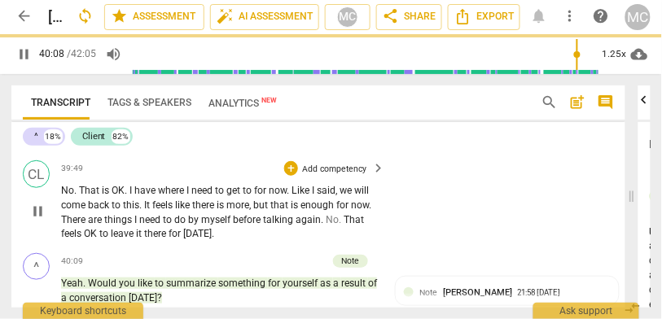
click at [446, 248] on div "CL play_arrow pause 39:49 + Add competency keyboard_arrow_right No . That is OK…" at bounding box center [318, 201] width 615 height 93
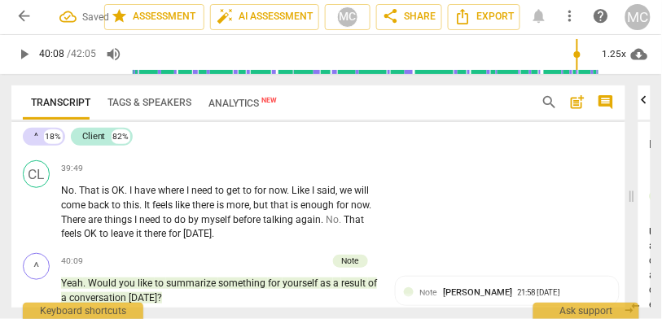
click at [335, 175] on p "Add competency" at bounding box center [334, 169] width 67 height 12
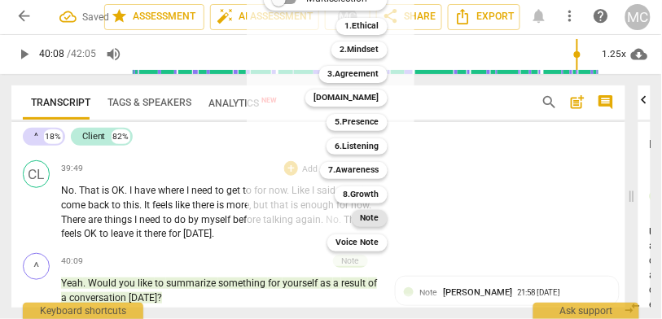
click at [372, 219] on b "Note" at bounding box center [370, 218] width 19 height 17
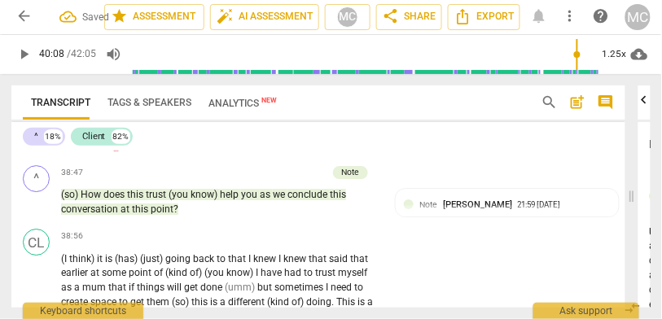
scroll to position [10566, 0]
click at [152, 216] on span "point" at bounding box center [162, 210] width 23 height 11
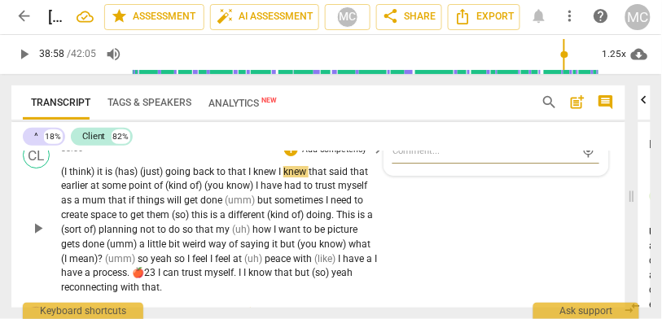
scroll to position [10617, 0]
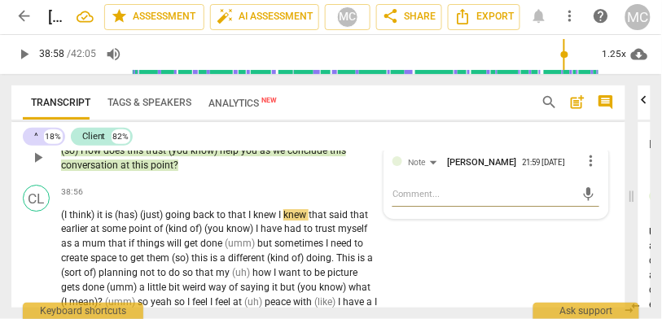
click at [143, 171] on span "this" at bounding box center [141, 165] width 19 height 11
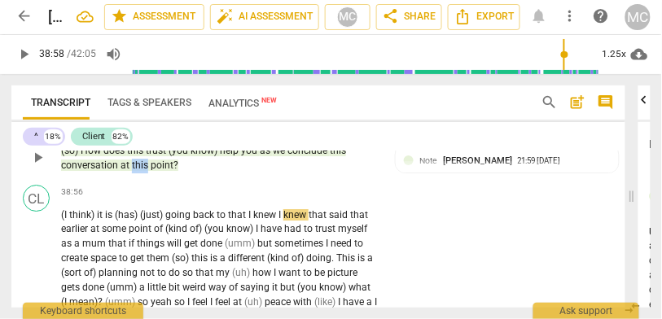
click at [143, 171] on span "this" at bounding box center [141, 165] width 19 height 11
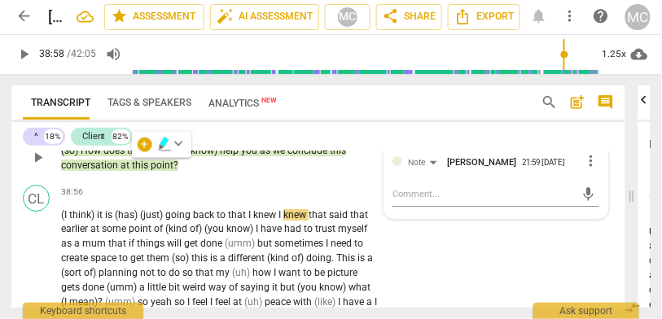
click at [160, 171] on span "point" at bounding box center [162, 165] width 23 height 11
type input "2337"
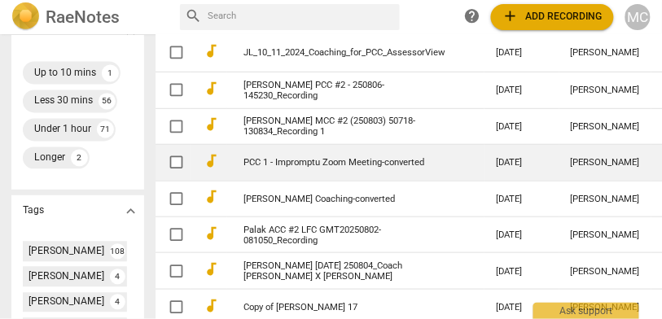
scroll to position [528, 0]
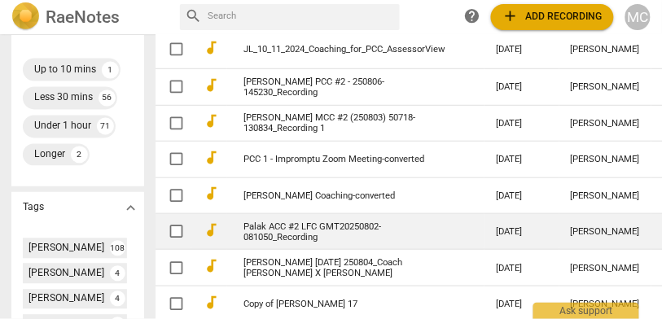
click at [319, 243] on link "Palak ACC #2 LFC GMT20250802-081050_Recording" at bounding box center [344, 232] width 201 height 21
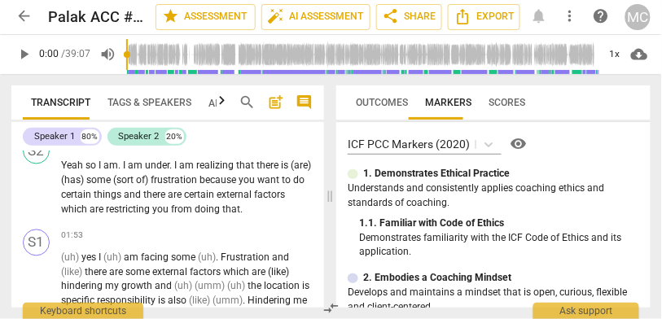
scroll to position [579, 0]
click at [26, 18] on span "arrow_back" at bounding box center [23, 16] width 17 height 17
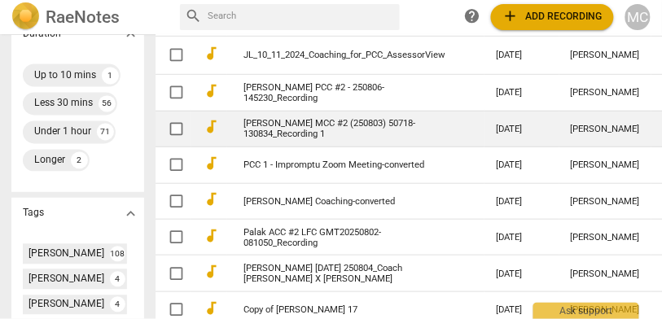
scroll to position [531, 0]
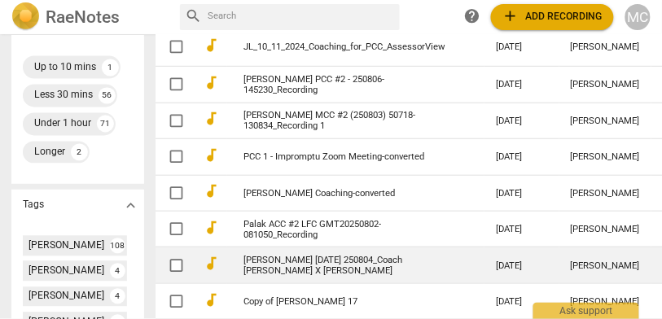
click at [311, 274] on link "[PERSON_NAME] [DATE] 250804_Coach [PERSON_NAME] X [PERSON_NAME]" at bounding box center [344, 265] width 201 height 21
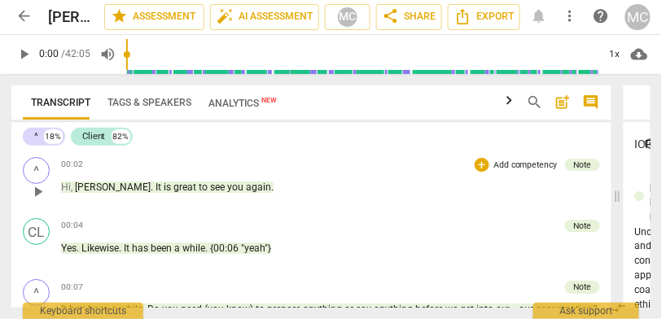
drag, startPoint x: 329, startPoint y: 192, endPoint x: 381, endPoint y: 191, distance: 51.4
click at [381, 191] on div "Transcript Tags & Speakers Analytics New search post_add comment ^ 18% Client 8…" at bounding box center [331, 196] width 662 height 245
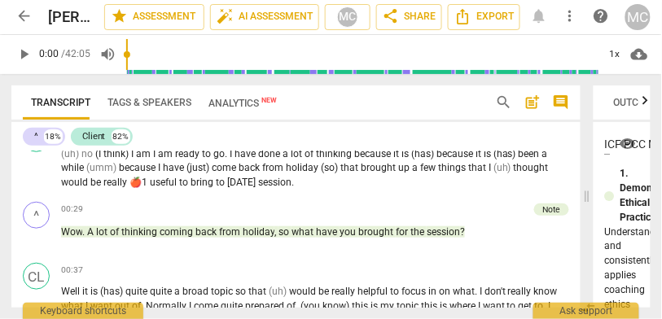
scroll to position [253, 0]
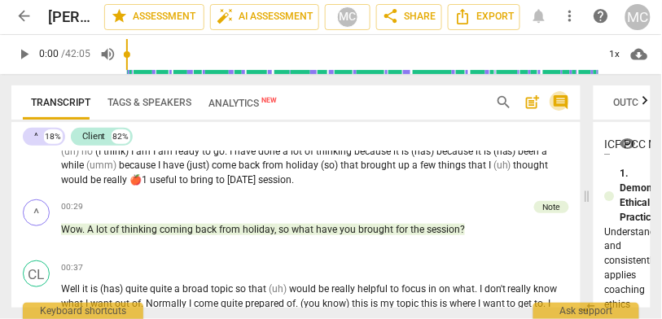
click at [562, 103] on span "comment" at bounding box center [560, 103] width 17 height 17
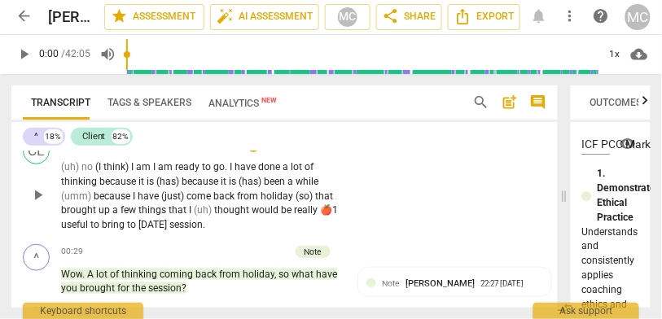
drag, startPoint x: 301, startPoint y: 193, endPoint x: 337, endPoint y: 192, distance: 36.7
click at [337, 192] on div "Transcript Tags & Speakers Analytics New search post_add comment ^ 18% Client 8…" at bounding box center [331, 196] width 662 height 245
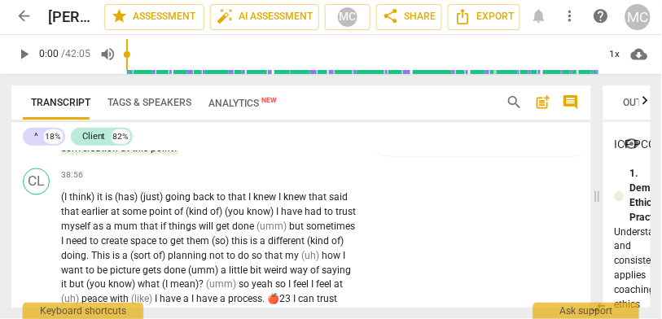
scroll to position [11235, 0]
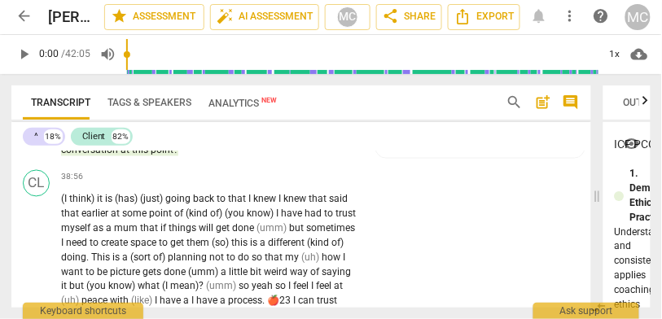
click at [156, 156] on span "point" at bounding box center [162, 150] width 23 height 11
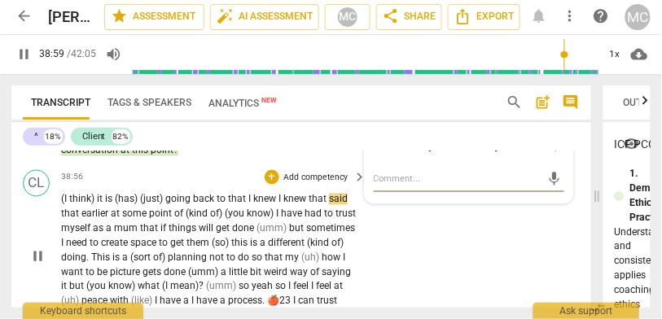
type input "2339"
click at [100, 205] on span "it" at bounding box center [101, 199] width 8 height 11
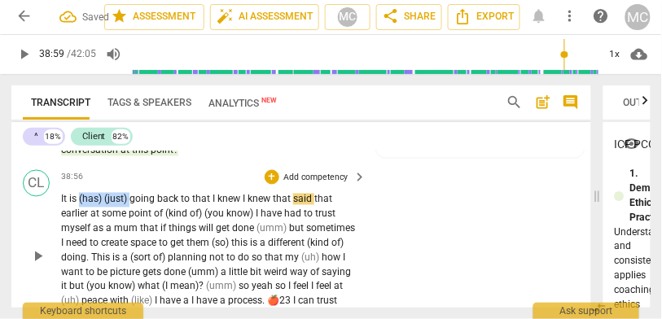
drag, startPoint x: 134, startPoint y: 253, endPoint x: 81, endPoint y: 252, distance: 52.2
click at [81, 252] on p "I t is (has) (just) going back to that I knew I knew that said that earlier at …" at bounding box center [210, 258] width 298 height 130
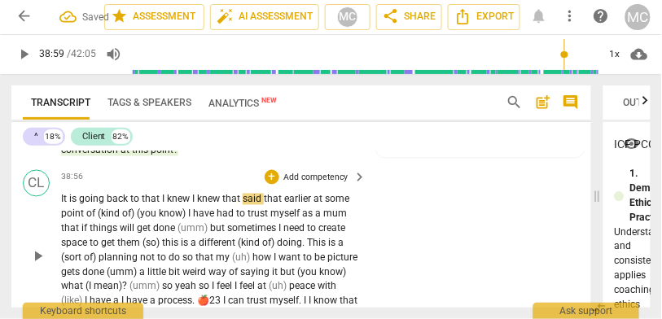
click at [85, 205] on span "going" at bounding box center [93, 199] width 28 height 11
click at [103, 205] on span "going" at bounding box center [93, 199] width 28 height 11
drag, startPoint x: 163, startPoint y: 253, endPoint x: 139, endPoint y: 253, distance: 23.6
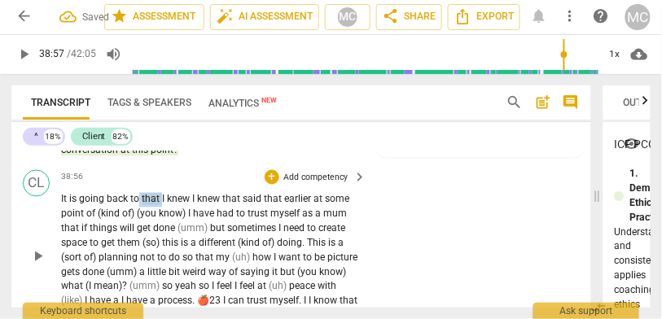
click at [139, 253] on p "I t is going back to that I knew I knew that said that earlier at some point of…" at bounding box center [210, 258] width 298 height 130
click at [152, 205] on span "I" at bounding box center [149, 199] width 5 height 11
click at [177, 205] on span "knew" at bounding box center [164, 199] width 25 height 11
drag, startPoint x: 213, startPoint y: 253, endPoint x: 191, endPoint y: 253, distance: 21.2
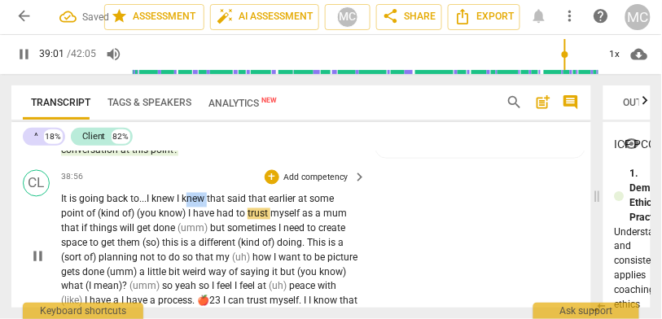
click at [191, 253] on p "I t is going back to... I knew I knew that said that earlier at some point of (…" at bounding box center [210, 258] width 298 height 130
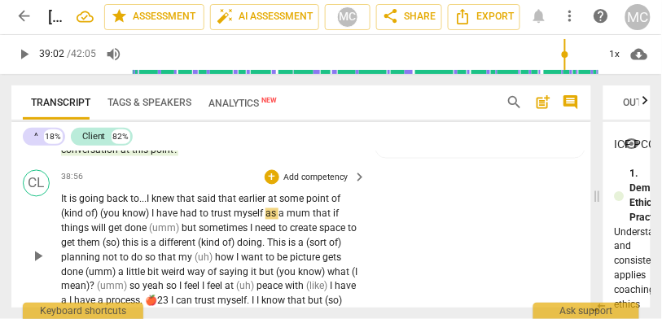
click at [204, 205] on span "said" at bounding box center [207, 199] width 21 height 11
click at [216, 205] on span "said" at bounding box center [211, 199] width 19 height 11
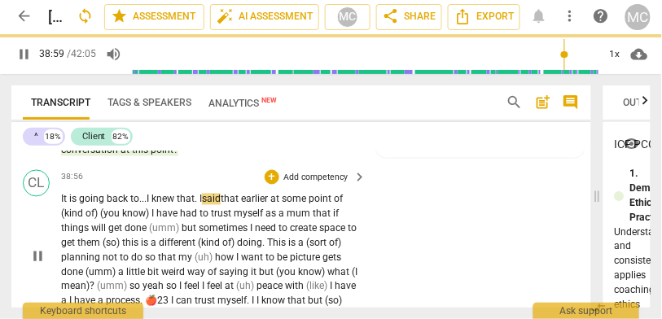
click at [271, 205] on span "earlier" at bounding box center [255, 199] width 29 height 11
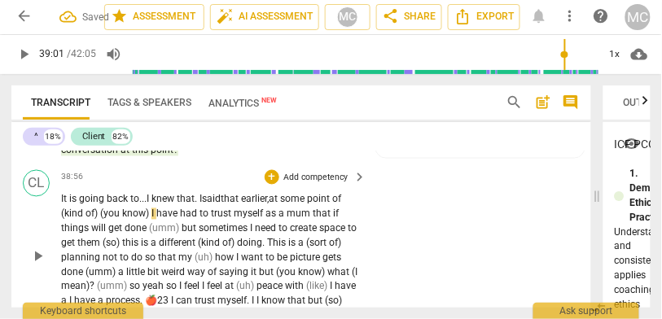
drag, startPoint x: 328, startPoint y: 257, endPoint x: 172, endPoint y: 266, distance: 156.7
click at [172, 266] on p "I t is going back to... I knew that. I said that earlier, at some point of (kin…" at bounding box center [210, 258] width 298 height 130
click at [280, 205] on span "at" at bounding box center [274, 199] width 11 height 11
drag, startPoint x: 342, startPoint y: 250, endPoint x: 152, endPoint y: 268, distance: 190.7
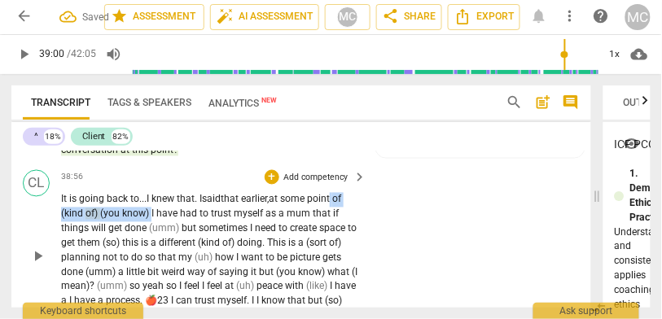
click at [152, 268] on p "I t is going back to... I knew that. I said that earlier, at some point of (kin…" at bounding box center [210, 258] width 298 height 130
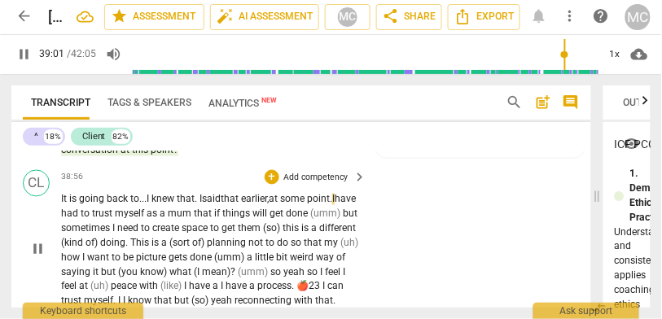
scroll to position [11252, 0]
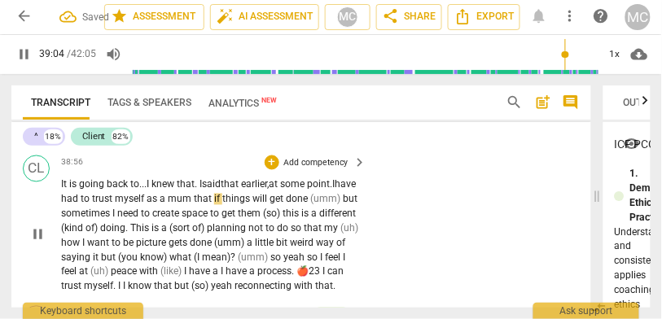
click at [160, 205] on span "as" at bounding box center [153, 199] width 13 height 11
click at [222, 205] on span "if" at bounding box center [218, 199] width 8 height 11
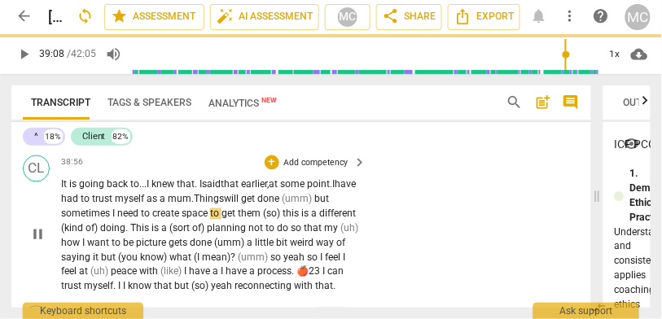
click at [224, 205] on span "Things" at bounding box center [209, 199] width 30 height 11
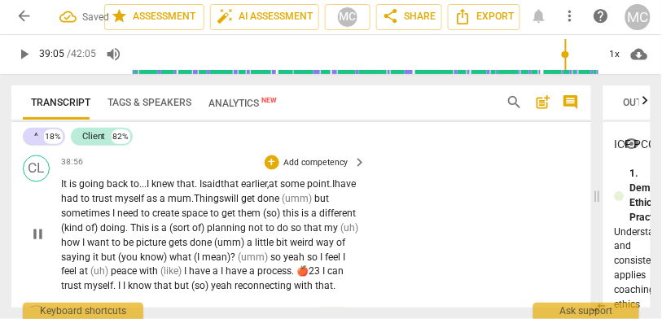
click at [329, 205] on span "but" at bounding box center [322, 199] width 15 height 11
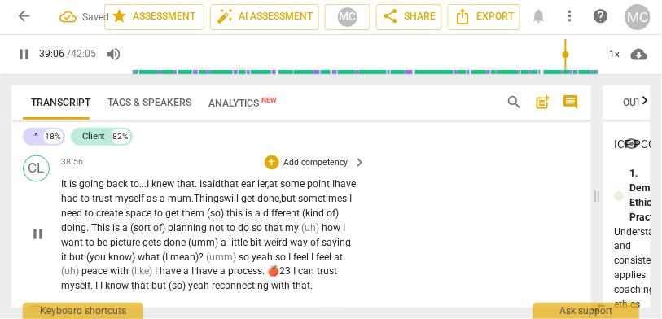
click at [298, 205] on span "sometimes" at bounding box center [323, 199] width 51 height 11
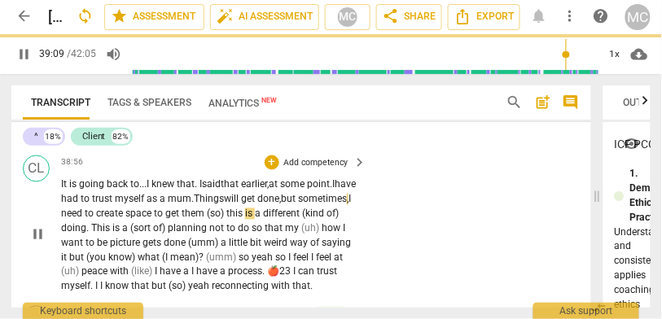
click at [245, 220] on span "this" at bounding box center [236, 214] width 19 height 11
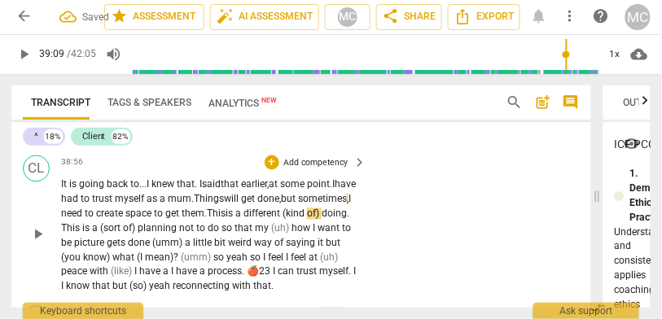
click at [235, 220] on span "is" at bounding box center [231, 214] width 10 height 11
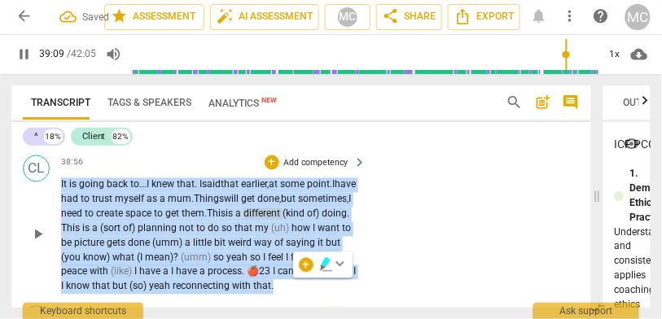
click at [179, 235] on span "planning" at bounding box center [159, 228] width 42 height 11
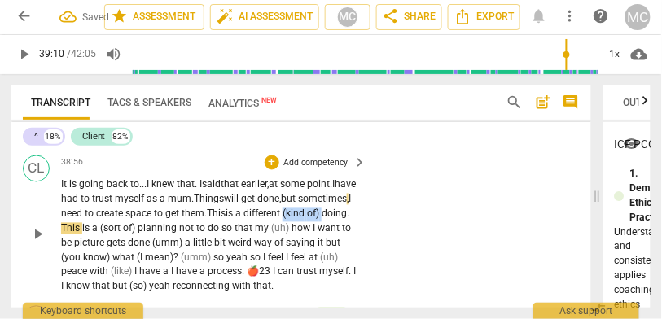
drag, startPoint x: 103, startPoint y: 282, endPoint x: 46, endPoint y: 281, distance: 57.0
click at [46, 281] on div "CL play_arrow pause 38:56 + Add competency keyboard_arrow_right I t is going ba…" at bounding box center [301, 225] width 580 height 151
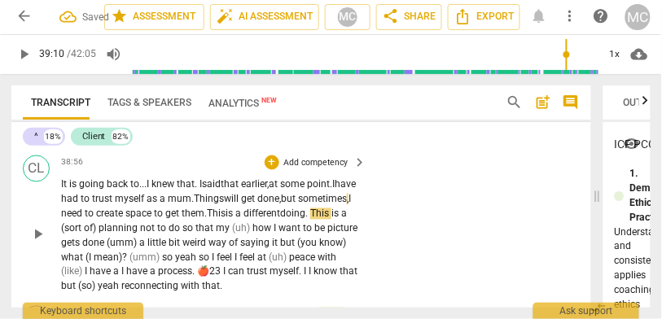
click at [235, 220] on span "is" at bounding box center [231, 214] width 10 height 11
click at [280, 220] on span "doing" at bounding box center [292, 214] width 25 height 11
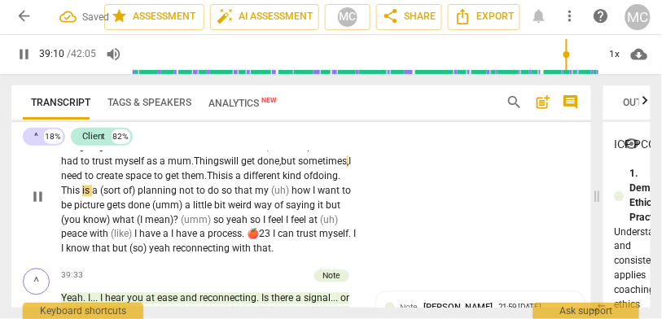
scroll to position [11311, 0]
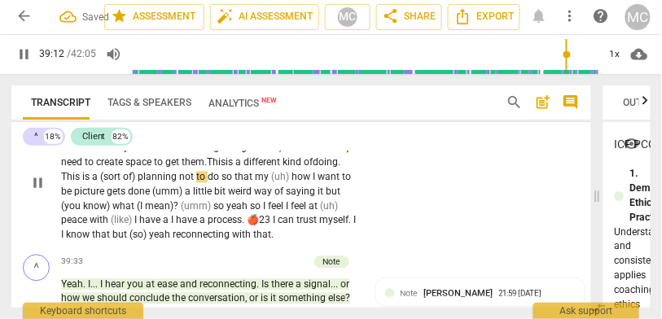
click at [179, 183] on span "planning" at bounding box center [159, 177] width 42 height 11
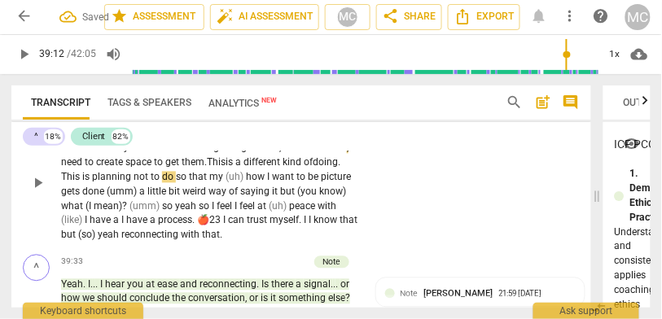
click at [82, 183] on span "This" at bounding box center [71, 177] width 21 height 11
click at [134, 183] on span "planning" at bounding box center [113, 177] width 42 height 11
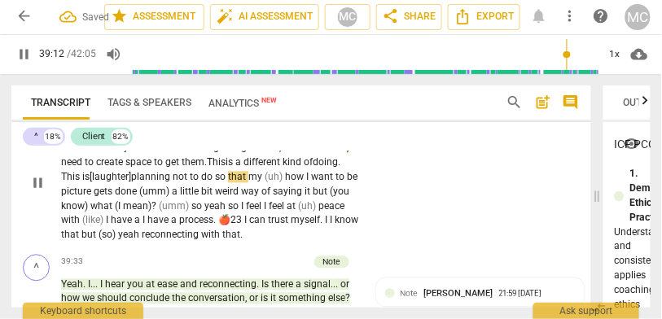
click at [215, 183] on span "do" at bounding box center [208, 177] width 14 height 11
click at [201, 183] on span "to" at bounding box center [195, 177] width 11 height 11
click at [227, 183] on span "so" at bounding box center [220, 177] width 13 height 11
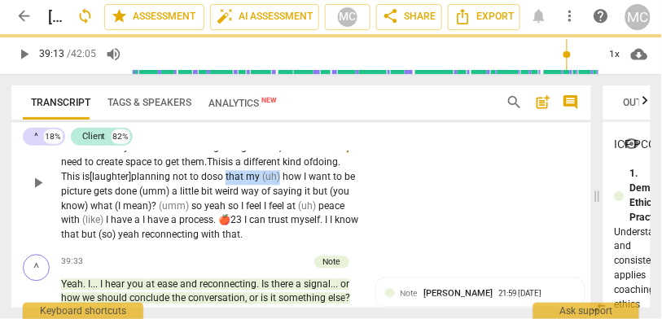
drag, startPoint x: 296, startPoint y: 229, endPoint x: 372, endPoint y: 227, distance: 75.8
click at [372, 227] on div "CL play_arrow pause 38:56 + Add competency keyboard_arrow_right I t is going ba…" at bounding box center [301, 174] width 580 height 151
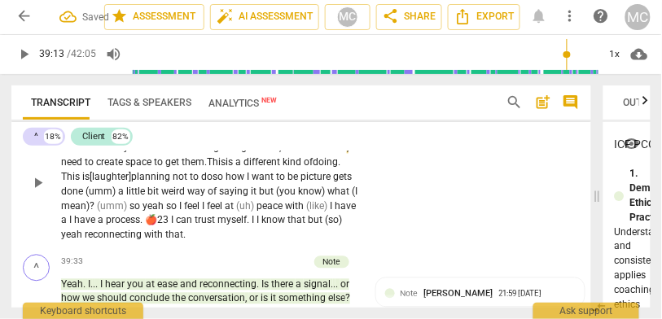
click at [213, 183] on span "do" at bounding box center [206, 177] width 11 height 11
click at [190, 183] on span "not" at bounding box center [181, 177] width 17 height 11
click at [223, 183] on span "so" at bounding box center [218, 177] width 11 height 11
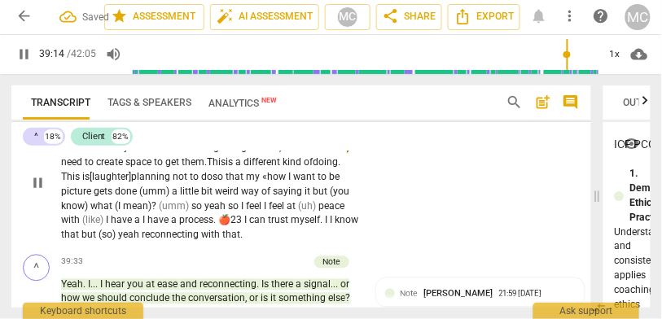
click at [329, 183] on span "be" at bounding box center [334, 177] width 11 height 11
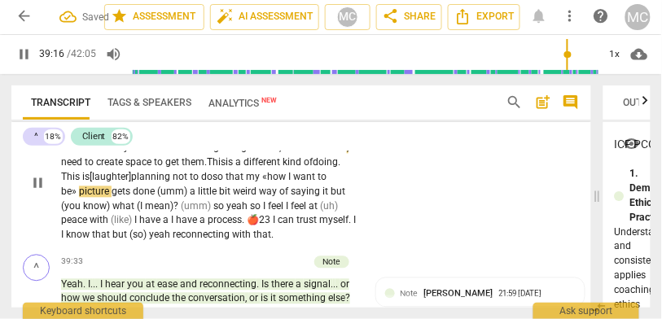
click at [425, 222] on div "CL play_arrow pause 38:56 + Add competency keyboard_arrow_right I t is going ba…" at bounding box center [301, 174] width 580 height 151
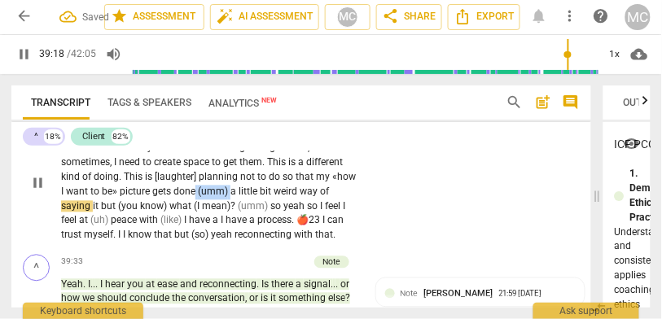
drag, startPoint x: 231, startPoint y: 244, endPoint x: 196, endPoint y: 244, distance: 35.0
click at [196, 244] on p "It is going back to . . . I knew that . I said that earlier , at some point . I…" at bounding box center [210, 185] width 298 height 117
type input "2359"
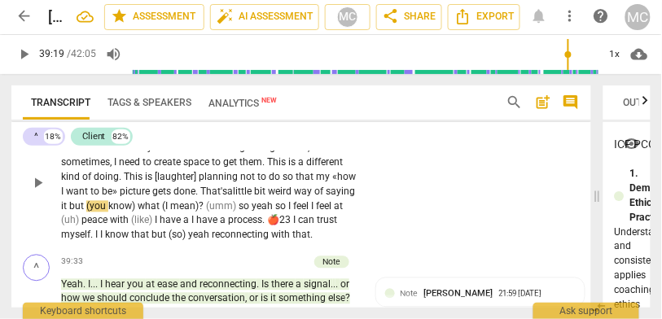
click at [209, 198] on span "done. That's" at bounding box center [201, 192] width 54 height 11
click at [69, 213] on span "it" at bounding box center [65, 206] width 8 height 11
click at [108, 213] on span "(you" at bounding box center [97, 206] width 22 height 11
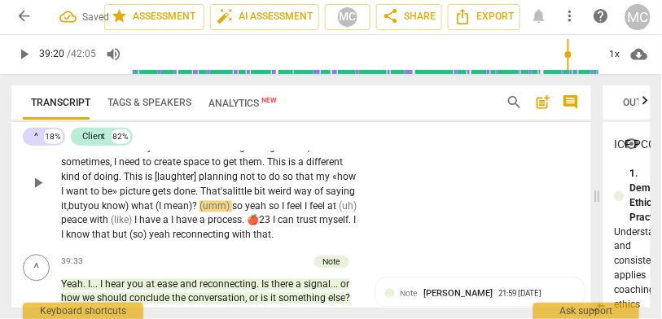
click at [156, 213] on span "what" at bounding box center [143, 206] width 24 height 11
click at [135, 244] on p "It is going back to . . . I knew that . I said that earlier , at some point . I…" at bounding box center [210, 185] width 298 height 117
click at [125, 213] on span "know" at bounding box center [114, 206] width 24 height 11
click at [158, 213] on span "(I" at bounding box center [154, 206] width 8 height 11
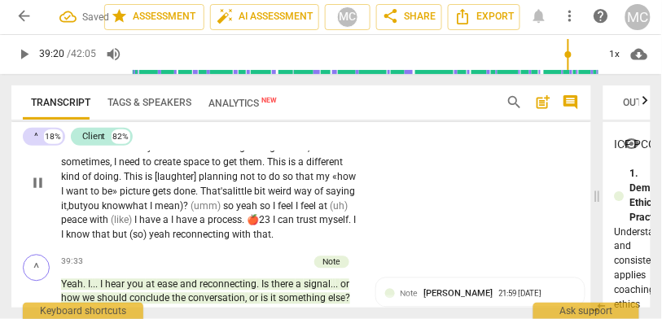
click at [191, 213] on span "?" at bounding box center [186, 206] width 7 height 11
click at [257, 213] on span "yeah" at bounding box center [245, 206] width 24 height 11
drag, startPoint x: 278, startPoint y: 258, endPoint x: 227, endPoint y: 260, distance: 51.4
click at [227, 244] on p "It is going back to . . . I knew that . I said that earlier , at some point . I…" at bounding box center [210, 185] width 298 height 117
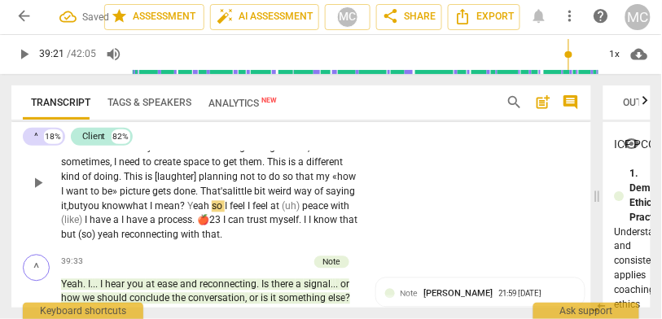
click at [212, 213] on span "eah" at bounding box center [202, 206] width 19 height 11
click at [225, 213] on span "so" at bounding box center [218, 206] width 13 height 11
drag, startPoint x: 291, startPoint y: 258, endPoint x: 253, endPoint y: 257, distance: 37.5
click at [253, 244] on p "It is going back to . . . I knew that . I said that earlier , at some point . I…" at bounding box center [210, 185] width 298 height 117
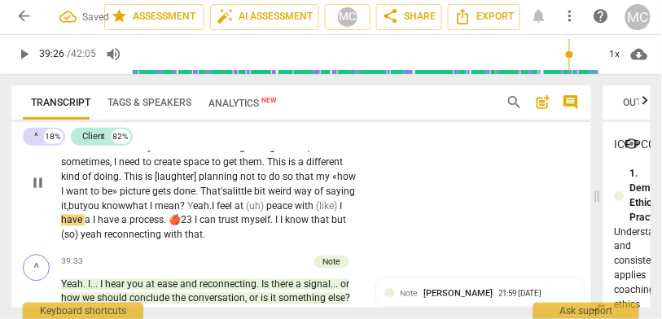
click at [295, 213] on span "peace" at bounding box center [280, 206] width 29 height 11
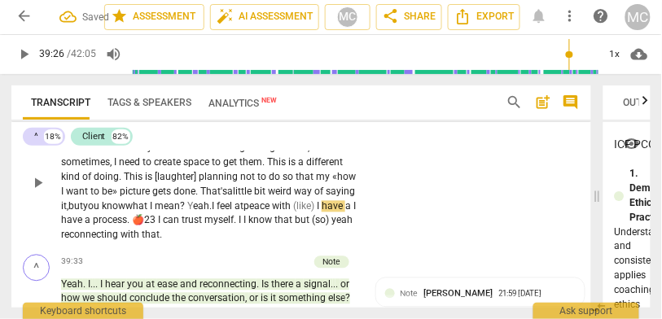
click at [272, 213] on span "peace" at bounding box center [258, 206] width 29 height 11
click at [391, 244] on div "CL play_arrow pause 38:56 + Add competency keyboard_arrow_right It is going bac…" at bounding box center [301, 174] width 580 height 151
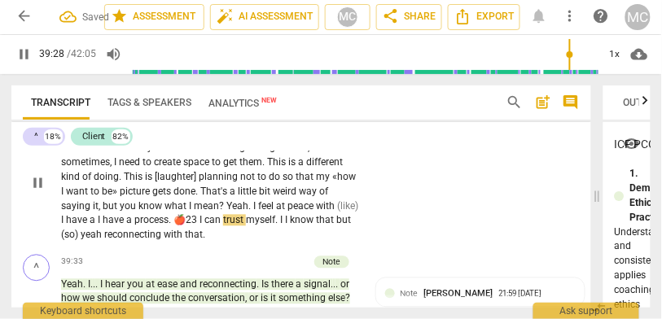
click at [300, 213] on span "peace" at bounding box center [302, 206] width 29 height 11
click at [335, 244] on p "It is going back to . . . I knew that . I said that earlier , at some point . I…" at bounding box center [210, 185] width 298 height 117
type input "2367"
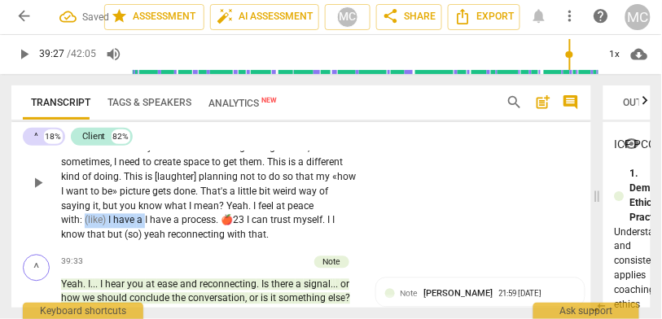
drag, startPoint x: 147, startPoint y: 273, endPoint x: 85, endPoint y: 273, distance: 61.9
click at [85, 244] on p "It is going back to . . . I knew that . I said that earlier , at some point . I…" at bounding box center [210, 185] width 298 height 117
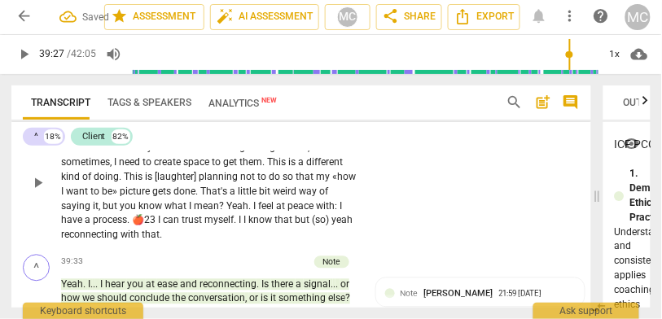
click at [86, 227] on span "a" at bounding box center [89, 220] width 8 height 11
click at [158, 227] on span "I" at bounding box center [160, 220] width 5 height 11
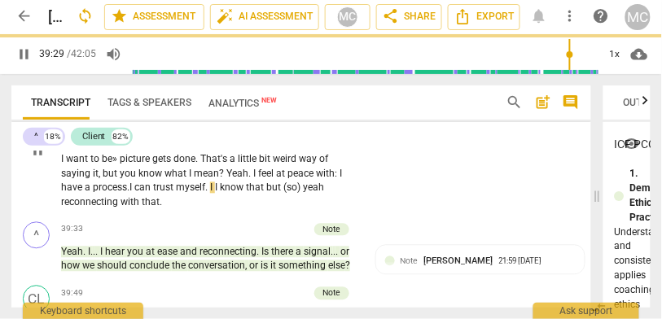
click at [227, 194] on span "know" at bounding box center [233, 188] width 26 height 11
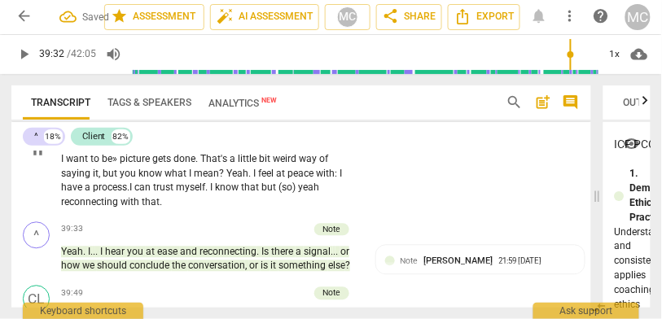
click at [262, 194] on span "that" at bounding box center [251, 188] width 20 height 11
click at [297, 194] on span "(so)" at bounding box center [288, 188] width 20 height 11
click at [284, 194] on span "Yeah" at bounding box center [273, 188] width 22 height 11
click at [166, 209] on span "Reconnecting" at bounding box center [136, 202] width 60 height 11
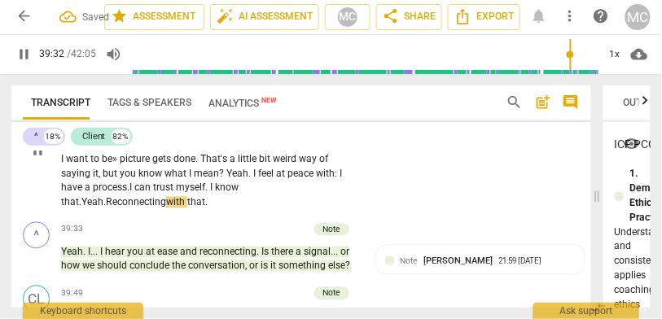
click at [381, 206] on div "CL play_arrow pause 38:56 + Add competency keyboard_arrow_right It is going bac…" at bounding box center [301, 141] width 580 height 151
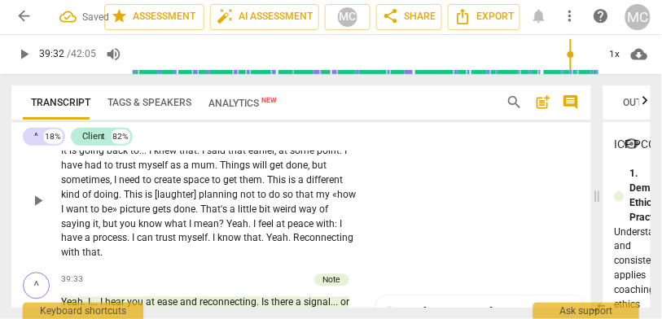
scroll to position [11285, 0]
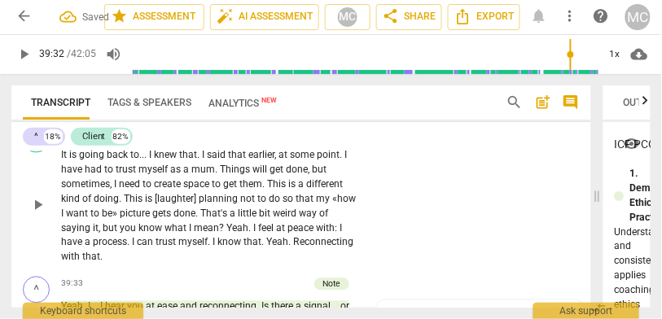
click at [319, 140] on p "Add competency" at bounding box center [315, 134] width 67 height 12
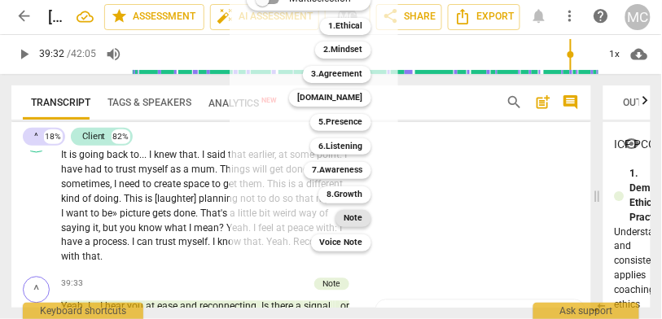
click at [356, 218] on b "Note" at bounding box center [353, 218] width 19 height 17
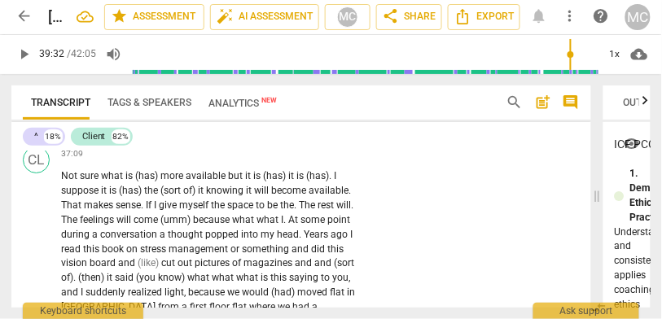
scroll to position [10677, 0]
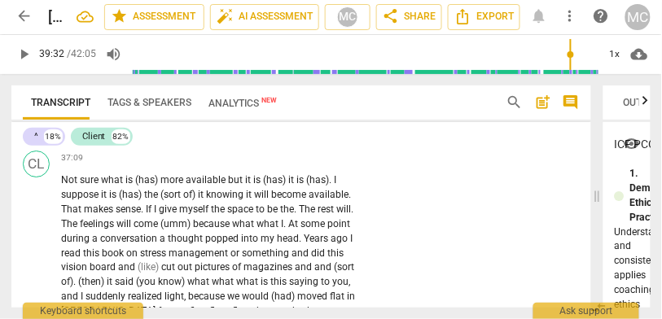
click at [227, 137] on span "conversation" at bounding box center [216, 130] width 57 height 11
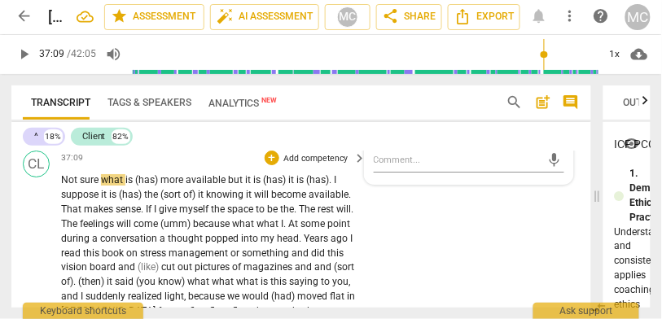
click at [64, 186] on span "Not" at bounding box center [70, 179] width 19 height 11
type input "2230"
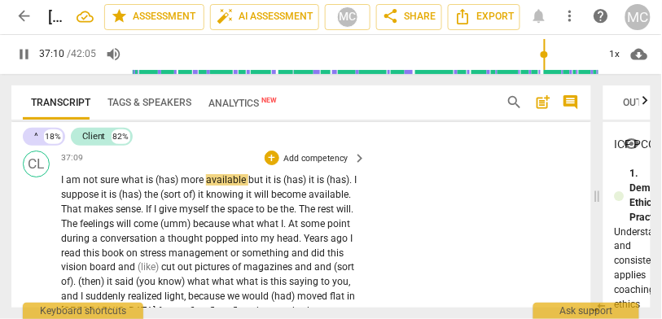
click at [115, 186] on span "sure" at bounding box center [110, 179] width 21 height 11
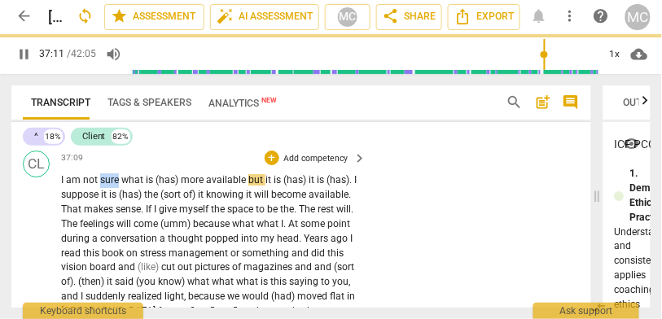
click at [115, 186] on span "sure" at bounding box center [110, 179] width 21 height 11
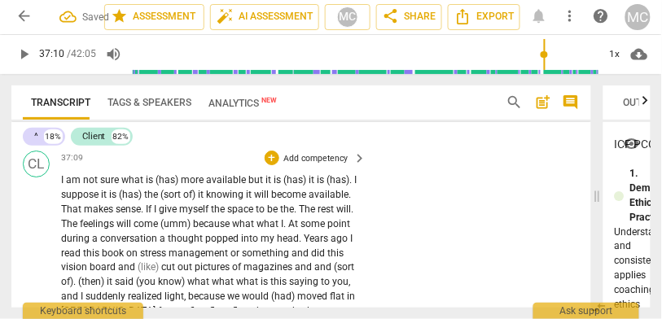
click at [181, 186] on span "(has)" at bounding box center [168, 179] width 25 height 11
click at [183, 186] on span "available" at bounding box center [196, 179] width 42 height 11
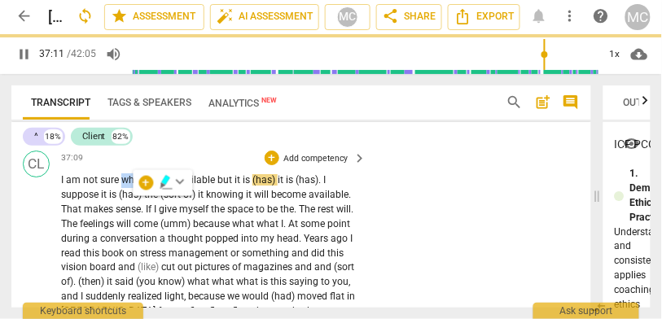
click at [131, 186] on span "what's" at bounding box center [135, 179] width 29 height 11
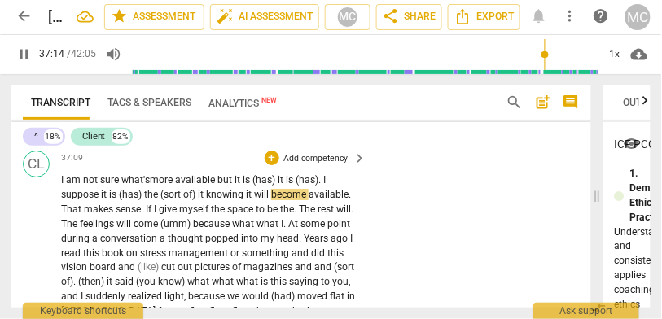
click at [220, 186] on span "but" at bounding box center [226, 179] width 17 height 11
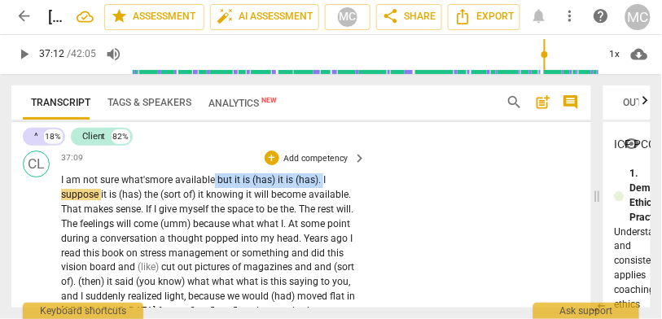
drag, startPoint x: 325, startPoint y: 231, endPoint x: 217, endPoint y: 232, distance: 108.4
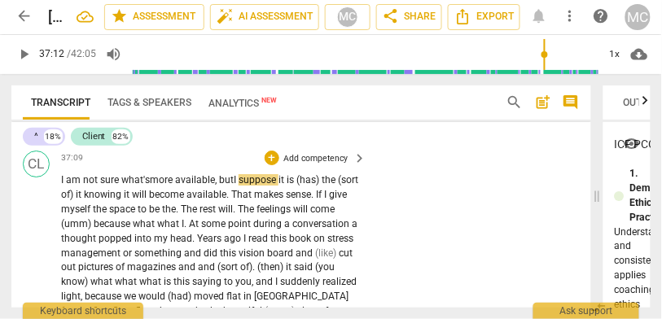
click at [234, 186] on span "available, but" at bounding box center [204, 179] width 59 height 11
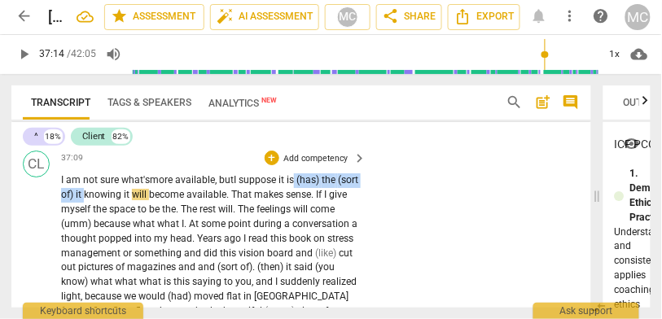
drag, startPoint x: 299, startPoint y: 234, endPoint x: 111, endPoint y: 246, distance: 188.6
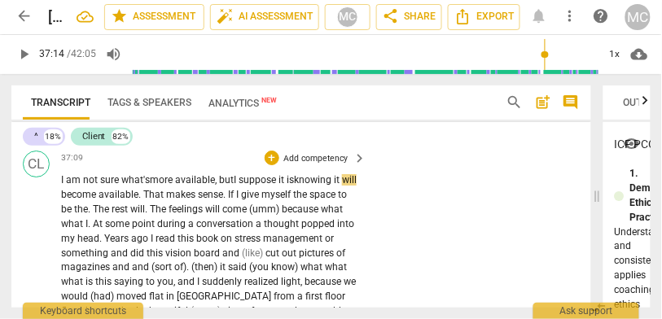
click at [315, 186] on span "knowing" at bounding box center [314, 179] width 40 height 11
click at [272, 186] on span "suppose" at bounding box center [259, 179] width 40 height 11
click at [334, 186] on span "knowing" at bounding box center [314, 179] width 40 height 11
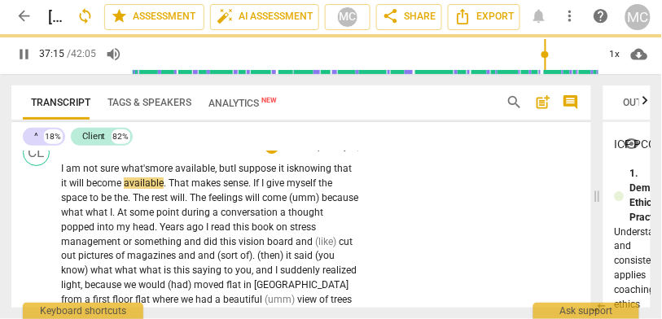
scroll to position [10707, 0]
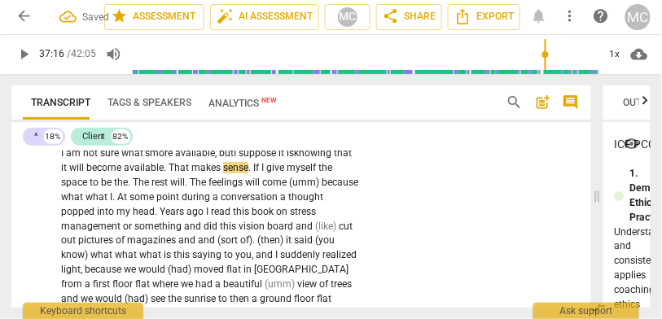
click at [190, 174] on span "That" at bounding box center [180, 167] width 23 height 11
click at [223, 174] on span "makes" at bounding box center [207, 167] width 32 height 11
click at [262, 174] on span "If" at bounding box center [257, 167] width 8 height 11
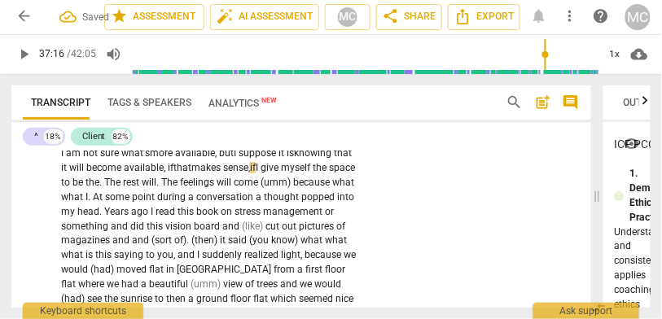
click at [250, 174] on span "sense," at bounding box center [236, 167] width 27 height 11
click at [256, 174] on span "if" at bounding box center [253, 167] width 6 height 11
click at [250, 174] on span "sense." at bounding box center [237, 167] width 28 height 11
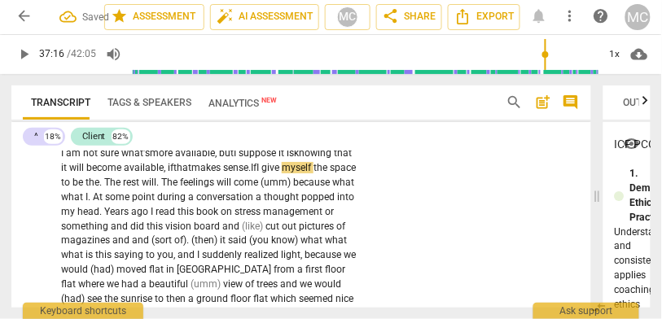
click at [282, 174] on span "give" at bounding box center [272, 167] width 20 height 11
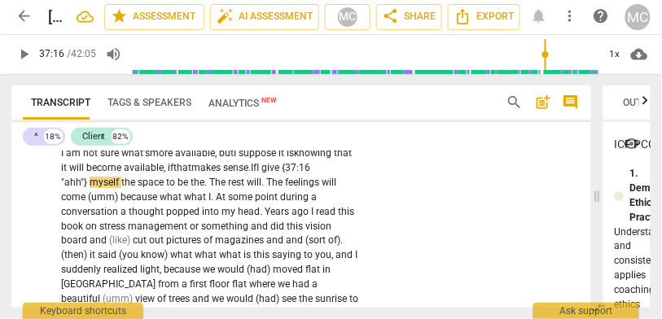
click at [296, 188] on span "give {37:16 "ahh"}" at bounding box center [185, 175] width 249 height 26
click at [209, 188] on span "." at bounding box center [207, 182] width 5 height 11
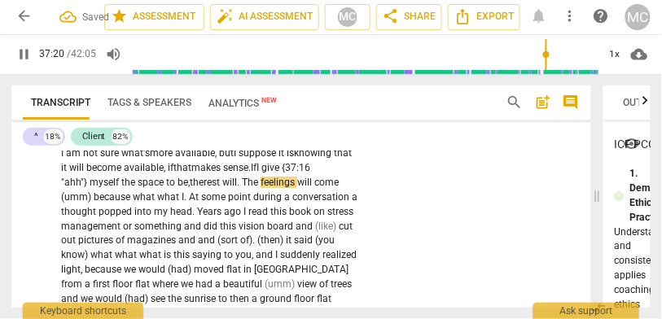
click at [249, 188] on span "The" at bounding box center [251, 182] width 19 height 11
click at [275, 188] on span "feelings" at bounding box center [276, 182] width 37 height 11
drag, startPoint x: 95, startPoint y: 247, endPoint x: 33, endPoint y: 255, distance: 62.5
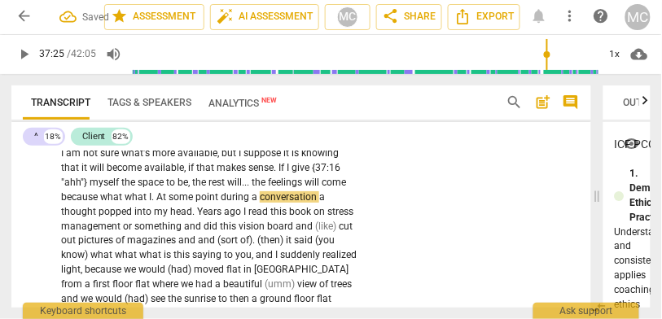
type input "2245"
drag, startPoint x: 157, startPoint y: 248, endPoint x: 20, endPoint y: 245, distance: 137.7
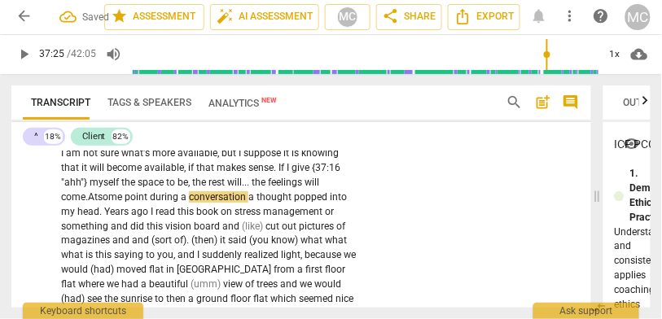
click at [98, 203] on span "At" at bounding box center [93, 196] width 10 height 11
click at [254, 203] on span "a" at bounding box center [253, 196] width 8 height 11
click at [105, 218] on span "Years" at bounding box center [117, 211] width 27 height 11
click at [123, 218] on span "Years" at bounding box center [115, 211] width 27 height 11
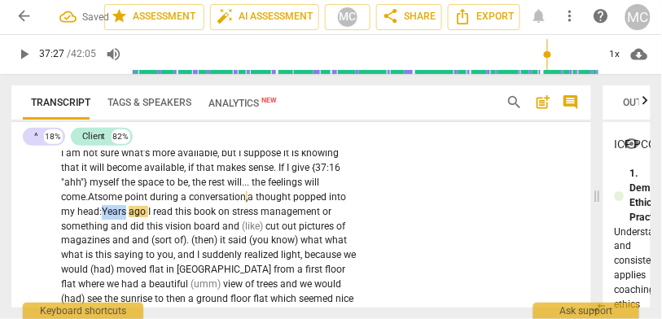
click at [123, 218] on span "Years" at bounding box center [115, 211] width 27 height 11
click at [148, 218] on span "ago" at bounding box center [139, 211] width 20 height 11
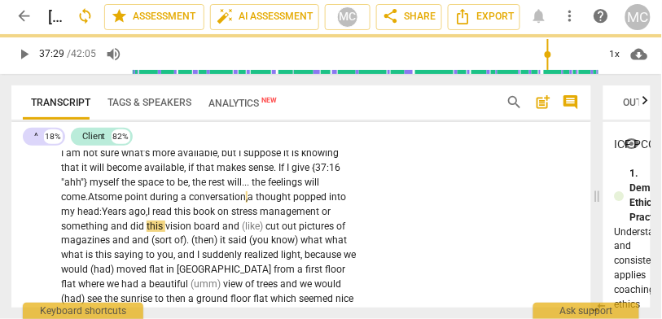
click at [130, 232] on span "and" at bounding box center [121, 226] width 20 height 11
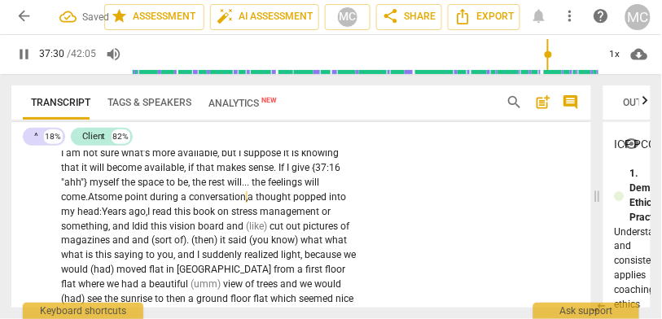
click at [147, 232] on span "did" at bounding box center [142, 226] width 16 height 11
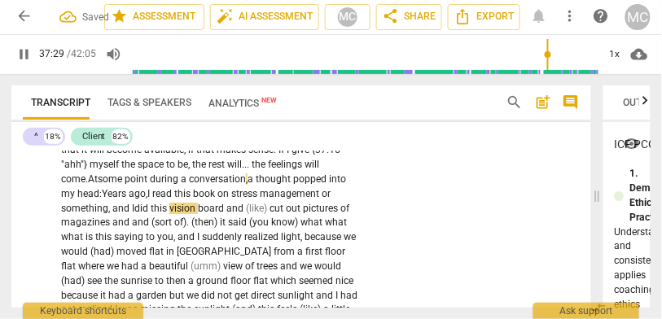
scroll to position [10733, 0]
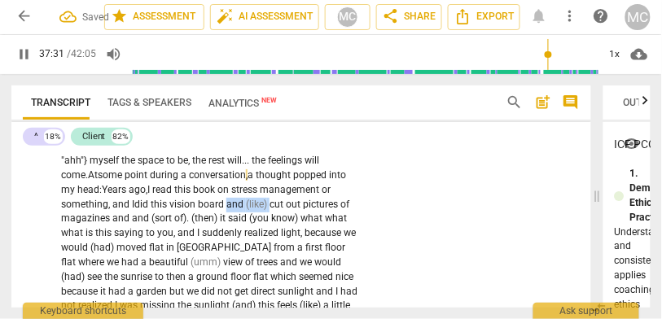
drag, startPoint x: 271, startPoint y: 254, endPoint x: 228, endPoint y: 257, distance: 43.3
click at [228, 257] on p "I am not sure what's more available , but I suppose it is knowing that it will …" at bounding box center [210, 321] width 298 height 392
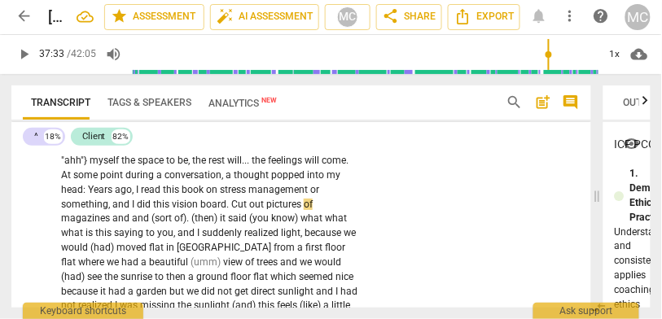
click at [189, 196] on span "book" at bounding box center [194, 189] width 24 height 11
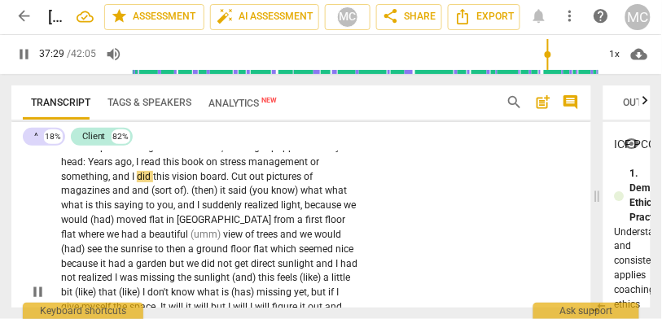
scroll to position [10766, 0]
click at [123, 167] on span "ago" at bounding box center [123, 161] width 17 height 11
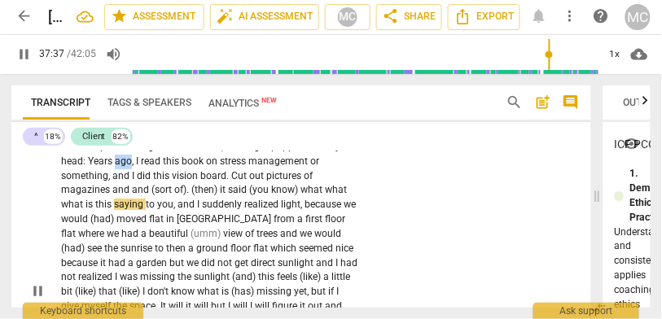
click at [123, 167] on span "ago" at bounding box center [123, 161] width 17 height 11
click at [106, 167] on span "Years" at bounding box center [101, 161] width 27 height 11
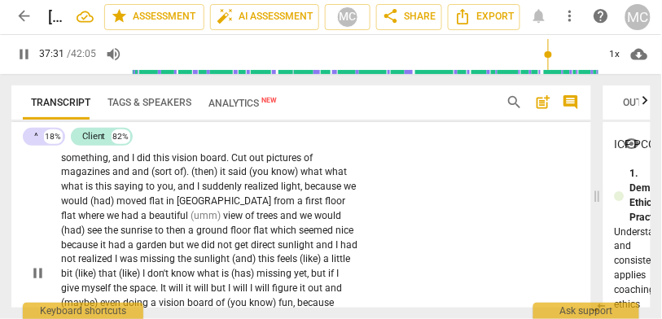
click at [234, 164] on span "Cut" at bounding box center [240, 157] width 18 height 11
type input "2253"
click at [245, 164] on span "cut" at bounding box center [238, 157] width 14 height 11
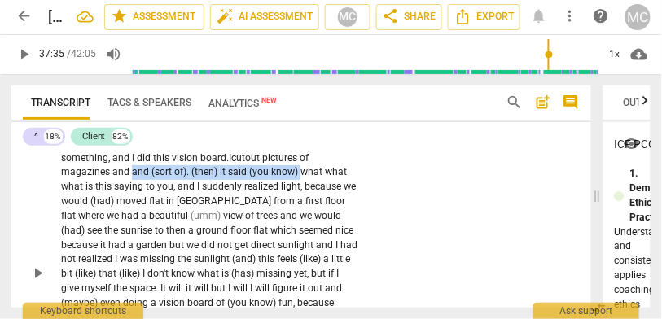
drag, startPoint x: 301, startPoint y: 224, endPoint x: 134, endPoint y: 224, distance: 166.2
click at [134, 224] on p "I am not sure what's more available , but I suppose it is knowing that it will …" at bounding box center [210, 274] width 298 height 392
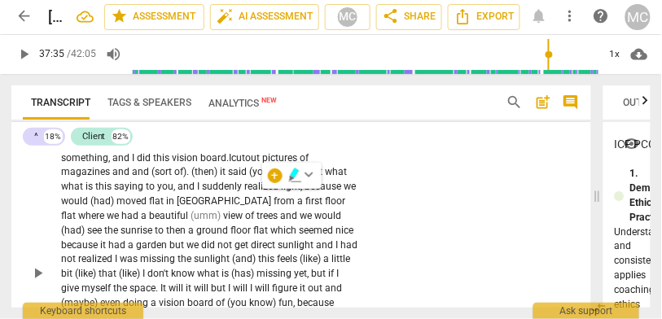
click at [196, 192] on span "and" at bounding box center [188, 186] width 20 height 11
drag, startPoint x: 220, startPoint y: 225, endPoint x: 129, endPoint y: 217, distance: 91.6
click at [129, 217] on p "I am not sure what's more available , but I suppose it is knowing that it will …" at bounding box center [210, 274] width 298 height 392
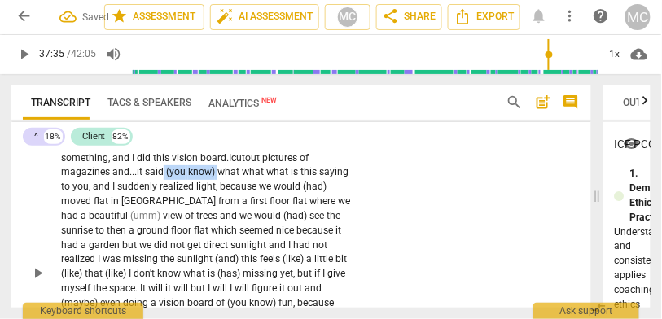
drag, startPoint x: 221, startPoint y: 222, endPoint x: 167, endPoint y: 220, distance: 53.8
click at [167, 220] on p "I am not sure what's more available , but I suppose it is knowing that it will …" at bounding box center [210, 274] width 298 height 392
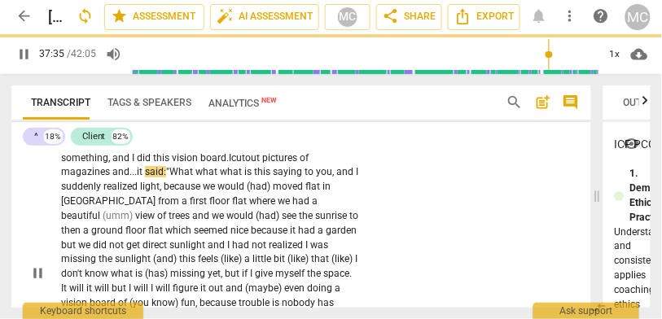
click at [249, 178] on span "is" at bounding box center [249, 171] width 10 height 11
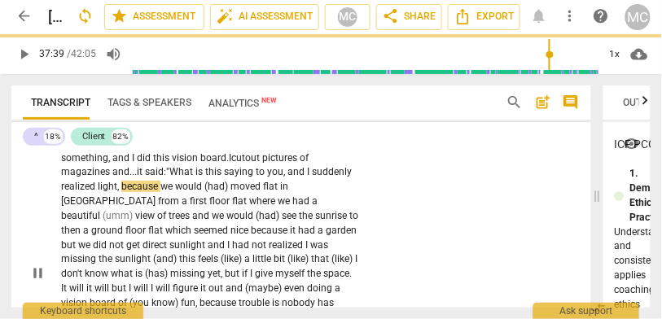
click at [291, 178] on span "and" at bounding box center [298, 171] width 20 height 11
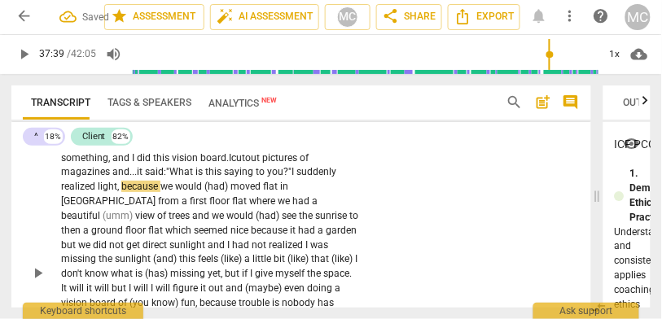
click at [311, 178] on span "suddenly" at bounding box center [317, 171] width 40 height 11
click at [95, 192] on span "realized" at bounding box center [79, 186] width 37 height 11
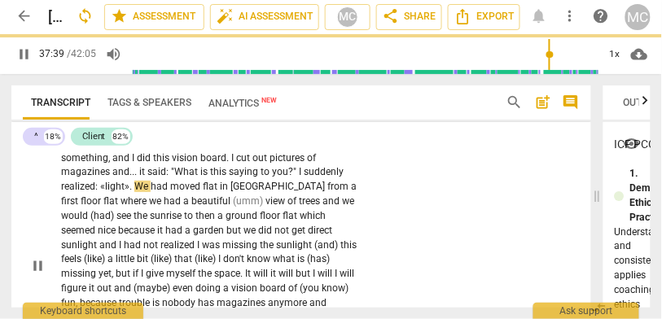
click at [437, 243] on div "CL play_arrow pause 37:09 + Add competency keyboard_arrow_right I am not sure w…" at bounding box center [301, 256] width 580 height 412
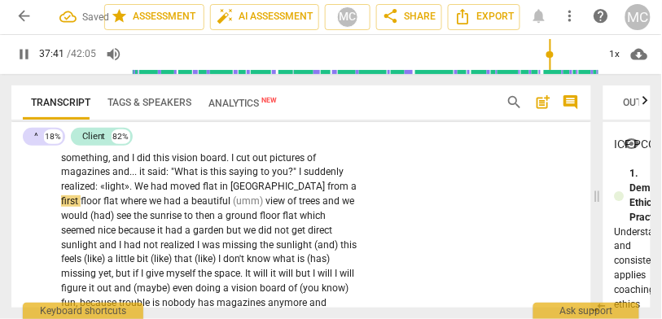
click at [147, 192] on span "We" at bounding box center [142, 186] width 16 height 11
click at [218, 192] on span "flat" at bounding box center [211, 186] width 17 height 11
type input "2260"
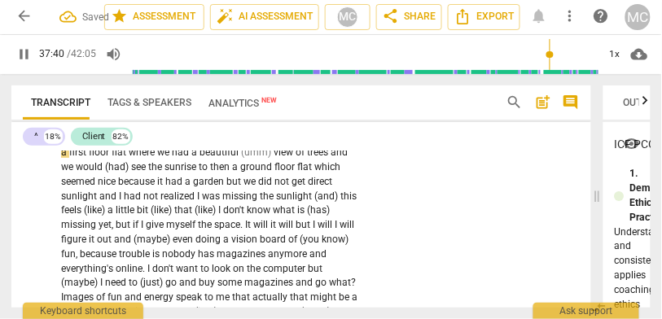
scroll to position [10844, 0]
click at [241, 157] on span "(umm)" at bounding box center [257, 151] width 33 height 11
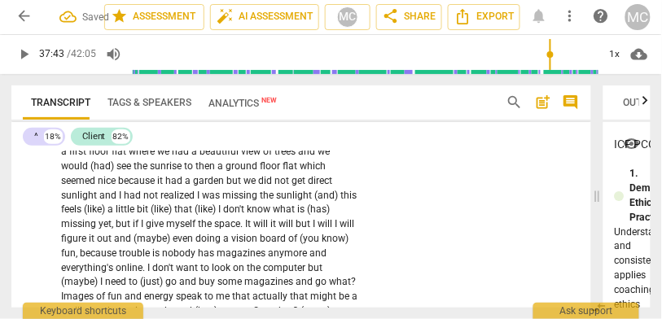
click at [236, 143] on span "[GEOGRAPHIC_DATA]" at bounding box center [283, 136] width 97 height 11
click at [298, 157] on span "and" at bounding box center [308, 151] width 20 height 11
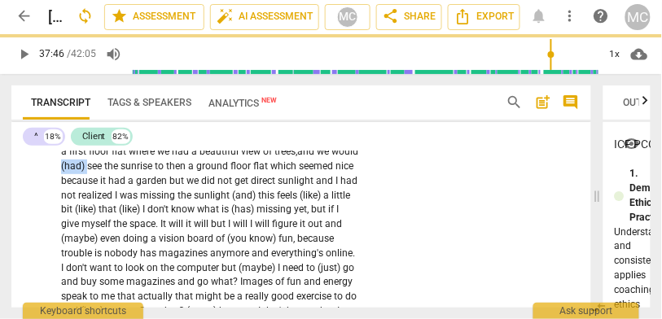
drag, startPoint x: 341, startPoint y: 204, endPoint x: 315, endPoint y: 204, distance: 26.1
click at [315, 204] on p "I am not sure what's more available , but I suppose it is knowing that it will …" at bounding box center [210, 218] width 298 height 378
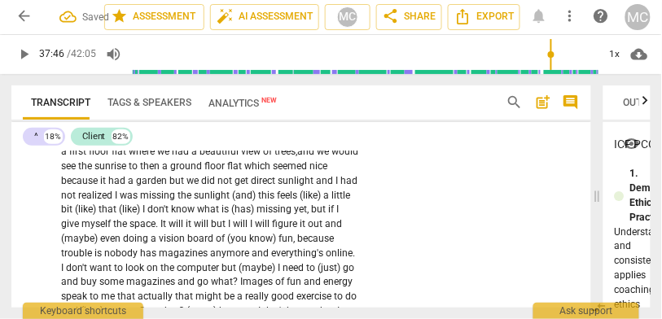
click at [78, 172] on span "see" at bounding box center [69, 166] width 17 height 11
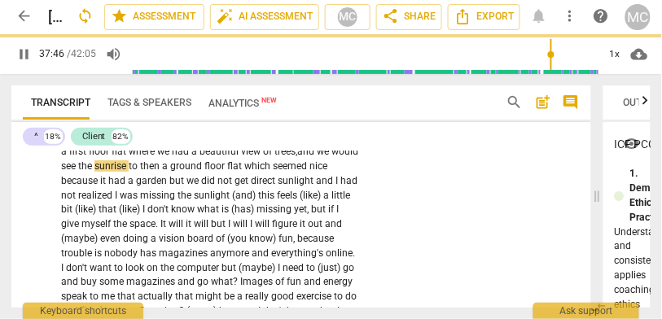
click at [96, 172] on span "sunrise" at bounding box center [112, 166] width 34 height 11
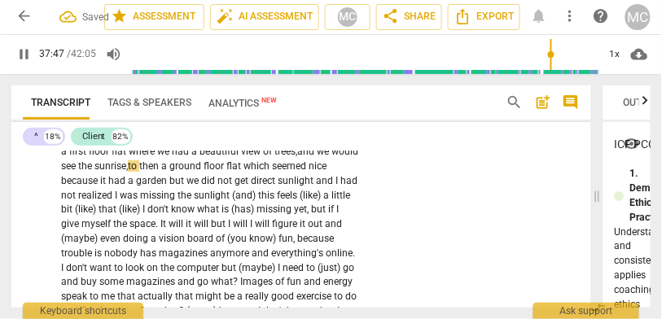
click at [161, 172] on span "a" at bounding box center [165, 166] width 8 height 11
click at [243, 172] on span "which" at bounding box center [257, 166] width 29 height 11
click at [242, 172] on span "which" at bounding box center [256, 166] width 29 height 11
click at [100, 187] on span "because" at bounding box center [80, 180] width 39 height 11
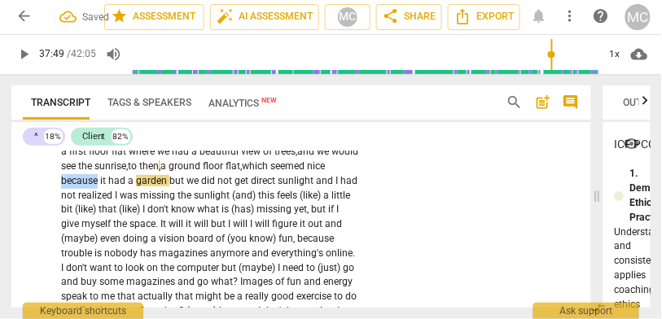
click at [100, 187] on span "because" at bounding box center [80, 180] width 39 height 11
click at [169, 187] on span "but" at bounding box center [177, 180] width 17 height 11
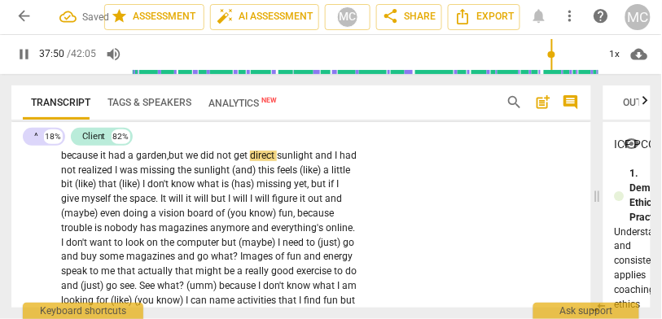
scroll to position [10876, 0]
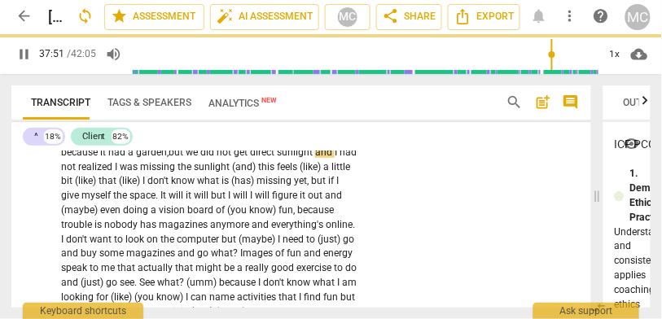
click at [335, 158] on span "I" at bounding box center [337, 152] width 5 height 11
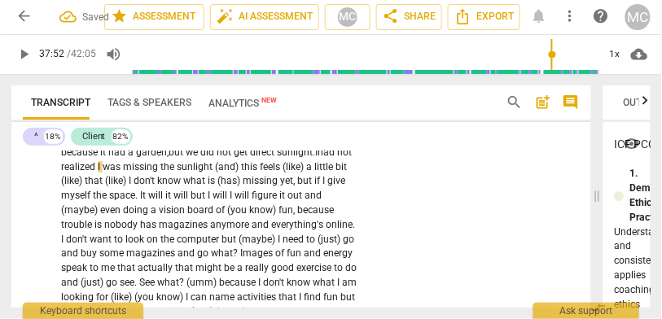
click at [318, 158] on span "had" at bounding box center [328, 152] width 20 height 11
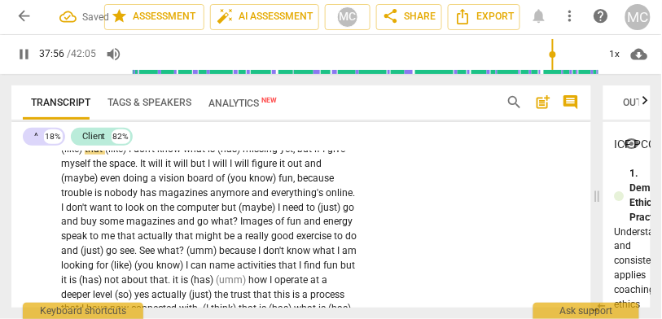
drag, startPoint x: 202, startPoint y: 187, endPoint x: 171, endPoint y: 187, distance: 31.0
click at [171, 187] on p "I am not sure what's more available , but I suppose it is knowing that it will …" at bounding box center [210, 157] width 298 height 378
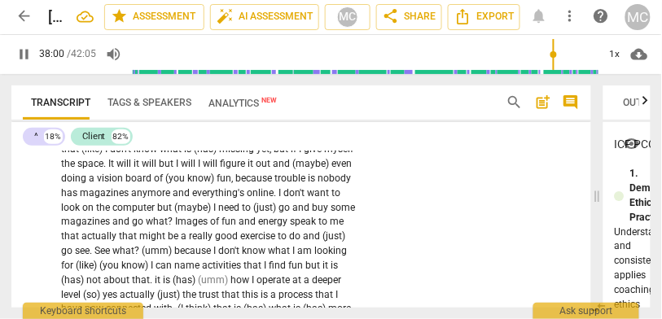
click at [223, 141] on span "his" at bounding box center [229, 135] width 13 height 11
drag, startPoint x: 245, startPoint y: 187, endPoint x: 220, endPoint y: 187, distance: 25.3
click at [220, 187] on p "I am not sure what's more available , but I suppose it is knowing that it will …" at bounding box center [210, 157] width 298 height 378
click at [236, 141] on span "feels like" at bounding box center [254, 135] width 37 height 11
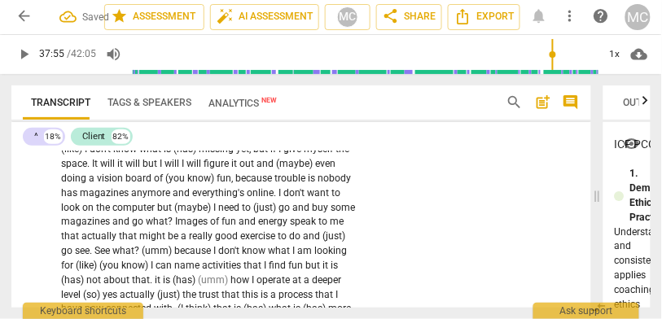
click at [236, 141] on span "feels like" at bounding box center [254, 135] width 37 height 11
drag, startPoint x: 307, startPoint y: 187, endPoint x: 280, endPoint y: 187, distance: 26.9
click at [280, 187] on p "I am not sure what's more available , but I suppose it is knowing that it will …" at bounding box center [210, 157] width 298 height 378
click at [90, 155] on span "I" at bounding box center [87, 148] width 5 height 11
click at [96, 155] on span "that." at bounding box center [86, 148] width 20 height 11
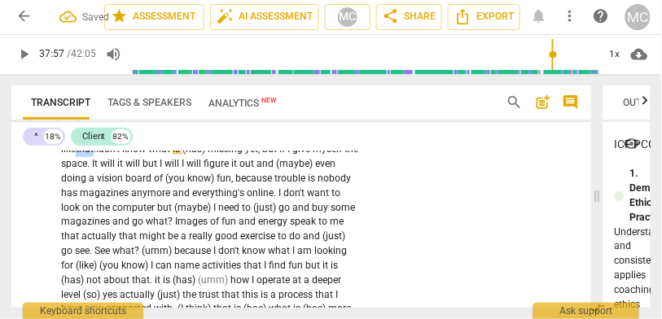
click at [96, 155] on span "that." at bounding box center [86, 148] width 20 height 11
click at [208, 155] on span "missing" at bounding box center [226, 148] width 37 height 11
click at [220, 155] on span "yet" at bounding box center [226, 148] width 13 height 11
click at [100, 169] on span "It" at bounding box center [96, 163] width 8 height 11
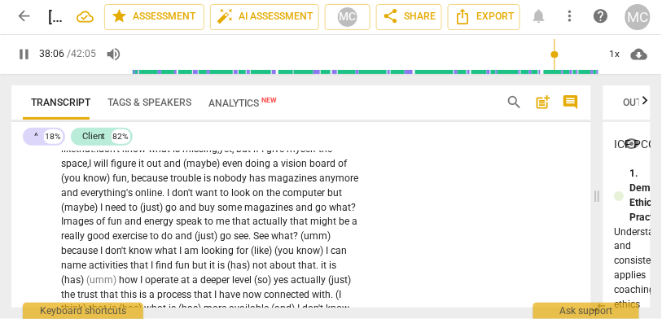
click at [111, 169] on span "will" at bounding box center [102, 163] width 17 height 11
drag, startPoint x: 143, startPoint y: 214, endPoint x: 83, endPoint y: 215, distance: 60.3
click at [83, 215] on p "I am not sure what's more available , but I suppose it is knowing that it will …" at bounding box center [210, 149] width 298 height 363
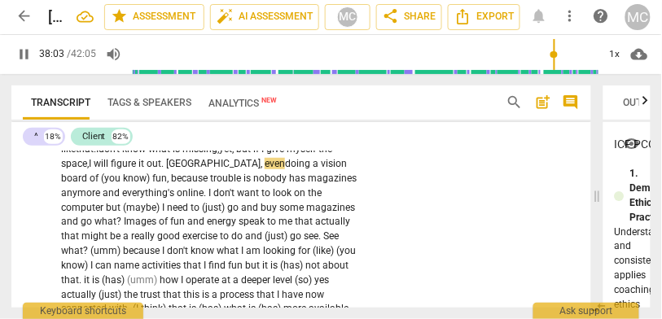
click at [177, 199] on span "everything's" at bounding box center [149, 192] width 55 height 11
click at [427, 215] on div "CL play_arrow pause 37:09 + Add competency keyboard_arrow_right I am not sure w…" at bounding box center [301, 146] width 580 height 412
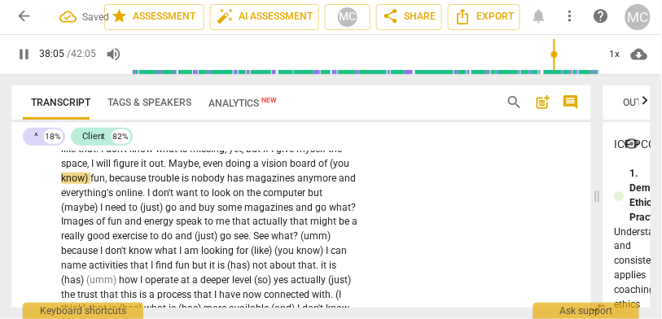
click at [169, 169] on span "Maybe" at bounding box center [184, 163] width 30 height 11
click at [226, 169] on span "doing" at bounding box center [240, 163] width 28 height 11
type input "2284"
click at [169, 169] on span "Maybe" at bounding box center [184, 163] width 30 height 11
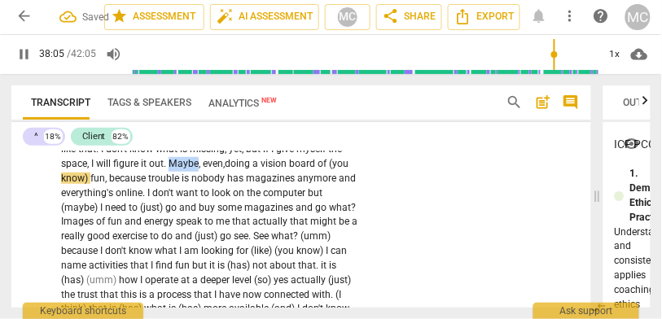
click at [169, 169] on span "Maybe" at bounding box center [184, 163] width 30 height 11
drag, startPoint x: 301, startPoint y: 213, endPoint x: 262, endPoint y: 213, distance: 39.1
click at [262, 213] on p "I am not sure what's more available , but I suppose it is knowing that it will …" at bounding box center [210, 149] width 298 height 363
click at [396, 254] on div "CL play_arrow pause 37:09 + Add competency keyboard_arrow_right I am not sure w…" at bounding box center [301, 139] width 580 height 398
click at [169, 169] on span "Maybe" at bounding box center [184, 163] width 30 height 11
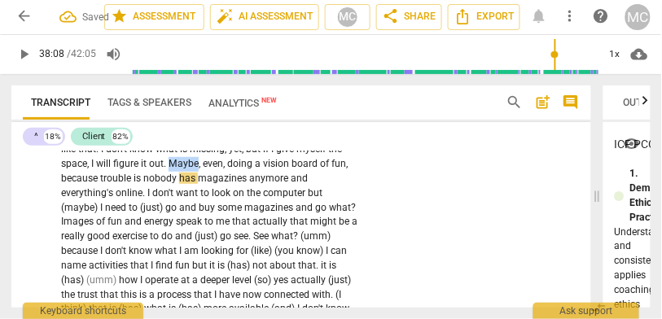
click at [169, 169] on span "Maybe" at bounding box center [184, 163] width 30 height 11
type input "2283"
click at [164, 169] on span "." at bounding box center [166, 163] width 5 height 11
click at [171, 169] on span "maybe" at bounding box center [186, 163] width 30 height 11
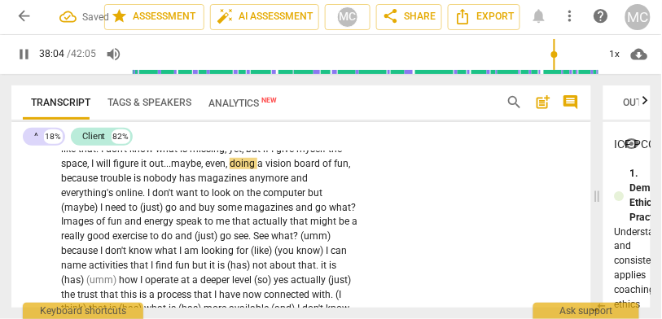
click at [134, 184] on span "trouble" at bounding box center [116, 178] width 33 height 11
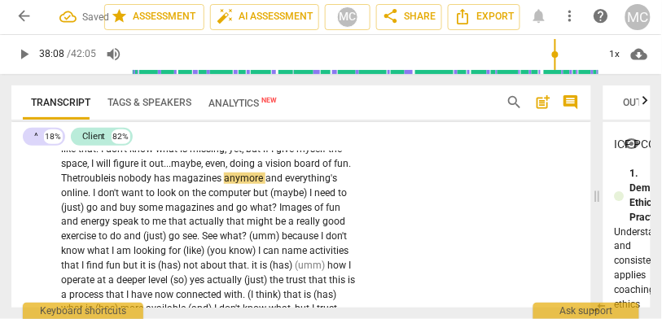
click at [108, 184] on span "trouble" at bounding box center [92, 178] width 31 height 11
click at [266, 184] on span "and" at bounding box center [276, 178] width 20 height 11
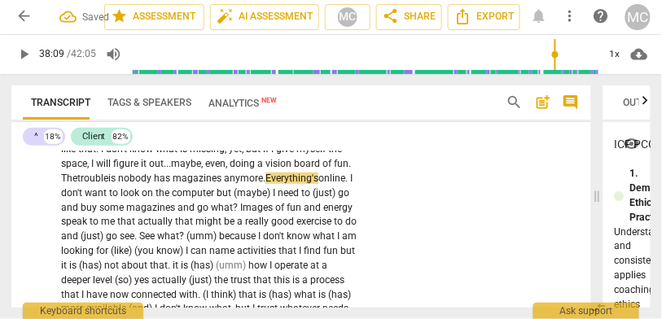
click at [266, 184] on span "Everything's" at bounding box center [292, 178] width 53 height 11
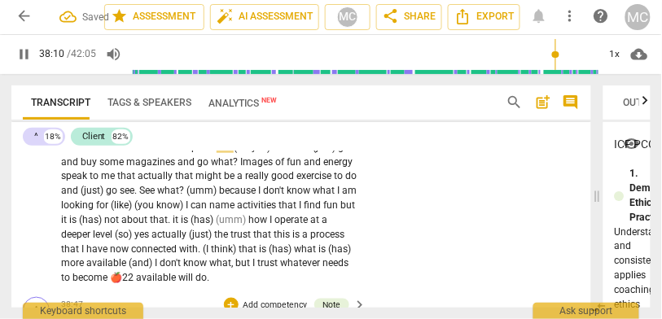
scroll to position [10966, 0]
click at [172, 152] on span "computer" at bounding box center [194, 146] width 45 height 11
click at [232, 152] on span "(maybe)" at bounding box center [251, 146] width 39 height 11
click at [268, 152] on span "I" at bounding box center [270, 146] width 5 height 11
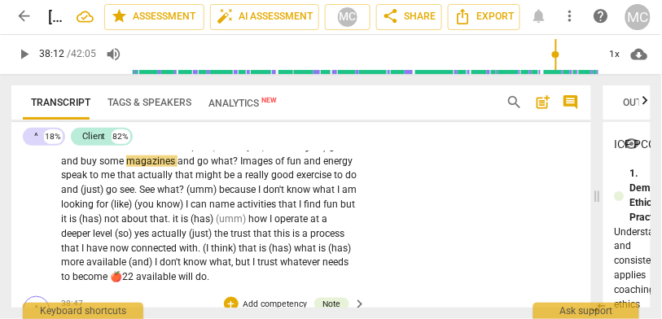
click at [232, 152] on span "maybe," at bounding box center [248, 146] width 32 height 11
click at [329, 152] on span "go" at bounding box center [334, 146] width 11 height 11
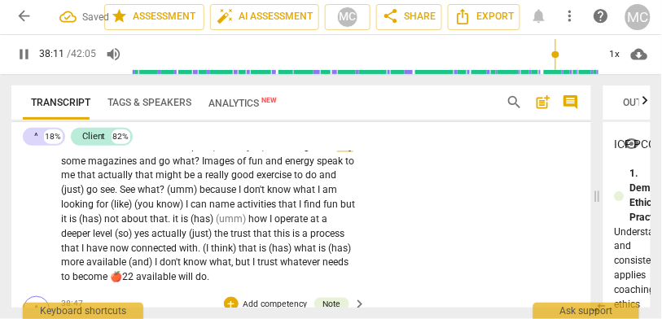
click at [304, 152] on span "go" at bounding box center [311, 146] width 14 height 11
click at [337, 152] on span "buy" at bounding box center [345, 146] width 16 height 11
click at [173, 167] on span "what" at bounding box center [184, 161] width 22 height 11
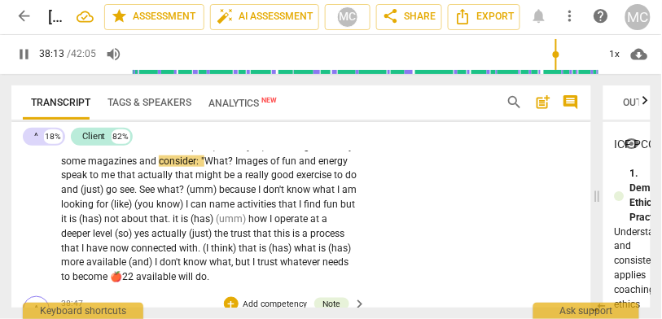
click at [228, 167] on span "?" at bounding box center [231, 161] width 7 height 11
click at [101, 181] on span "me" at bounding box center [109, 174] width 16 height 11
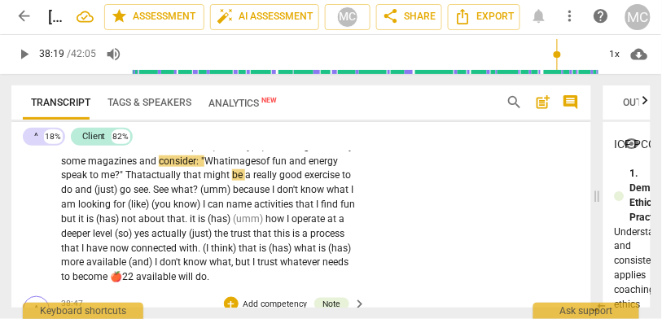
click at [289, 167] on span "and" at bounding box center [299, 161] width 20 height 11
drag, startPoint x: 112, startPoint y: 228, endPoint x: 87, endPoint y: 228, distance: 24.4
click at [87, 228] on p "I am not sure what's more available , but I suppose it is knowing that it will …" at bounding box center [210, 103] width 298 height 363
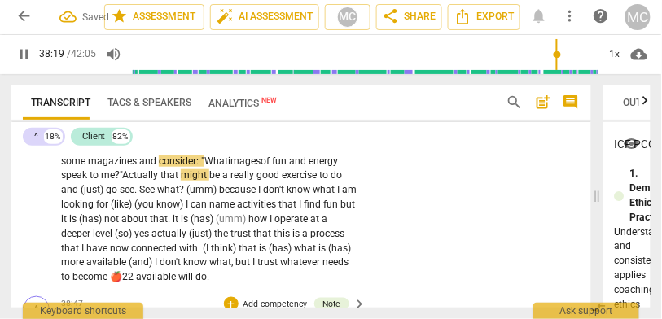
click at [129, 181] on span "ctually" at bounding box center [145, 174] width 32 height 11
click at [129, 181] on span "ctually," at bounding box center [144, 174] width 30 height 11
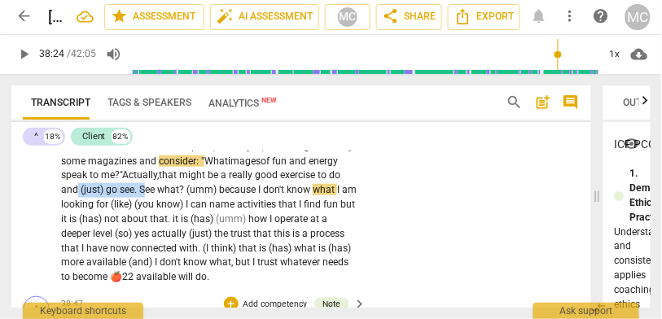
drag, startPoint x: 327, startPoint y: 228, endPoint x: 104, endPoint y: 240, distance: 222.8
click at [104, 240] on p "I am not sure what's more available , but I suppose it is knowing that it will …" at bounding box center [210, 103] width 298 height 363
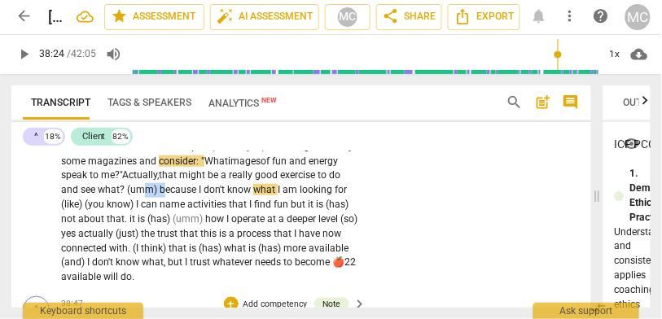
drag, startPoint x: 126, startPoint y: 244, endPoint x: 107, endPoint y: 244, distance: 19.6
click at [107, 244] on p "I am not sure what's more available , but I suppose it is knowing that it will …" at bounding box center [210, 103] width 298 height 363
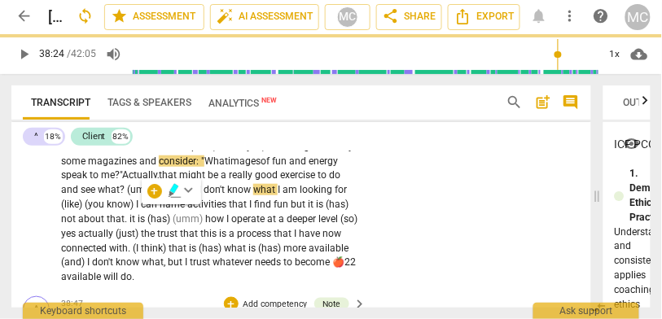
click at [127, 196] on span "(umm)" at bounding box center [143, 189] width 33 height 11
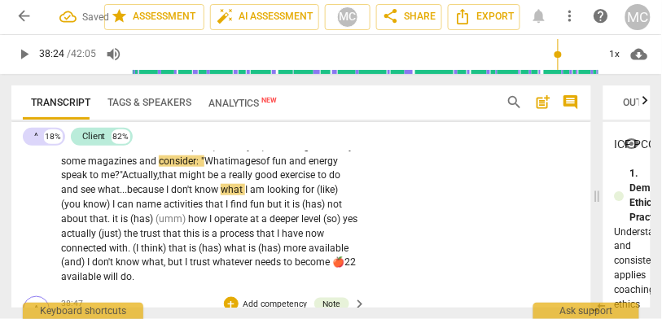
click at [127, 196] on span "because" at bounding box center [146, 189] width 39 height 11
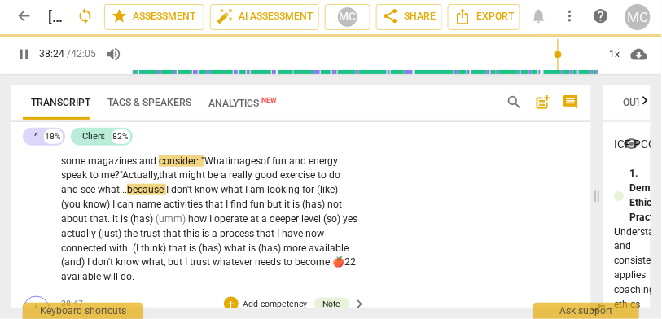
scroll to position [11004, 0]
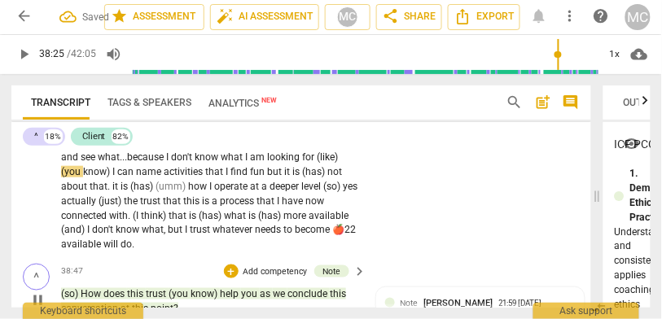
click at [132, 163] on span "because" at bounding box center [146, 157] width 39 height 11
click at [127, 163] on span "because" at bounding box center [146, 157] width 39 height 11
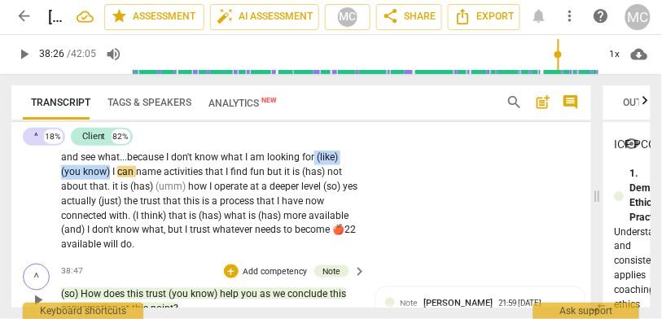
drag, startPoint x: 282, startPoint y: 208, endPoint x: 401, endPoint y: 208, distance: 119.0
click at [401, 209] on div "CL play_arrow pause 37:09 + Add competency keyboard_arrow_right I am not sure w…" at bounding box center [301, 60] width 580 height 398
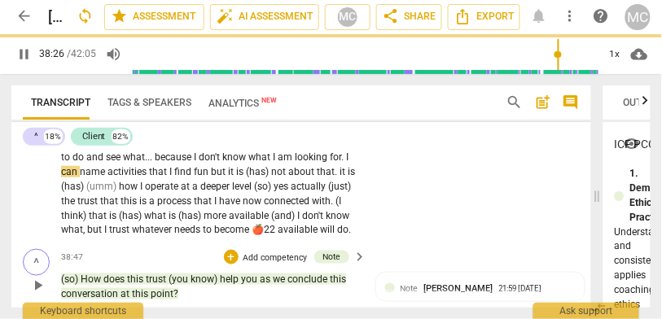
click at [401, 208] on div "CL play_arrow pause 37:09 + Add competency keyboard_arrow_right I am not sure w…" at bounding box center [301, 52] width 580 height 383
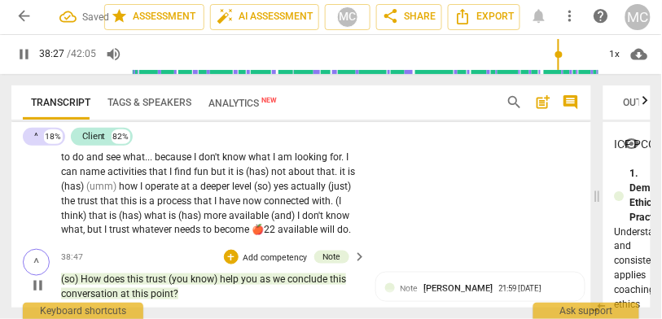
click at [211, 178] on span "but" at bounding box center [219, 171] width 17 height 11
type input "2309"
click at [271, 178] on span "not" at bounding box center [279, 171] width 17 height 11
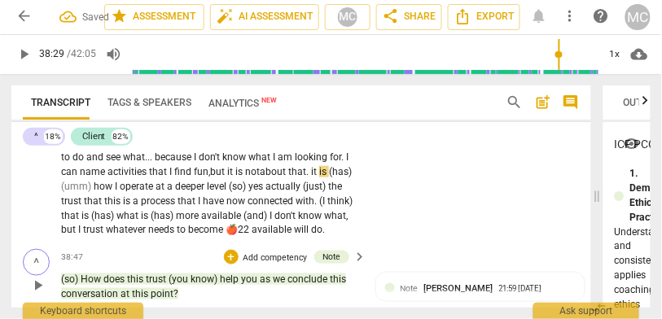
click at [235, 178] on span "is not" at bounding box center [247, 171] width 24 height 11
drag, startPoint x: 270, startPoint y: 224, endPoint x: 387, endPoint y: 220, distance: 117.4
click at [387, 220] on div "CL play_arrow pause 37:09 + Add competency keyboard_arrow_right I am not sure w…" at bounding box center [301, 52] width 580 height 383
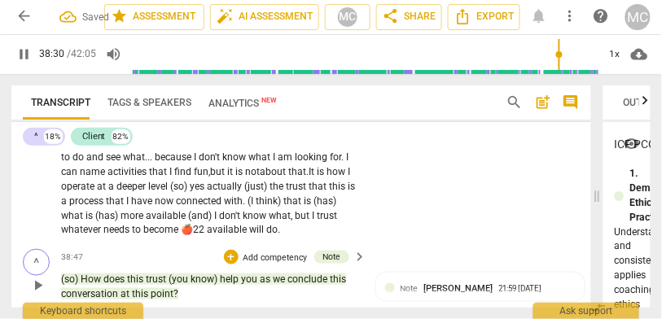
click at [398, 227] on div "CL play_arrow pause 37:09 + Add competency keyboard_arrow_right I am not sure w…" at bounding box center [301, 52] width 580 height 383
click at [334, 178] on span "how" at bounding box center [344, 171] width 21 height 11
click at [170, 192] on span "(so)" at bounding box center [180, 186] width 20 height 11
type input "2313"
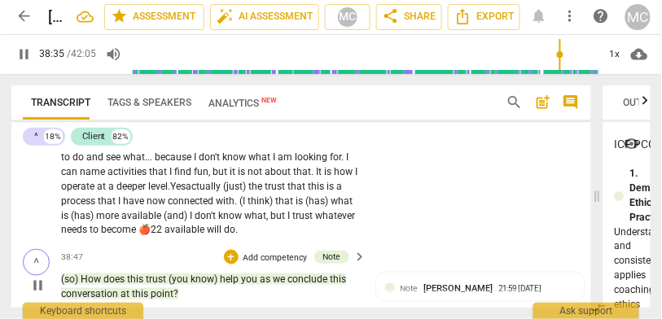
click at [186, 192] on span "actually" at bounding box center [204, 186] width 37 height 11
click at [170, 192] on span "Yes," at bounding box center [178, 186] width 17 height 11
click at [250, 192] on span "the" at bounding box center [258, 186] width 16 height 11
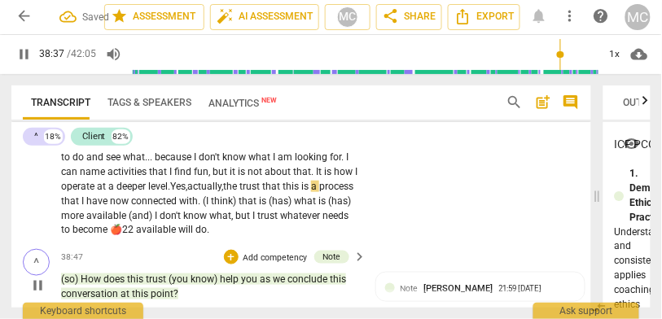
click at [187, 192] on span "actually," at bounding box center [205, 186] width 36 height 11
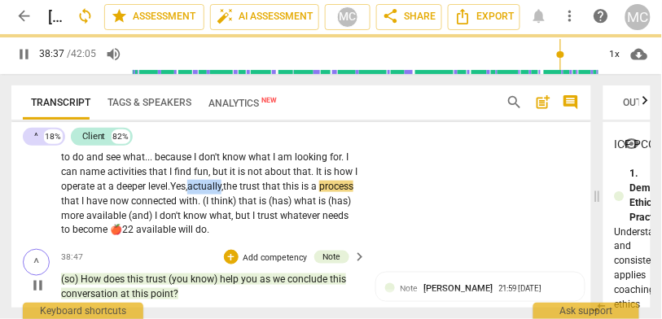
click at [187, 192] on span "actually," at bounding box center [205, 186] width 36 height 11
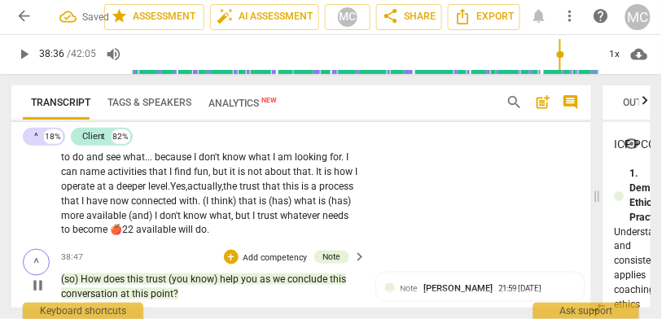
click at [187, 192] on span "actually," at bounding box center [205, 186] width 36 height 11
click at [223, 192] on span "the" at bounding box center [231, 186] width 16 height 11
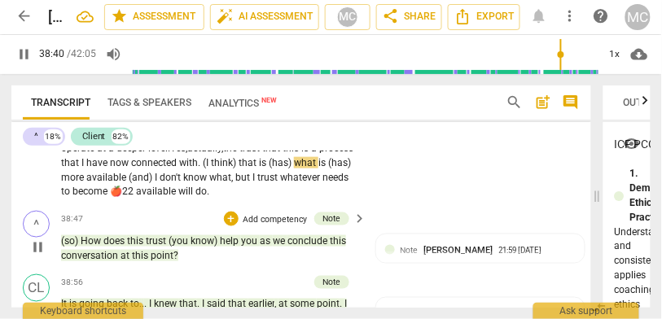
scroll to position [11054, 0]
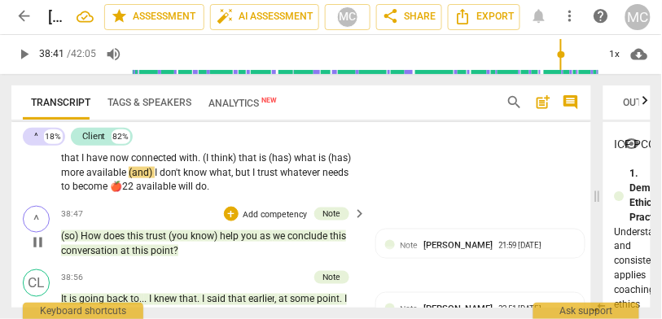
click at [179, 164] on span "with" at bounding box center [188, 157] width 19 height 11
drag, startPoint x: 219, startPoint y: 209, endPoint x: 179, endPoint y: 209, distance: 39.9
click at [179, 195] on p "I am not sure what's more available , but I suppose it is knowing that it will …" at bounding box center [210, 20] width 298 height 349
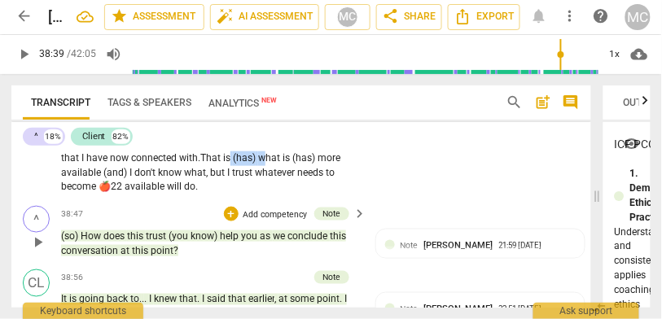
drag, startPoint x: 210, startPoint y: 212, endPoint x: 242, endPoint y: 211, distance: 31.8
click at [242, 195] on p "I am not sure what's more available , but I suppose it is knowing that it will …" at bounding box center [210, 20] width 298 height 349
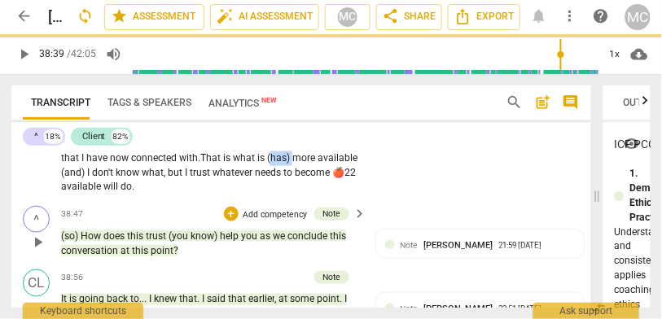
drag, startPoint x: 270, startPoint y: 207, endPoint x: 249, endPoint y: 206, distance: 21.2
click at [267, 164] on span "(has)" at bounding box center [279, 157] width 25 height 11
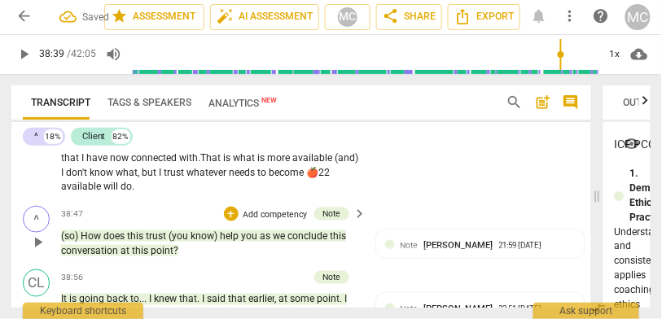
click at [240, 164] on span "hat" at bounding box center [248, 157] width 17 height 11
click at [66, 178] on span "I" at bounding box center [63, 172] width 5 height 11
click at [385, 200] on div "CL play_arrow pause 37:09 + Add competency keyboard_arrow_right I am not sure w…" at bounding box center [301, 8] width 580 height 383
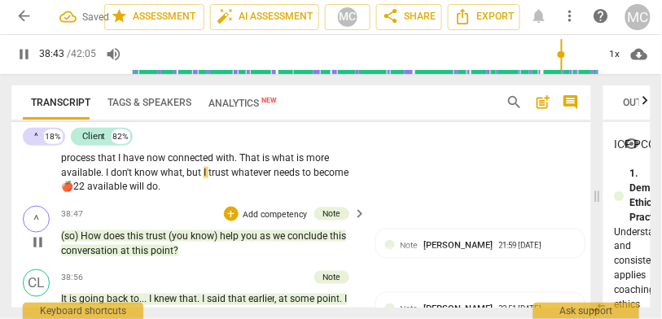
click at [134, 178] on span "know" at bounding box center [147, 172] width 26 height 11
click at [130, 192] on span "available" at bounding box center [108, 186] width 42 height 11
type input "2325"
click at [382, 200] on div "CL play_arrow pause 37:09 + Add competency keyboard_arrow_right I am not sure w…" at bounding box center [301, 8] width 580 height 383
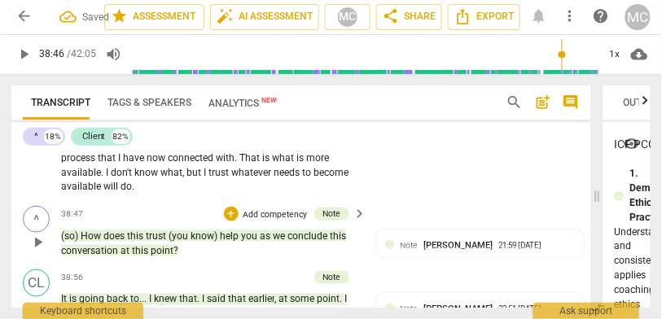
click at [134, 178] on span "don't" at bounding box center [123, 172] width 24 height 11
click at [402, 200] on div "CL play_arrow pause 37:09 + Add competency keyboard_arrow_right I am not sure w…" at bounding box center [301, 8] width 580 height 383
click at [24, 55] on span "pause" at bounding box center [23, 54] width 17 height 17
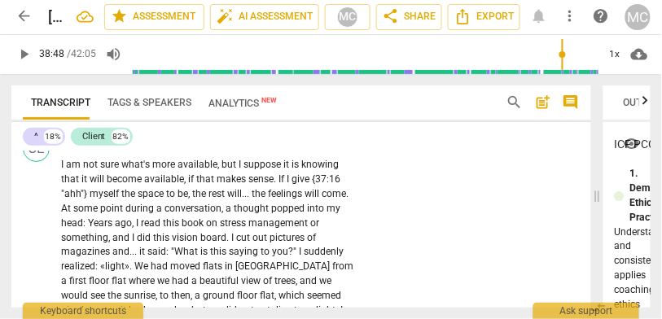
scroll to position [10686, 0]
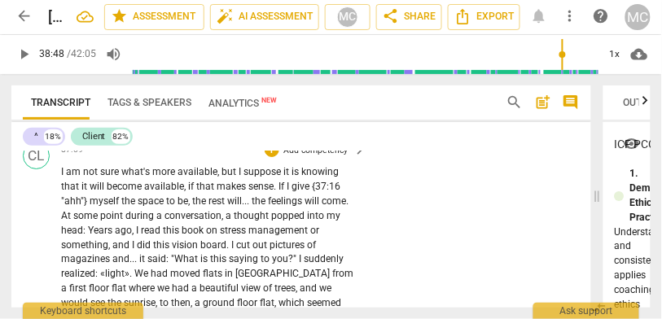
click at [297, 156] on p "Add competency" at bounding box center [315, 150] width 67 height 12
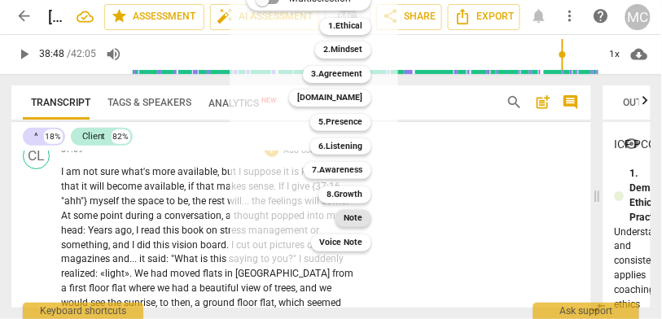
click at [354, 218] on b "Note" at bounding box center [353, 218] width 19 height 17
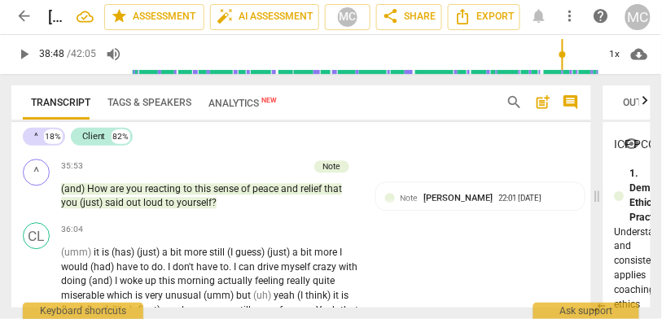
scroll to position [10361, 0]
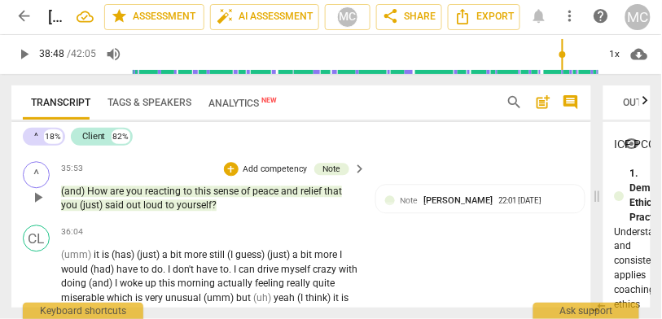
click at [148, 211] on span "loud" at bounding box center [154, 205] width 22 height 11
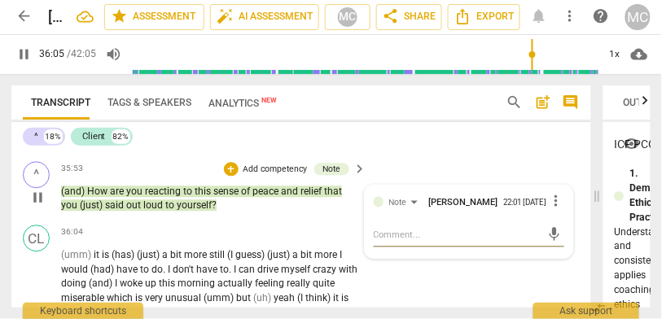
scroll to position [10467, 0]
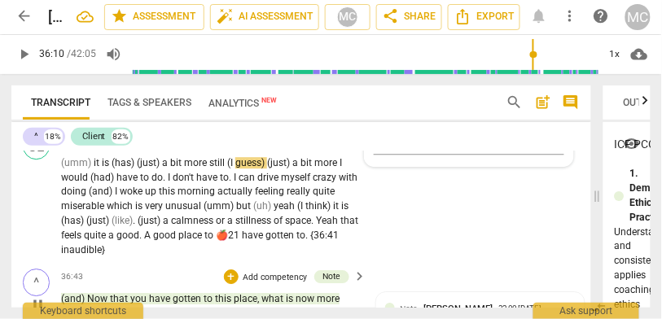
click at [191, 119] on span "yourself" at bounding box center [194, 113] width 35 height 11
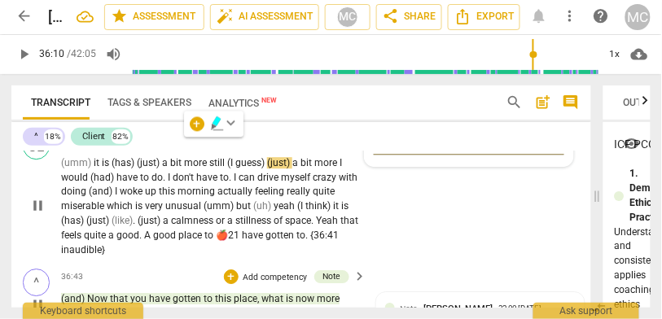
type input "2171"
drag, startPoint x: 96, startPoint y: 216, endPoint x: 28, endPoint y: 217, distance: 68.4
click at [28, 217] on div "CL play_arrow pause 36:04 + Add competency keyboard_arrow_right (umm) it is (ha…" at bounding box center [301, 195] width 580 height 136
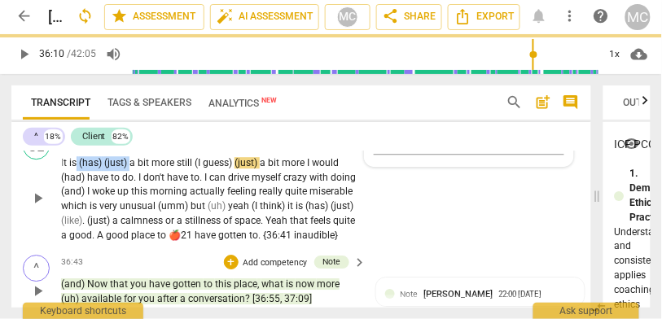
drag, startPoint x: 130, startPoint y: 217, endPoint x: 78, endPoint y: 216, distance: 52.2
click at [78, 216] on p "I t is (has) (just) a bit more still (I guess) (just) a bit more I would (had) …" at bounding box center [210, 199] width 298 height 87
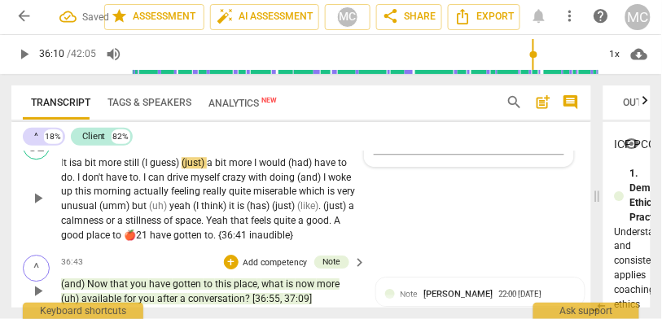
click at [77, 169] on span "is" at bounding box center [72, 162] width 7 height 11
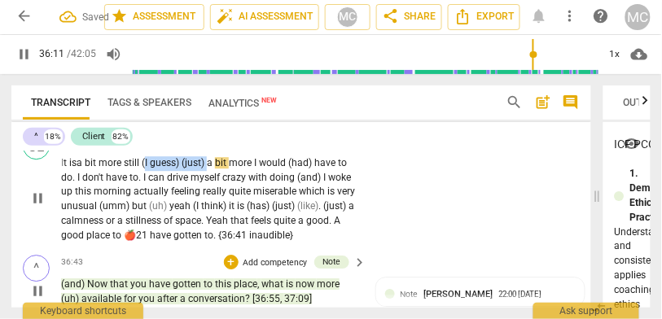
drag, startPoint x: 212, startPoint y: 216, endPoint x: 150, endPoint y: 215, distance: 61.9
click at [150, 215] on p "I t is a bit more still (I guess) (just) a bit more I would (had) have to do . …" at bounding box center [210, 199] width 298 height 87
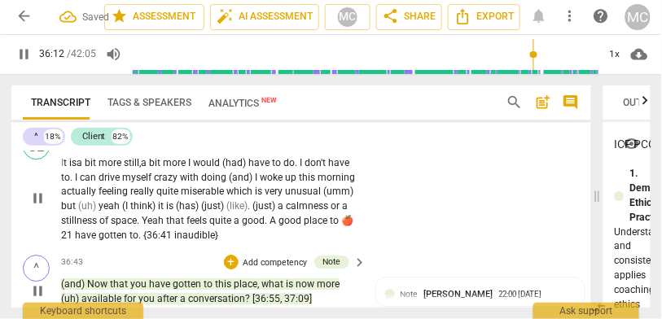
click at [188, 169] on span "more" at bounding box center [175, 162] width 25 height 11
click at [265, 169] on span "have" at bounding box center [265, 162] width 24 height 11
click at [273, 169] on span "do" at bounding box center [267, 162] width 11 height 11
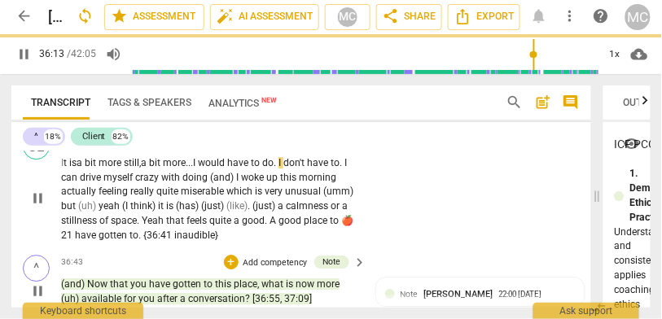
click at [284, 169] on span "I" at bounding box center [281, 162] width 5 height 11
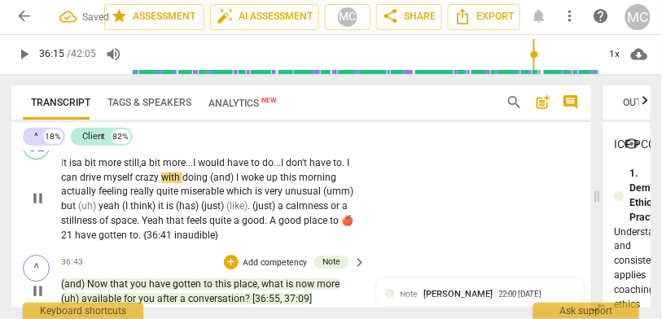
type input "2176"
click at [61, 228] on div "play_arrow pause" at bounding box center [43, 199] width 35 height 78
click at [66, 183] on span "I" at bounding box center [63, 177] width 5 height 11
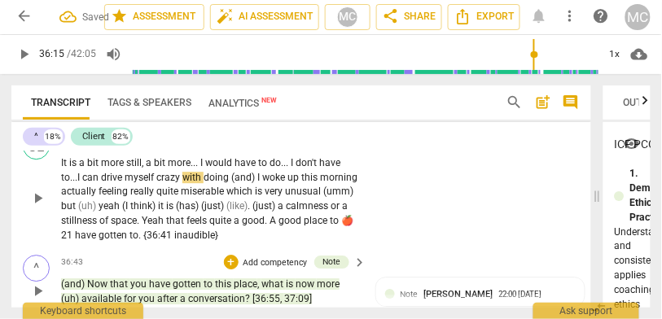
click at [98, 183] on span "can" at bounding box center [91, 177] width 19 height 11
click at [262, 183] on span "I" at bounding box center [259, 177] width 5 height 11
click at [329, 183] on span "morning" at bounding box center [310, 177] width 37 height 11
click at [99, 197] on span "feeling" at bounding box center [115, 191] width 32 height 11
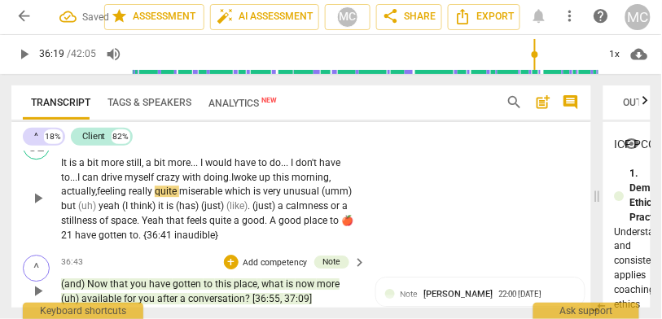
click at [315, 183] on span "morning," at bounding box center [311, 177] width 39 height 11
click at [225, 197] on span "miserable" at bounding box center [202, 191] width 46 height 11
click at [321, 197] on span "unusual" at bounding box center [302, 191] width 38 height 11
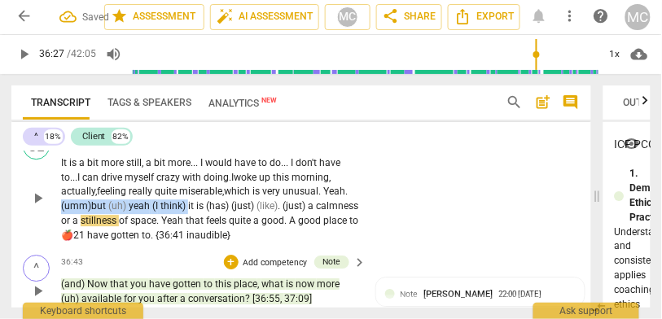
click at [188, 212] on span "think)" at bounding box center [175, 205] width 28 height 11
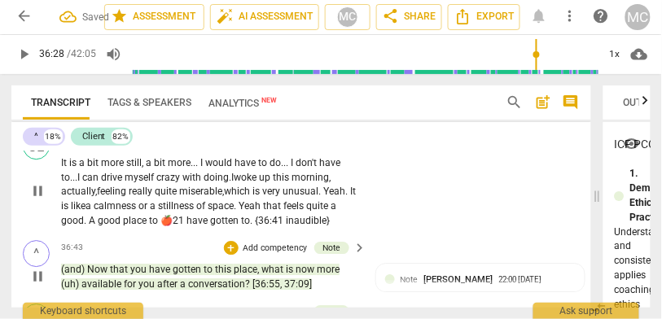
click at [94, 212] on span "a" at bounding box center [90, 205] width 8 height 11
click at [283, 212] on span "that" at bounding box center [273, 205] width 20 height 11
click at [230, 212] on span "space" at bounding box center [221, 205] width 26 height 11
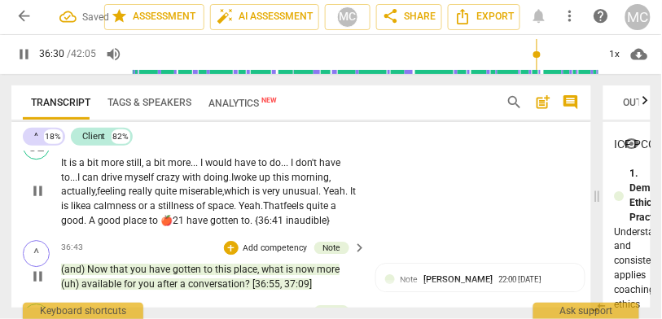
click at [263, 212] on span "Yeah." at bounding box center [251, 205] width 24 height 11
click at [230, 212] on span "space" at bounding box center [221, 205] width 26 height 11
click at [234, 212] on span "space" at bounding box center [221, 205] width 26 height 11
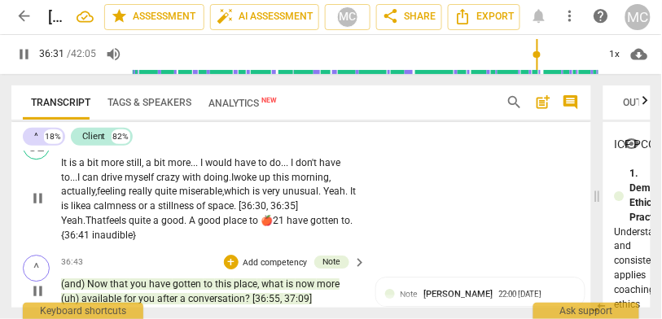
click at [357, 244] on p "It is a bit more still , a bit more . . . I would have to do . . . I don't have…" at bounding box center [210, 199] width 298 height 87
click at [67, 227] on span "Yeah." at bounding box center [73, 220] width 24 height 11
click at [196, 227] on span "A" at bounding box center [193, 220] width 9 height 11
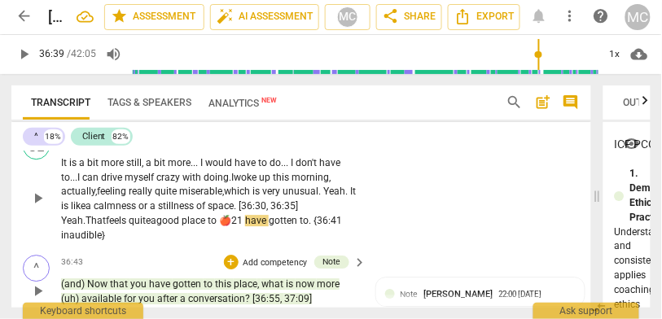
click at [138, 227] on span "quite" at bounding box center [140, 220] width 22 height 11
click at [188, 227] on span "good" at bounding box center [181, 220] width 25 height 11
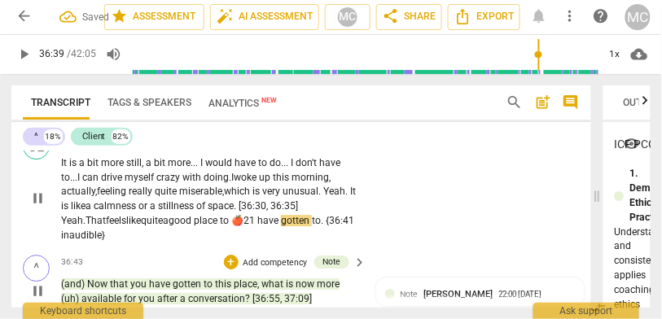
click at [281, 227] on span "have" at bounding box center [269, 220] width 24 height 11
click at [477, 249] on div "CL play_arrow pause 36:09 + Add competency keyboard_arrow_right It is a bit mor…" at bounding box center [301, 188] width 580 height 122
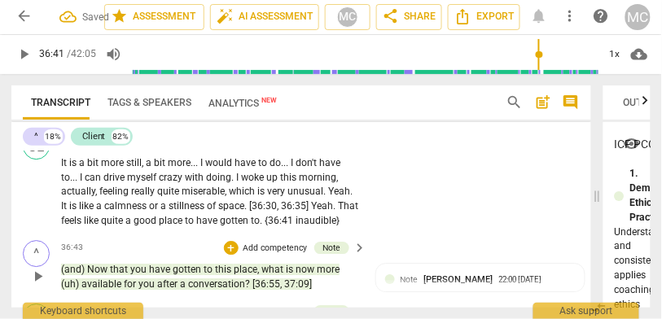
click at [306, 147] on p "Add competency" at bounding box center [315, 140] width 67 height 12
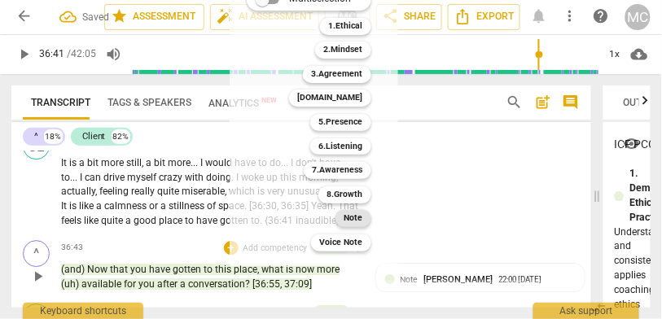
click at [355, 219] on b "Note" at bounding box center [353, 218] width 19 height 17
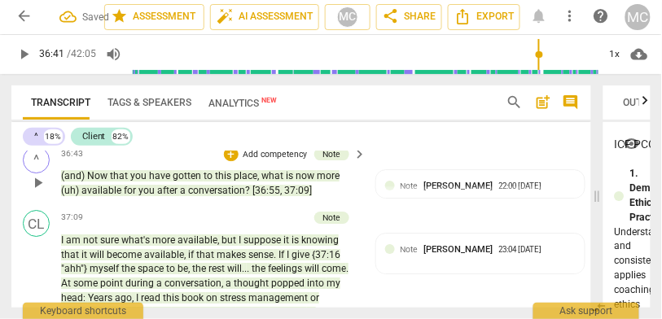
scroll to position [10579, 0]
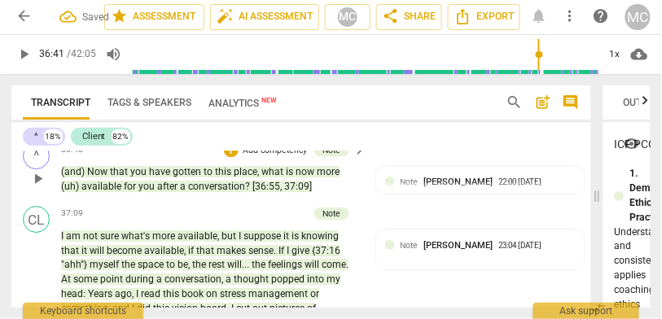
click at [11, 178] on div "Transcript Tags & Speakers Analytics New search post_add comment ^ 18% Client 8…" at bounding box center [298, 196] width 597 height 245
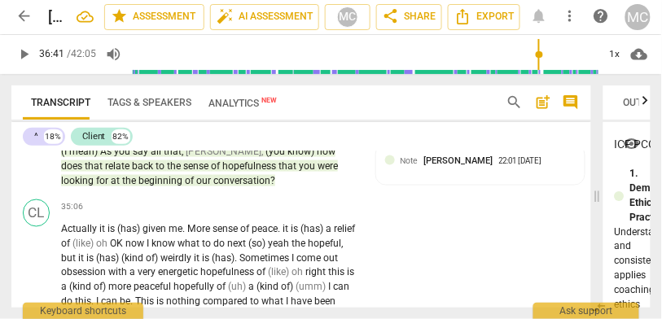
scroll to position [10070, 0]
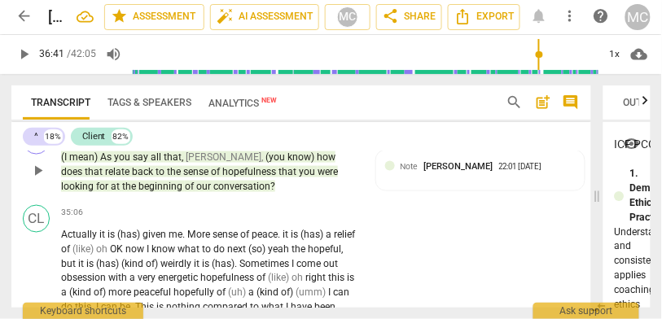
click at [213, 192] on span "conversation" at bounding box center [241, 186] width 57 height 11
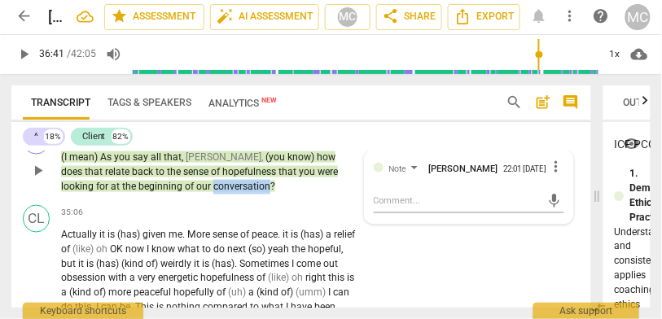
click at [213, 192] on span "conversation" at bounding box center [241, 186] width 57 height 11
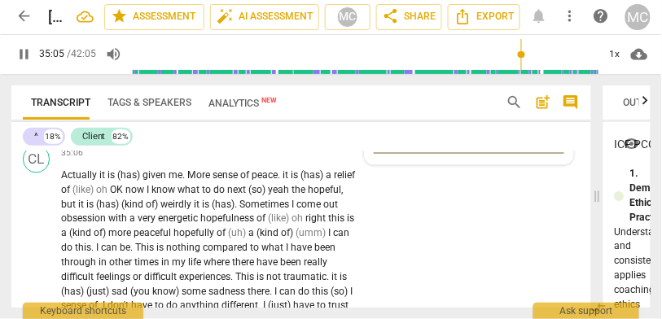
scroll to position [10139, 0]
click at [105, 182] on span "it" at bounding box center [103, 175] width 8 height 11
type input "2109"
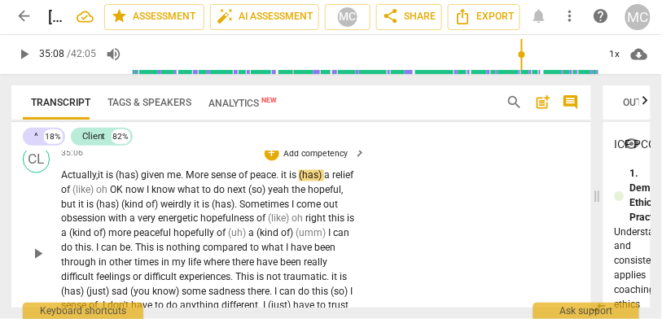
click at [122, 182] on span "(has)" at bounding box center [128, 175] width 25 height 11
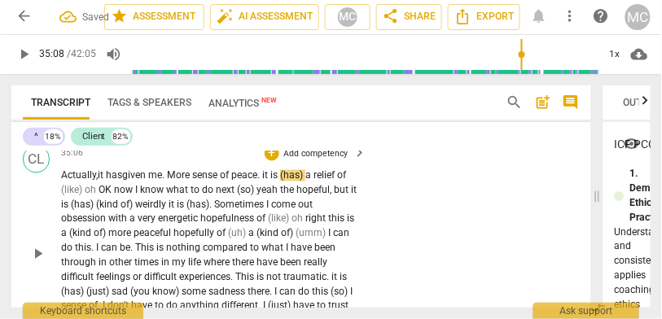
click at [178, 182] on span "More" at bounding box center [179, 175] width 25 height 11
click at [167, 182] on span "." at bounding box center [164, 175] width 5 height 11
click at [148, 182] on span "given" at bounding box center [135, 175] width 26 height 11
click at [171, 182] on span "more" at bounding box center [173, 175] width 23 height 11
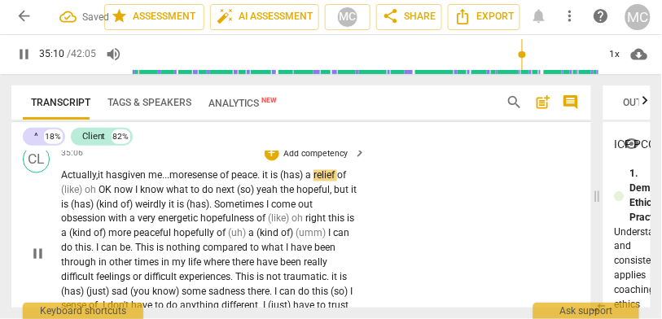
click at [220, 182] on span "sense" at bounding box center [206, 175] width 28 height 11
click at [257, 182] on span "peace" at bounding box center [244, 175] width 26 height 11
click at [271, 182] on span "it" at bounding box center [266, 175] width 8 height 11
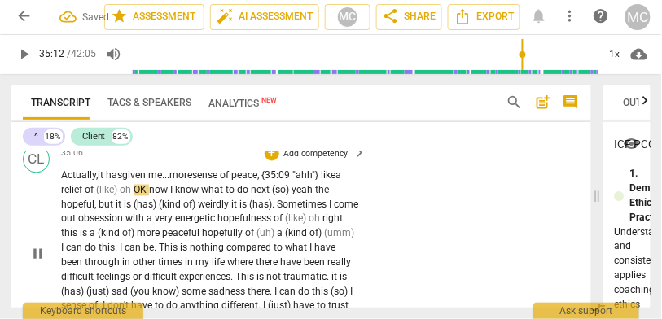
click at [88, 196] on span "of" at bounding box center [90, 190] width 11 height 11
drag, startPoint x: 138, startPoint y: 242, endPoint x: 97, endPoint y: 243, distance: 40.7
click at [97, 243] on p "Actually, it has given me... more sense of peace, {35:09 "ahh"} like a relief o…" at bounding box center [210, 256] width 298 height 174
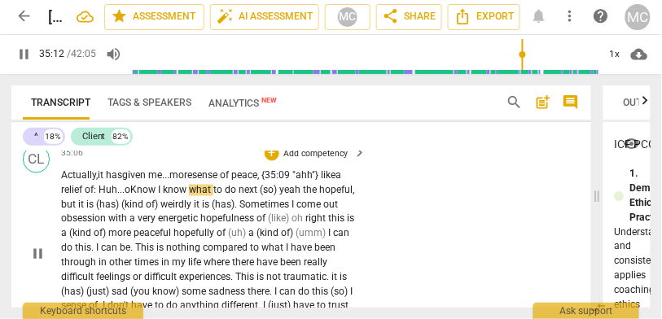
click at [135, 196] on span "oK" at bounding box center [131, 190] width 12 height 11
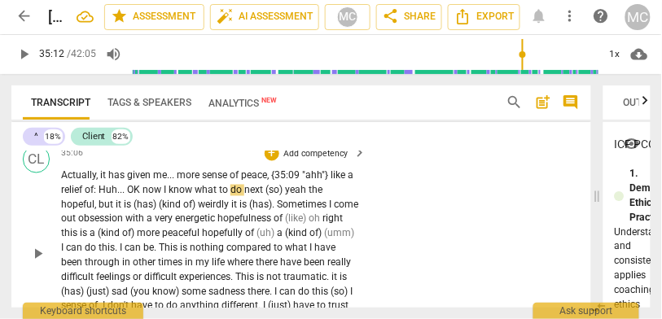
click at [343, 182] on span "like" at bounding box center [339, 175] width 17 height 11
click at [103, 196] on span "Huh" at bounding box center [108, 190] width 19 height 11
type input "2111"
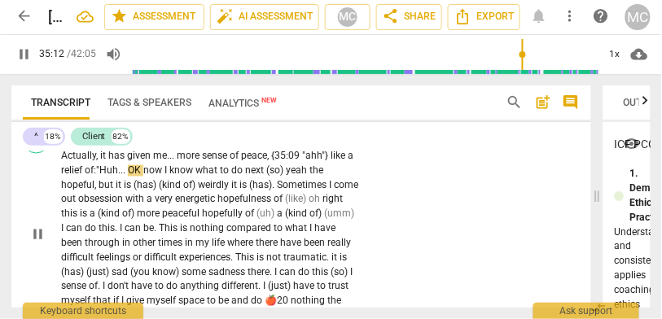
scroll to position [10170, 0]
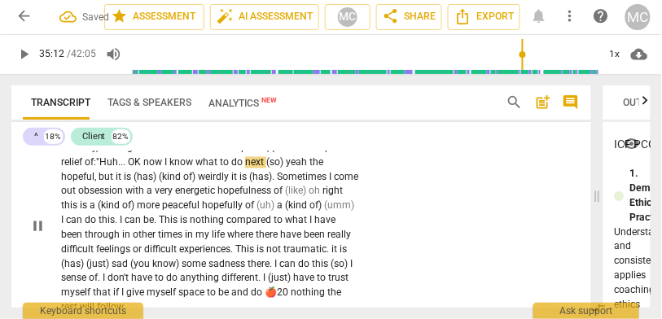
click at [118, 169] on span "Huh" at bounding box center [108, 162] width 19 height 11
click at [150, 169] on span "now" at bounding box center [153, 162] width 21 height 11
type input "2113"
click at [134, 169] on span "OK" at bounding box center [136, 162] width 13 height 11
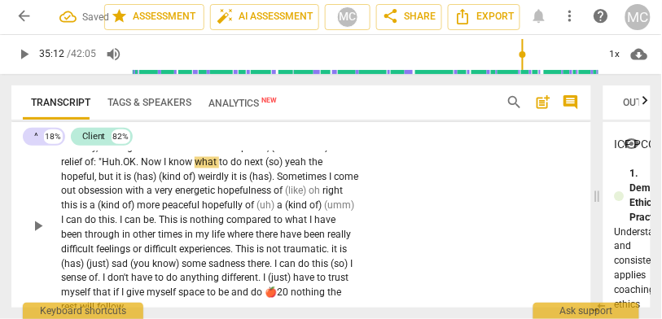
click at [134, 169] on span "OK" at bounding box center [129, 162] width 13 height 11
click at [169, 169] on span "I" at bounding box center [166, 162] width 5 height 11
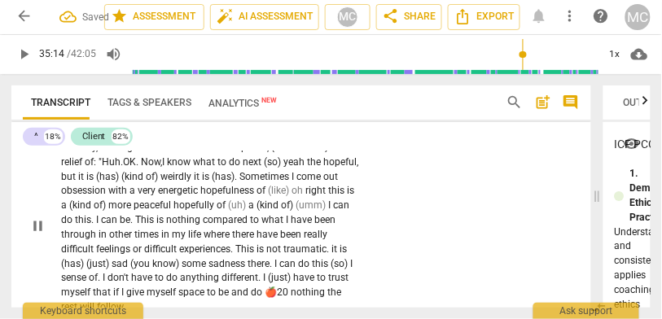
click at [290, 169] on span "yeah" at bounding box center [296, 162] width 24 height 11
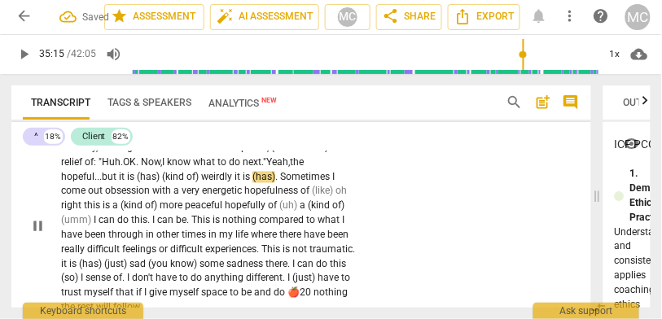
click at [115, 183] on span "but" at bounding box center [110, 177] width 17 height 11
drag, startPoint x: 208, startPoint y: 228, endPoint x: 122, endPoint y: 231, distance: 85.6
click at [122, 231] on p "Actually , it has given me . . . more sense of peace , {35:09 "ahh"} like a rel…" at bounding box center [210, 229] width 298 height 174
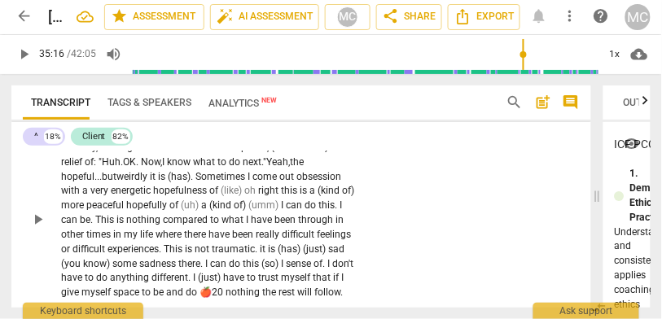
click at [196, 183] on span "." at bounding box center [193, 177] width 5 height 11
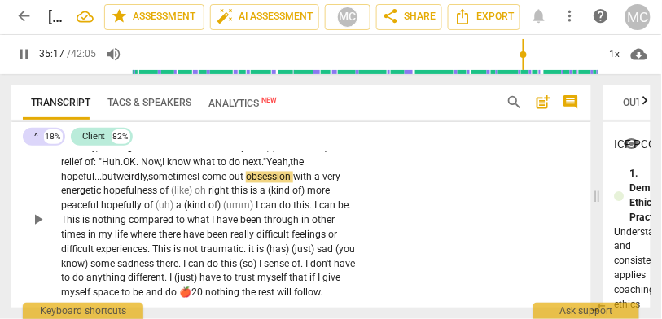
click at [202, 183] on span "I" at bounding box center [199, 177] width 5 height 11
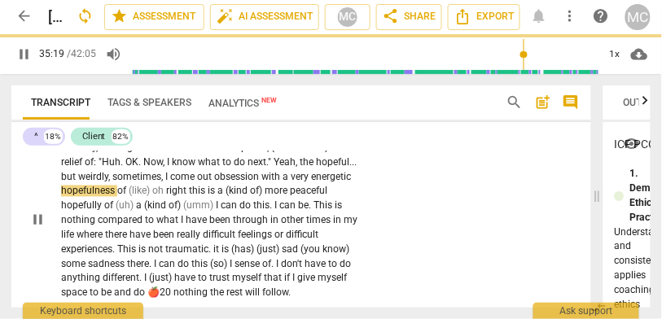
click at [454, 221] on div "CL play_arrow pause 35:06 + Add competency keyboard_arrow_right Actually , it h…" at bounding box center [301, 209] width 580 height 195
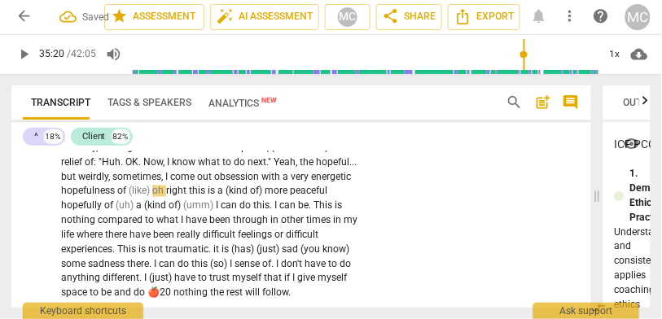
click at [197, 183] on span "come" at bounding box center [183, 177] width 27 height 11
click at [262, 183] on span "obsession" at bounding box center [237, 177] width 47 height 11
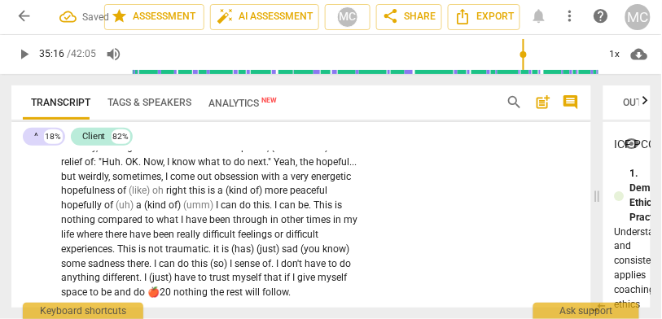
type input "2117"
click at [129, 197] on span "of" at bounding box center [122, 191] width 11 height 11
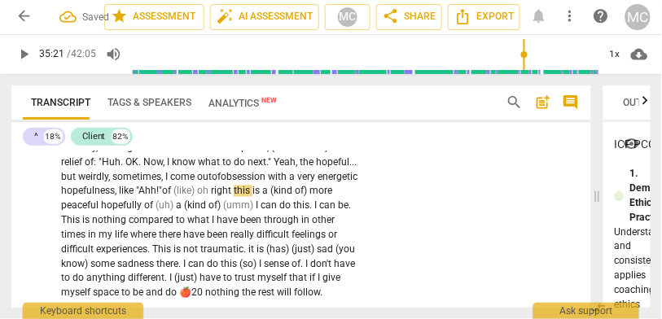
click at [162, 197] on span "hopefulness, like "Ahh!"" at bounding box center [111, 191] width 101 height 11
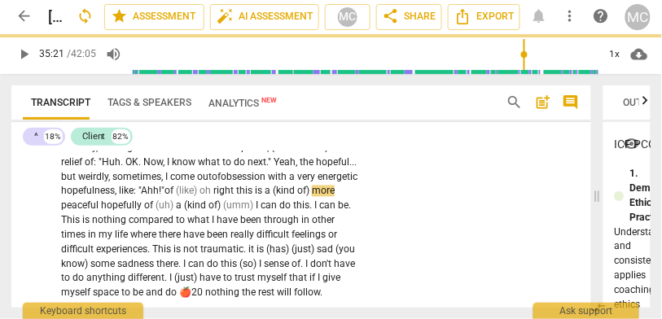
click at [165, 197] on span "hopefulness, like: "Ahh!"" at bounding box center [112, 191] width 103 height 11
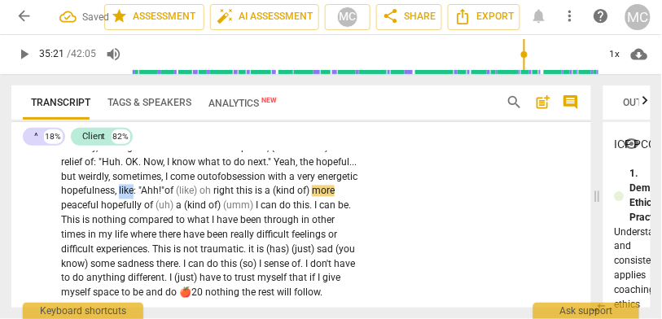
click at [165, 197] on span "hopefulness, like: "Ahh!"" at bounding box center [112, 191] width 103 height 11
drag, startPoint x: 285, startPoint y: 245, endPoint x: 240, endPoint y: 247, distance: 45.7
click at [240, 247] on p "Actually , it has given me . . . more sense of peace , {35:09 "ahh"} like a rel…" at bounding box center [210, 222] width 298 height 160
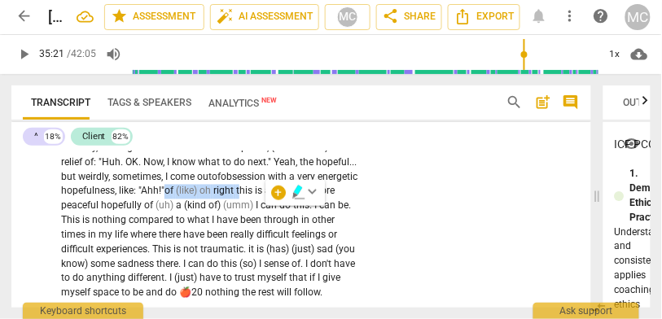
drag, startPoint x: 307, startPoint y: 243, endPoint x: 234, endPoint y: 242, distance: 73.3
click at [234, 242] on p "Actually , it has given me . . . more sense of peace , {35:09 "ahh"} like a rel…" at bounding box center [210, 222] width 298 height 160
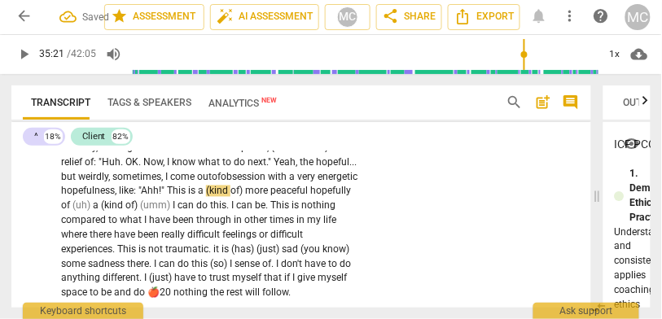
click at [173, 197] on span "hopefulness, like: "Ahh!" T" at bounding box center [117, 191] width 112 height 11
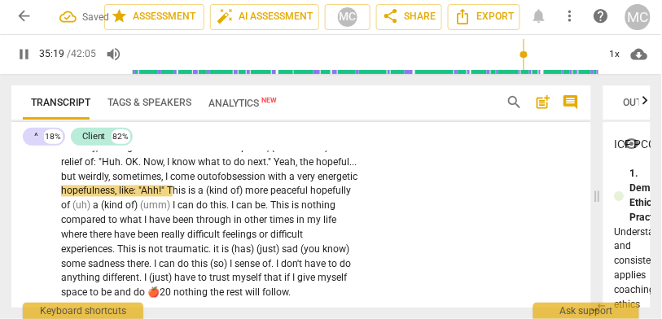
click at [271, 197] on span "more" at bounding box center [257, 191] width 25 height 11
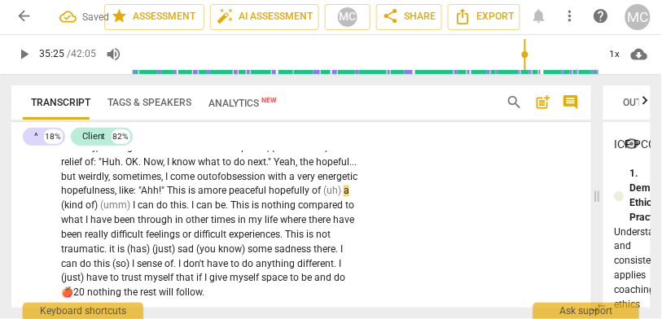
click at [198, 197] on span "is" at bounding box center [193, 191] width 10 height 11
click at [269, 197] on span "hopefully" at bounding box center [290, 191] width 43 height 11
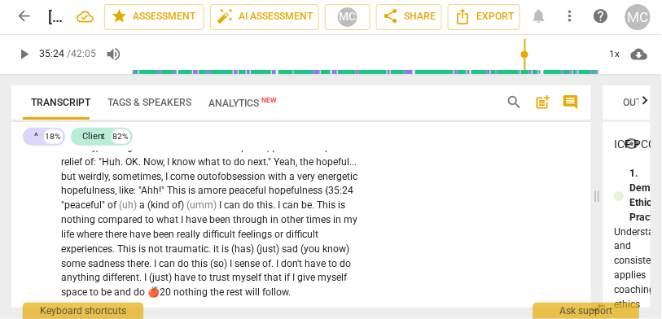
click at [61, 255] on div "play_arrow pause" at bounding box center [43, 221] width 35 height 151
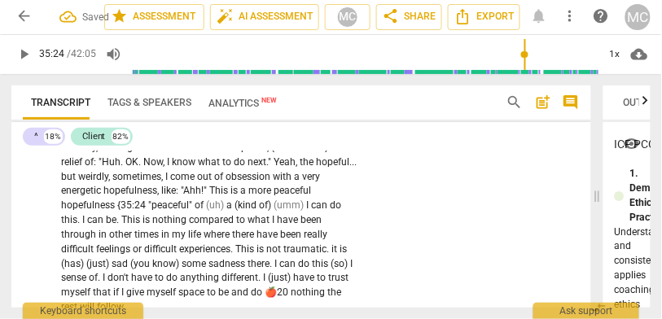
click at [73, 212] on span "hopefulness" at bounding box center [89, 205] width 56 height 11
type input "2125"
click at [195, 212] on span ""peaceful"" at bounding box center [171, 205] width 46 height 11
drag, startPoint x: 310, startPoint y: 260, endPoint x: 209, endPoint y: 261, distance: 100.2
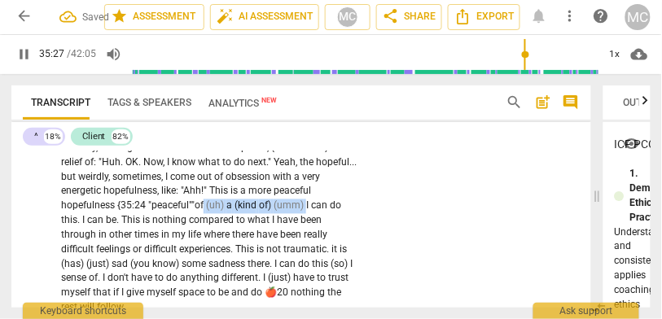
click at [209, 261] on p "Actually , it has given me . . . more sense of peace , {35:09 "ahh"} like a rel…" at bounding box center [210, 229] width 298 height 174
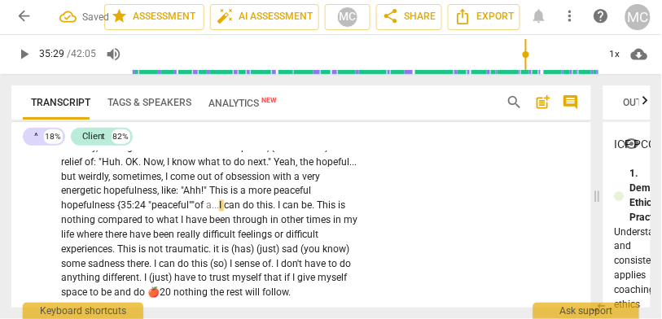
click at [195, 212] on span ""peaceful""" at bounding box center [171, 205] width 46 height 11
drag, startPoint x: 322, startPoint y: 259, endPoint x: 280, endPoint y: 257, distance: 41.6
click at [280, 257] on p "Actually , it has given me . . . more sense of peace , {35:09 "ahh"} like a rel…" at bounding box center [210, 222] width 298 height 160
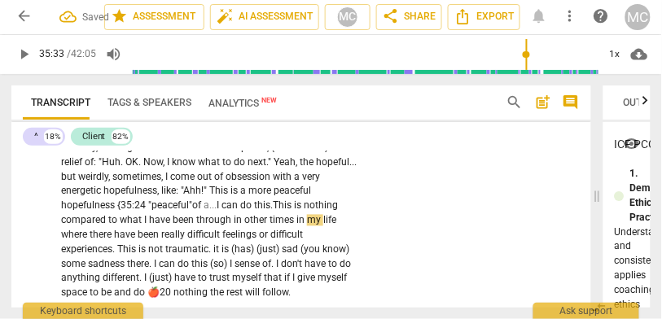
click at [289, 212] on span "This" at bounding box center [283, 205] width 21 height 11
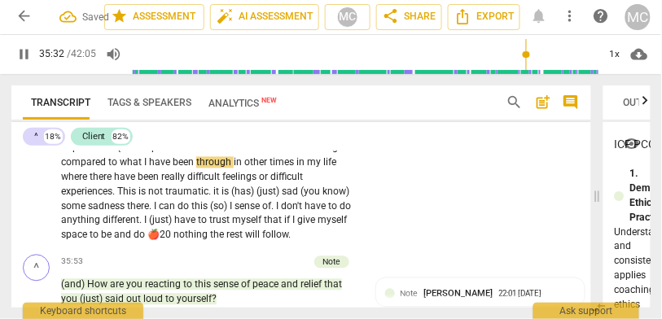
scroll to position [10244, 0]
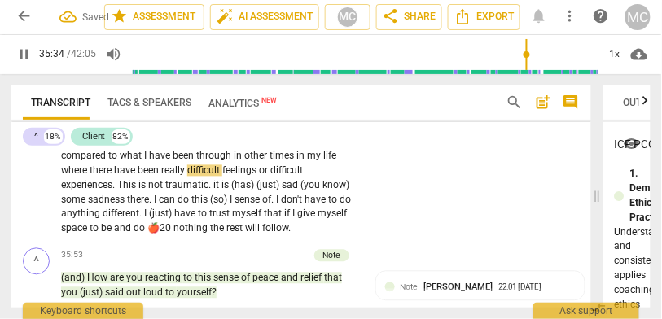
click at [64, 177] on span "where" at bounding box center [75, 170] width 29 height 11
click at [74, 177] on span "life" at bounding box center [67, 170] width 13 height 11
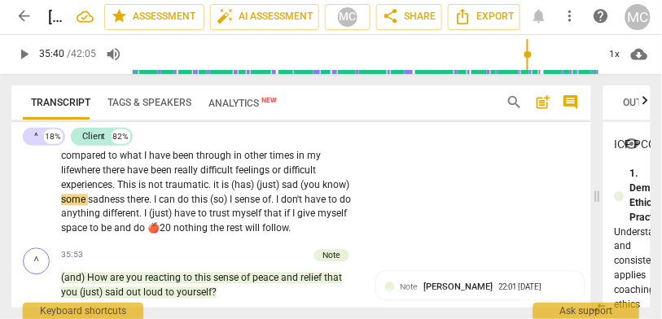
click at [213, 191] on span "." at bounding box center [211, 185] width 5 height 11
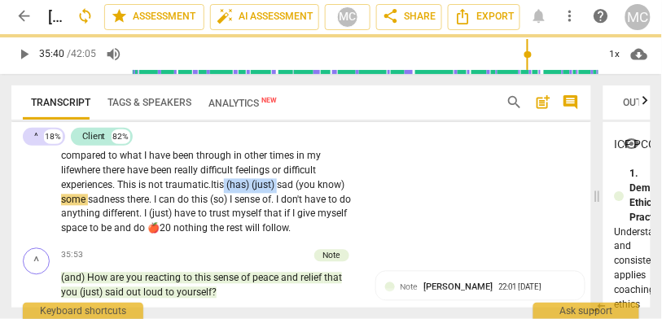
drag, startPoint x: 286, startPoint y: 238, endPoint x: 232, endPoint y: 238, distance: 53.8
click at [232, 237] on p "Actually , it has given me . . . more sense of peace , {35:09 "ahh"} like a rel…" at bounding box center [210, 157] width 298 height 160
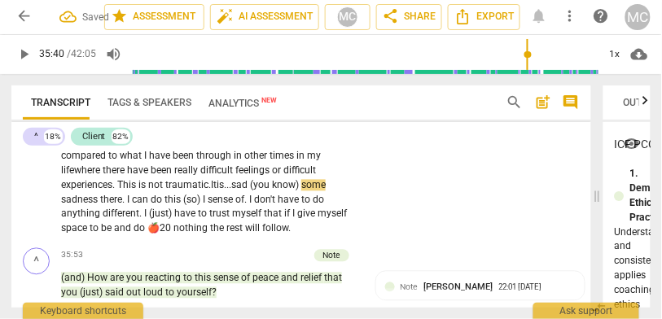
click at [213, 228] on p "Actually , it has given me . . . more sense of peace , {35:09 "ahh"} like a rel…" at bounding box center [210, 157] width 298 height 160
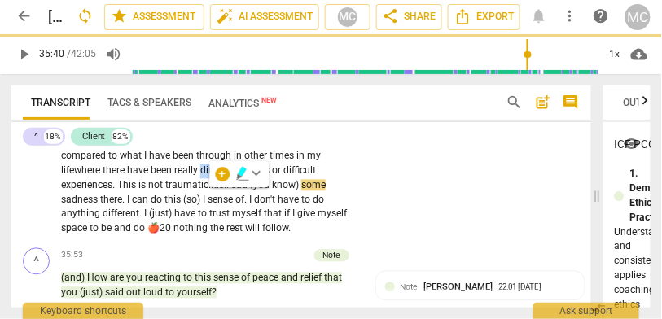
click at [218, 177] on span "difficult" at bounding box center [217, 170] width 35 height 11
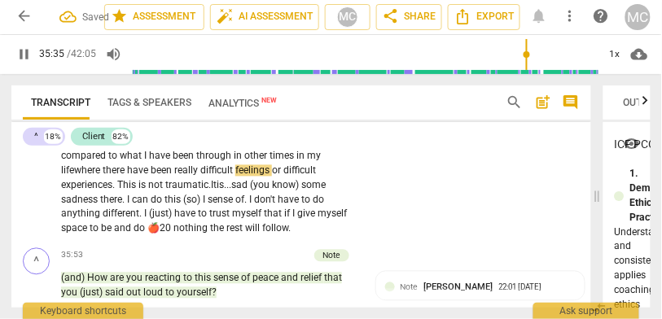
click at [312, 191] on span "some" at bounding box center [313, 185] width 24 height 11
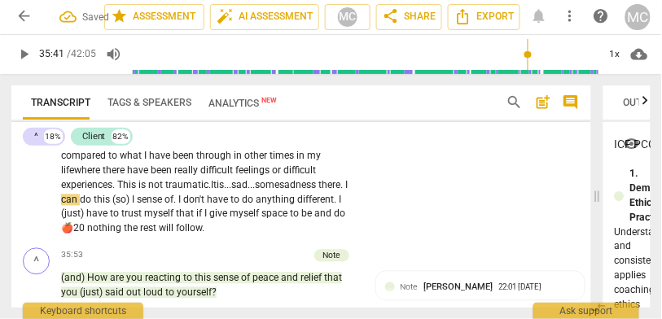
click at [279, 191] on span "some" at bounding box center [267, 185] width 24 height 11
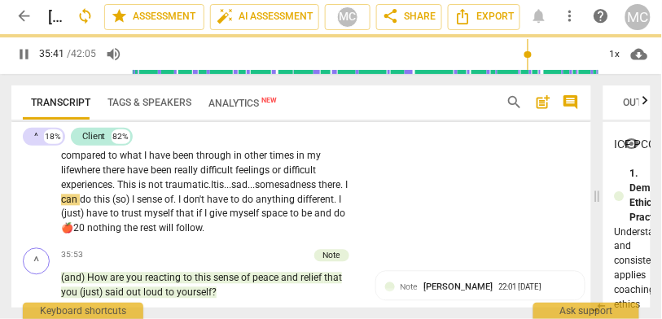
click at [132, 206] on span "(so)" at bounding box center [122, 200] width 20 height 11
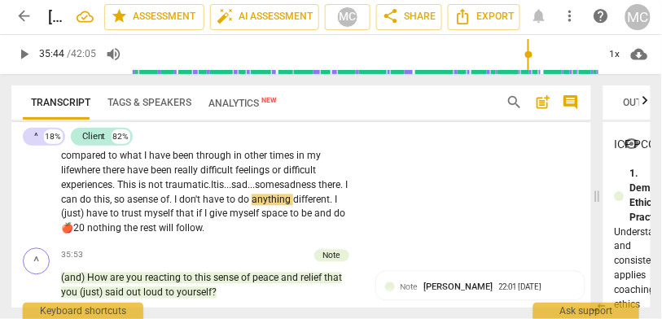
click at [179, 206] on span "I" at bounding box center [176, 200] width 5 height 11
click at [242, 237] on p "Actually , it has given me . . . more sense of peace , {35:09 "ahh"} like a rel…" at bounding box center [210, 157] width 298 height 160
click at [208, 206] on span "don't" at bounding box center [196, 200] width 24 height 11
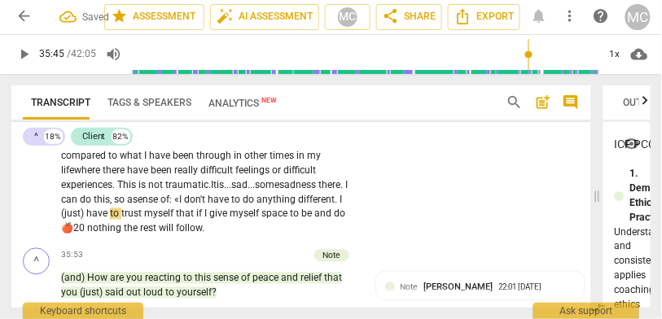
click at [340, 206] on span "I" at bounding box center [341, 200] width 2 height 11
click at [86, 220] on span "(just)" at bounding box center [73, 214] width 25 height 11
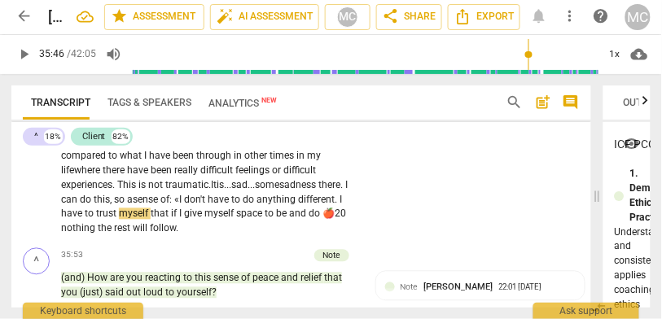
click at [335, 206] on span "." at bounding box center [337, 200] width 5 height 11
click at [433, 239] on div "CL play_arrow pause 35:06 + Add competency keyboard_arrow_right Actually , it h…" at bounding box center [301, 145] width 580 height 195
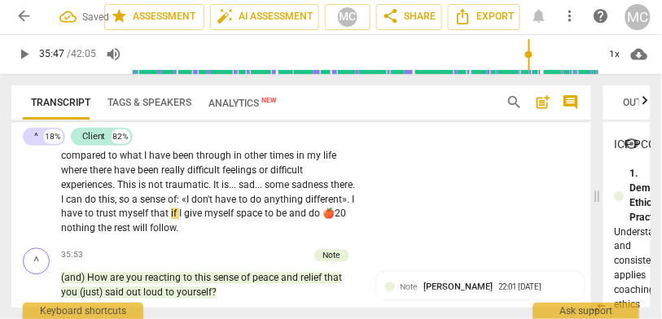
click at [121, 237] on p "Actually , it has given me . . . more sense of peace , {35:09 "ahh"} like a rel…" at bounding box center [210, 157] width 298 height 160
click at [85, 220] on span "have" at bounding box center [73, 214] width 24 height 11
click at [171, 220] on span "that" at bounding box center [161, 214] width 20 height 11
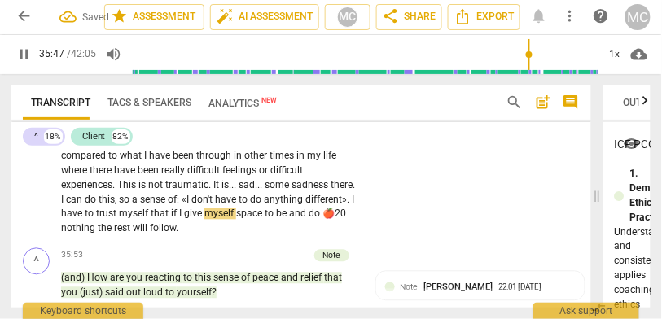
type input "2148"
click at [183, 220] on span "I" at bounding box center [180, 214] width 5 height 11
click at [343, 237] on p "Actually , it has given me . . . more sense of peace , {35:09 "ahh"} like a rel…" at bounding box center [210, 157] width 298 height 160
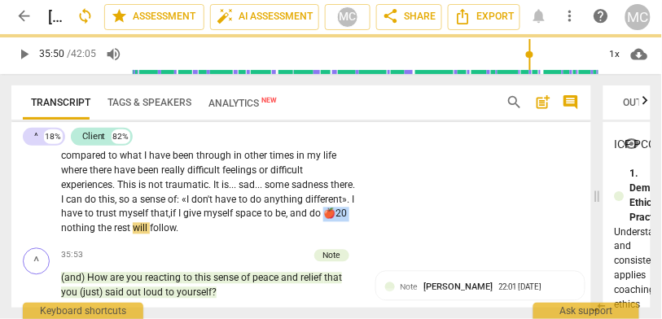
drag, startPoint x: 117, startPoint y: 282, endPoint x: 97, endPoint y: 282, distance: 20.4
click at [323, 220] on span "🍎20" at bounding box center [335, 214] width 24 height 11
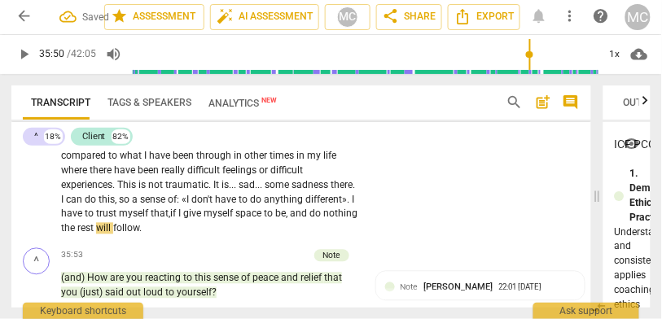
click at [323, 220] on span "nothing" at bounding box center [340, 214] width 34 height 11
click at [407, 218] on div "CL play_arrow pause 35:06 + Add competency keyboard_arrow_right Actually , it h…" at bounding box center [301, 145] width 580 height 195
click at [411, 215] on div "CL play_arrow pause 35:06 + Add competency keyboard_arrow_right Actually , it h…" at bounding box center [301, 145] width 580 height 195
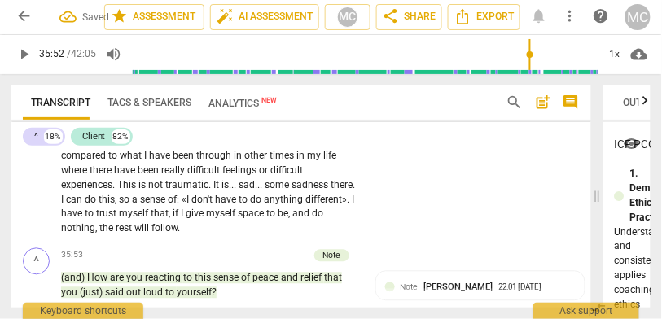
click at [327, 147] on span "nothing" at bounding box center [328, 141] width 34 height 11
click at [250, 191] on span "sad" at bounding box center [247, 185] width 16 height 11
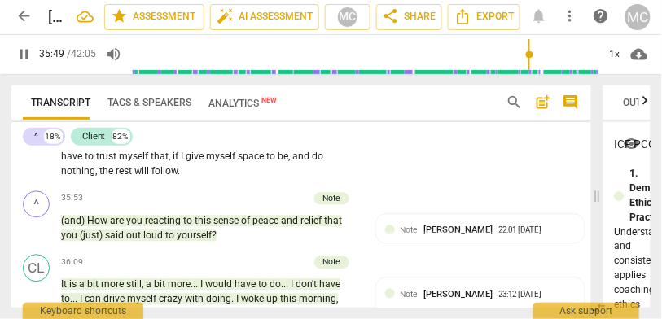
scroll to position [10311, 0]
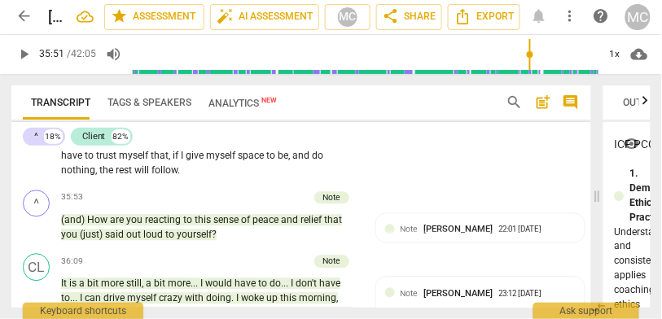
click at [399, 184] on div "CL play_arrow pause 35:06 + Add competency keyboard_arrow_right Actually , it h…" at bounding box center [301, 86] width 580 height 195
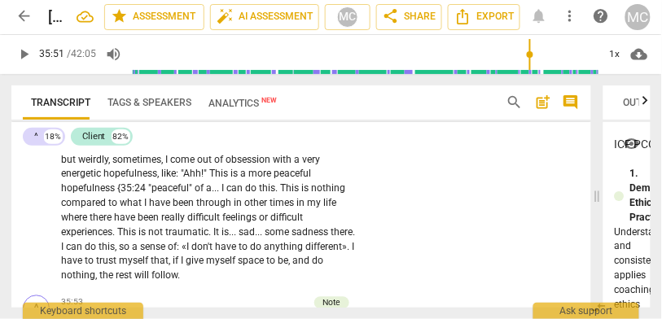
scroll to position [10179, 0]
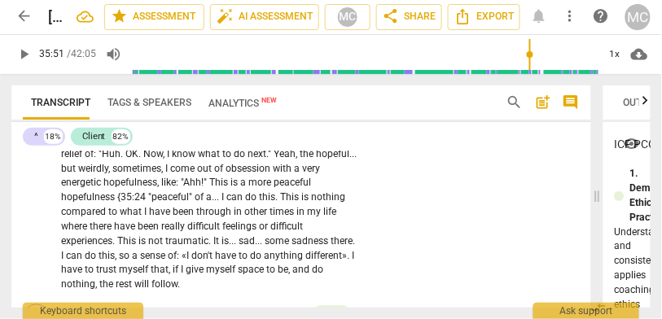
click at [319, 125] on p "Add competency" at bounding box center [315, 118] width 67 height 12
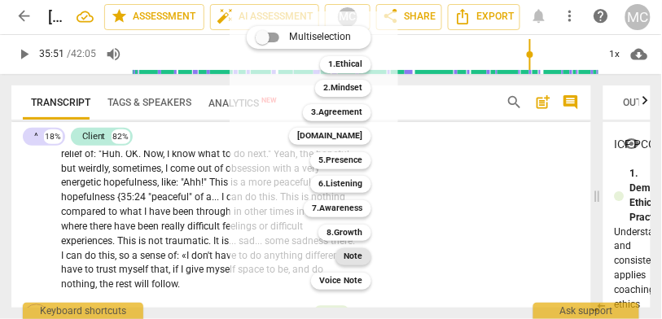
click at [354, 257] on b "Note" at bounding box center [353, 257] width 19 height 17
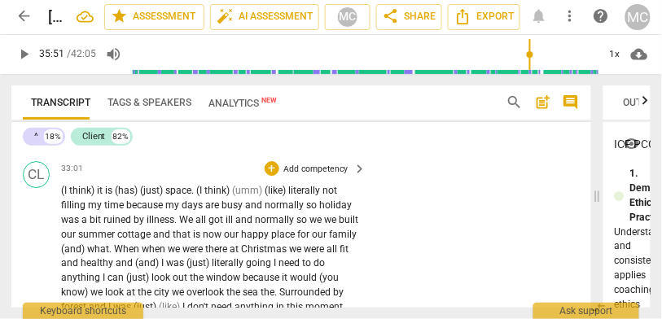
scroll to position [9503, 0]
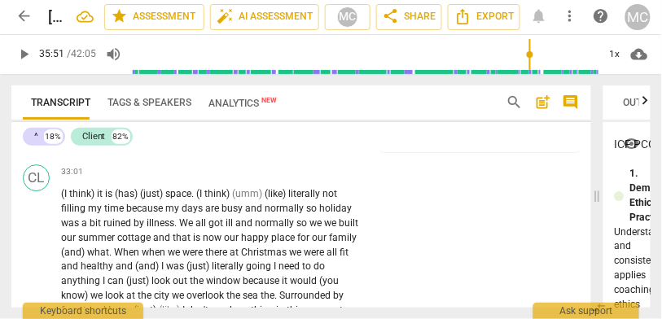
click at [266, 151] on span "would" at bounding box center [272, 144] width 29 height 11
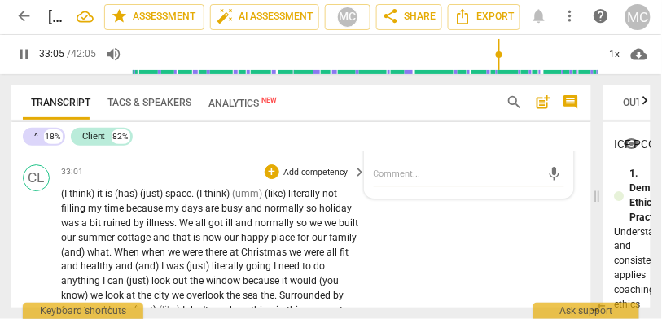
click at [68, 200] on span "(I" at bounding box center [65, 193] width 8 height 11
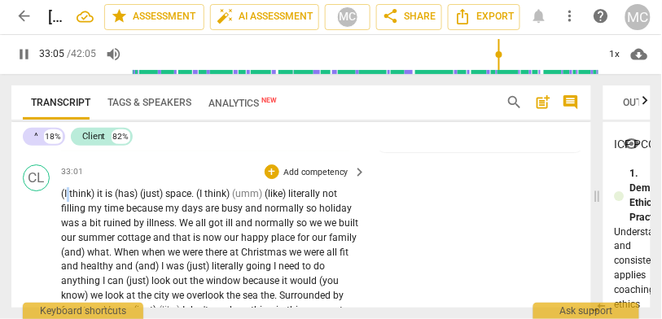
click at [68, 200] on span "(I" at bounding box center [65, 193] width 8 height 11
click at [104, 200] on span "it" at bounding box center [101, 193] width 8 height 11
type input "1982"
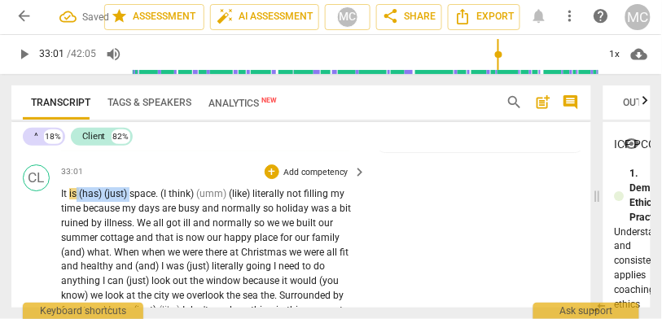
drag, startPoint x: 133, startPoint y: 246, endPoint x: 79, endPoint y: 247, distance: 53.8
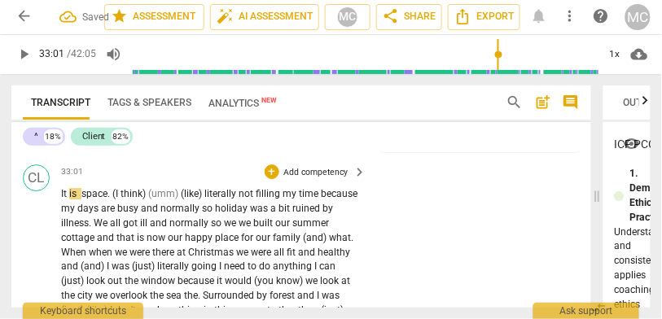
click at [85, 200] on span "space" at bounding box center [92, 193] width 26 height 11
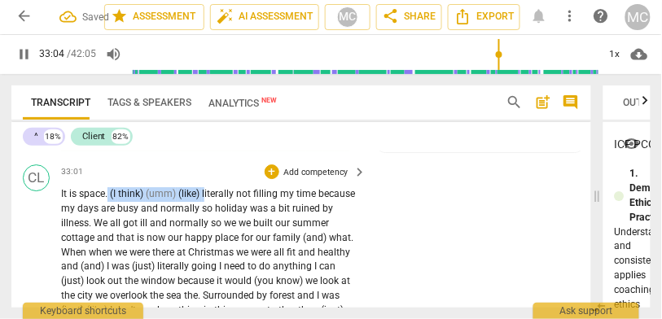
drag, startPoint x: 206, startPoint y: 244, endPoint x: 111, endPoint y: 244, distance: 95.3
type input "1985"
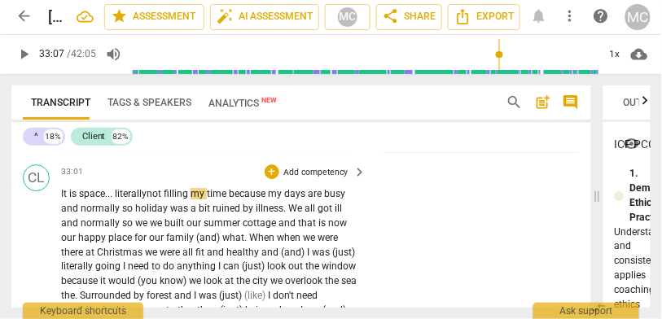
click at [154, 200] on span "not" at bounding box center [155, 193] width 17 height 11
click at [165, 200] on span "not" at bounding box center [155, 193] width 17 height 11
drag, startPoint x: 82, startPoint y: 259, endPoint x: 45, endPoint y: 259, distance: 37.5
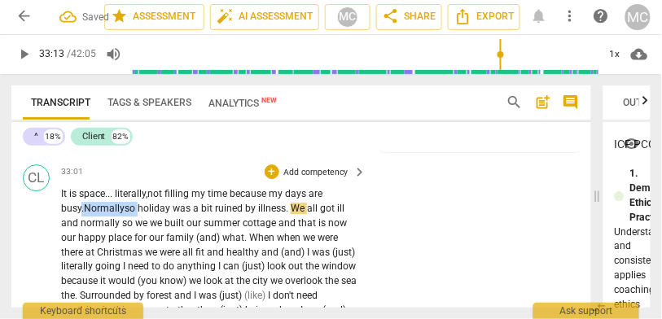
drag, startPoint x: 143, startPoint y: 261, endPoint x: 82, endPoint y: 259, distance: 61.1
click at [242, 200] on span "because" at bounding box center [249, 193] width 39 height 11
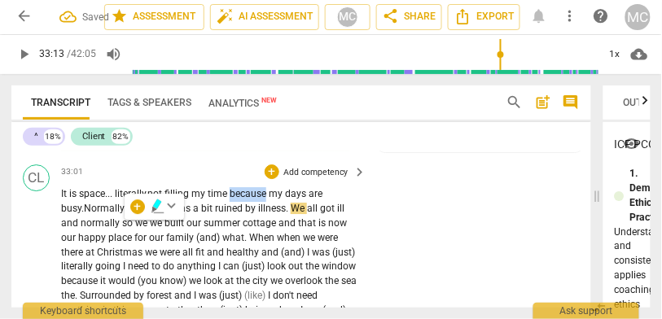
click at [242, 200] on span "because" at bounding box center [249, 193] width 39 height 11
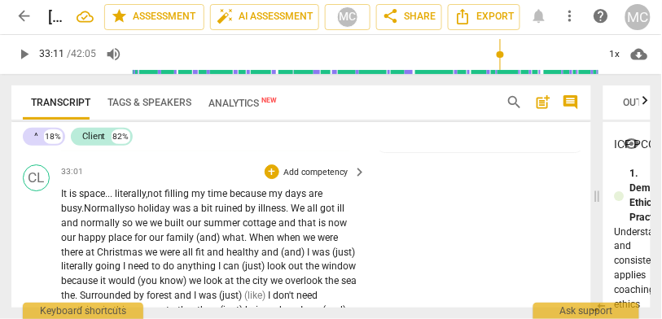
click at [88, 214] on span "Normally" at bounding box center [104, 208] width 41 height 11
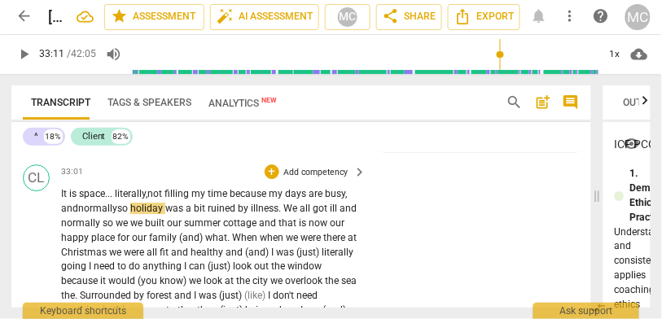
click at [123, 214] on span "so" at bounding box center [123, 208] width 13 height 11
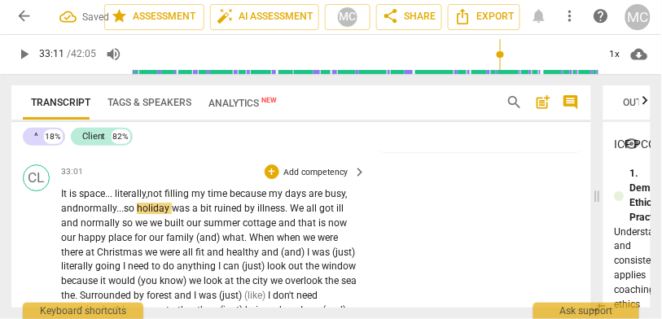
click at [137, 214] on span "so" at bounding box center [130, 208] width 13 height 11
drag, startPoint x: 81, startPoint y: 275, endPoint x: 43, endPoint y: 275, distance: 38.3
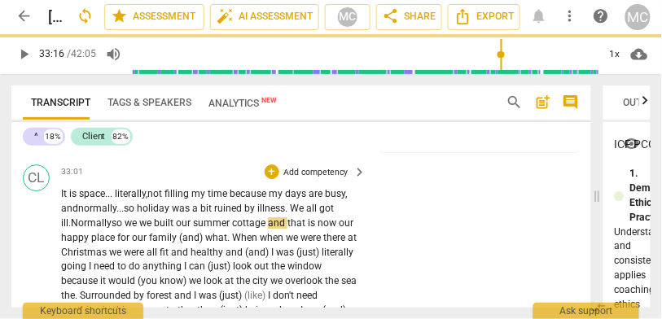
click at [119, 229] on span "so" at bounding box center [118, 223] width 13 height 11
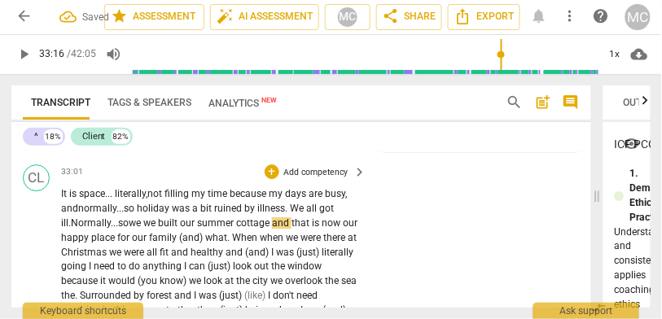
click at [136, 229] on span "we" at bounding box center [136, 223] width 15 height 11
click at [129, 229] on span "so" at bounding box center [123, 223] width 11 height 11
click at [292, 229] on span "and" at bounding box center [282, 223] width 20 height 11
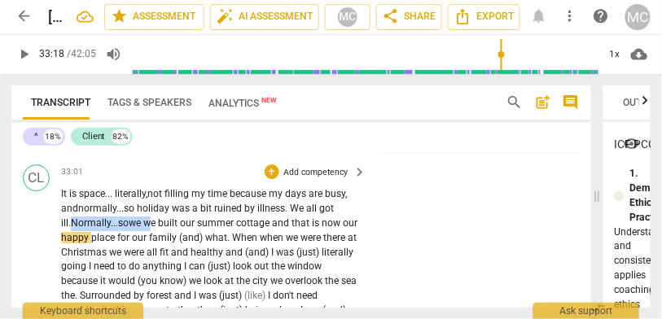
drag, startPoint x: 158, startPoint y: 275, endPoint x: 77, endPoint y: 276, distance: 80.7
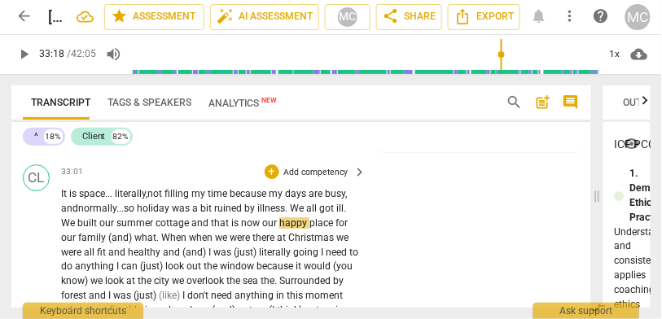
click at [108, 229] on span "our" at bounding box center [107, 223] width 17 height 11
click at [212, 229] on span "that" at bounding box center [221, 223] width 20 height 11
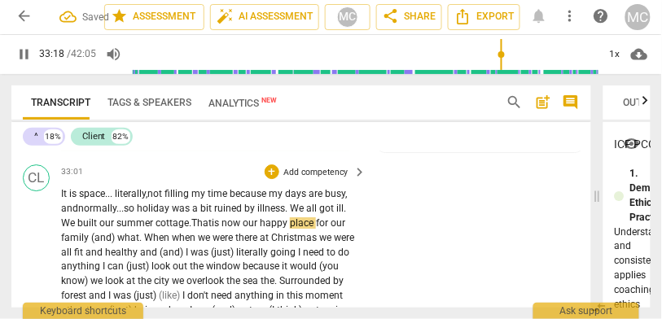
click at [222, 229] on span "is" at bounding box center [217, 223] width 10 height 11
click at [156, 214] on span "holiday" at bounding box center [154, 208] width 35 height 11
click at [161, 214] on span "holiday" at bounding box center [154, 208] width 35 height 11
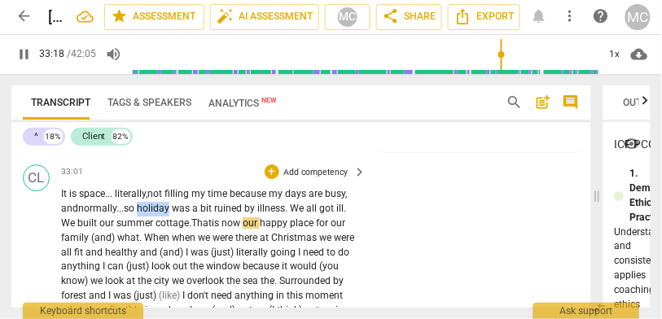
click at [161, 214] on span "holiday" at bounding box center [154, 208] width 35 height 11
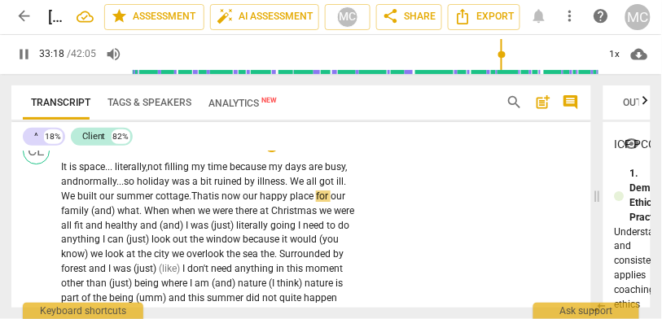
click at [111, 202] on span "our" at bounding box center [107, 196] width 17 height 11
click at [176, 202] on span "cottage." at bounding box center [174, 196] width 36 height 11
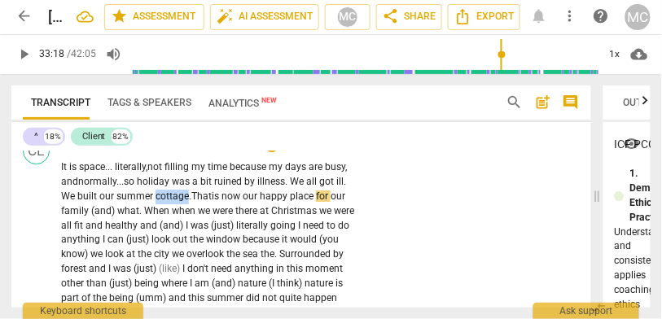
click at [176, 202] on span "cottage." at bounding box center [174, 196] width 36 height 11
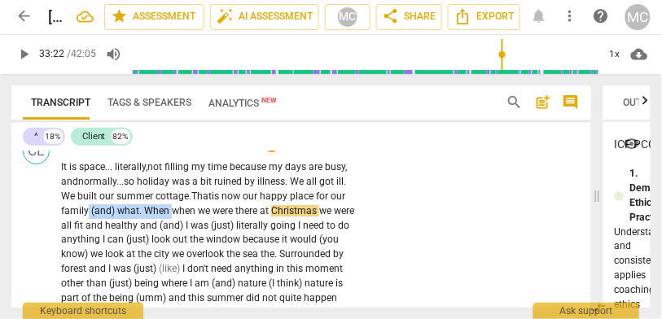
drag, startPoint x: 173, startPoint y: 261, endPoint x: 90, endPoint y: 262, distance: 83.1
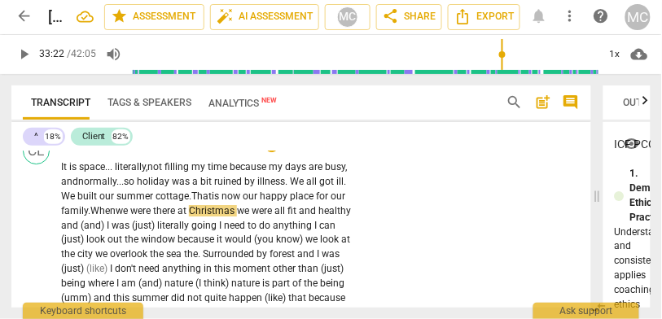
click at [106, 217] on span "When" at bounding box center [102, 210] width 25 height 11
click at [245, 217] on span "we" at bounding box center [244, 210] width 15 height 11
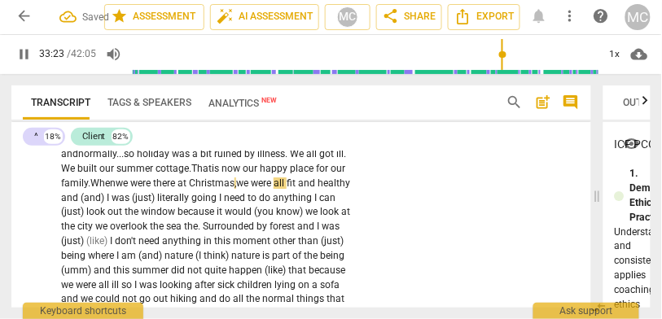
scroll to position [9573, 0]
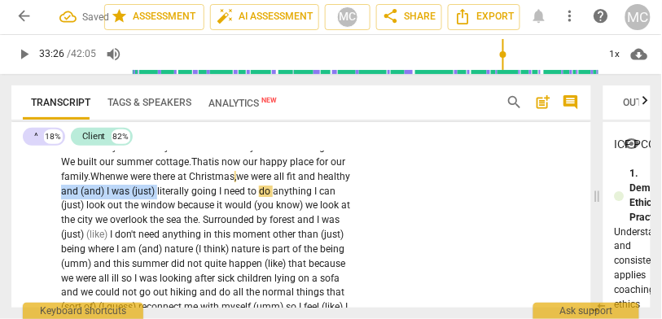
drag, startPoint x: 191, startPoint y: 241, endPoint x: 95, endPoint y: 245, distance: 96.2
click at [95, 245] on p "It is space... l iterally, not filling my time because my days are busy, and no…" at bounding box center [210, 322] width 298 height 392
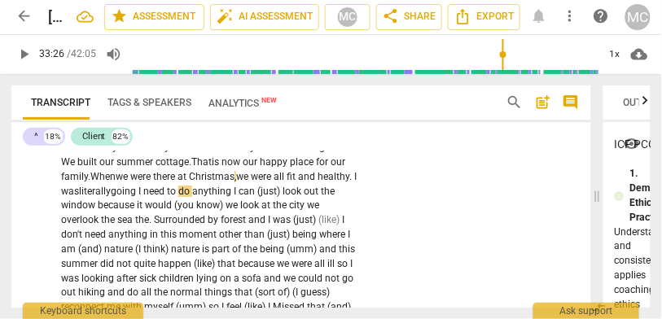
click at [113, 197] on span "healthy. I was" at bounding box center [209, 184] width 296 height 26
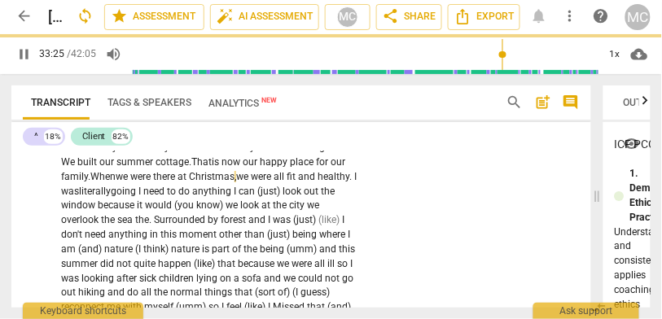
click at [143, 197] on span "I" at bounding box center [141, 191] width 5 height 11
click at [168, 235] on p "It is space... l iterally, not filling my time because my days are busy, and no…" at bounding box center [210, 322] width 298 height 392
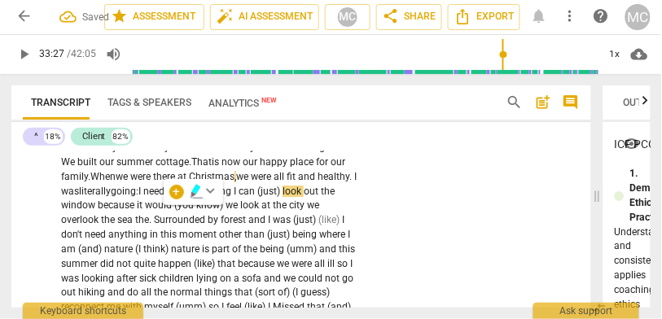
click at [139, 197] on span "going:" at bounding box center [125, 191] width 28 height 11
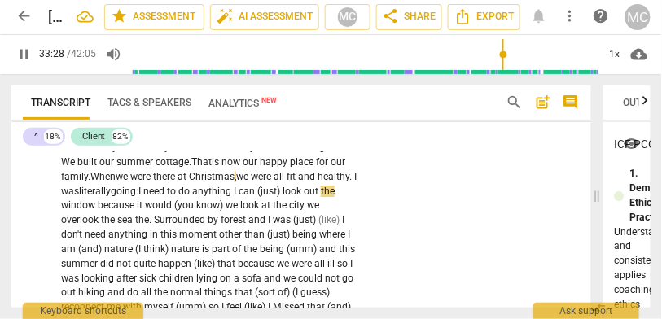
click at [118, 197] on span "healthy. I was" at bounding box center [209, 184] width 296 height 26
click at [143, 197] on span "I" at bounding box center [141, 191] width 5 height 11
click at [167, 197] on span "need" at bounding box center [155, 191] width 24 height 11
click at [173, 197] on span "need" at bounding box center [161, 191] width 24 height 11
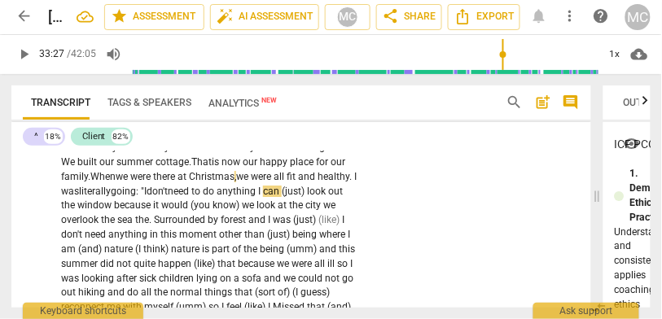
click at [168, 197] on span "I don't" at bounding box center [156, 191] width 24 height 11
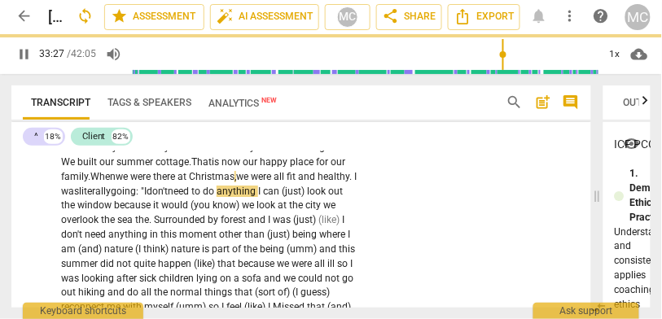
click at [258, 197] on span "anything" at bounding box center [238, 191] width 42 height 11
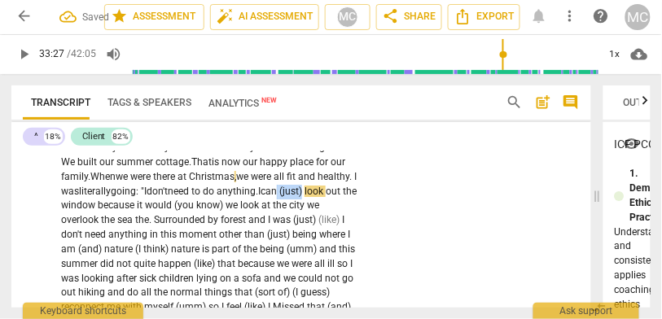
drag, startPoint x: 332, startPoint y: 246, endPoint x: 86, endPoint y: 259, distance: 246.4
click at [86, 259] on p "It is space... l iterally, not filling my time because my days are busy, and no…" at bounding box center [210, 322] width 298 height 392
click at [277, 197] on span "can" at bounding box center [269, 191] width 16 height 11
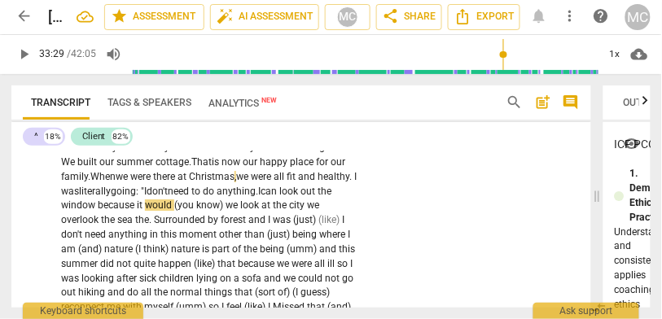
click at [168, 197] on span "I don't" at bounding box center [156, 191] width 24 height 11
click at [217, 197] on span "do" at bounding box center [210, 191] width 14 height 11
click at [277, 197] on span "can" at bounding box center [269, 191] width 16 height 11
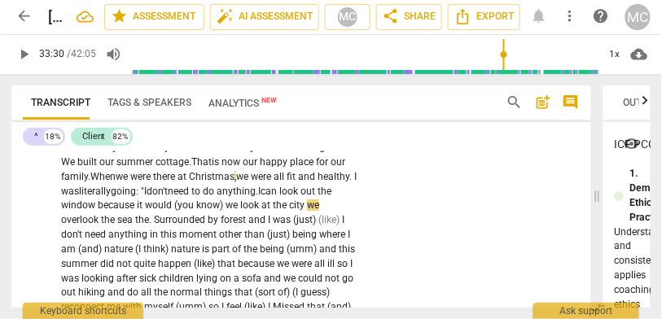
click at [277, 197] on span "can" at bounding box center [269, 191] width 16 height 11
click at [131, 257] on p "It is space... l iterally, not filling my time because my days are busy, and no…" at bounding box center [210, 322] width 298 height 392
click at [227, 211] on span "know)" at bounding box center [211, 205] width 29 height 11
click at [138, 211] on span "because" at bounding box center [118, 205] width 39 height 11
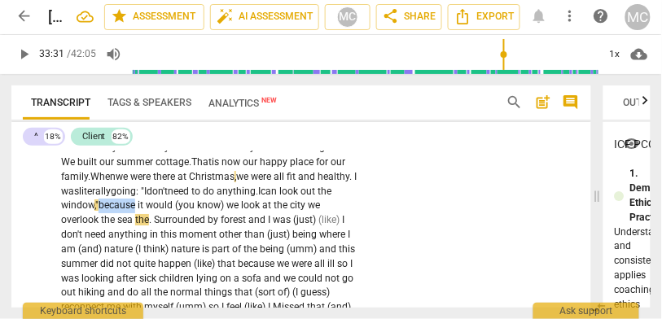
click at [138, 211] on span "because" at bounding box center [118, 205] width 39 height 11
click at [169, 250] on p "It is space... l iterally, not filling my time because my days are busy, and no…" at bounding box center [210, 322] width 298 height 392
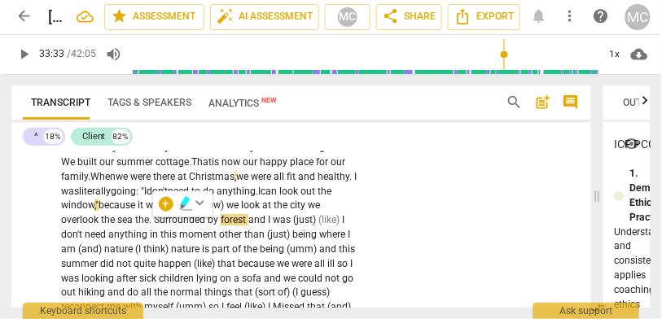
click at [138, 211] on span "because" at bounding box center [118, 205] width 39 height 11
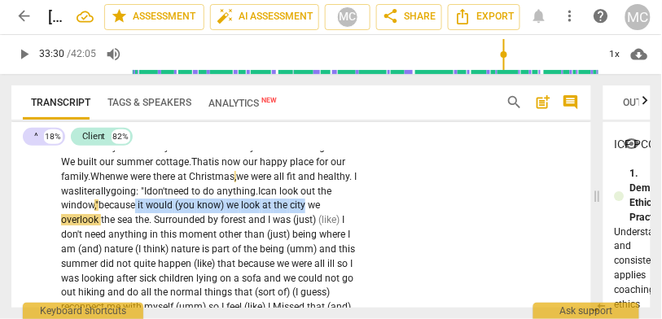
drag, startPoint x: 346, startPoint y: 255, endPoint x: 173, endPoint y: 255, distance: 173.6
click at [173, 255] on p "It is space... l iterally, not filling my time because my days are busy, and no…" at bounding box center [210, 322] width 298 height 392
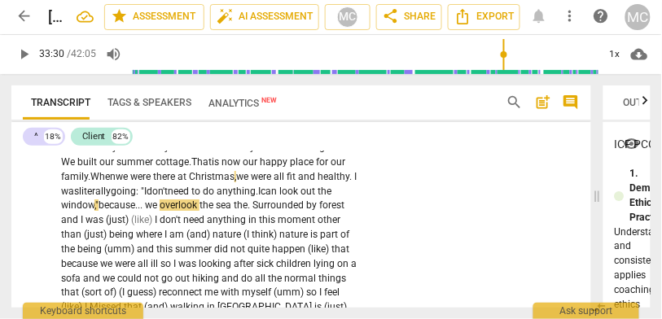
click at [200, 211] on span "overlook" at bounding box center [180, 205] width 40 height 11
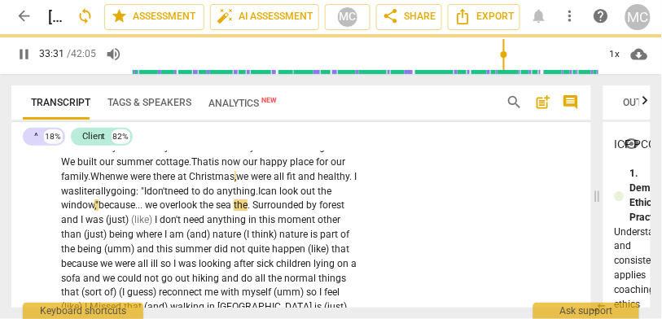
click at [248, 211] on span "the" at bounding box center [241, 205] width 14 height 11
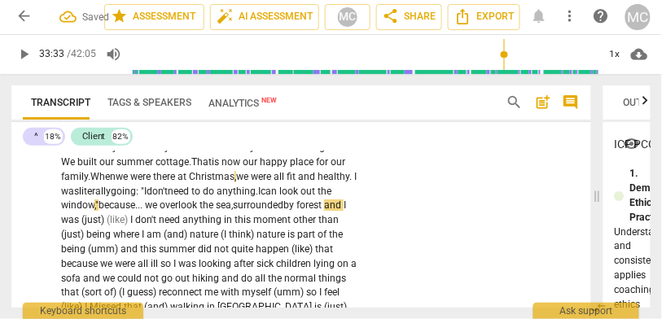
click at [233, 211] on span "sea," at bounding box center [224, 205] width 17 height 11
click at [324, 211] on span "and" at bounding box center [334, 205] width 20 height 11
click at [81, 226] on span "was" at bounding box center [71, 219] width 20 height 11
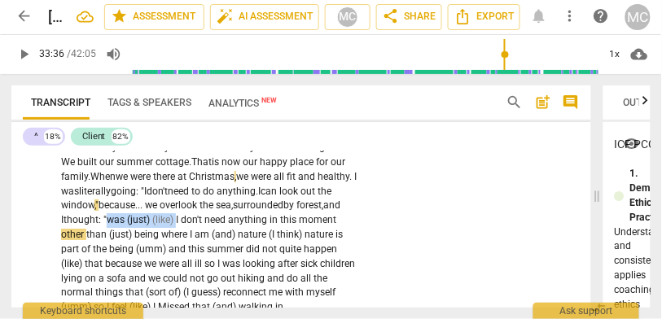
click at [181, 226] on span "I" at bounding box center [178, 219] width 5 height 11
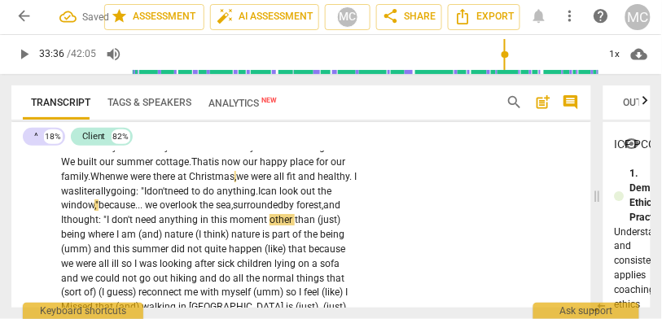
click at [135, 226] on span "don't" at bounding box center [124, 219] width 24 height 11
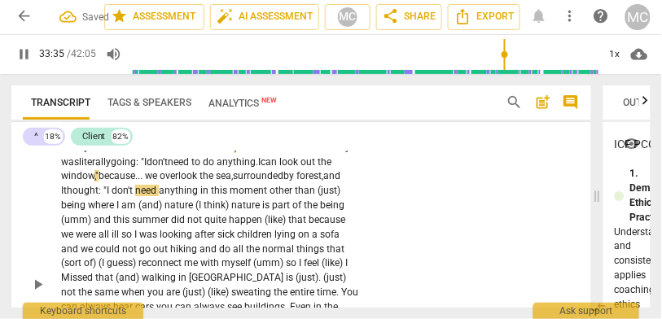
scroll to position [9648, 0]
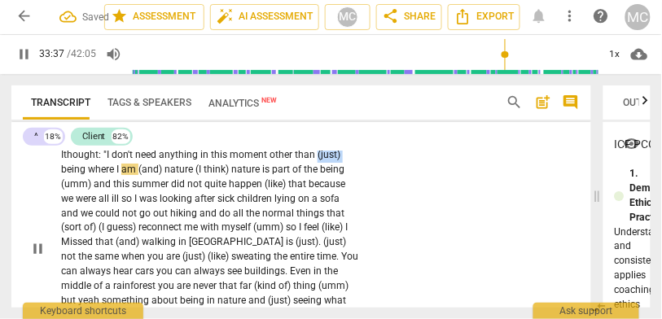
drag, startPoint x: 109, startPoint y: 222, endPoint x: 84, endPoint y: 222, distance: 25.3
click at [84, 222] on p "It is space... l iterally, not filling my time because my days are busy, and no…" at bounding box center [210, 250] width 298 height 378
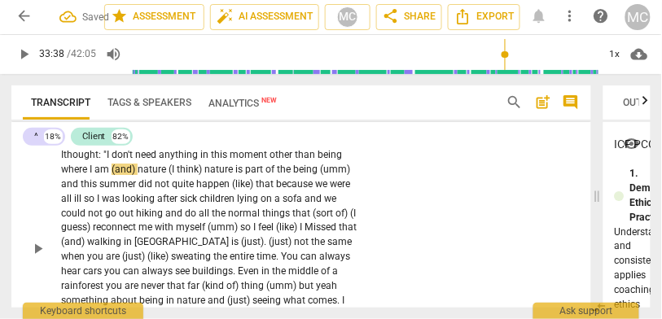
click at [295, 161] on span "than" at bounding box center [306, 154] width 23 height 11
drag, startPoint x: 255, startPoint y: 222, endPoint x: 161, endPoint y: 219, distance: 94.5
click at [161, 219] on p "It is space... l iterally, not filling my time because my days are busy, and no…" at bounding box center [210, 250] width 298 height 378
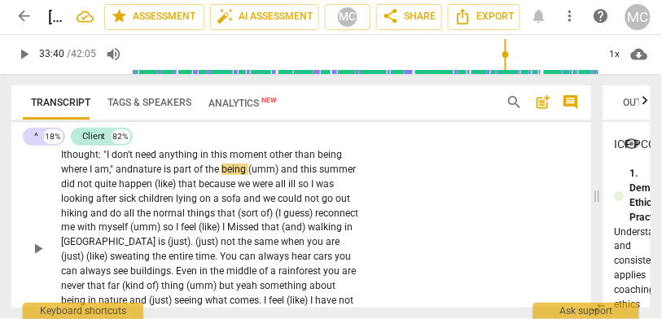
click at [164, 175] on span "nature" at bounding box center [148, 169] width 31 height 11
drag, startPoint x: 300, startPoint y: 221, endPoint x: 359, endPoint y: 224, distance: 59.6
click at [359, 224] on div "It is space... l iterally, not filling my time because my days are busy, and no…" at bounding box center [214, 250] width 306 height 378
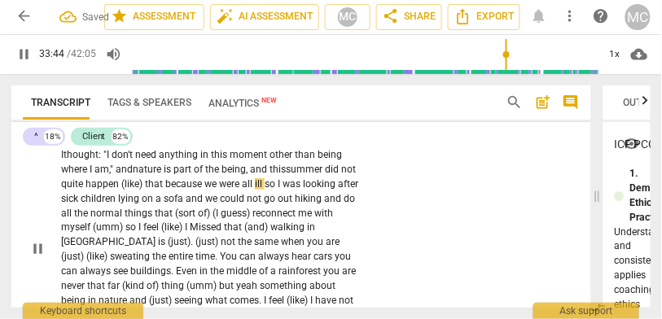
click at [286, 175] on span "this" at bounding box center [278, 169] width 16 height 11
click at [165, 190] on span "that" at bounding box center [155, 183] width 20 height 11
click at [274, 190] on span "I" at bounding box center [271, 183] width 5 height 11
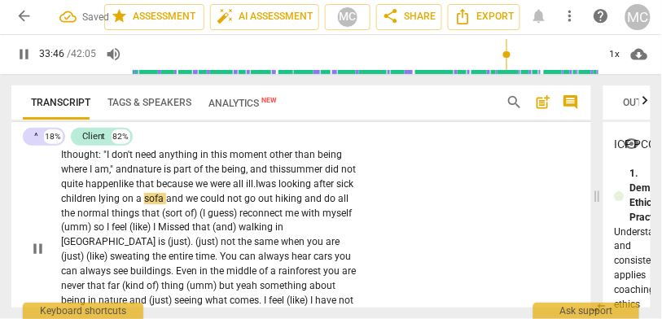
click at [200, 205] on span "we" at bounding box center [193, 198] width 15 height 11
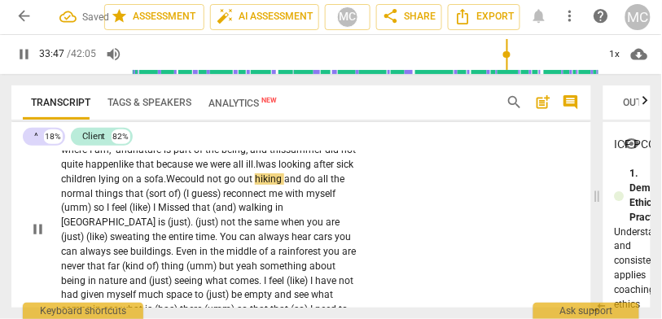
scroll to position [9673, 0]
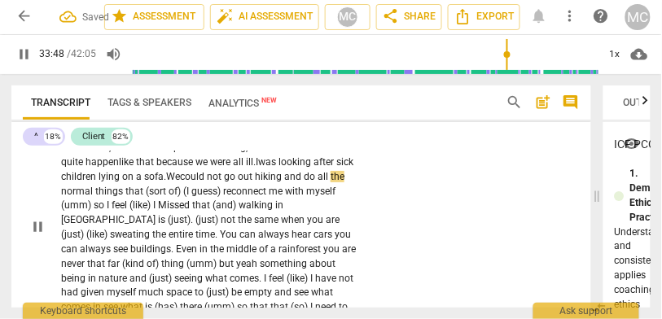
click at [207, 183] on span "could" at bounding box center [193, 176] width 27 height 11
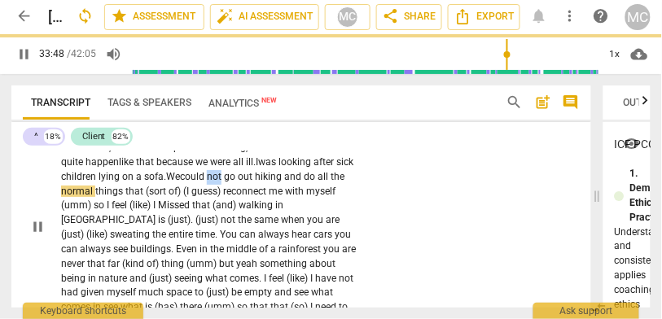
click at [207, 183] on span "could" at bounding box center [193, 176] width 27 height 11
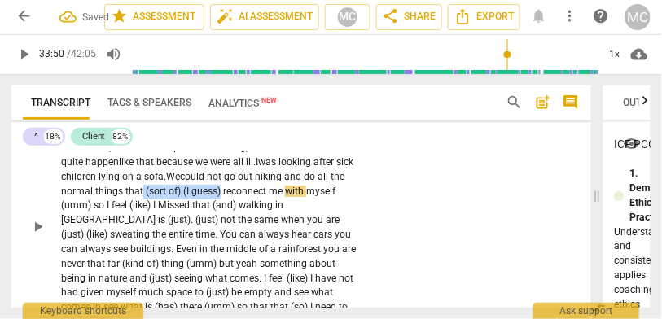
drag, startPoint x: 319, startPoint y: 238, endPoint x: 233, endPoint y: 241, distance: 85.6
click at [233, 241] on p "It is space... l iterally, not filling my time because my days are busy, and no…" at bounding box center [210, 228] width 298 height 378
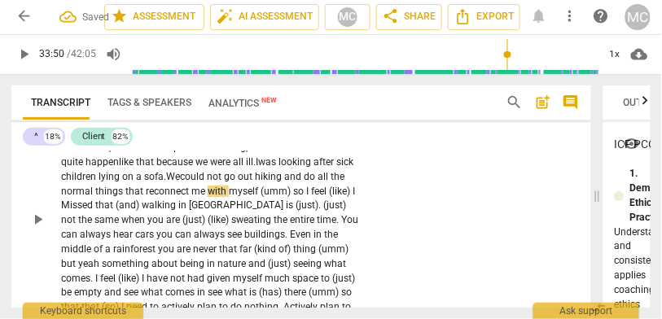
click at [146, 197] on span at bounding box center [144, 191] width 2 height 11
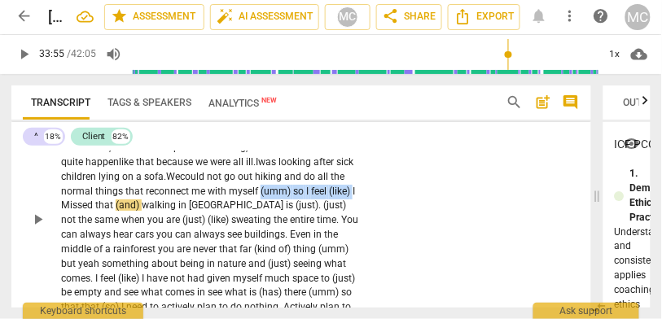
drag, startPoint x: 156, startPoint y: 257, endPoint x: 33, endPoint y: 256, distance: 123.0
click at [33, 256] on div "CL play_arrow pause 33:01 + Add competency keyboard_arrow_right It is space... …" at bounding box center [301, 210] width 580 height 398
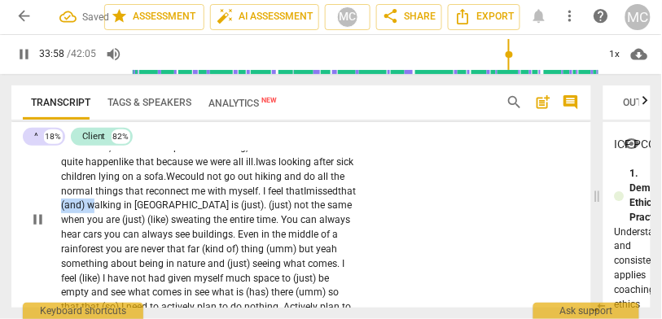
drag, startPoint x: 193, startPoint y: 257, endPoint x: 159, endPoint y: 257, distance: 34.2
click at [159, 257] on p "It is space... l iterally, not filling my time because my days are busy, and no…" at bounding box center [210, 220] width 298 height 363
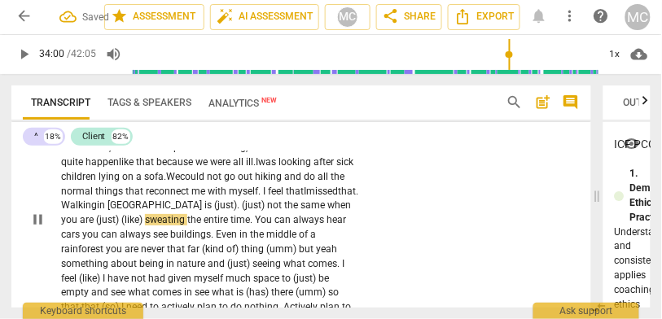
click at [97, 211] on span "alking" at bounding box center [83, 205] width 27 height 11
drag, startPoint x: 267, startPoint y: 259, endPoint x: 322, endPoint y: 260, distance: 54.6
click at [322, 260] on p "It is space... l iterally, not filling my time because my days are busy, and no…" at bounding box center [210, 220] width 298 height 363
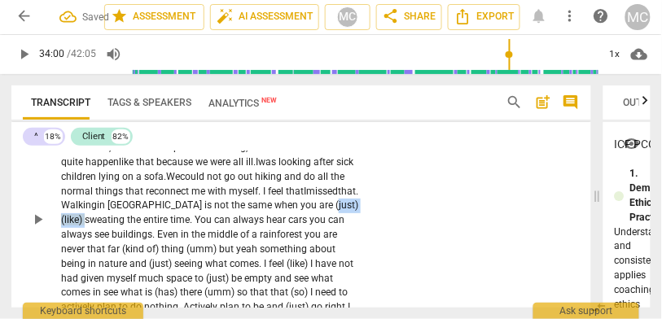
drag, startPoint x: 147, startPoint y: 273, endPoint x: 99, endPoint y: 273, distance: 48.1
click at [99, 273] on p "It is space... l iterally, not filling my time because my days are busy, and no…" at bounding box center [210, 220] width 298 height 363
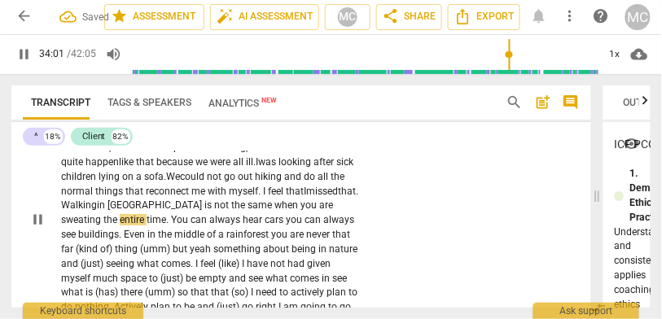
click at [444, 227] on div "CL play_arrow pause 33:01 + Add competency keyboard_arrow_right It is space... …" at bounding box center [301, 210] width 580 height 398
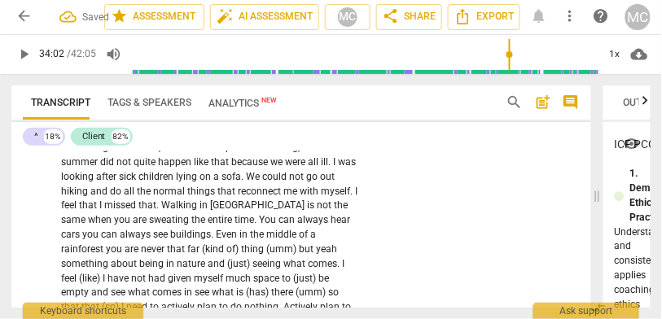
click at [191, 226] on span "the" at bounding box center [199, 219] width 16 height 11
click at [208, 226] on span "entire" at bounding box center [221, 219] width 27 height 11
type input "2042"
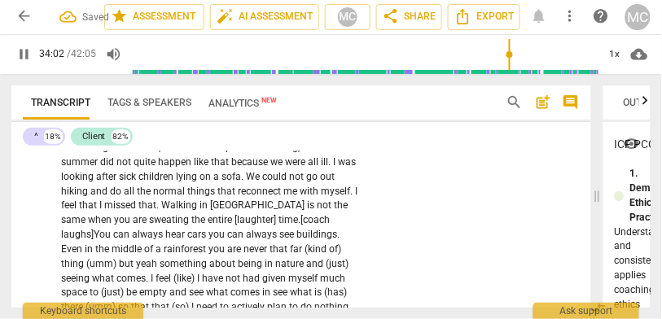
scroll to position [9736, 0]
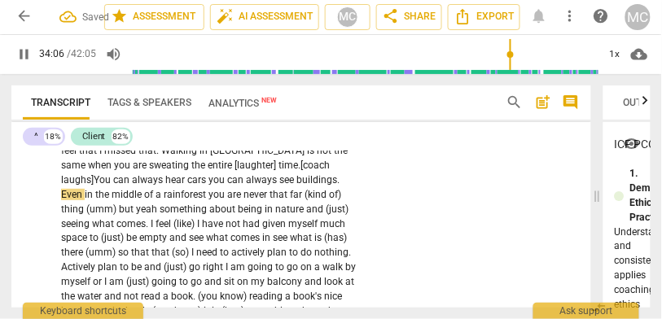
click at [209, 186] on span "you" at bounding box center [218, 179] width 19 height 11
click at [209, 186] on span "You" at bounding box center [217, 179] width 17 height 11
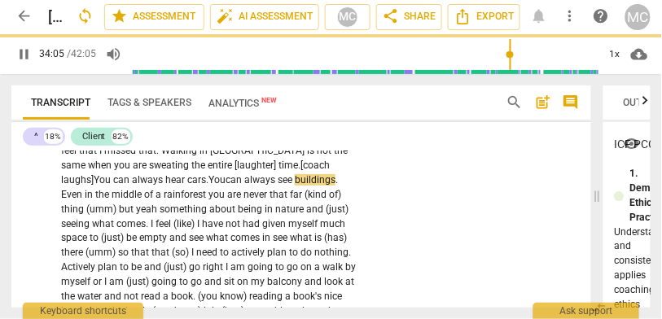
click at [85, 200] on span "Even" at bounding box center [73, 194] width 24 height 11
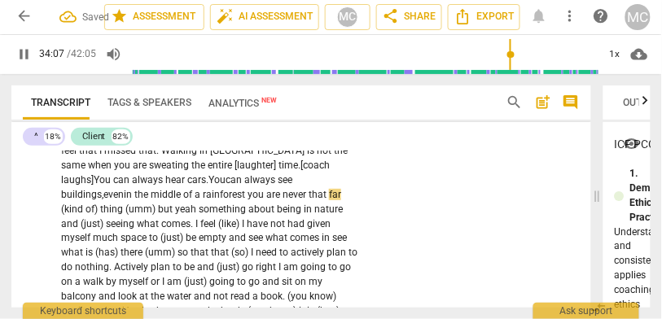
click at [248, 200] on span "you" at bounding box center [257, 194] width 19 height 11
click at [265, 200] on span "are" at bounding box center [273, 194] width 16 height 11
click at [281, 200] on span "never" at bounding box center [294, 194] width 26 height 11
drag, startPoint x: 267, startPoint y: 248, endPoint x: 225, endPoint y: 248, distance: 42.4
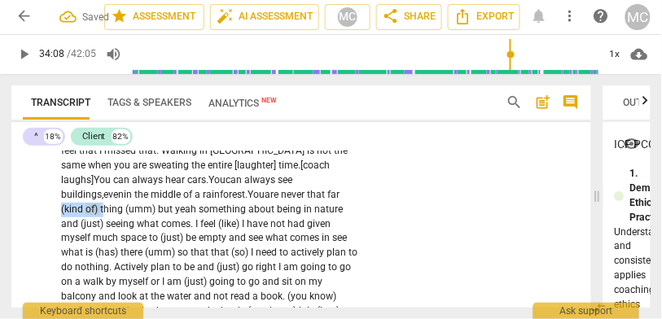
click at [225, 248] on p "It is space . . . literally , not filling my time because my days are busy , an…" at bounding box center [210, 174] width 298 height 378
click at [307, 200] on span "that" at bounding box center [317, 194] width 20 height 11
click at [100, 215] on span "of)" at bounding box center [93, 209] width 15 height 11
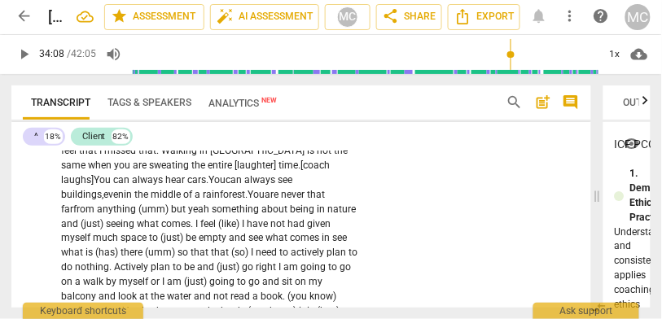
click at [307, 200] on span "that" at bounding box center [316, 194] width 18 height 11
drag, startPoint x: 288, startPoint y: 247, endPoint x: 363, endPoint y: 245, distance: 75.8
click at [363, 245] on div "It is space . . . literally , not filling my time because my days are busy , an…" at bounding box center [214, 174] width 306 height 378
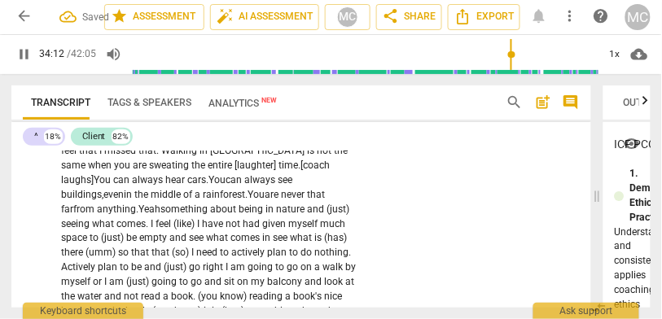
click at [161, 215] on span "Yeah" at bounding box center [150, 209] width 22 height 11
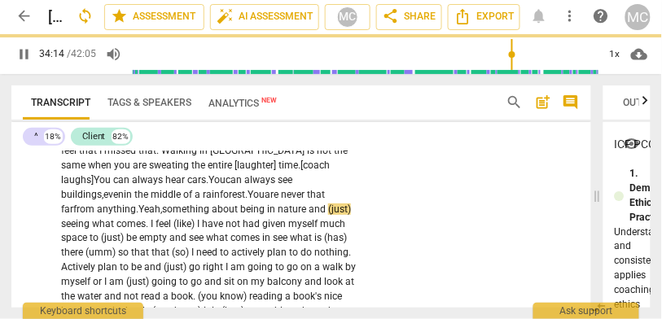
click at [92, 230] on span "seeing" at bounding box center [76, 223] width 31 height 11
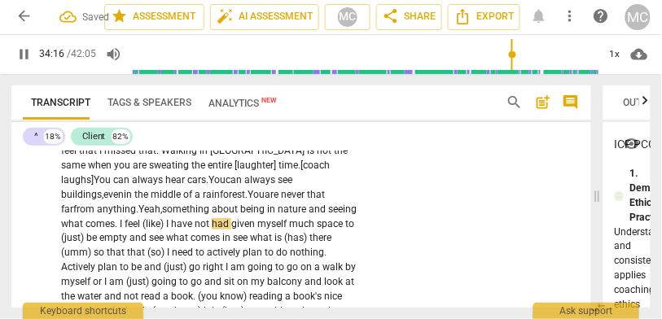
click at [120, 230] on span "I" at bounding box center [122, 223] width 5 height 11
click at [86, 230] on span "comes," at bounding box center [101, 223] width 31 height 11
click at [163, 230] on span "I" at bounding box center [165, 223] width 5 height 11
click at [126, 230] on span "feel that..." at bounding box center [141, 223] width 41 height 11
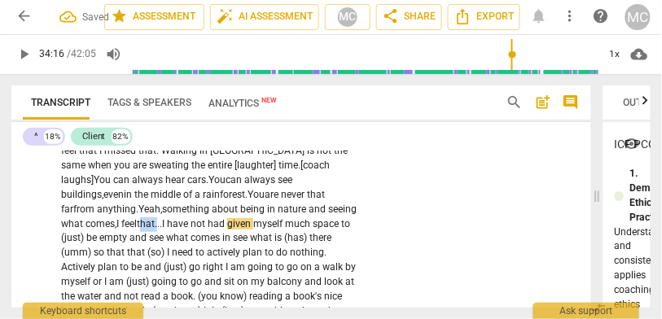
click at [126, 230] on span "feel that..." at bounding box center [141, 223] width 41 height 11
click at [167, 230] on span "have" at bounding box center [179, 223] width 24 height 11
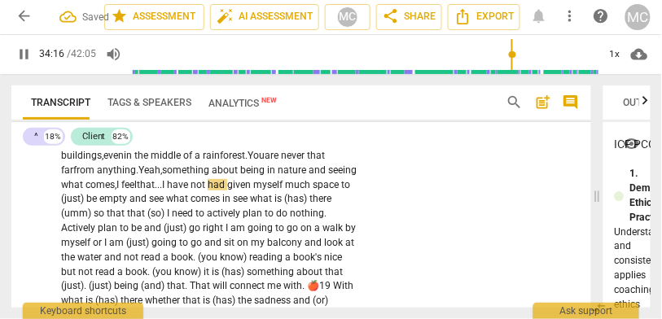
scroll to position [9791, 0]
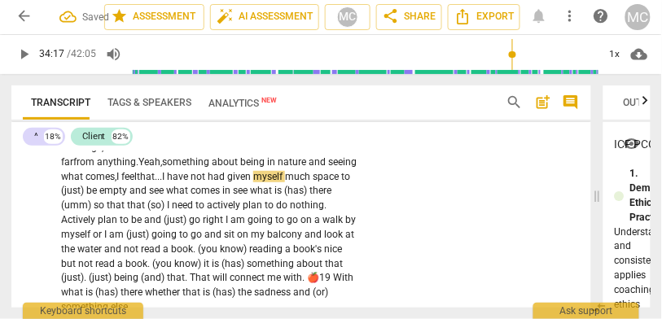
click at [170, 183] on span "have" at bounding box center [179, 176] width 24 height 11
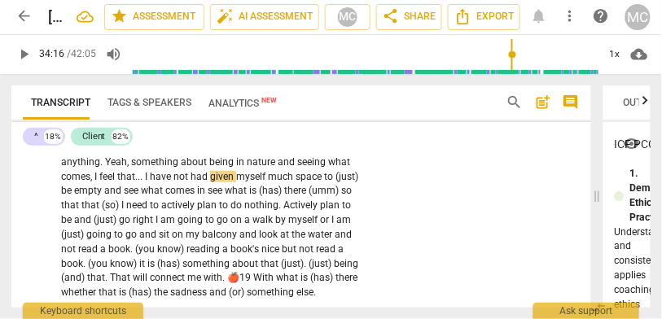
scroll to position [9782, 0]
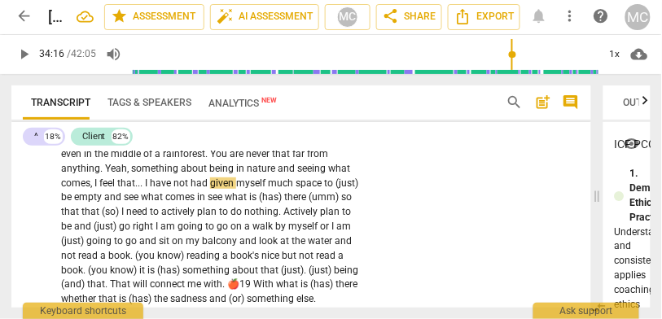
click at [90, 189] on span "comes" at bounding box center [75, 183] width 29 height 11
click at [150, 189] on span "have" at bounding box center [162, 183] width 24 height 11
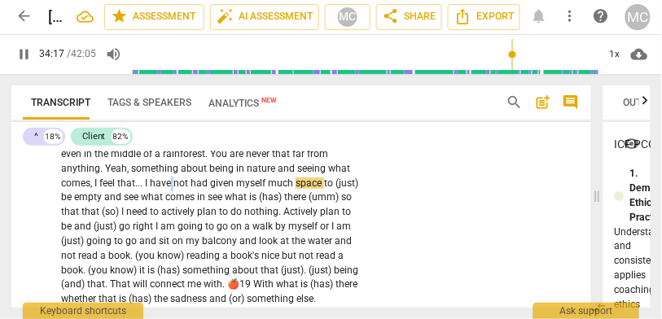
click at [150, 189] on span "have" at bounding box center [162, 183] width 24 height 11
type input "2057"
click at [210, 189] on span "given" at bounding box center [223, 183] width 26 height 11
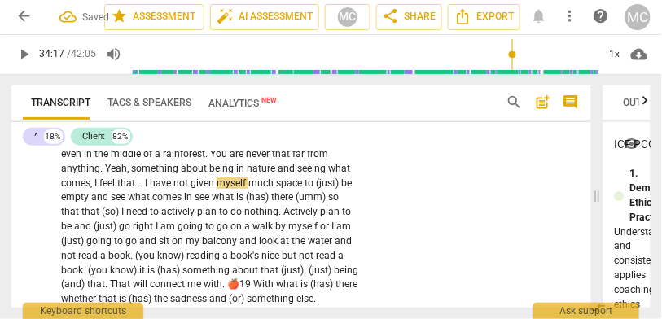
click at [247, 174] on span "nature" at bounding box center [262, 168] width 31 height 11
click at [181, 174] on span "about" at bounding box center [195, 168] width 29 height 11
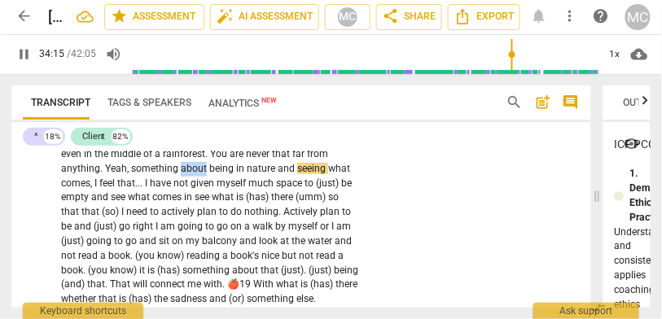
click at [181, 174] on span "about" at bounding box center [195, 168] width 29 height 11
click at [191, 189] on span "given" at bounding box center [204, 183] width 26 height 11
click at [341, 189] on span "be" at bounding box center [346, 183] width 11 height 11
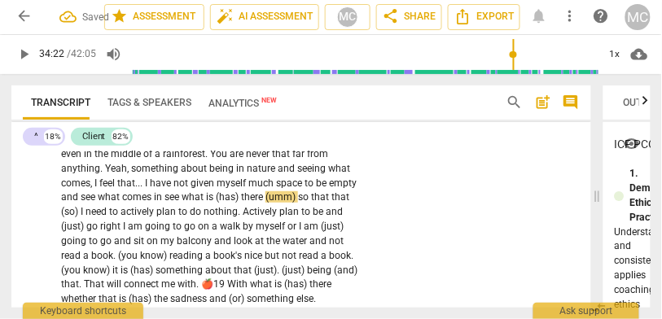
click at [81, 203] on span "and" at bounding box center [71, 196] width 20 height 11
click at [98, 203] on span "see" at bounding box center [89, 196] width 17 height 11
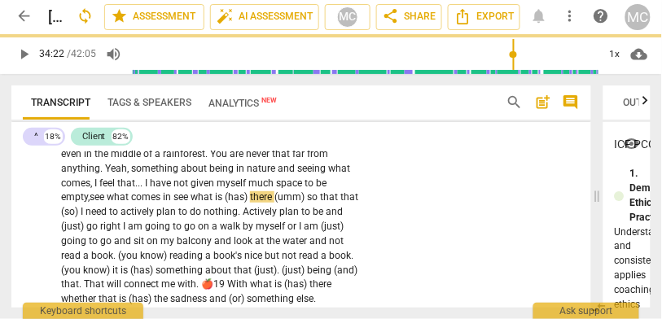
click at [174, 203] on span "see" at bounding box center [182, 196] width 17 height 11
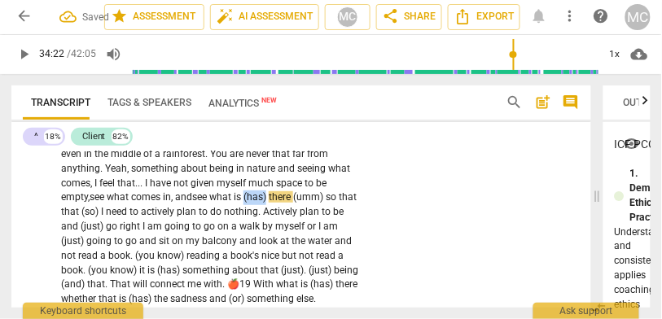
drag, startPoint x: 178, startPoint y: 253, endPoint x: 201, endPoint y: 252, distance: 22.8
click at [244, 203] on span "(has)" at bounding box center [256, 196] width 25 height 11
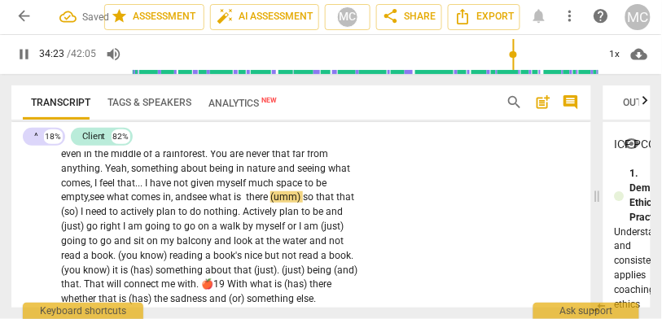
click at [316, 203] on span "that" at bounding box center [326, 196] width 20 height 11
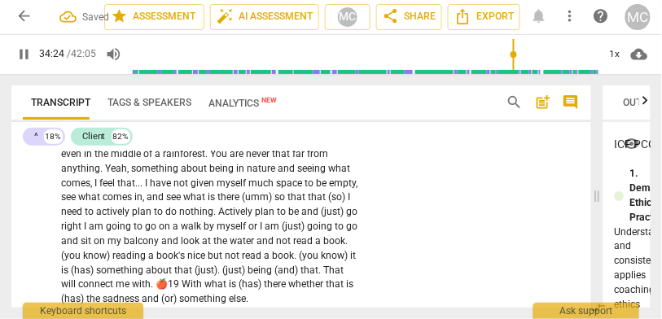
click at [449, 219] on div "CL play_arrow pause 33:01 + Add competency keyboard_arrow_right It is space . .…" at bounding box center [301, 114] width 580 height 398
type input "2069"
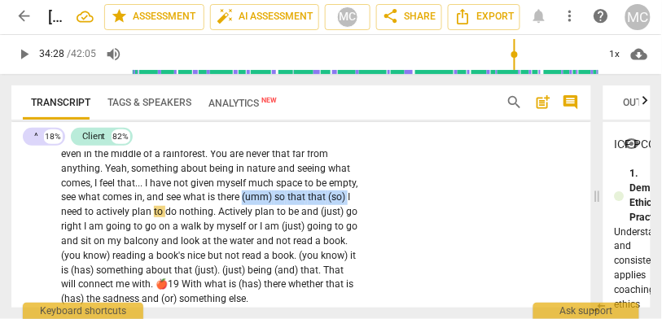
drag, startPoint x: 308, startPoint y: 249, endPoint x: 202, endPoint y: 247, distance: 106.0
click at [202, 247] on p "It is space . . . literally , not filling my time because my days are busy , an…" at bounding box center [210, 125] width 298 height 363
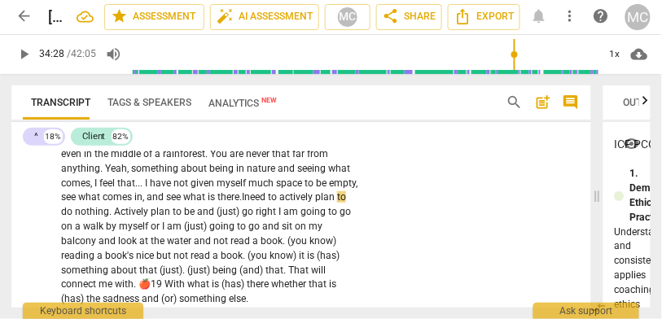
click at [183, 203] on span "what" at bounding box center [195, 196] width 24 height 11
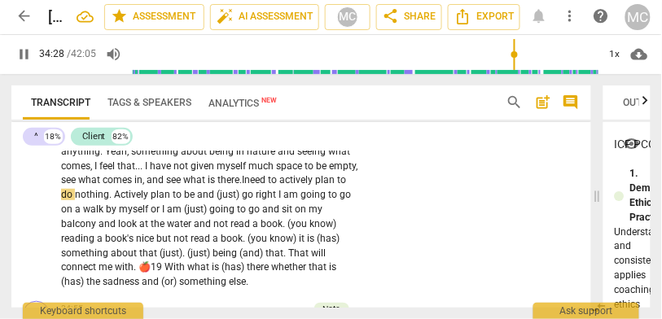
scroll to position [9817, 0]
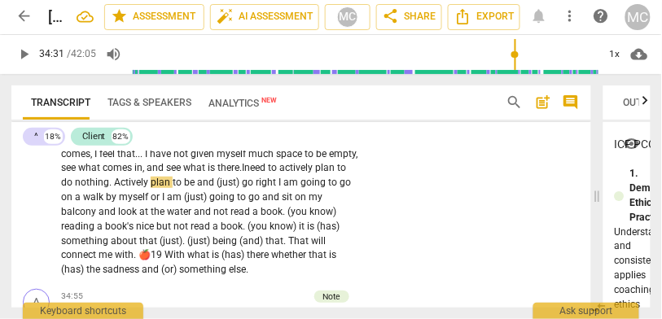
click at [84, 188] on span "nothing" at bounding box center [92, 182] width 34 height 11
click at [114, 188] on span "Actively" at bounding box center [132, 182] width 37 height 11
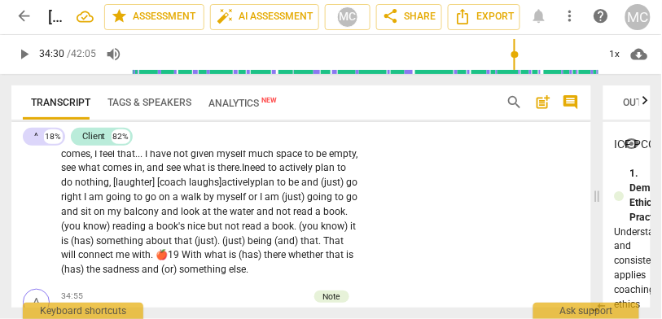
click at [89, 188] on span "nothing, [laughter] [coach laughs]" at bounding box center [148, 182] width 147 height 11
click at [347, 188] on span "go" at bounding box center [352, 182] width 11 height 11
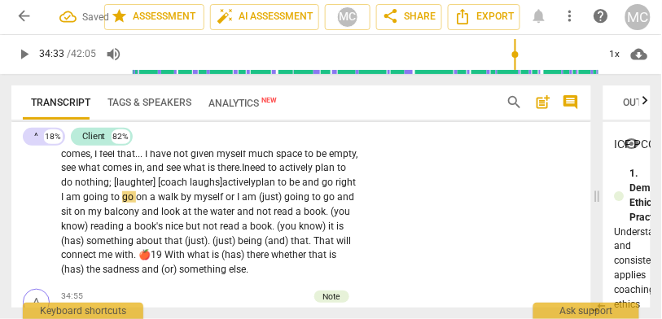
drag, startPoint x: 323, startPoint y: 238, endPoint x: 349, endPoint y: 236, distance: 26.1
click at [323, 188] on span "go" at bounding box center [329, 182] width 14 height 11
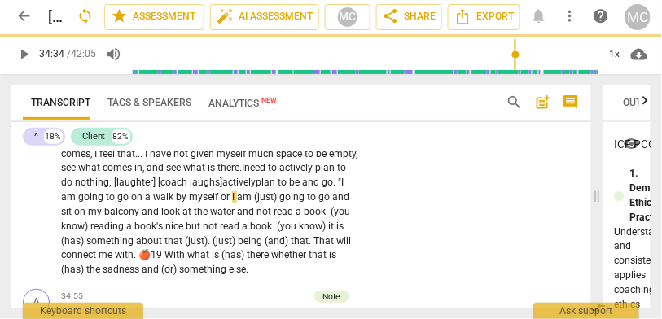
click at [221, 203] on span "or" at bounding box center [226, 196] width 11 height 11
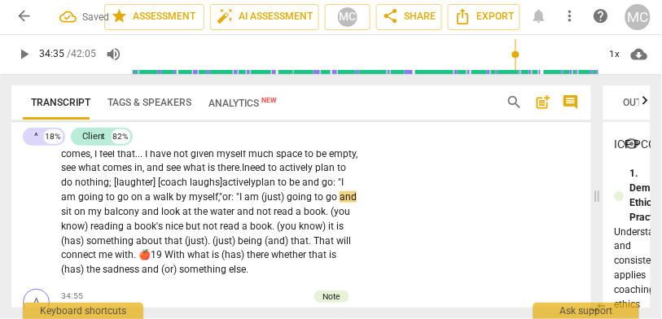
click at [287, 203] on span "going" at bounding box center [301, 196] width 28 height 11
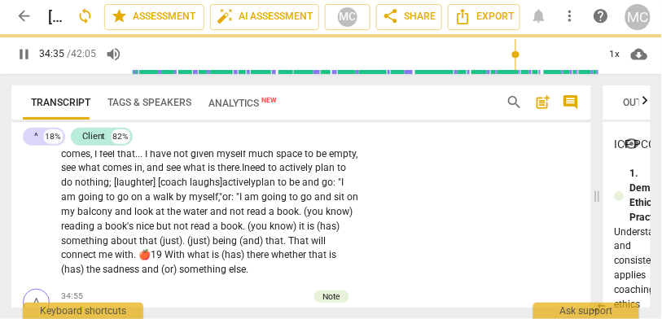
click at [289, 203] on span "to" at bounding box center [294, 196] width 11 height 11
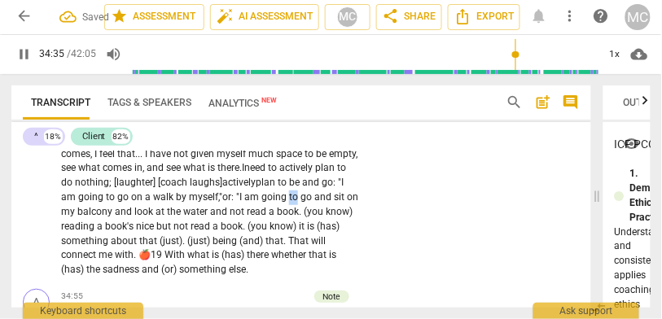
click at [289, 203] on span "to" at bounding box center [294, 196] width 11 height 11
click at [134, 218] on span "look" at bounding box center [144, 211] width 21 height 11
click at [191, 218] on span "and" at bounding box center [201, 211] width 20 height 11
click at [279, 218] on span "." at bounding box center [281, 211] width 5 height 11
click at [97, 232] on span "reading" at bounding box center [79, 226] width 36 height 11
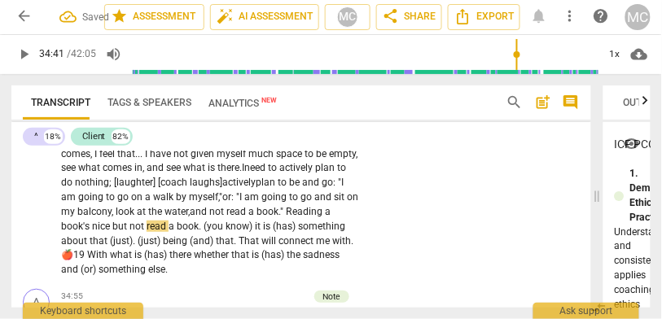
click at [92, 232] on span "book's" at bounding box center [76, 226] width 31 height 11
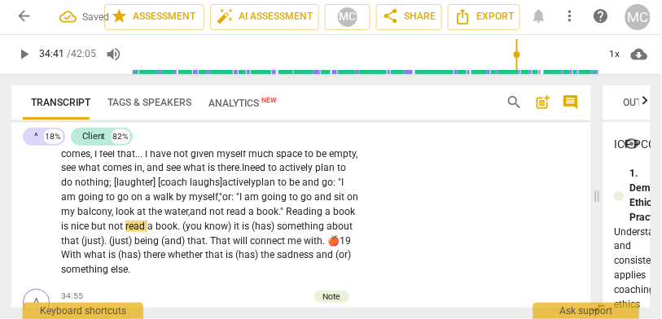
click at [422, 246] on div "CL play_arrow pause 33:01 + Add competency keyboard_arrow_right It is space . .…" at bounding box center [301, 85] width 580 height 398
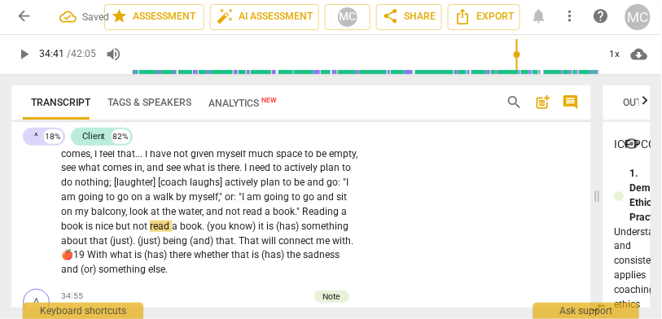
click at [86, 232] on span "book" at bounding box center [73, 226] width 24 height 11
click at [116, 232] on span "but" at bounding box center [124, 226] width 17 height 11
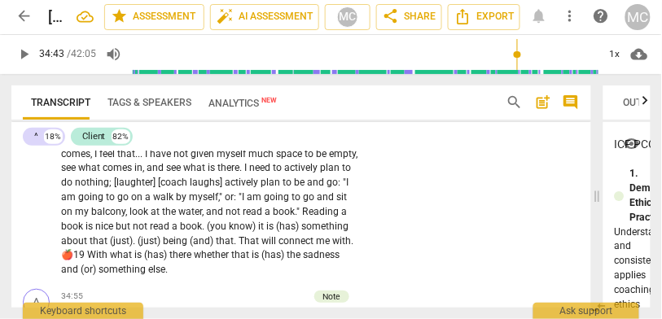
click at [116, 232] on span "but" at bounding box center [124, 226] width 17 height 11
click at [86, 232] on span "book" at bounding box center [73, 226] width 24 height 11
click at [133, 232] on span "not" at bounding box center [141, 226] width 17 height 11
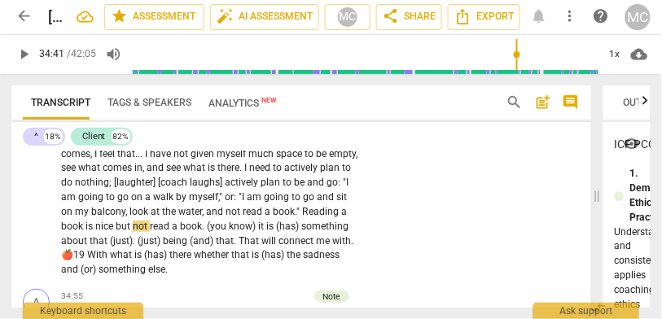
type input "2081"
click at [183, 232] on span "book" at bounding box center [194, 226] width 22 height 11
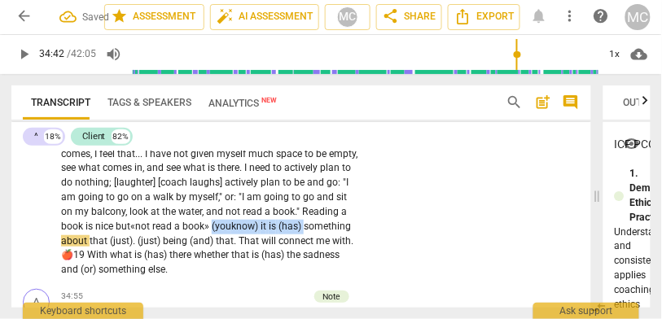
drag, startPoint x: 275, startPoint y: 275, endPoint x: 195, endPoint y: 257, distance: 82.6
click at [187, 268] on p "It is space . . . literally , not filling my time because my days are busy , an…" at bounding box center [210, 95] width 298 height 363
click at [231, 269] on p "It is space . . . literally , not filling my time because my days are busy , an…" at bounding box center [210, 95] width 298 height 363
drag, startPoint x: 274, startPoint y: 277, endPoint x: 177, endPoint y: 274, distance: 97.0
click at [177, 274] on p "It is space . . . literally , not filling my time because my days are busy , an…" at bounding box center [210, 95] width 298 height 363
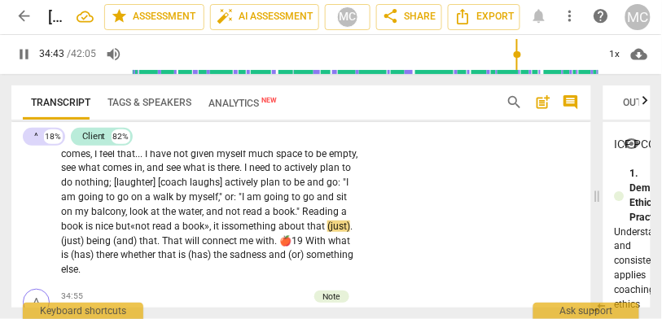
scroll to position [9865, 0]
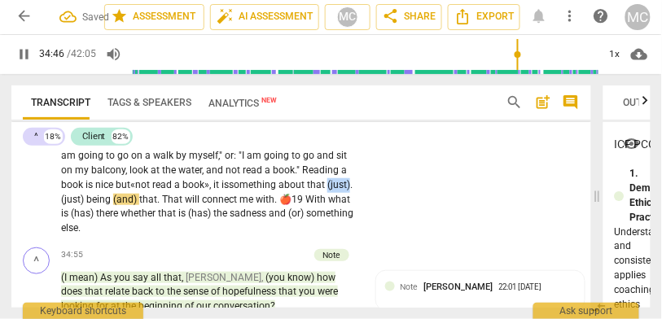
drag, startPoint x: 297, startPoint y: 237, endPoint x: 319, endPoint y: 237, distance: 22.8
click at [319, 236] on p "It is space . . . literally , not filling my time because my days are busy , an…" at bounding box center [210, 54] width 298 height 363
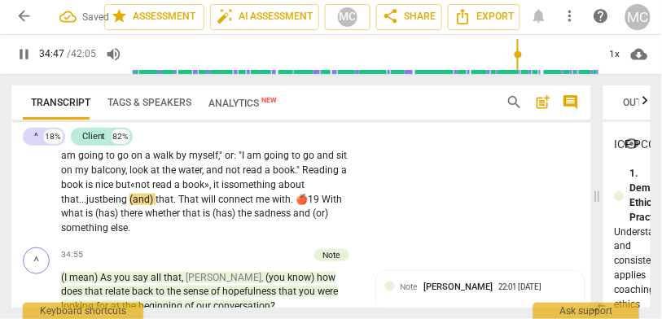
click at [178, 205] on span "That" at bounding box center [189, 199] width 23 height 11
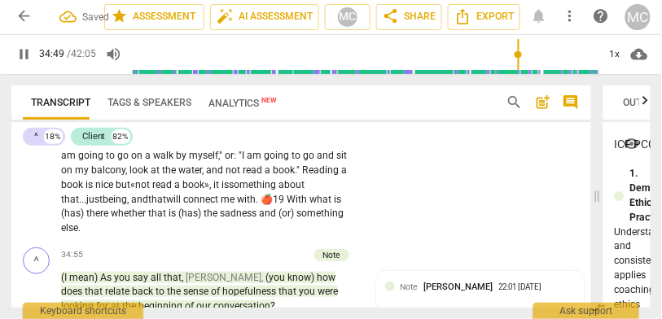
click at [256, 205] on span "." at bounding box center [258, 199] width 5 height 11
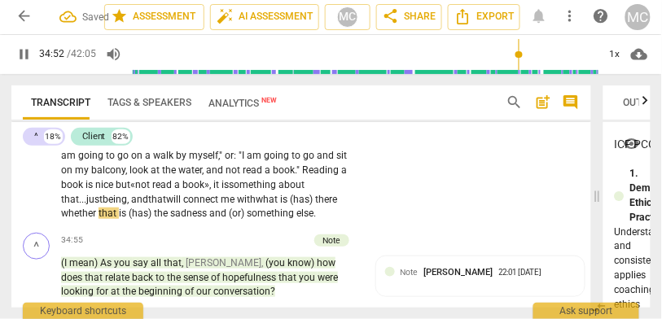
click at [237, 205] on span "with" at bounding box center [246, 199] width 19 height 11
click at [290, 205] on span "(has)" at bounding box center [302, 199] width 25 height 11
click at [315, 205] on span "whether" at bounding box center [332, 199] width 35 height 11
drag, startPoint x: 321, startPoint y: 252, endPoint x: 383, endPoint y: 251, distance: 61.9
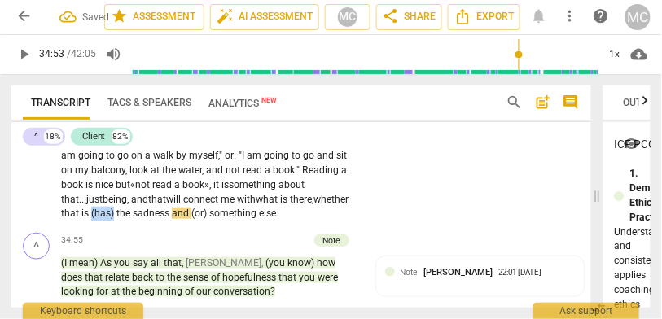
click at [383, 227] on div "CL play_arrow pause 33:01 + Add competency keyboard_arrow_right It is space . .…" at bounding box center [301, 35] width 580 height 383
click at [110, 219] on span "the" at bounding box center [102, 213] width 16 height 11
click at [187, 219] on span "something" at bounding box center [212, 213] width 50 height 11
click at [389, 227] on div "CL play_arrow pause 33:01 + Add competency keyboard_arrow_right It is space . .…" at bounding box center [301, 35] width 580 height 383
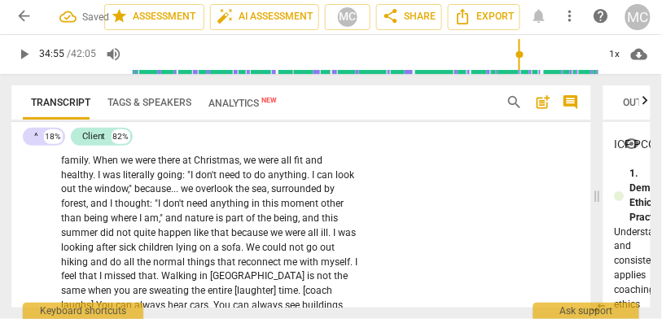
type input "2096"
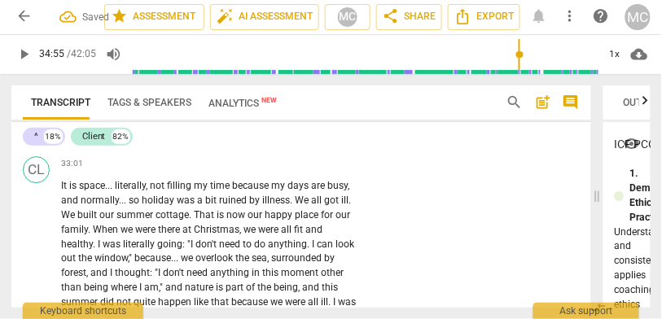
scroll to position [9510, 0]
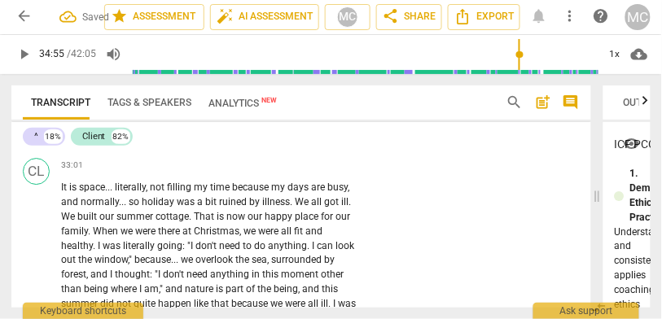
click at [310, 172] on p "Add competency" at bounding box center [315, 166] width 67 height 12
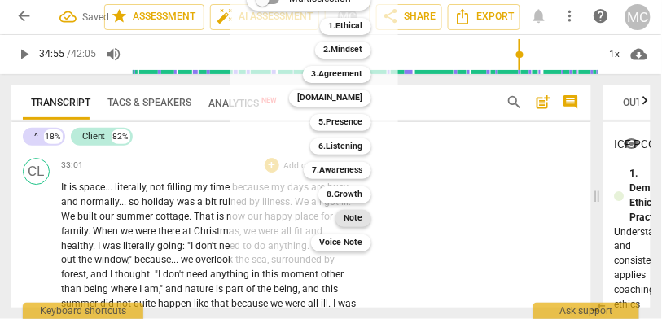
click at [345, 217] on b "Note" at bounding box center [353, 218] width 19 height 17
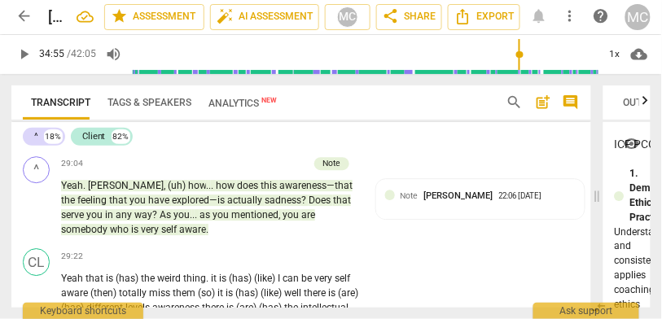
scroll to position [8348, 0]
click at [488, 15] on span "Export" at bounding box center [484, 16] width 59 height 17
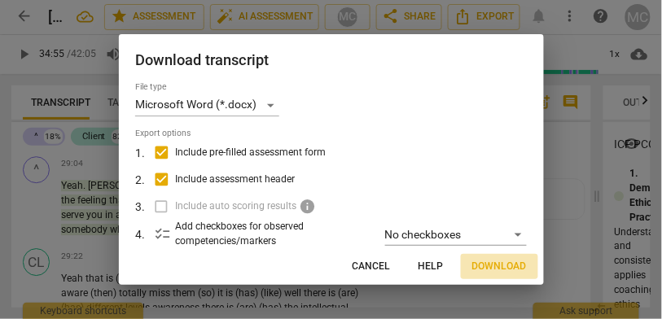
click at [488, 266] on span "Download" at bounding box center [500, 267] width 55 height 14
